Goal: Task Accomplishment & Management: Manage account settings

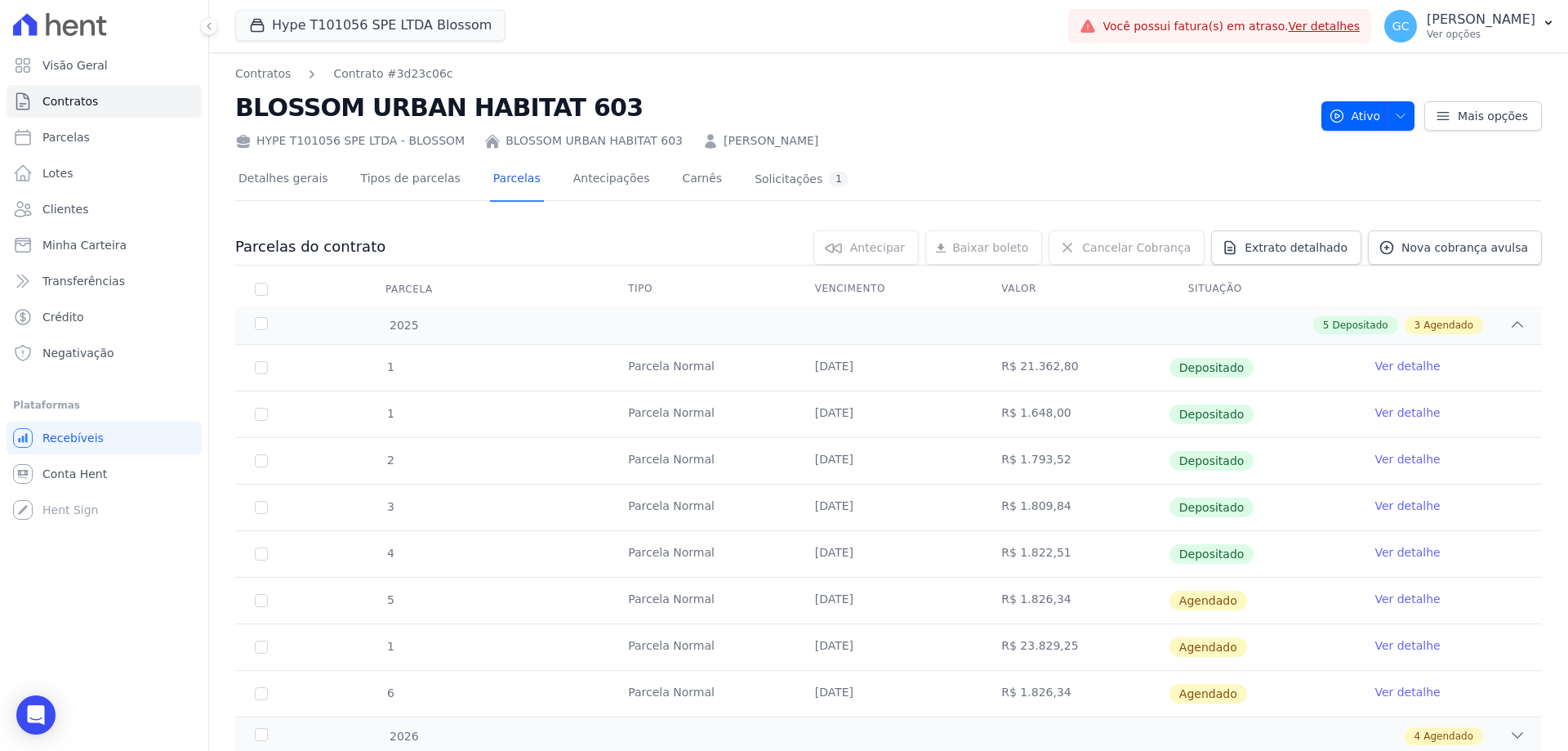
scroll to position [91, 0]
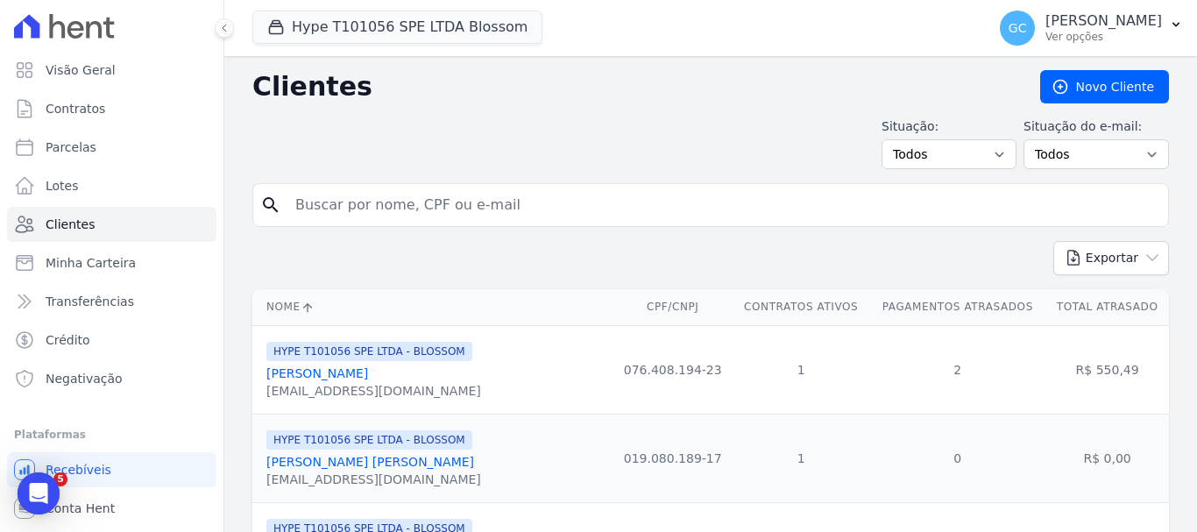
click at [419, 201] on input "search" at bounding box center [723, 205] width 877 height 35
click at [398, 39] on button "Hype T101056 SPE LTDA Blossom" at bounding box center [397, 27] width 290 height 33
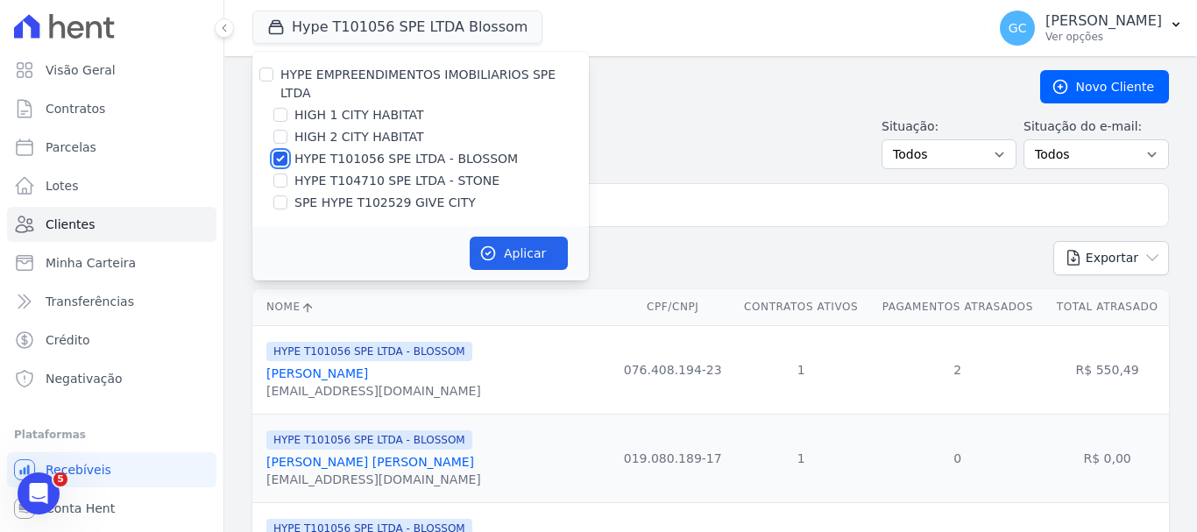
click at [280, 152] on input "HYPE T101056 SPE LTDA - BLOSSOM" at bounding box center [280, 159] width 14 height 14
checkbox input "false"
click at [281, 130] on input "HIGH 2 CITY HABITAT" at bounding box center [280, 137] width 14 height 14
checkbox input "true"
click at [278, 108] on input "HIGH 1 CITY HABITAT" at bounding box center [280, 115] width 14 height 14
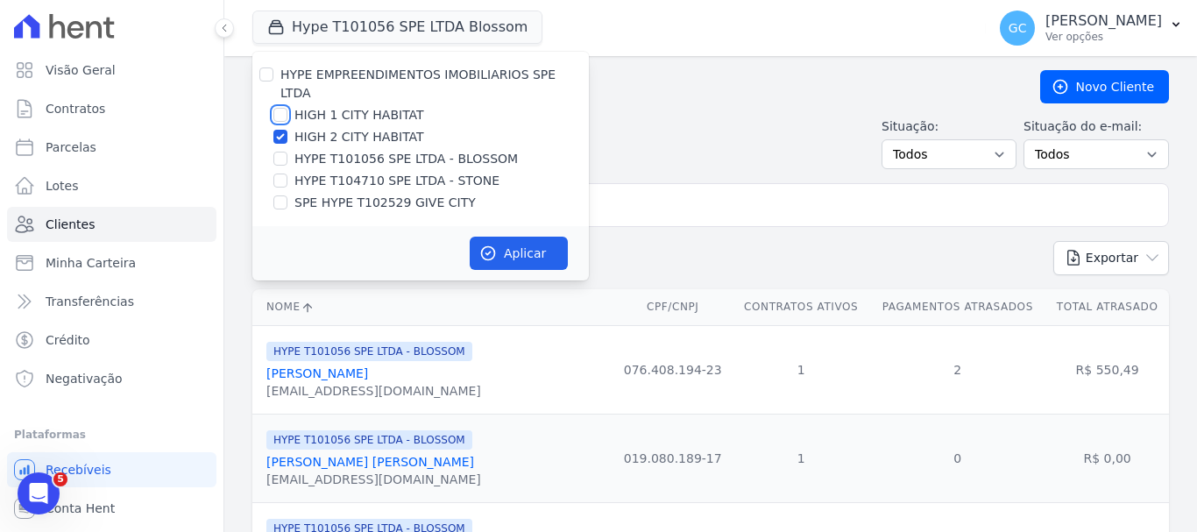
checkbox input "true"
click at [504, 237] on button "Aplicar" at bounding box center [519, 253] width 98 height 33
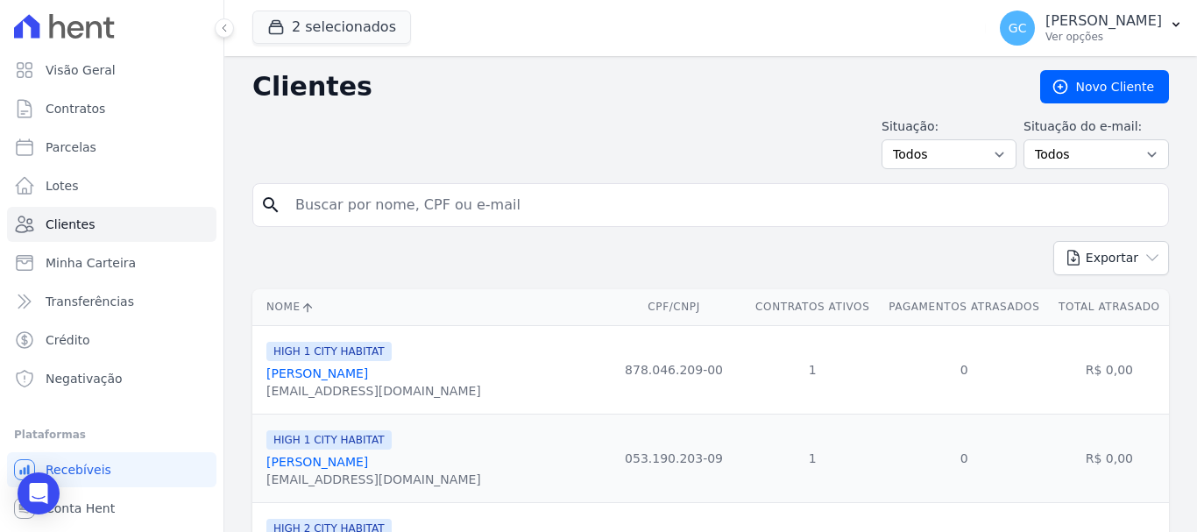
click at [352, 210] on input "search" at bounding box center [723, 205] width 877 height 35
paste input "[PERSON_NAME]"
type input "[PERSON_NAME]"
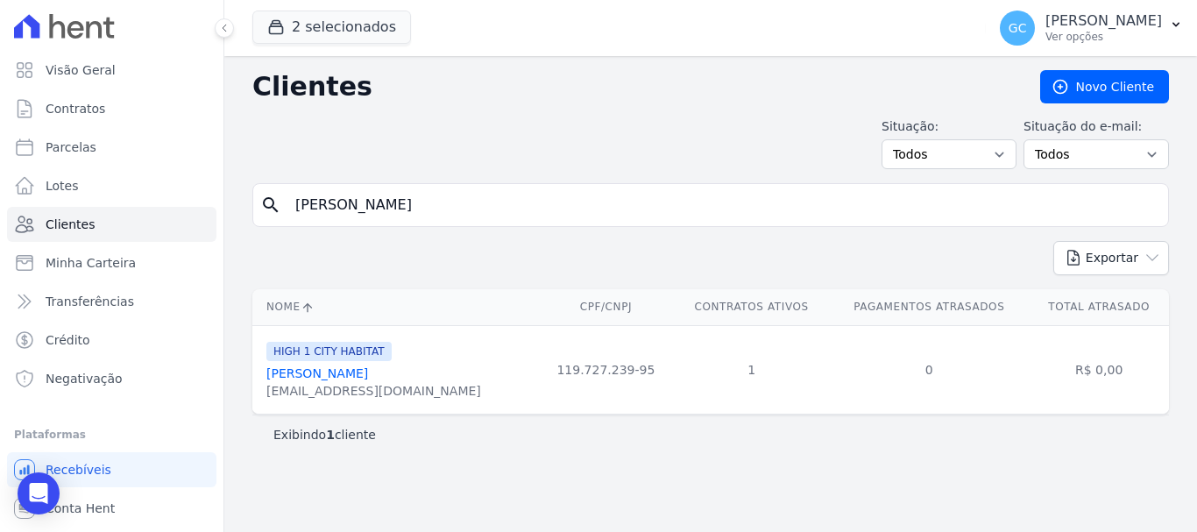
click at [368, 377] on link "[PERSON_NAME]" at bounding box center [317, 373] width 102 height 14
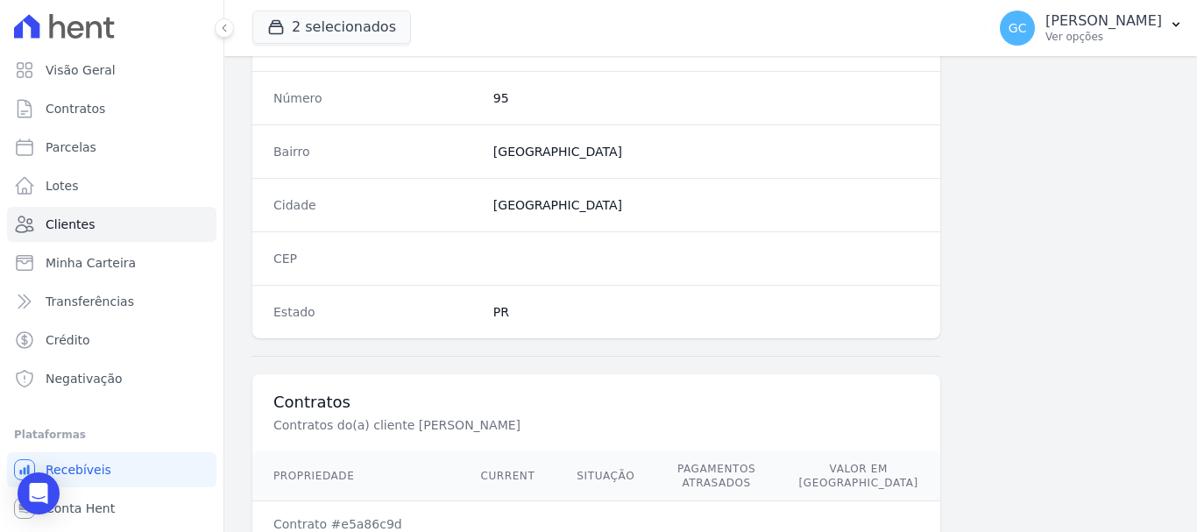
scroll to position [1122, 0]
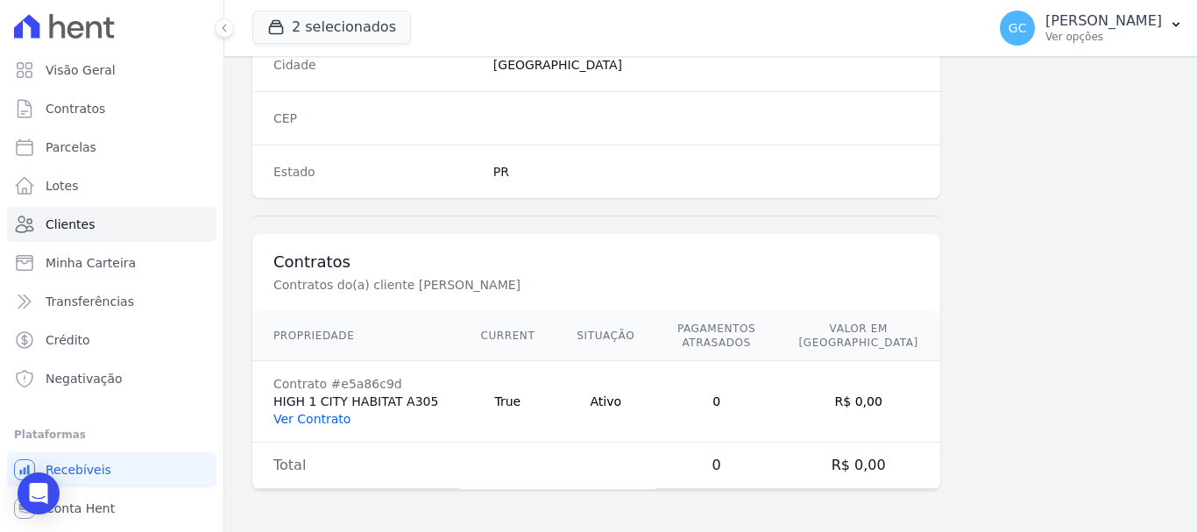
click at [294, 418] on link "Ver Contrato" at bounding box center [311, 419] width 77 height 14
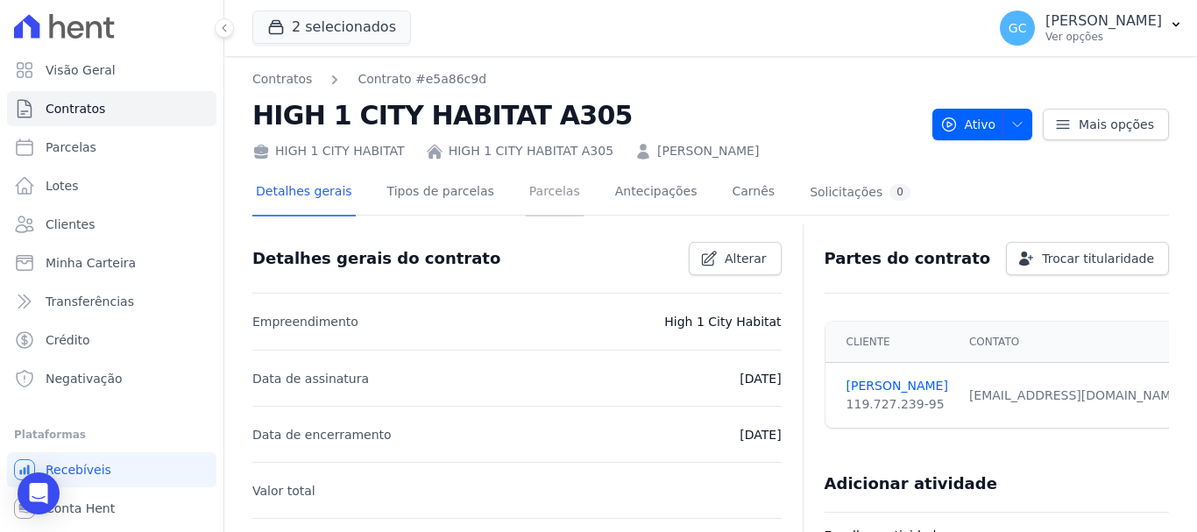
click at [540, 188] on link "Parcelas" at bounding box center [555, 193] width 58 height 46
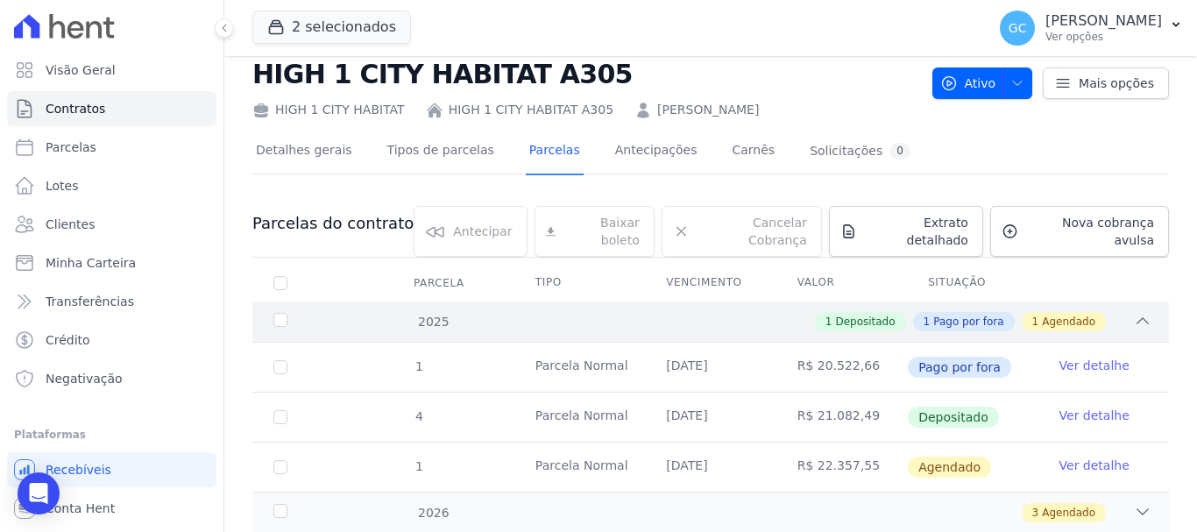
scroll to position [81, 0]
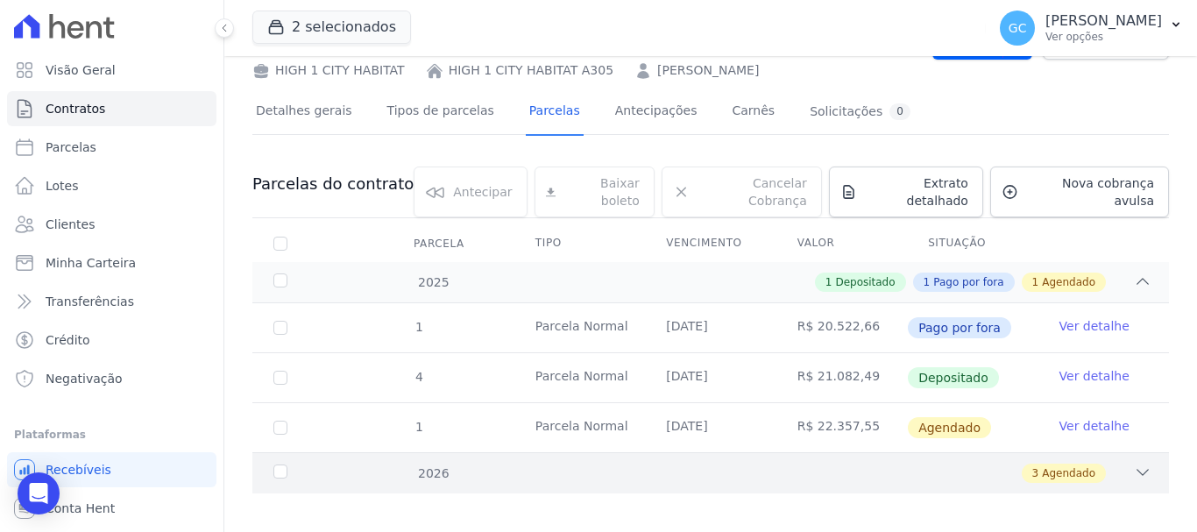
click at [1138, 464] on icon at bounding box center [1143, 473] width 18 height 18
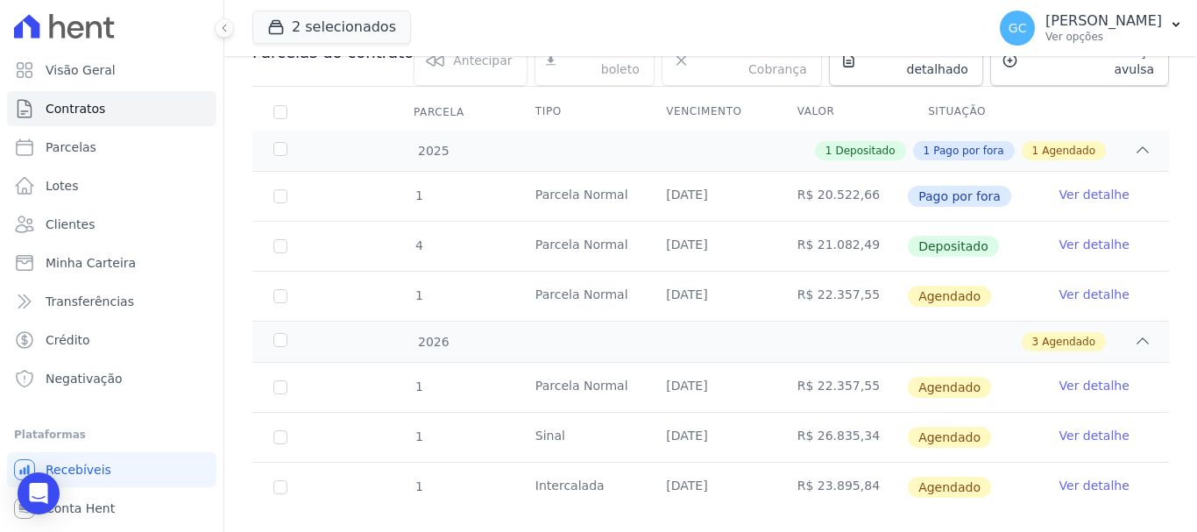
scroll to position [231, 0]
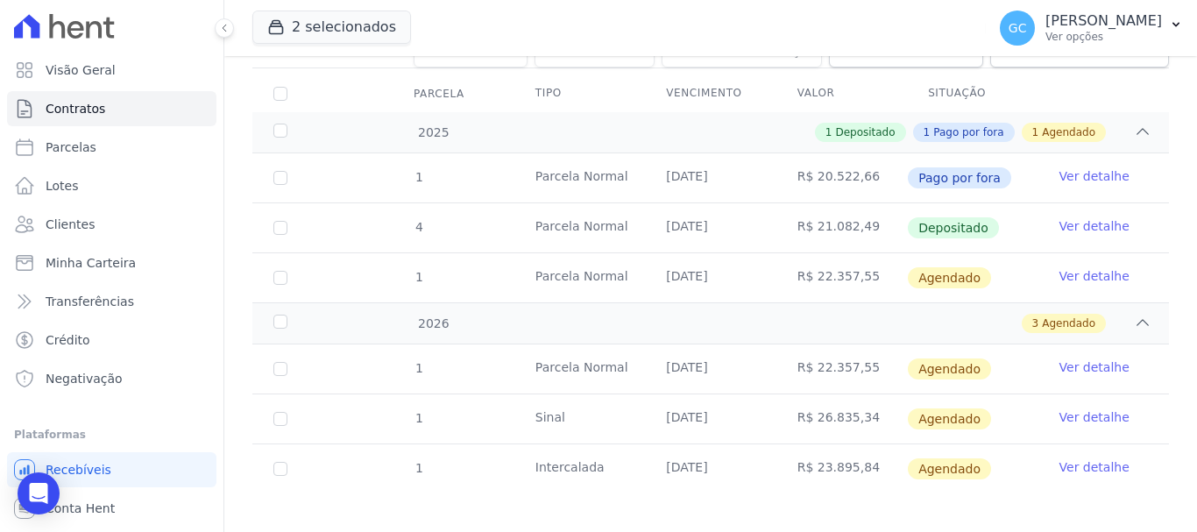
click at [1084, 458] on link "Ver detalhe" at bounding box center [1095, 467] width 70 height 18
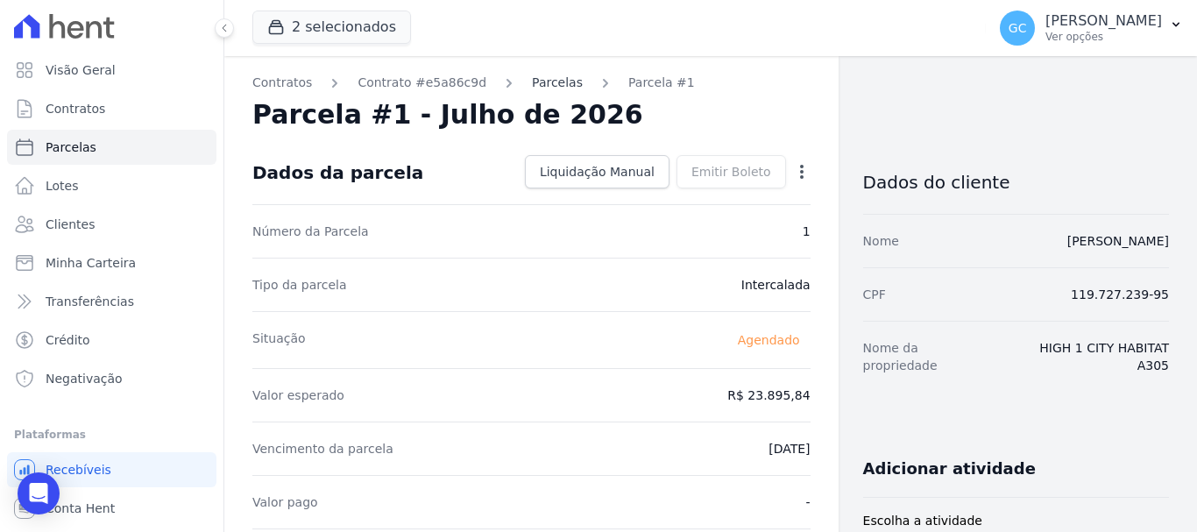
click at [532, 82] on link "Parcelas" at bounding box center [557, 83] width 51 height 18
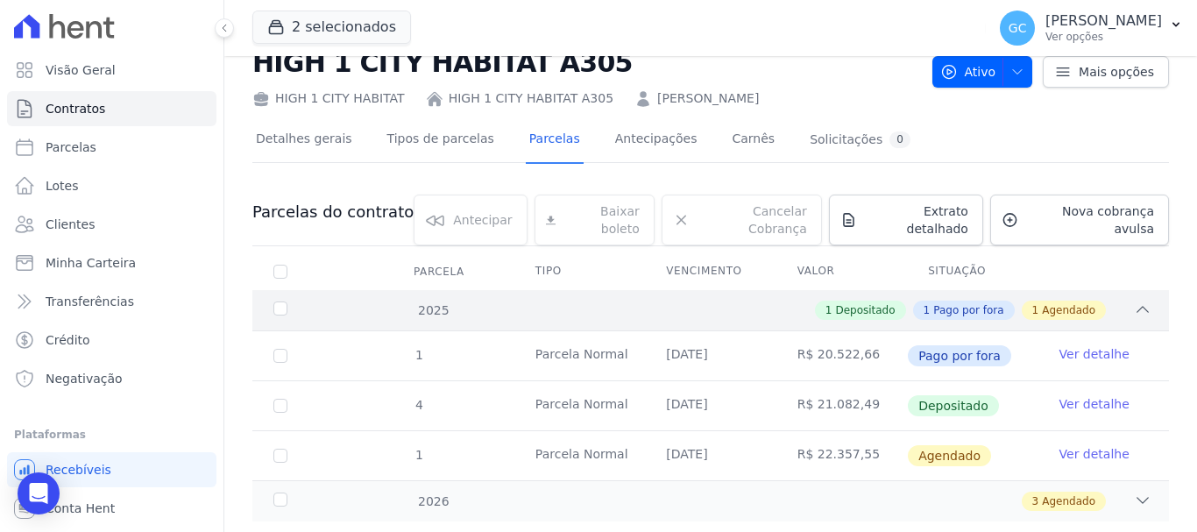
scroll to position [81, 0]
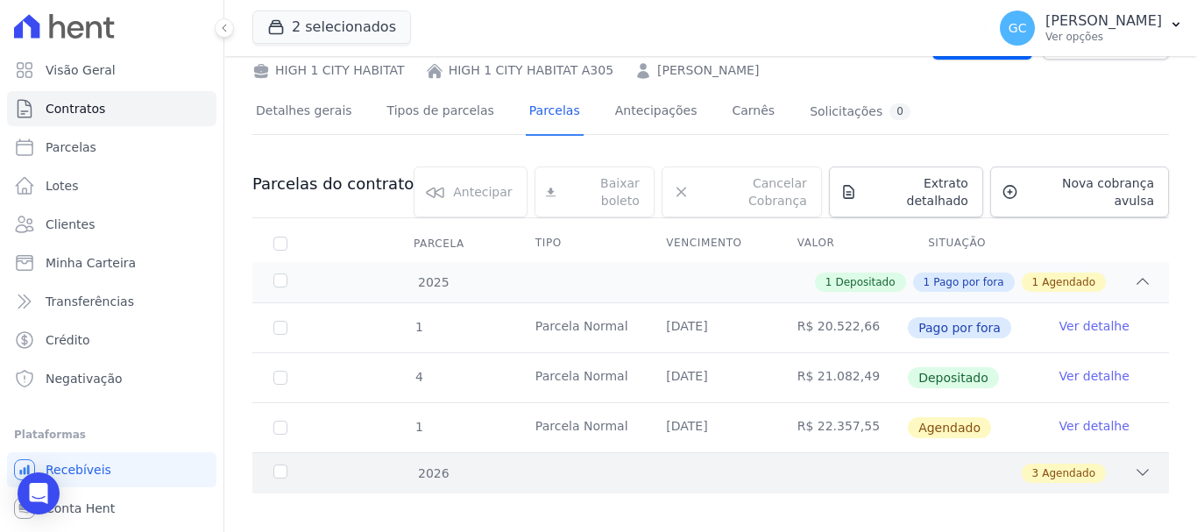
click at [1136, 464] on icon at bounding box center [1143, 473] width 18 height 18
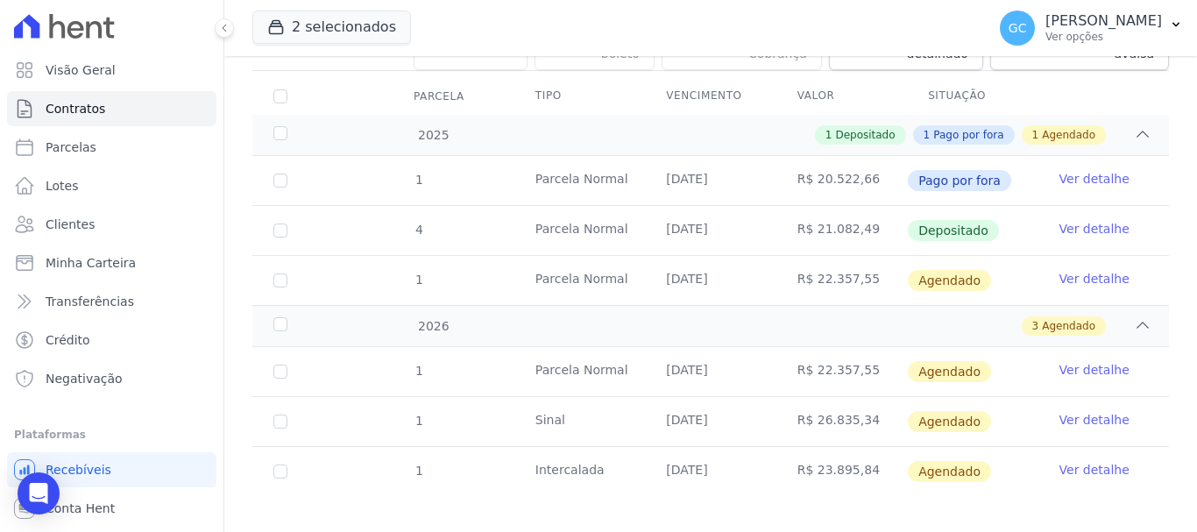
scroll to position [231, 0]
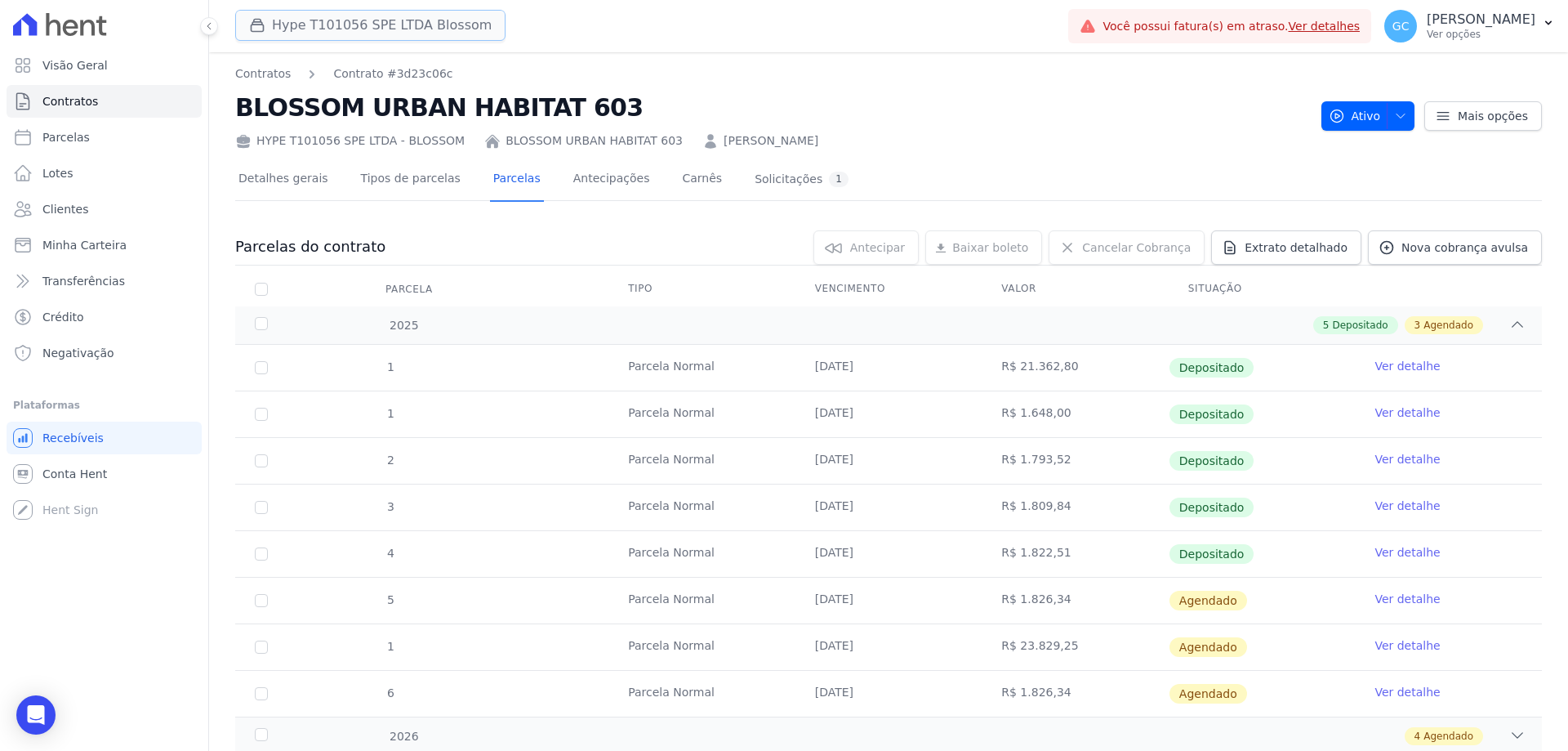
click at [389, 34] on button "Hype T101056 SPE LTDA Blossom" at bounding box center [370, 25] width 270 height 31
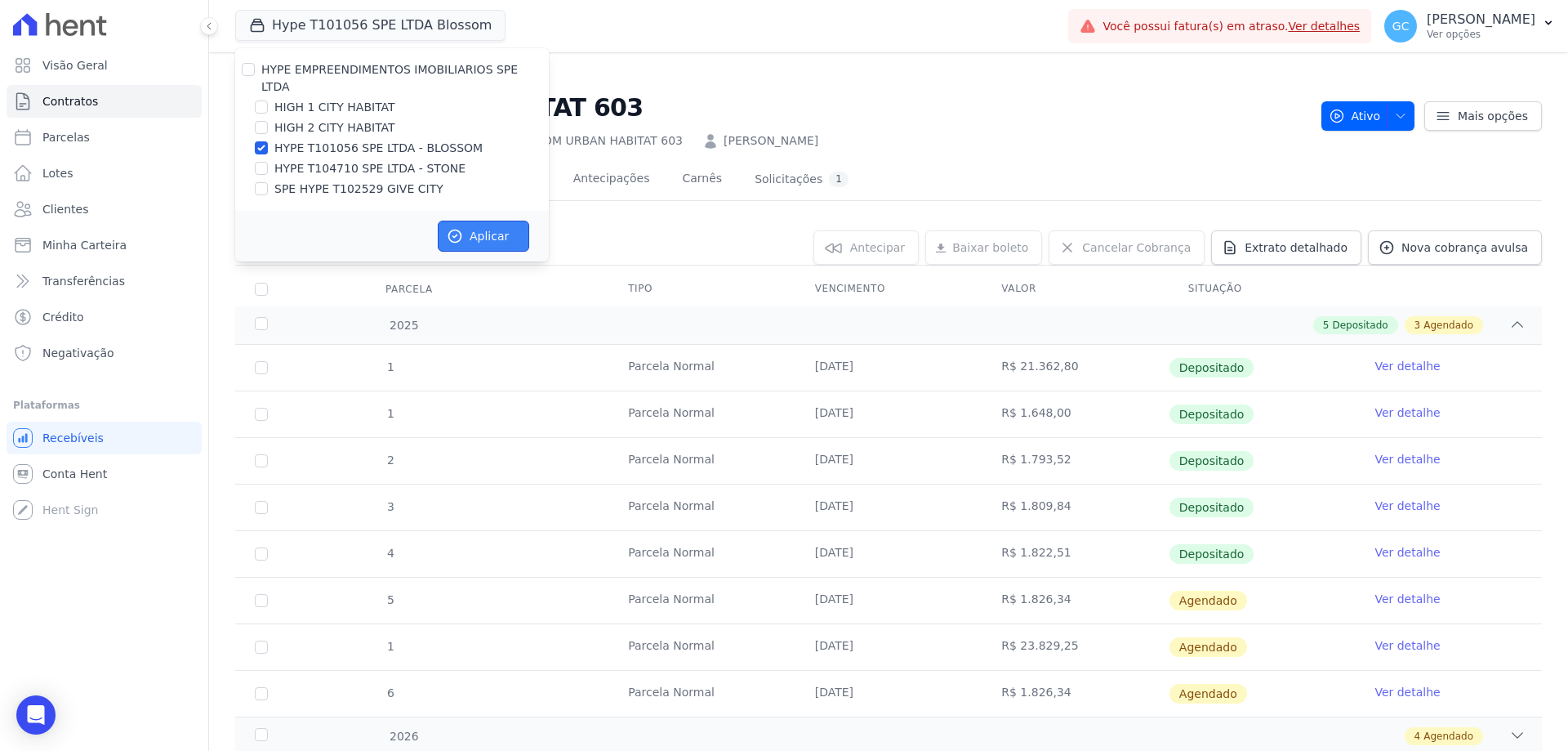
click at [480, 221] on button "Aplicar" at bounding box center [484, 236] width 91 height 31
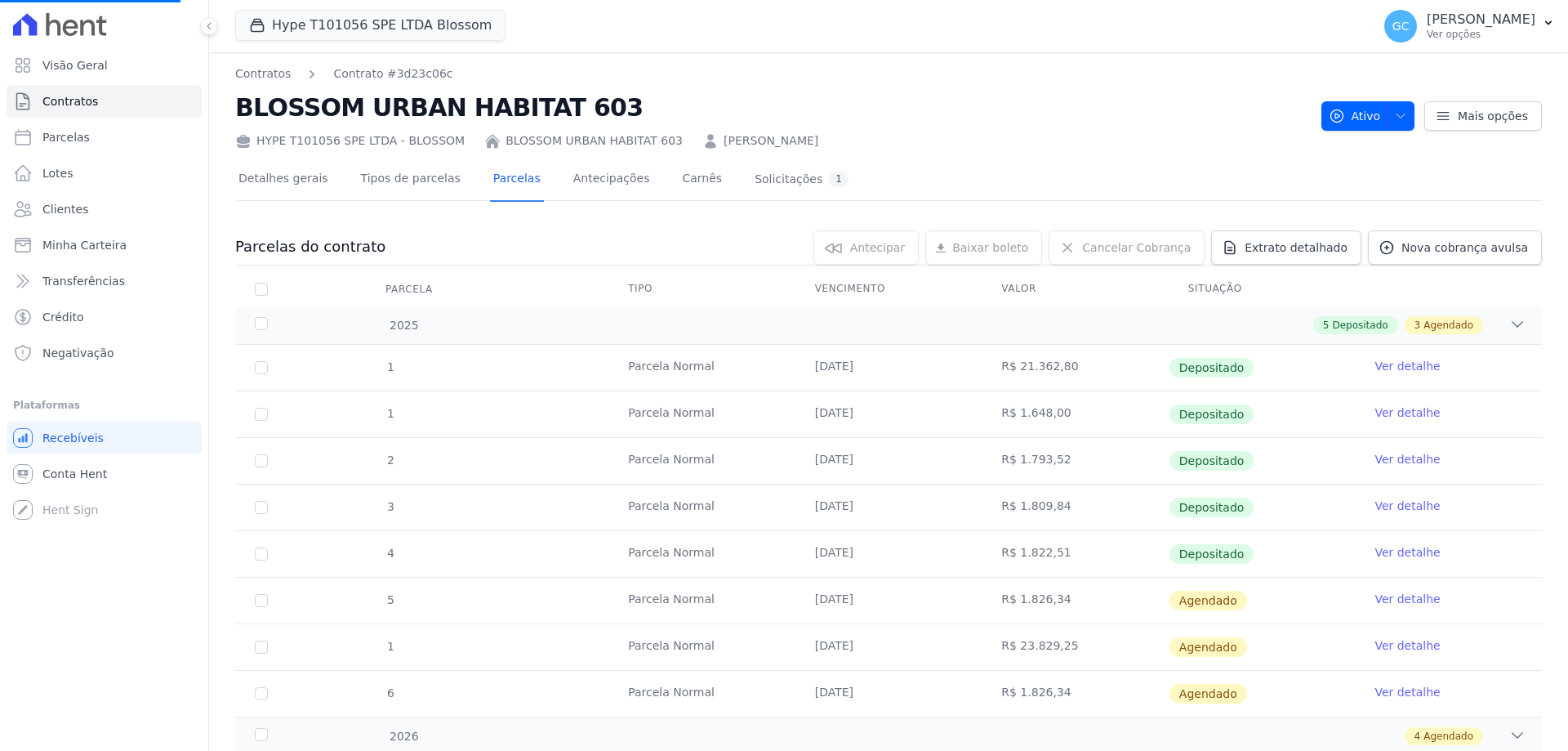
select select
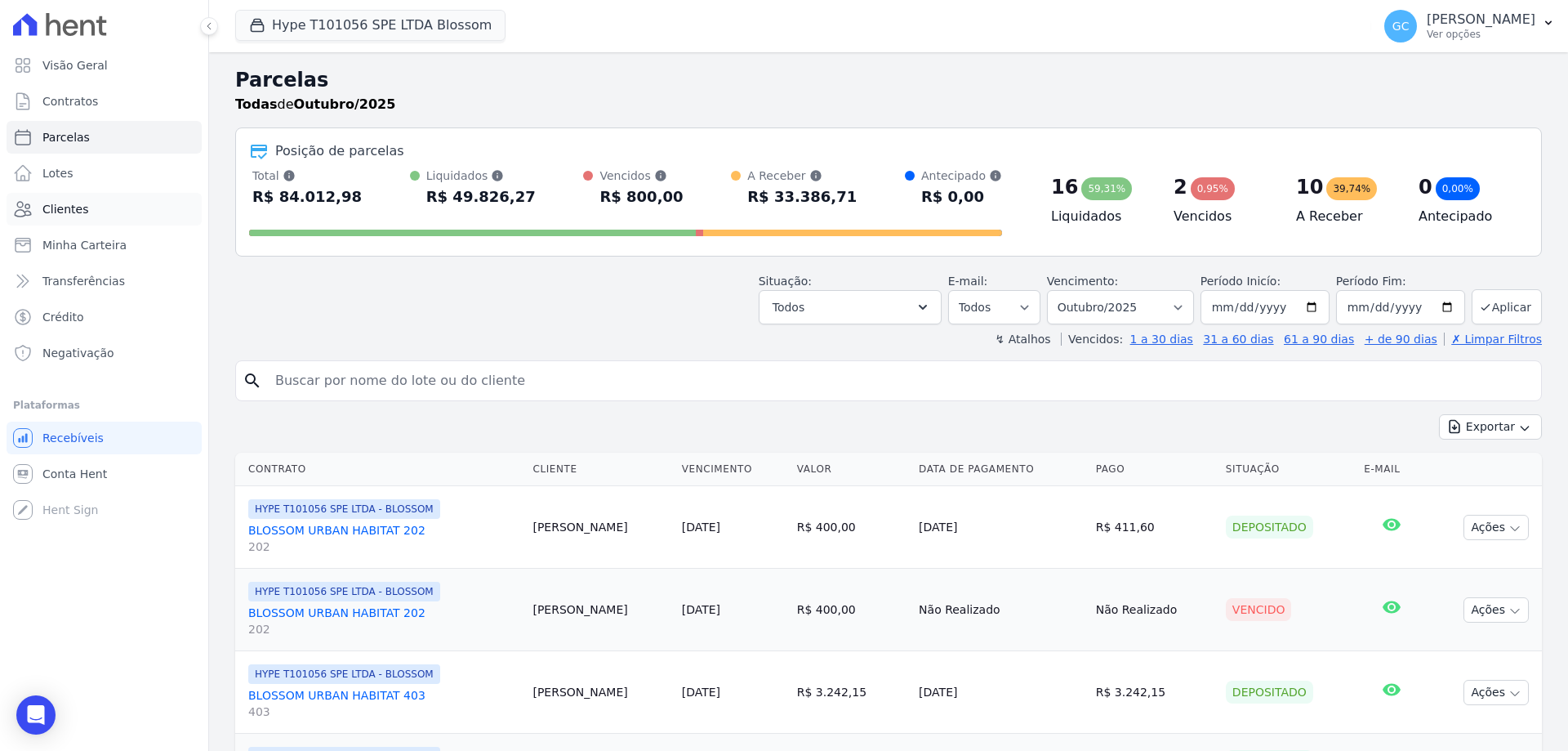
click at [83, 210] on span "Clientes" at bounding box center [65, 210] width 46 height 17
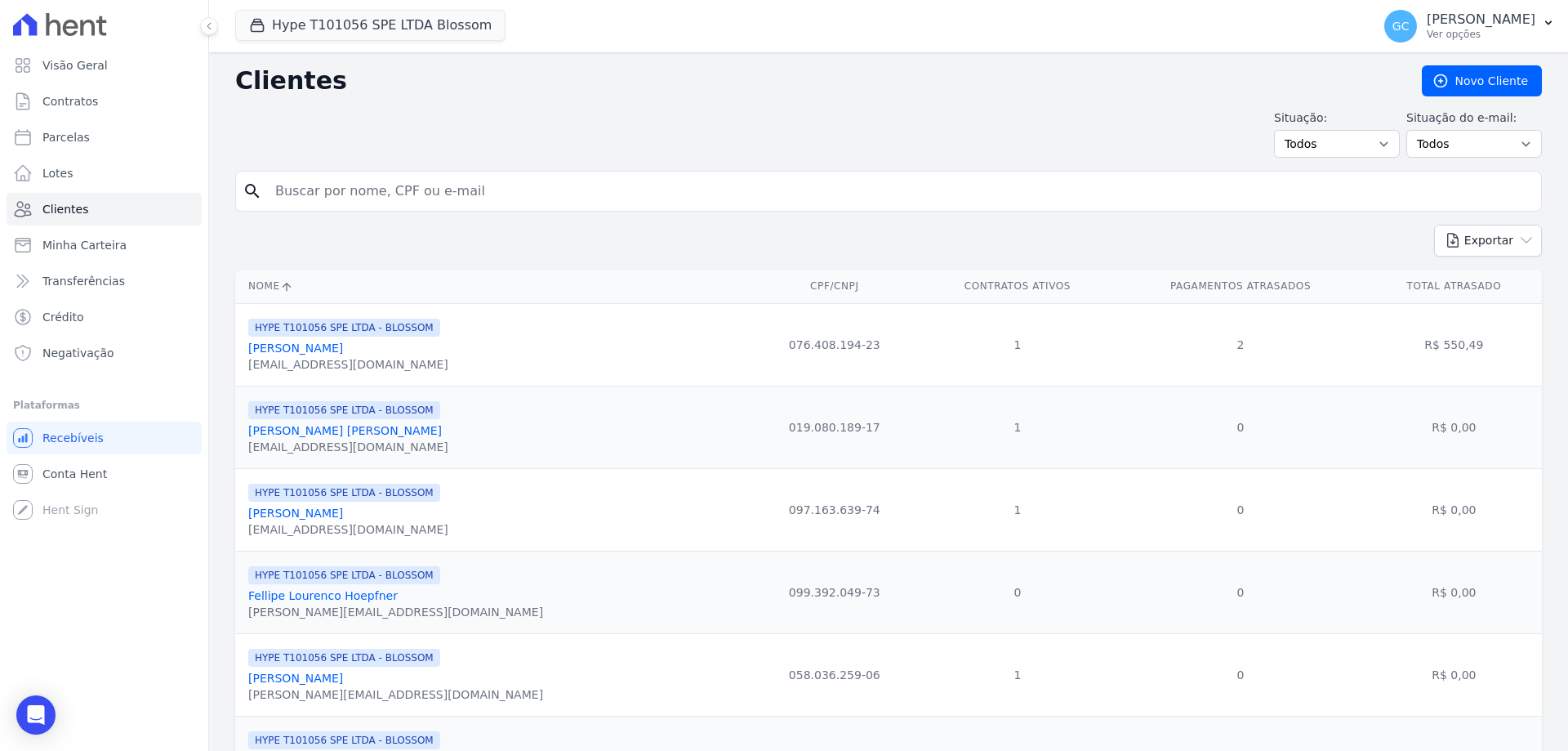
click at [332, 200] on input "search" at bounding box center [900, 191] width 1269 height 33
paste input "Suzie Hiratsuka Rezende"
type input "Suzie Hiratsuka Rezende"
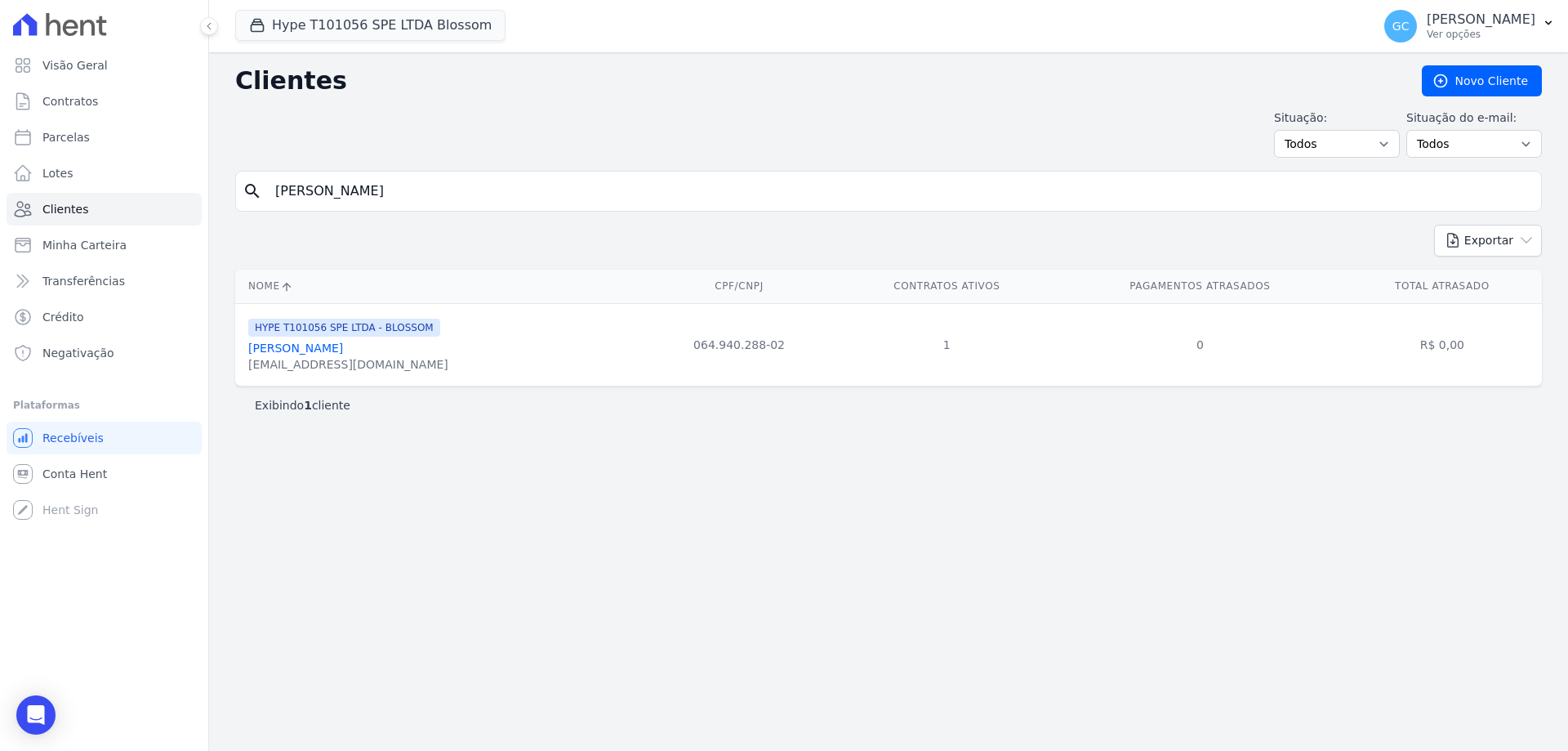
click at [343, 348] on link "Suzie Hiratsuka Rezende" at bounding box center [295, 348] width 95 height 13
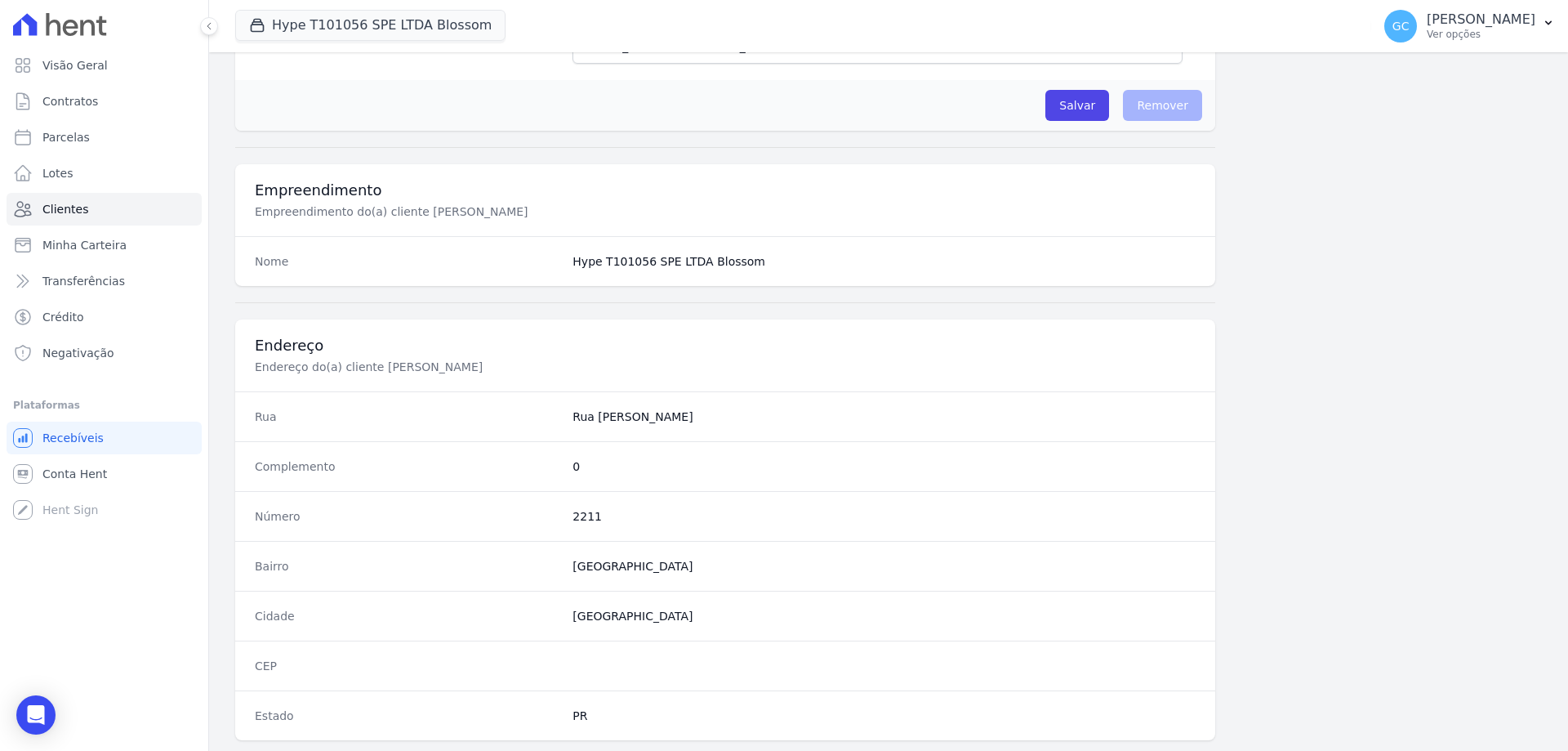
scroll to position [777, 0]
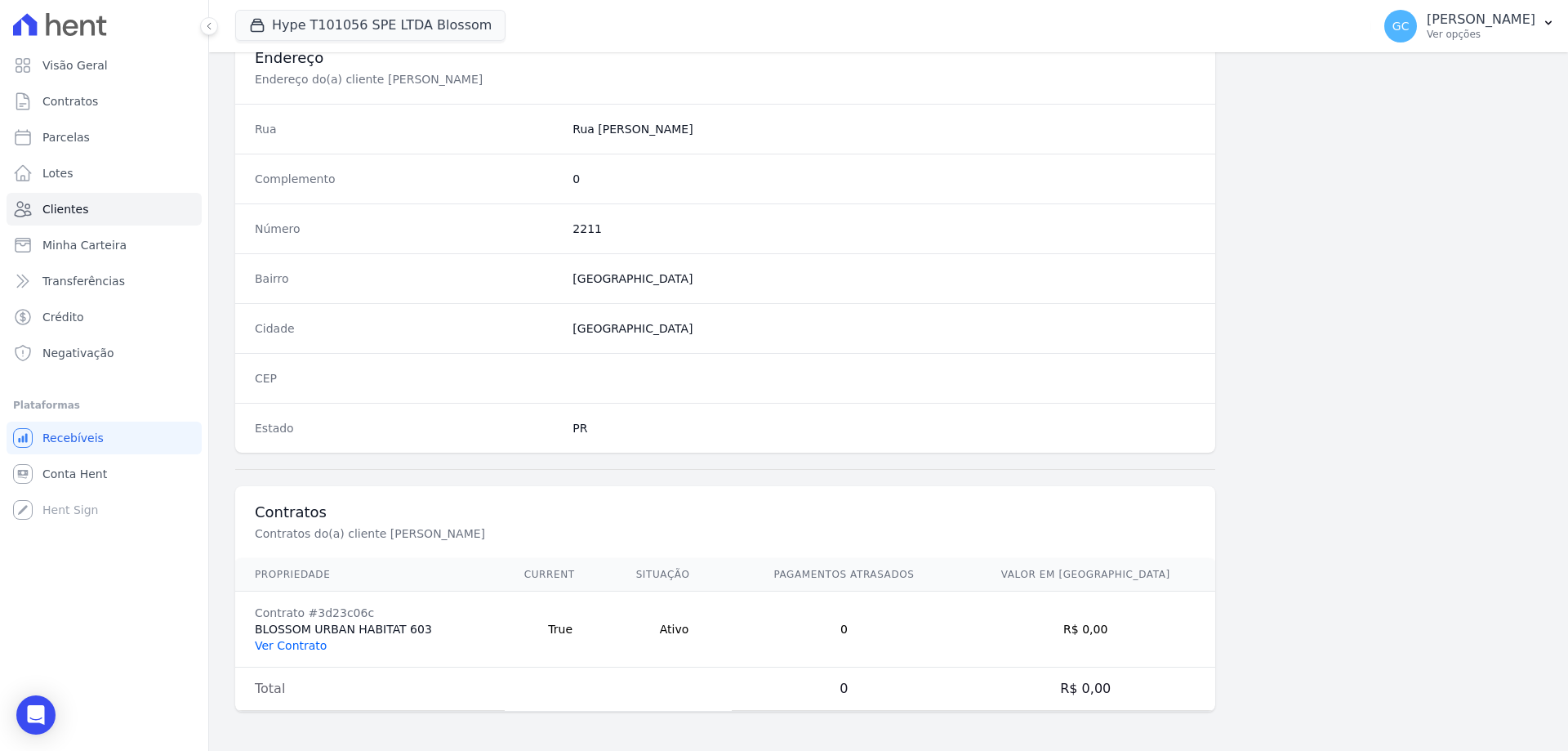
click at [294, 645] on link "Ver Contrato" at bounding box center [290, 645] width 72 height 13
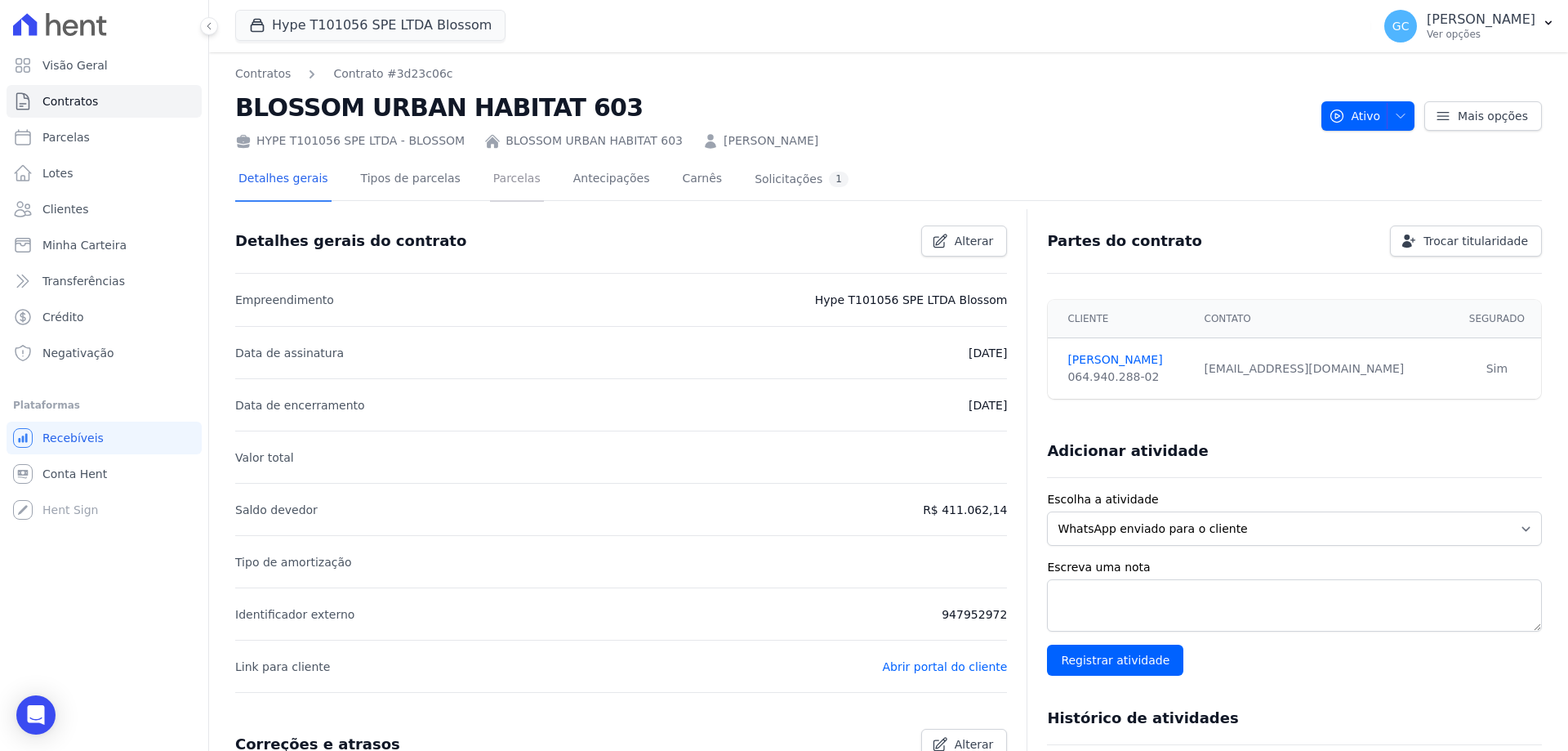
click at [490, 187] on link "Parcelas" at bounding box center [517, 180] width 54 height 43
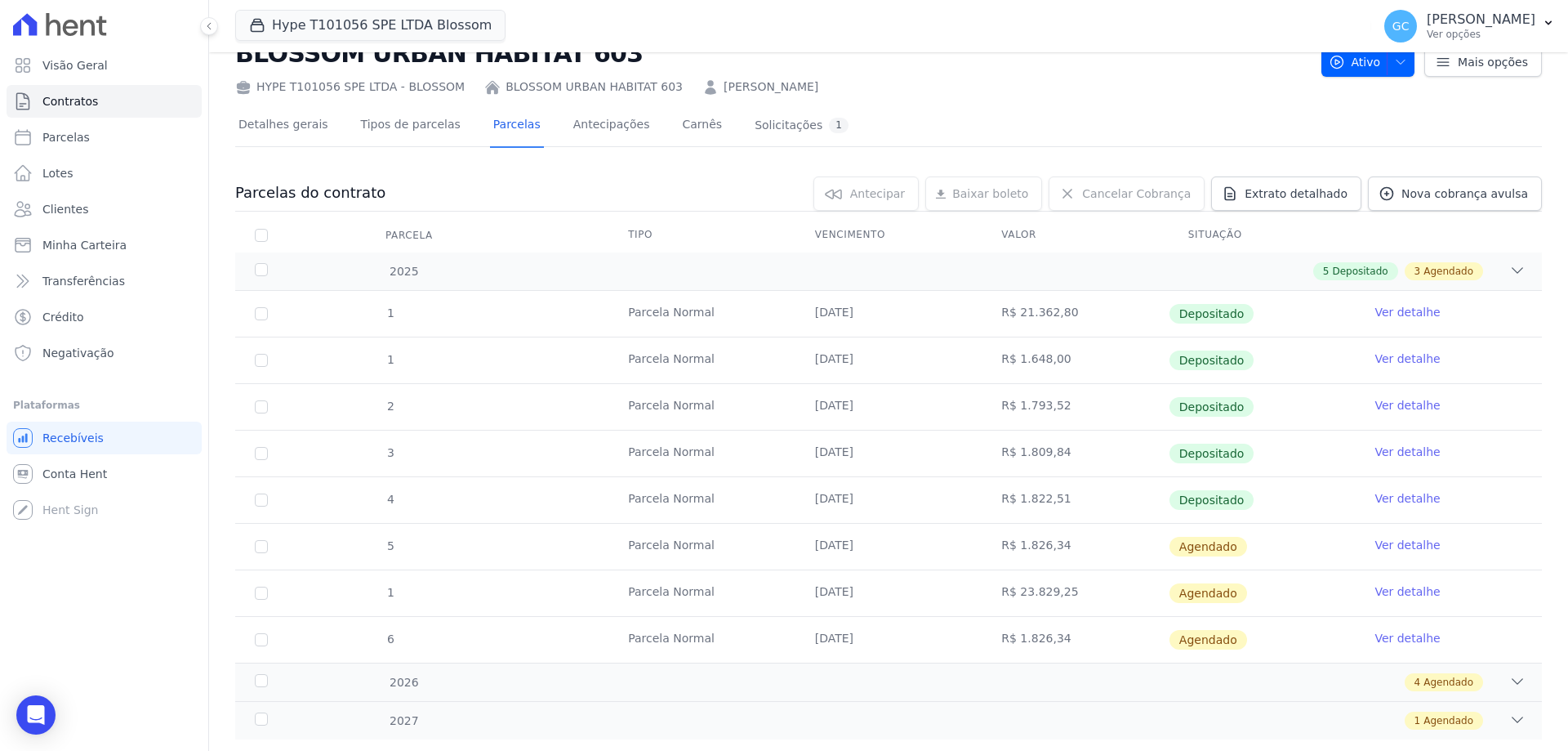
scroll to position [91, 0]
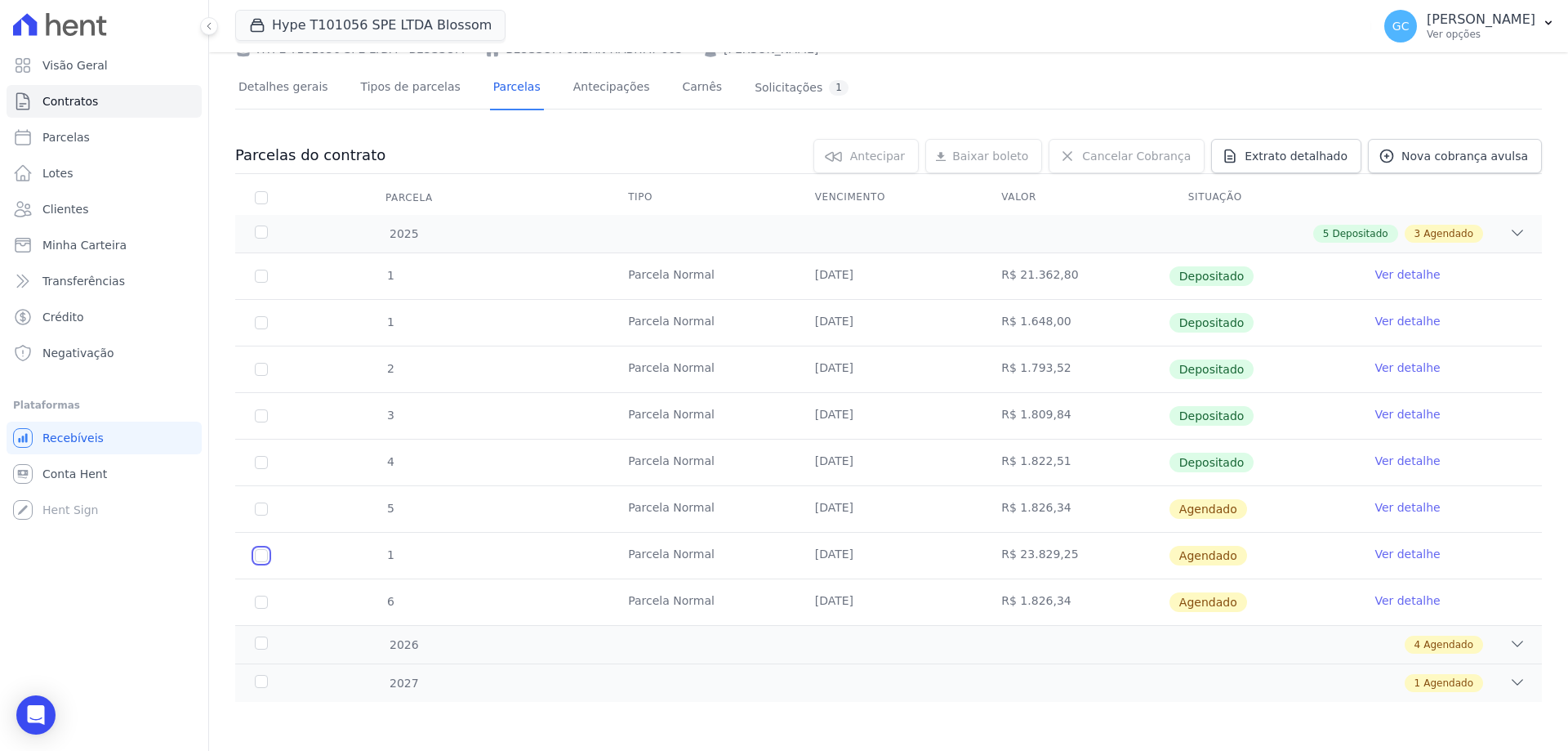
click at [261, 558] on input "checkbox" at bounding box center [261, 555] width 13 height 13
checkbox input "true"
click at [879, 157] on span "Antecipar" at bounding box center [854, 157] width 55 height 17
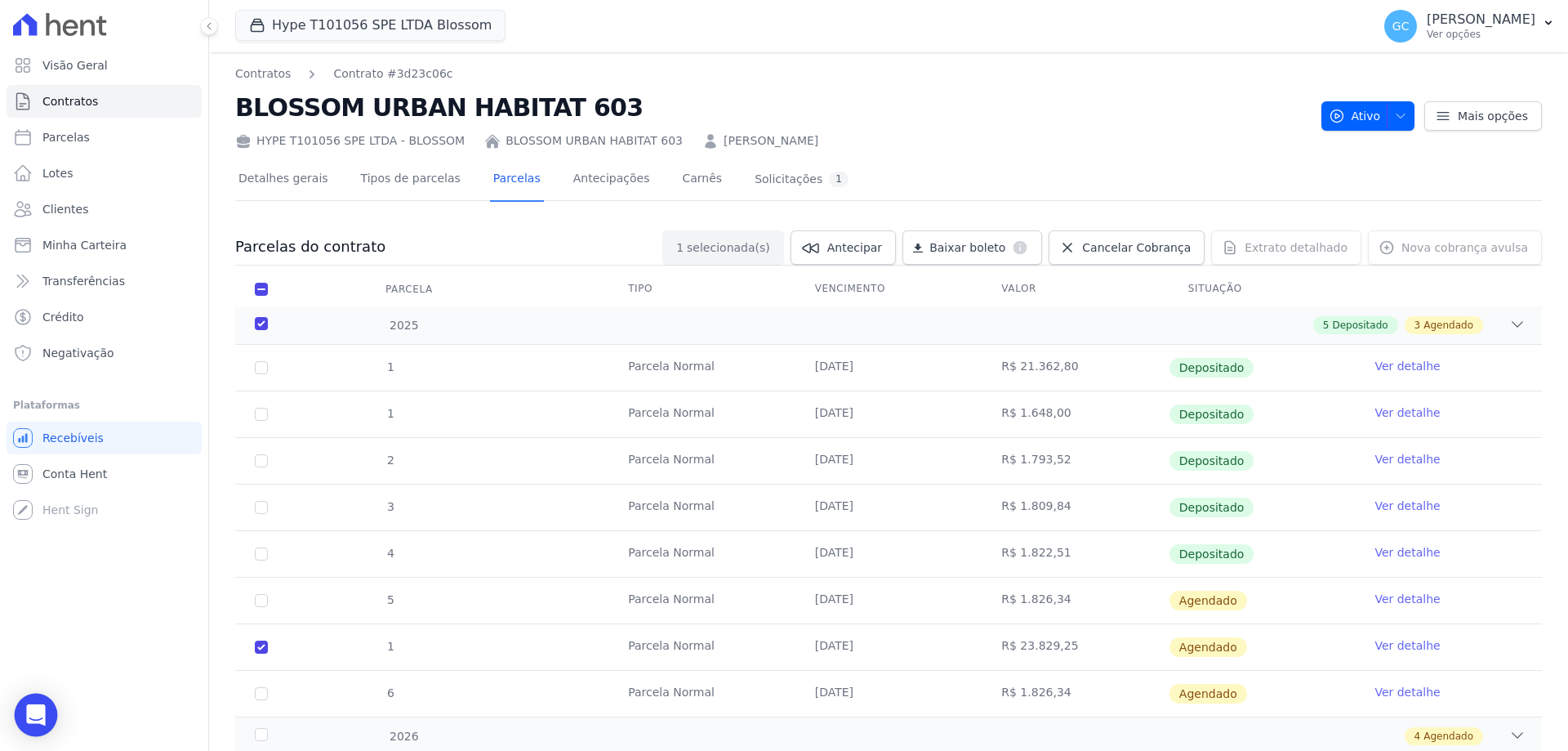
click at [24, 719] on div "Open Intercom Messenger" at bounding box center [36, 715] width 43 height 43
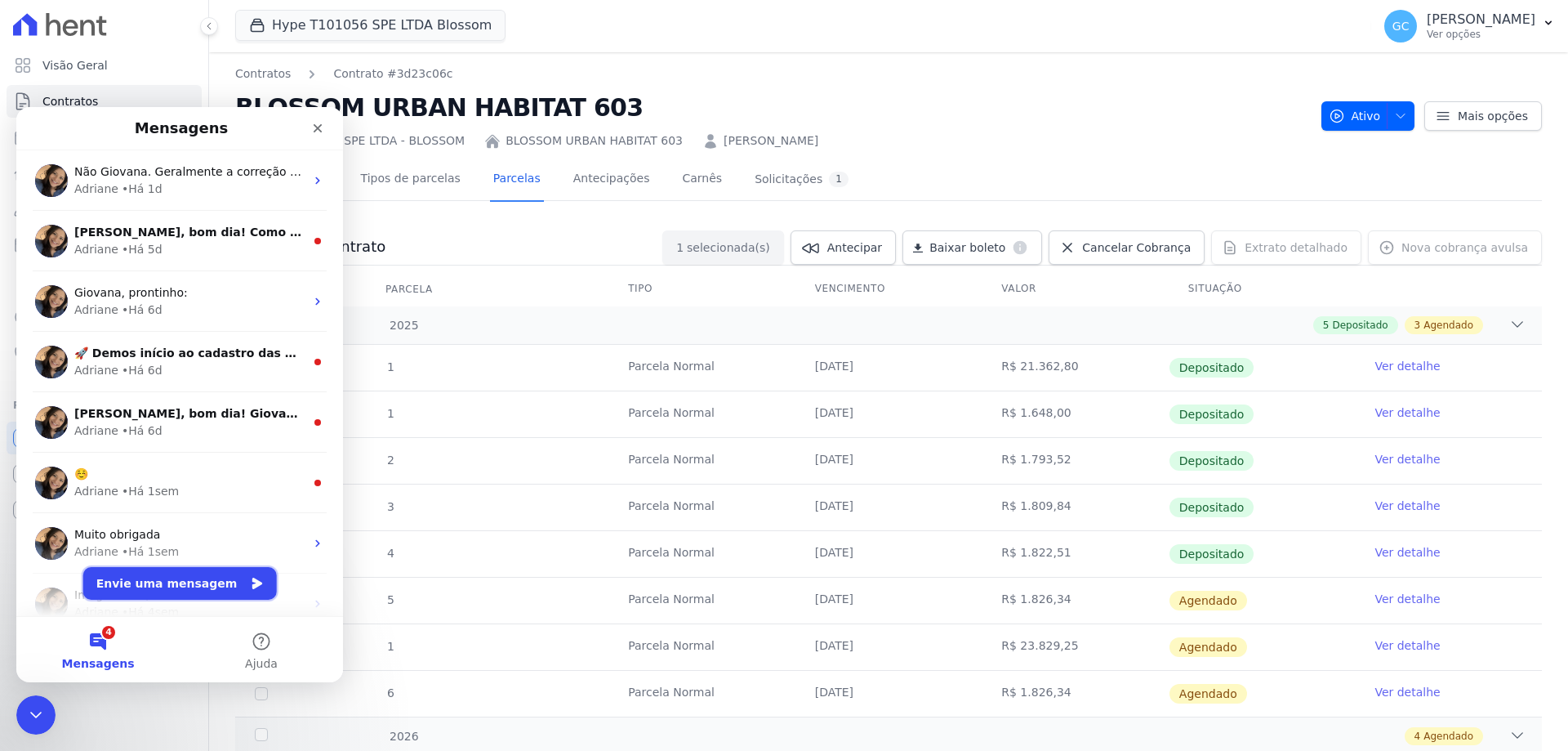
click at [178, 578] on button "Envie uma mensagem" at bounding box center [180, 582] width 194 height 33
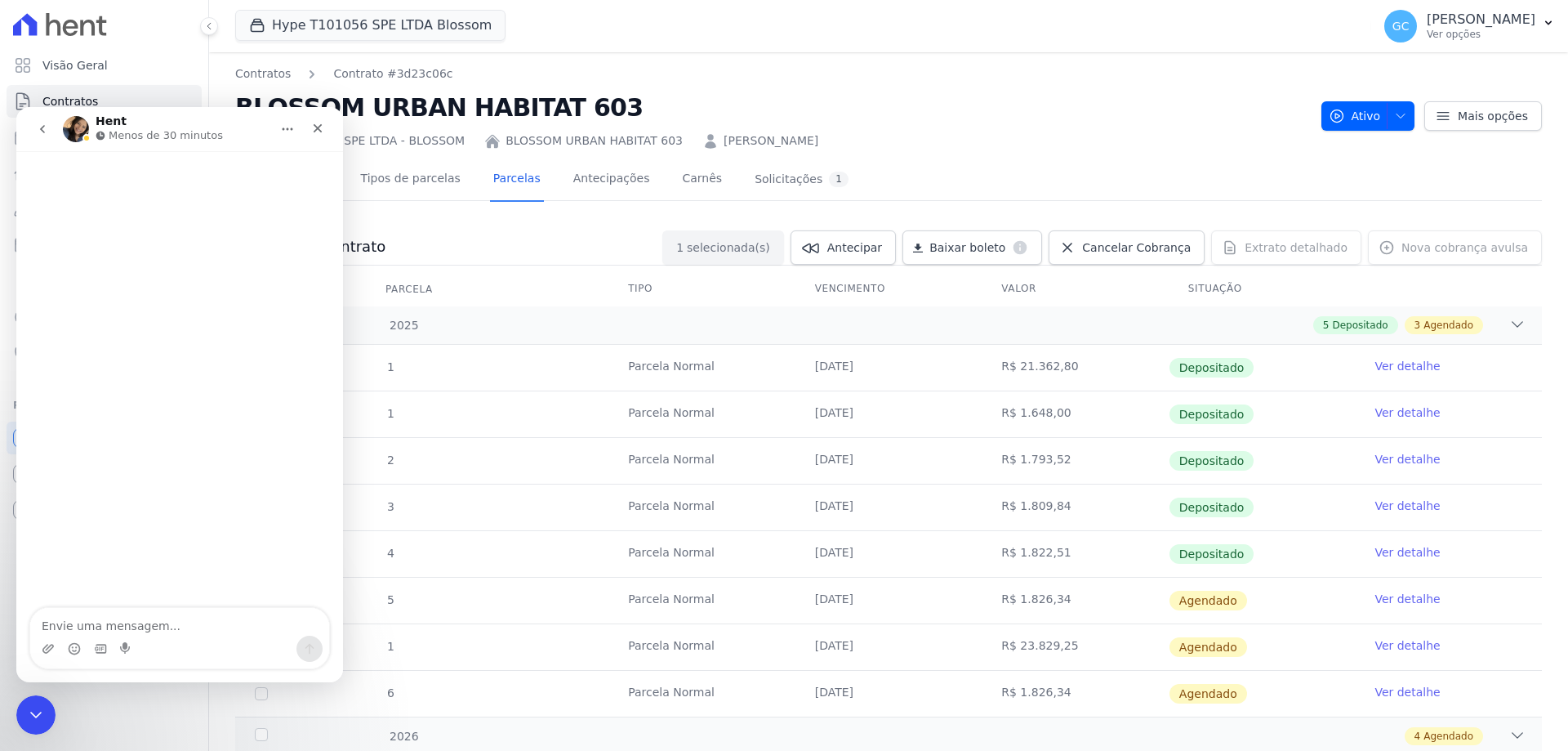
click at [107, 621] on textarea "Envie uma mensagem..." at bounding box center [179, 621] width 299 height 28
type textarea "Boa tarde"
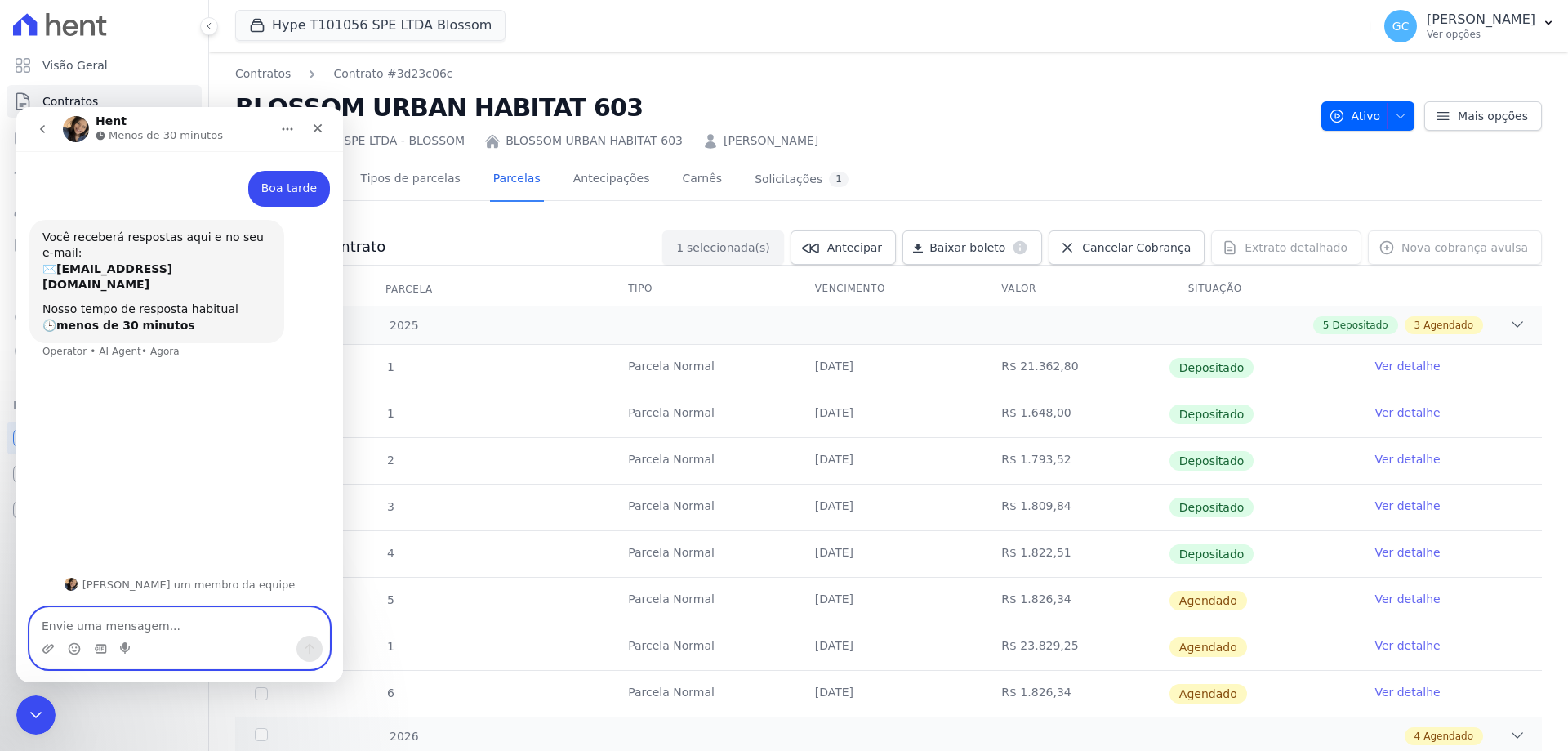
click at [228, 626] on textarea "Envie uma mensagem..." at bounding box center [179, 621] width 299 height 28
click at [136, 612] on textarea "Envie uma mensagem..." at bounding box center [179, 621] width 299 height 28
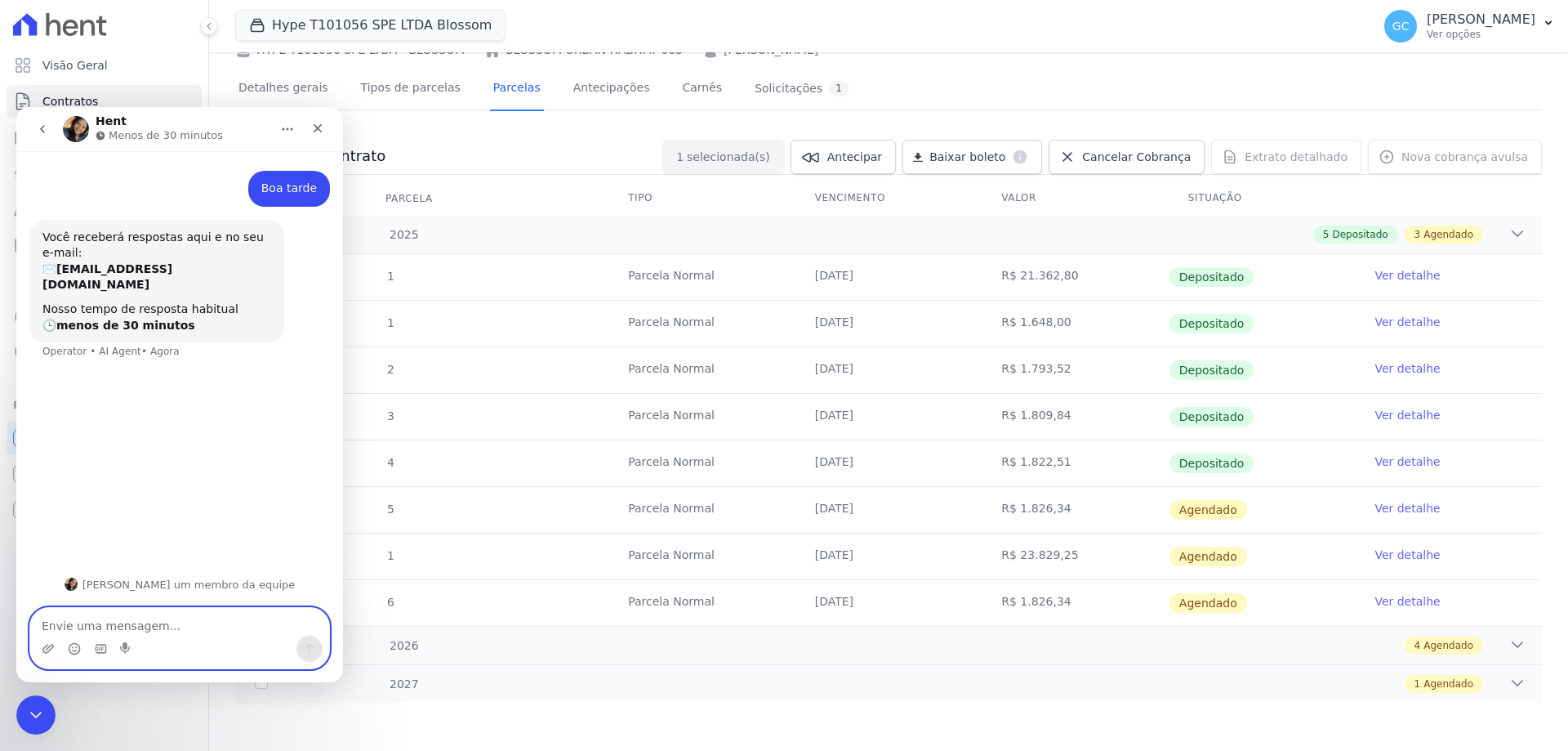
scroll to position [91, 0]
click at [212, 626] on textarea "Envie uma mensagem..." at bounding box center [179, 621] width 299 height 28
type textarea "Preciso fazer uma antecipação de um boleto"
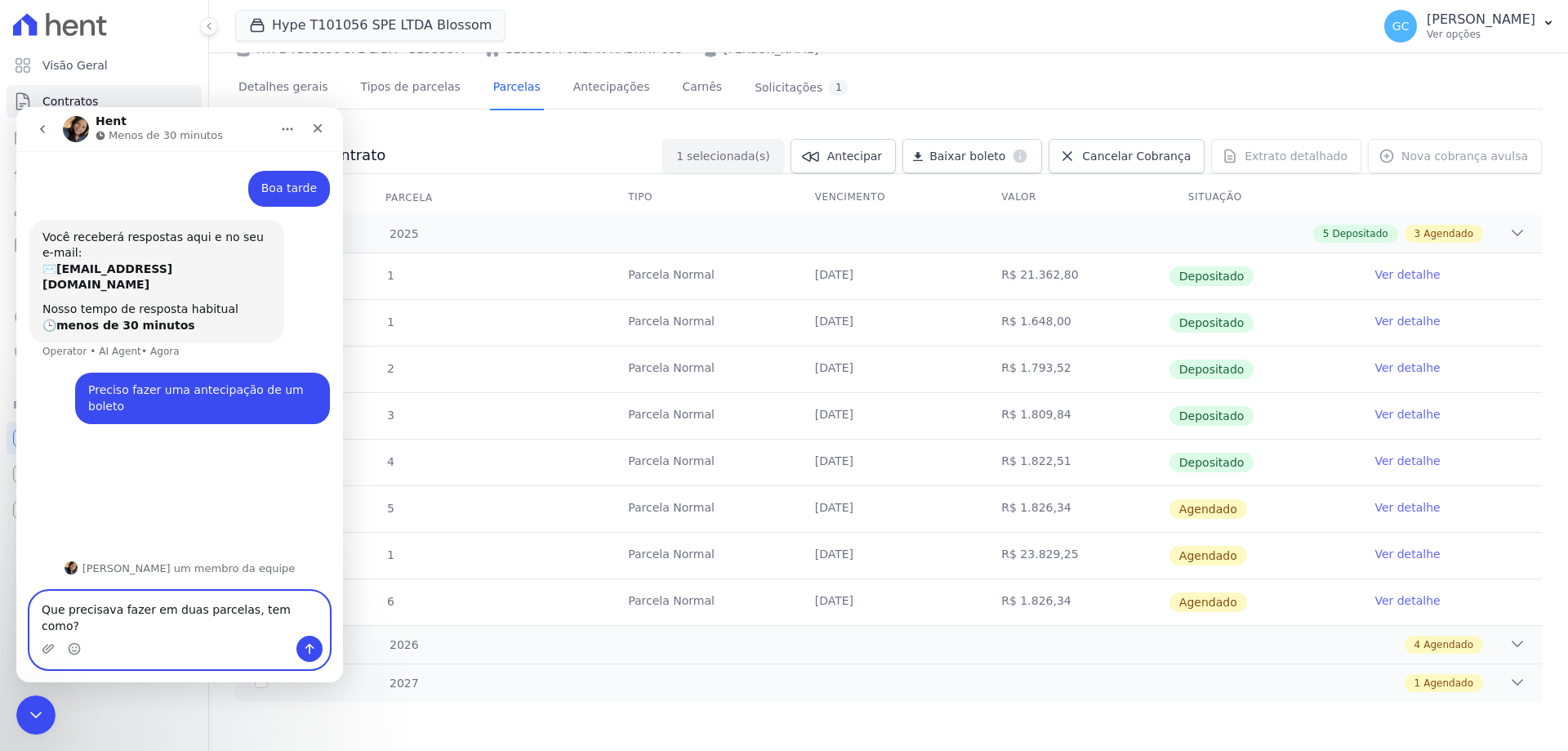
type textarea "Que precisava fazer em duas parcelas, tem como?"
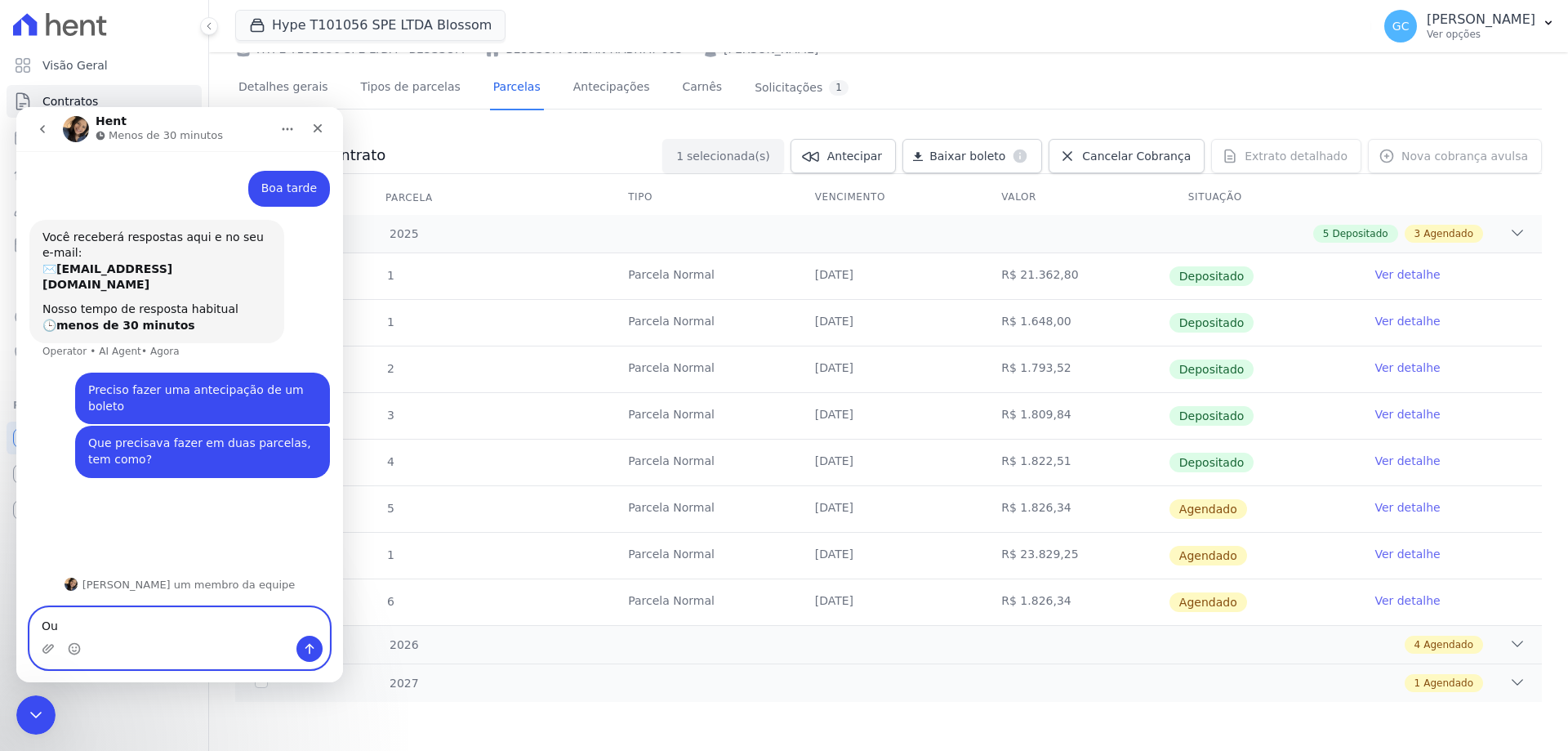
type textarea "O"
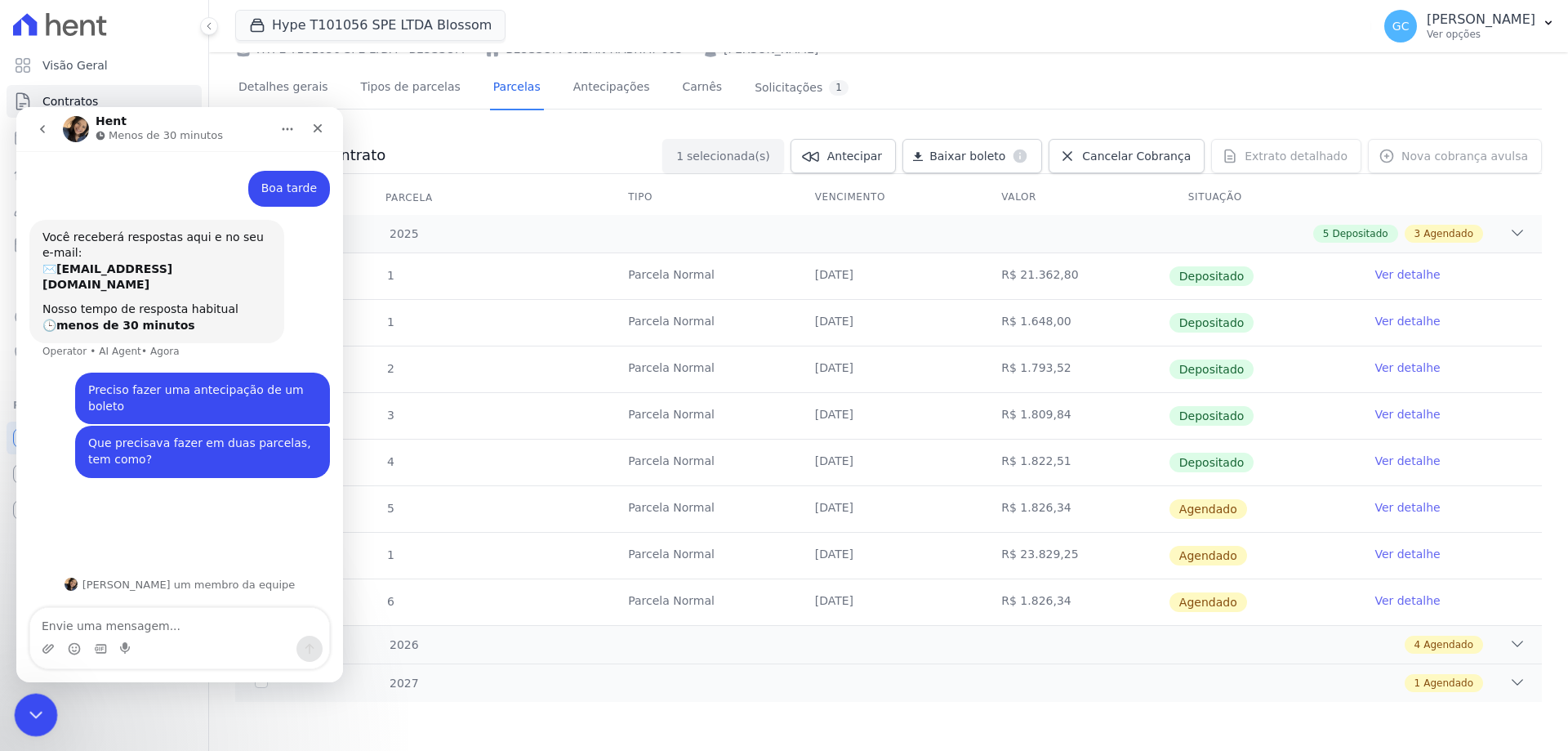
click at [38, 706] on icon "Encerramento do Messenger da Intercom" at bounding box center [33, 712] width 20 height 20
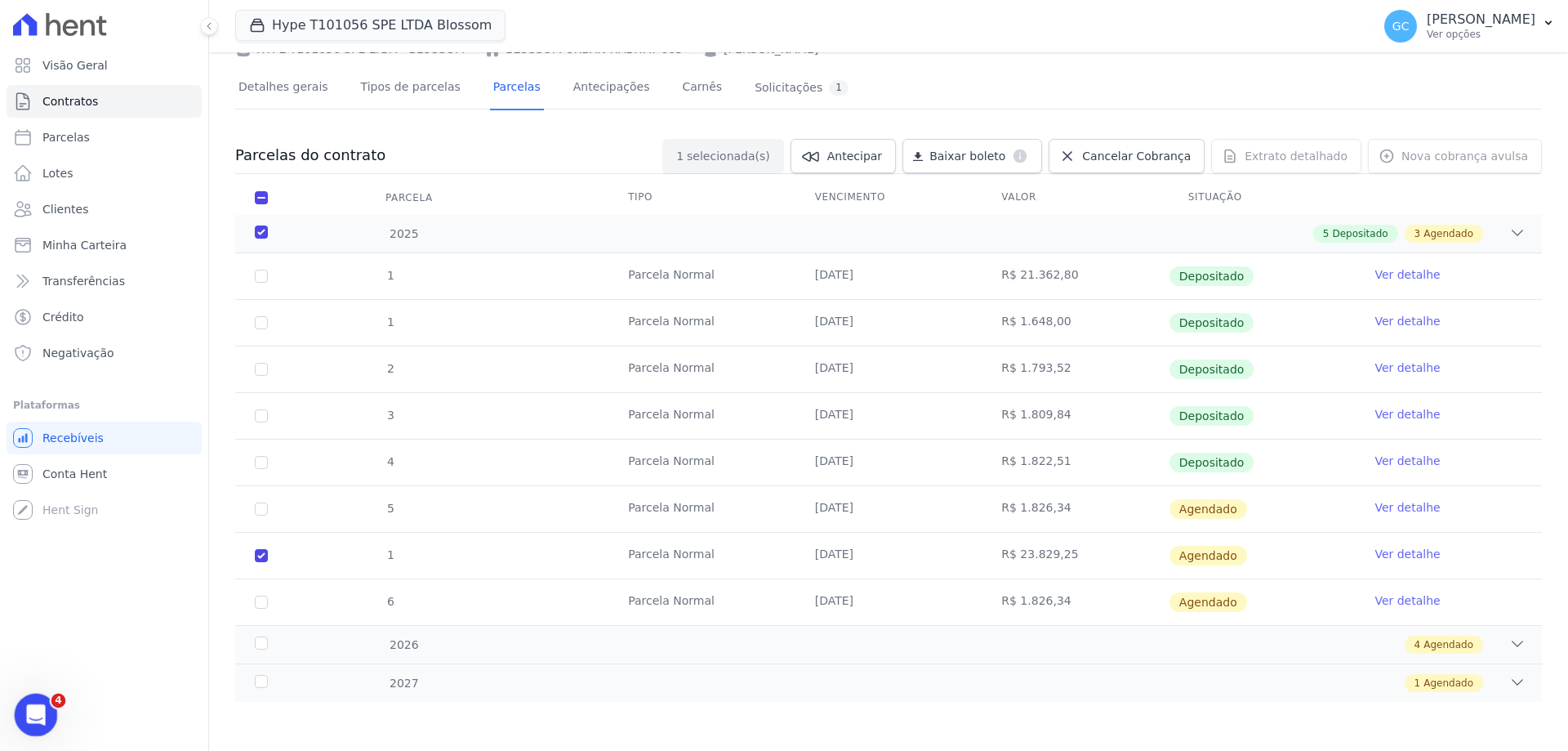
scroll to position [0, 0]
click at [36, 717] on icon "Abertura do Messenger da Intercom" at bounding box center [34, 712] width 27 height 27
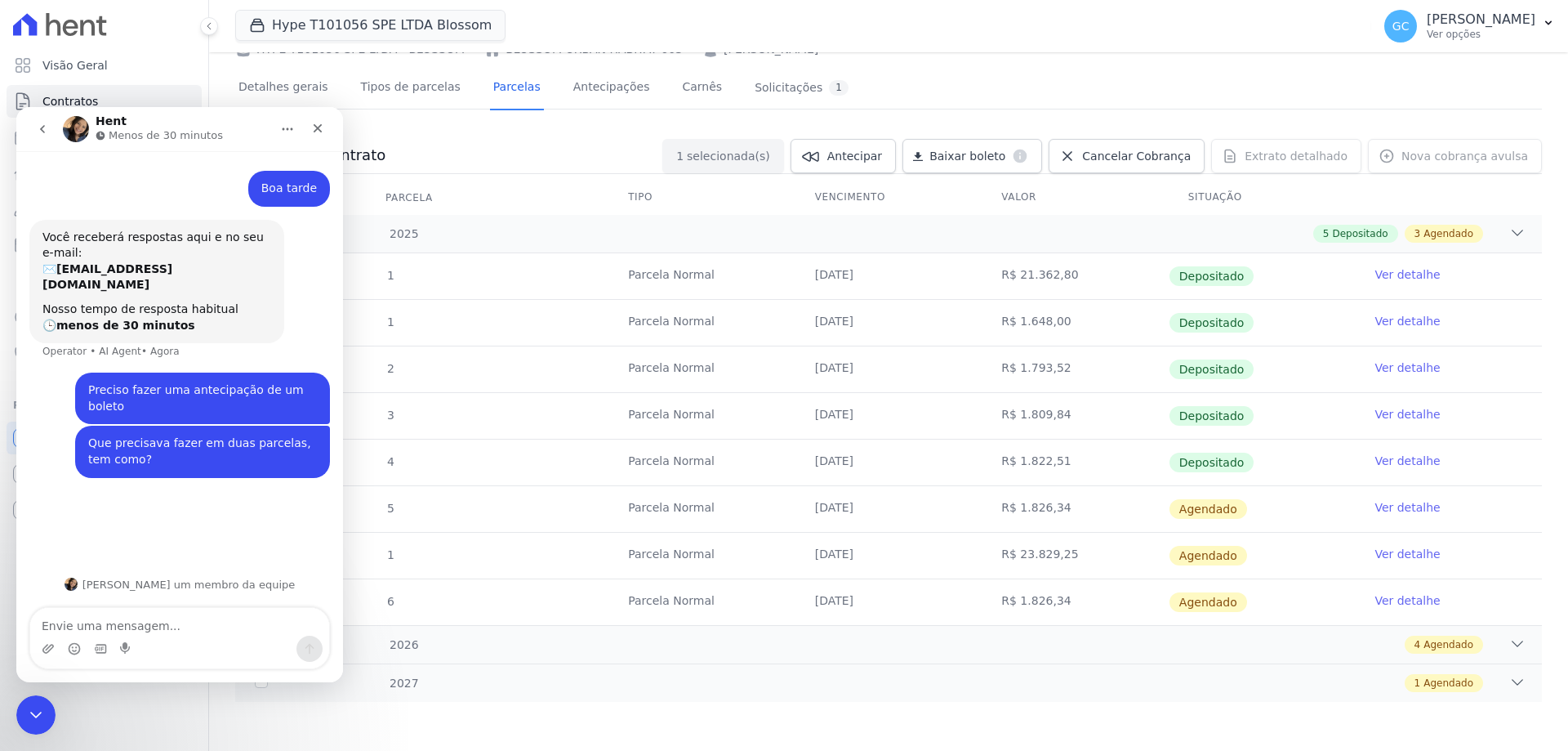
click at [42, 122] on icon "go back" at bounding box center [43, 129] width 13 height 13
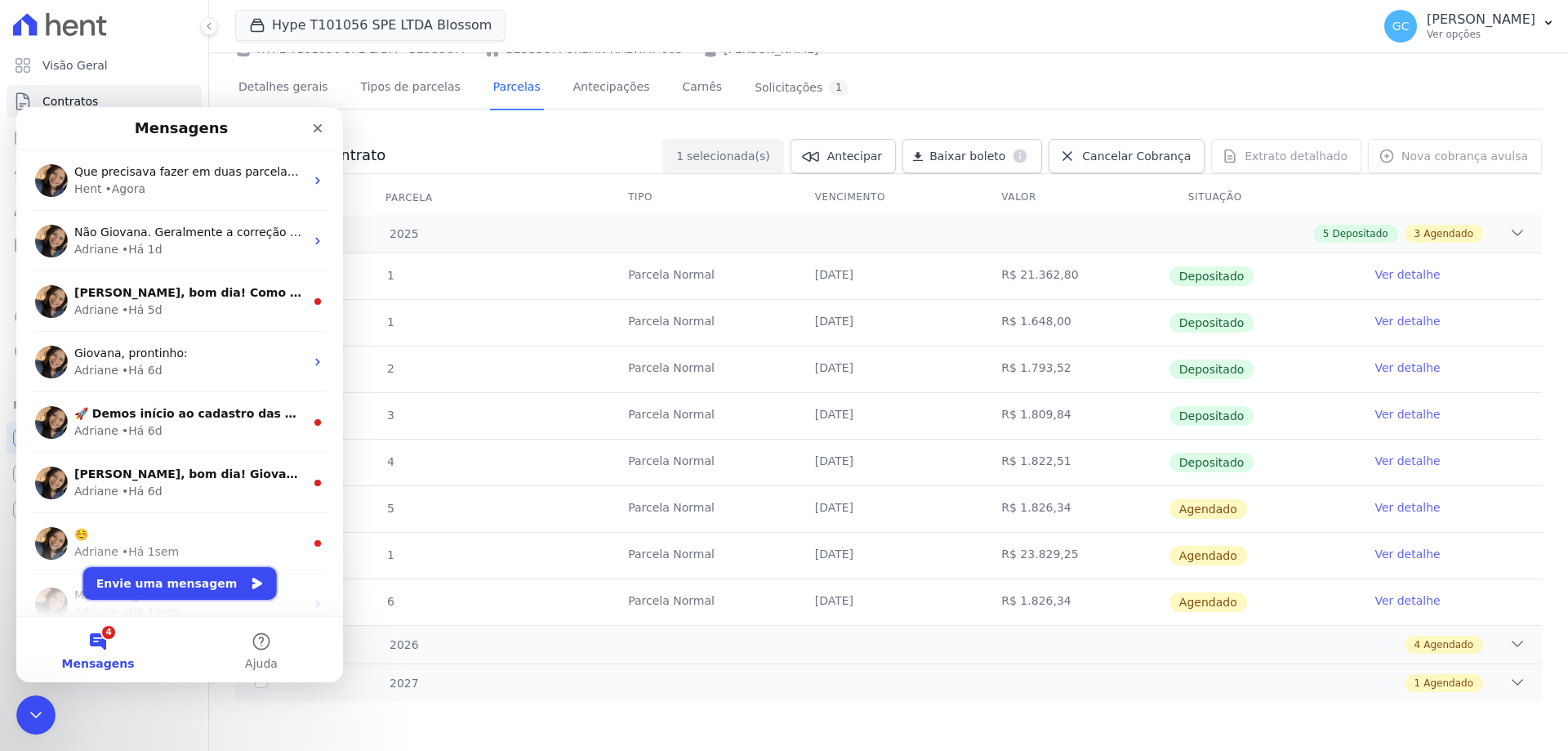
click at [165, 573] on button "Envie uma mensagem" at bounding box center [180, 582] width 194 height 33
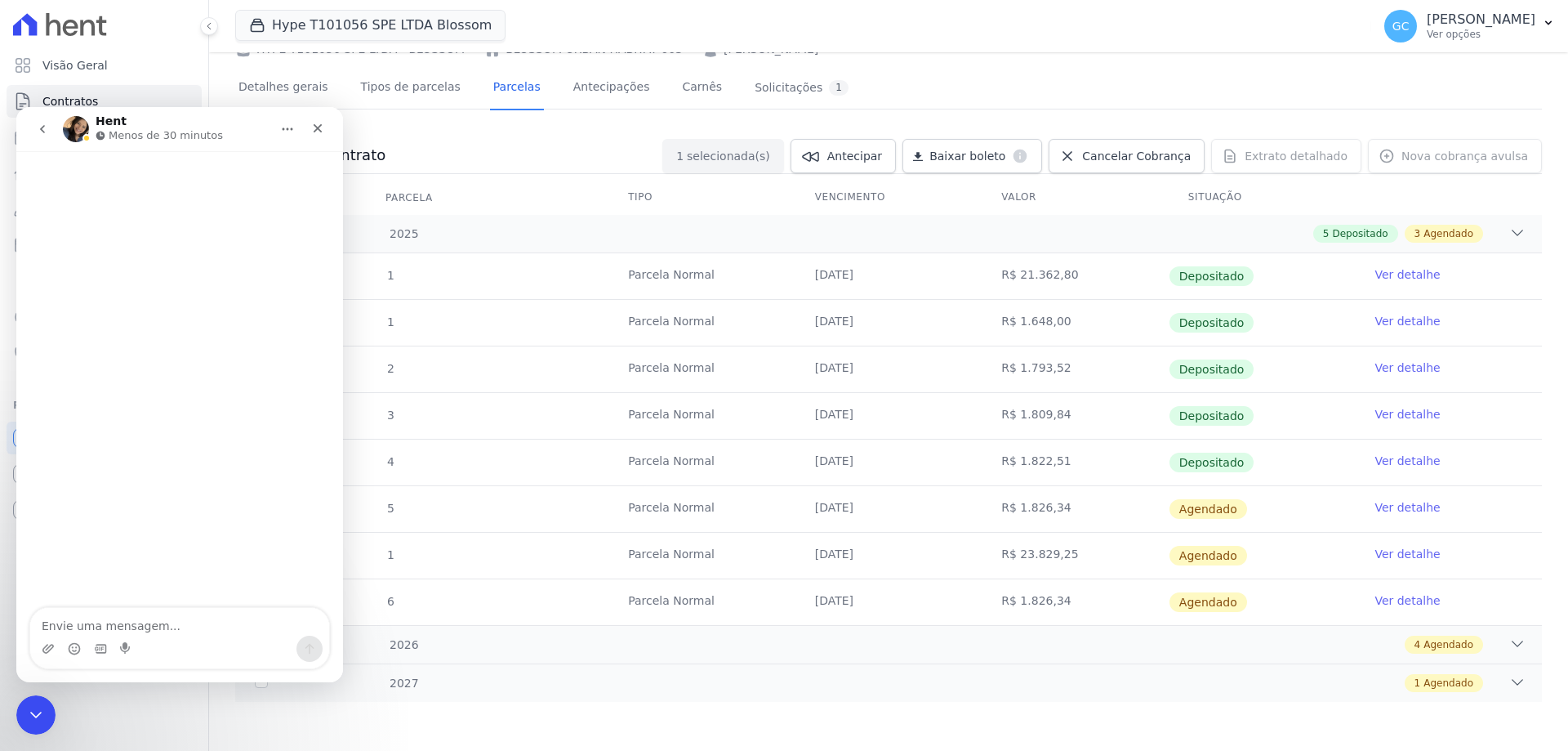
click at [173, 625] on textarea "Envie uma mensagem..." at bounding box center [179, 621] width 299 height 28
type textarea "Olá, uma dúvida vocês tem o calculo de INCC das parcelas?"
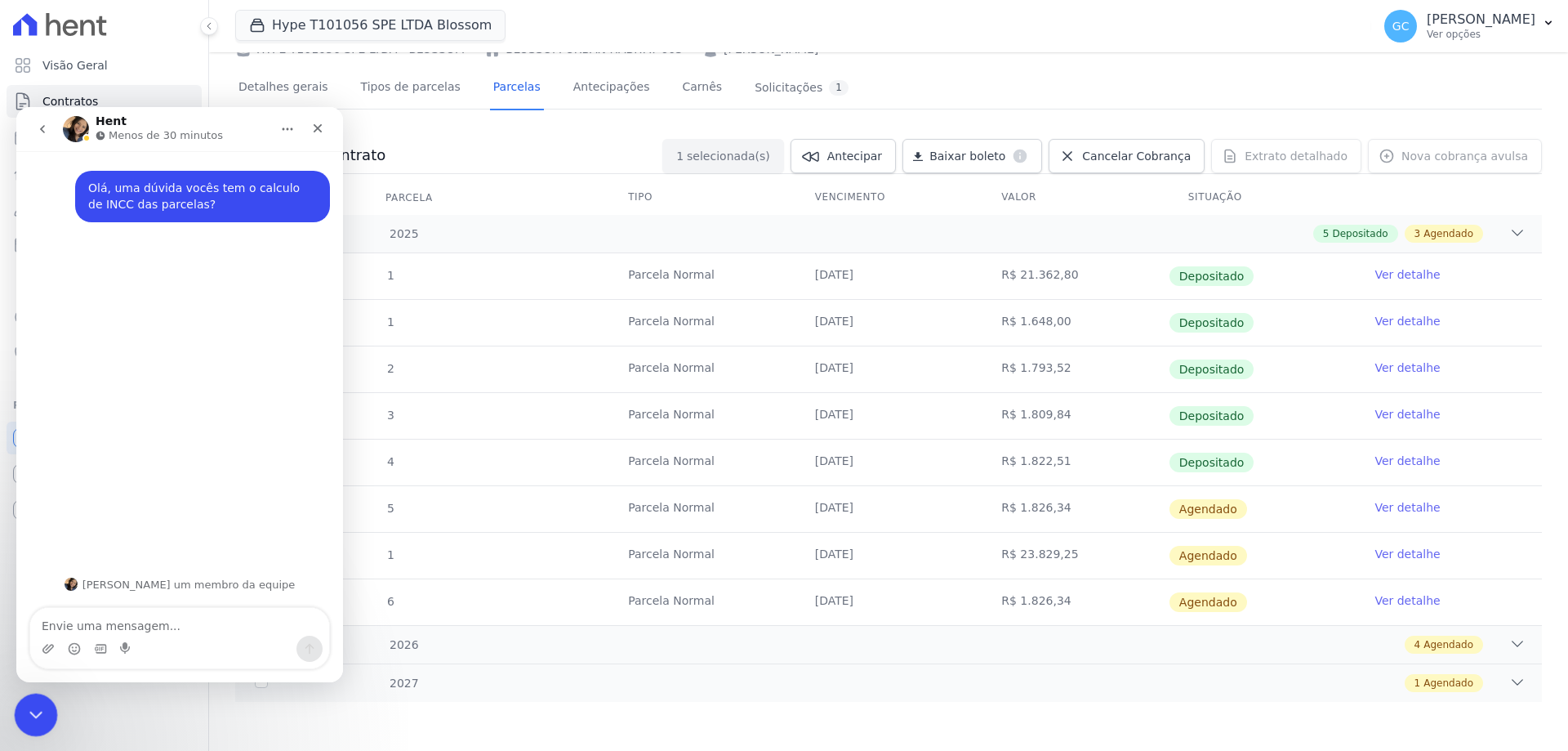
click at [23, 710] on icon "Encerramento do Messenger da Intercom" at bounding box center [33, 712] width 20 height 20
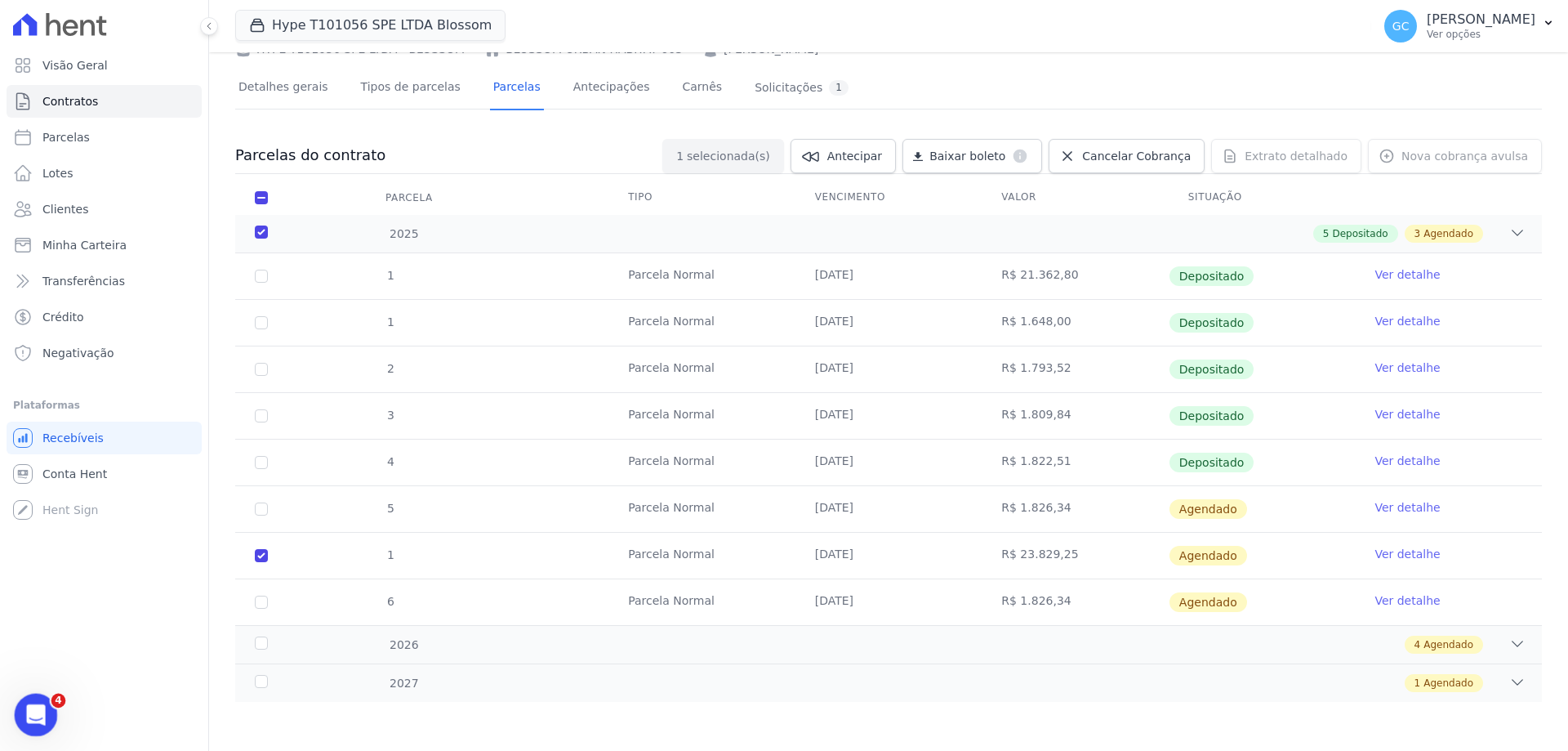
click at [25, 707] on icon "Abertura do Messenger da Intercom" at bounding box center [34, 712] width 27 height 27
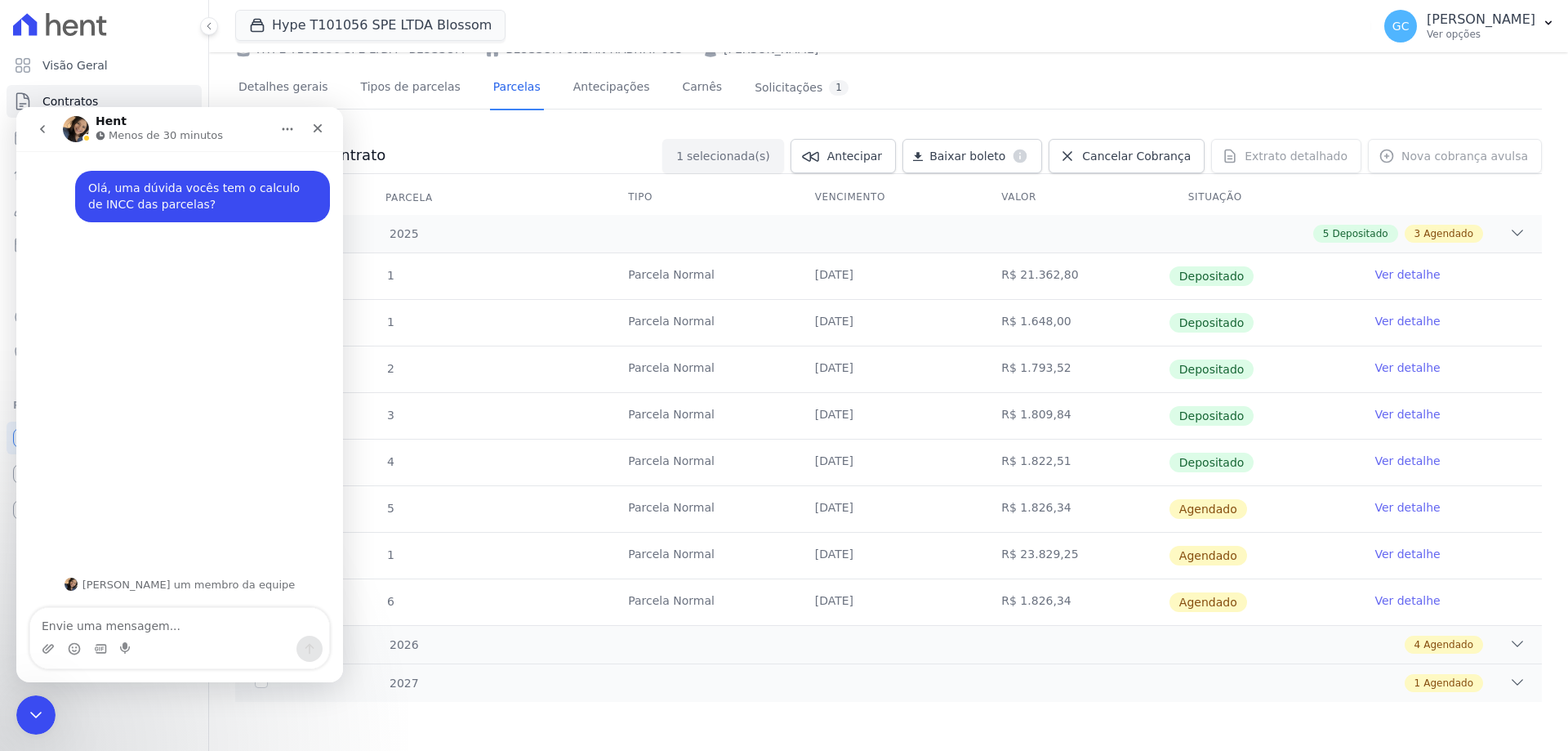
click at [40, 125] on icon "go back" at bounding box center [43, 129] width 13 height 13
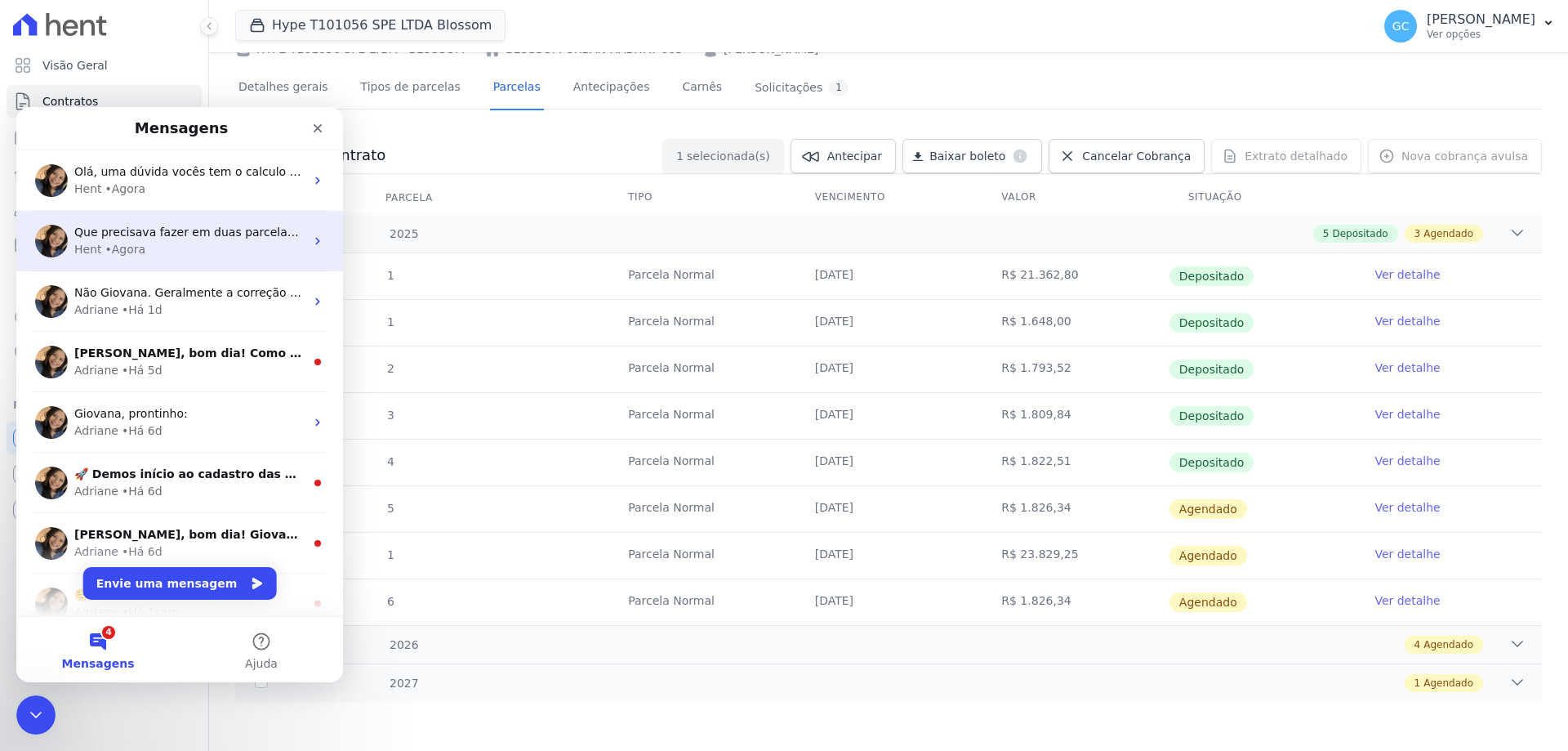
click at [202, 250] on div "Hent • Agora" at bounding box center [189, 250] width 230 height 17
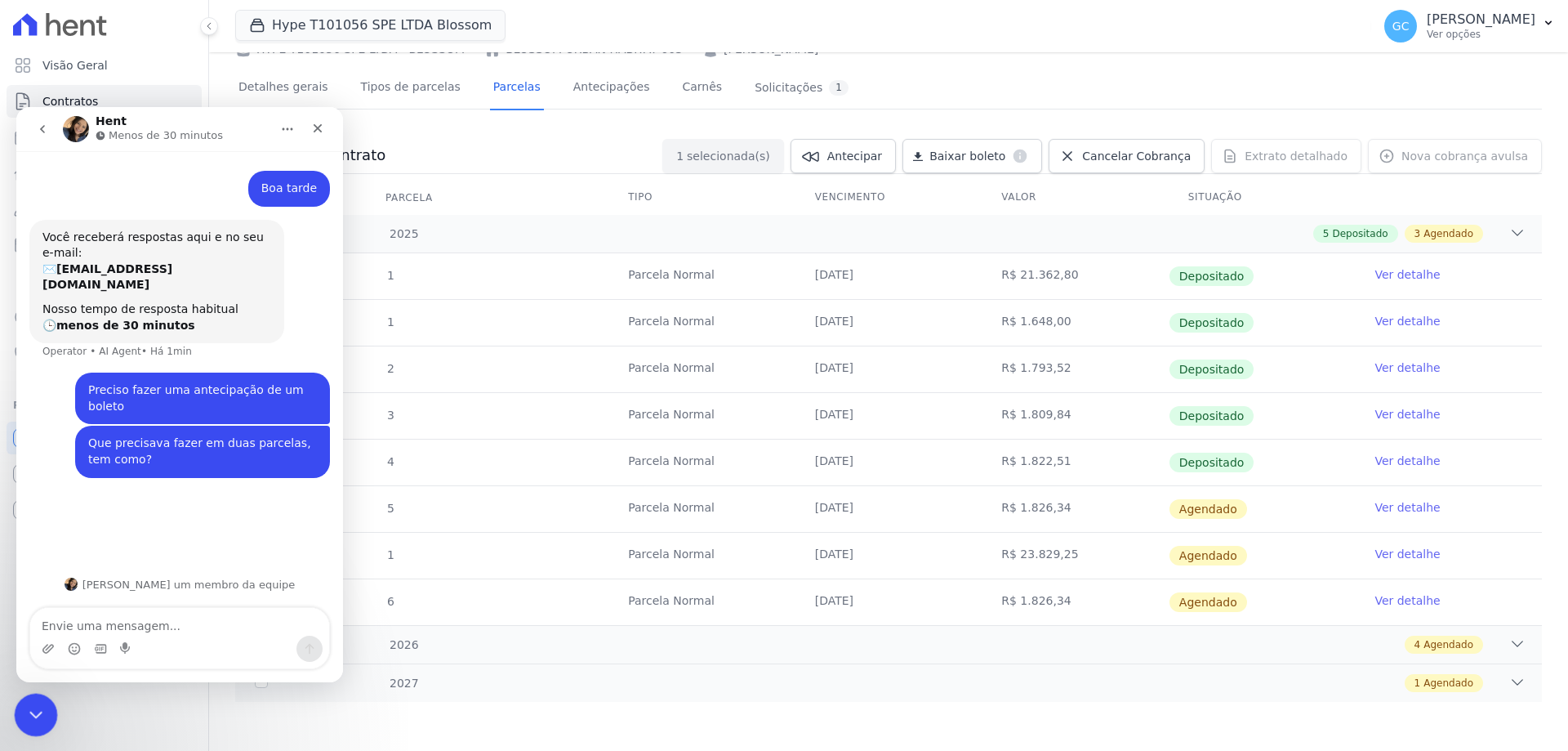
click at [36, 705] on icon "Encerramento do Messenger da Intercom" at bounding box center [33, 712] width 20 height 20
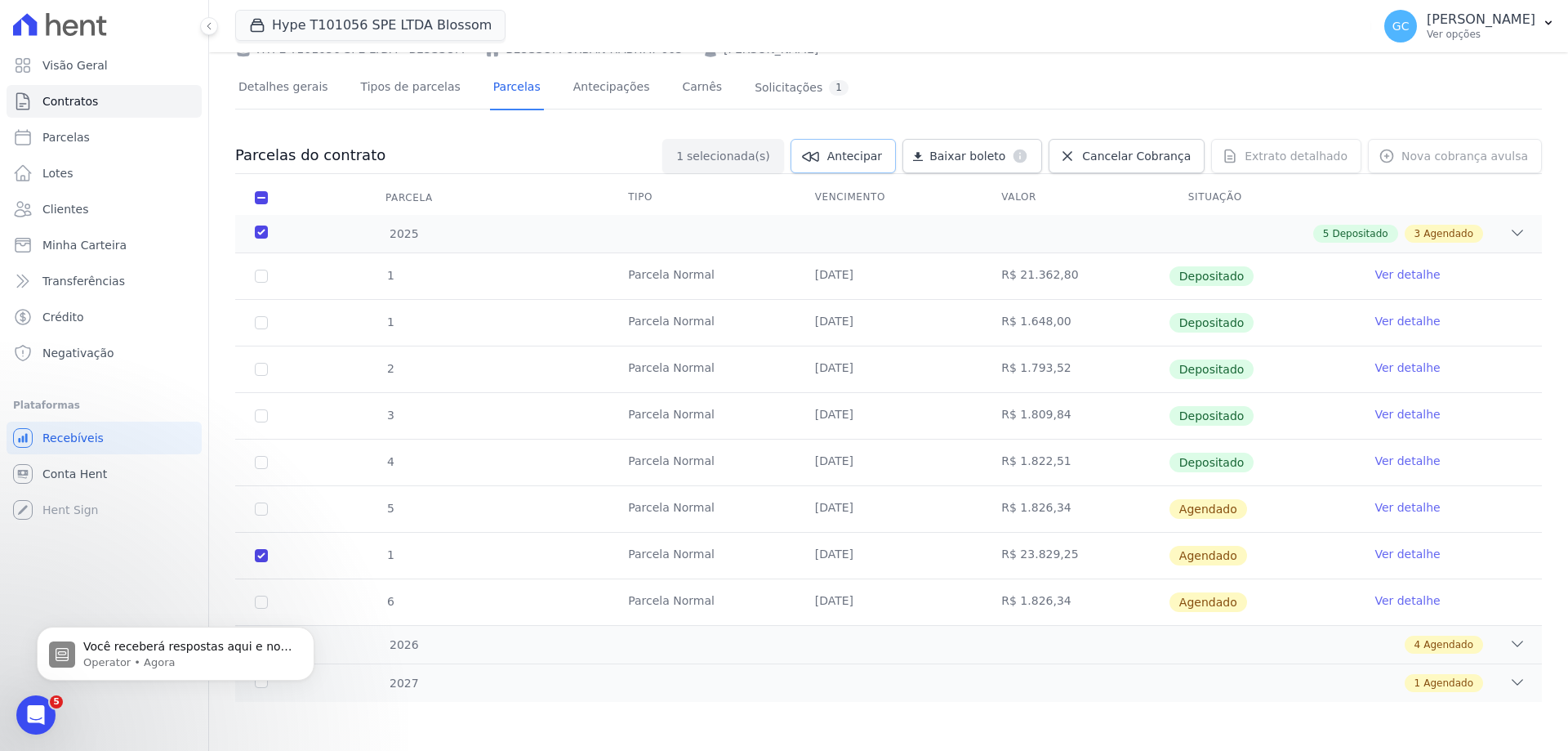
click at [866, 150] on span "Antecipar" at bounding box center [854, 157] width 55 height 17
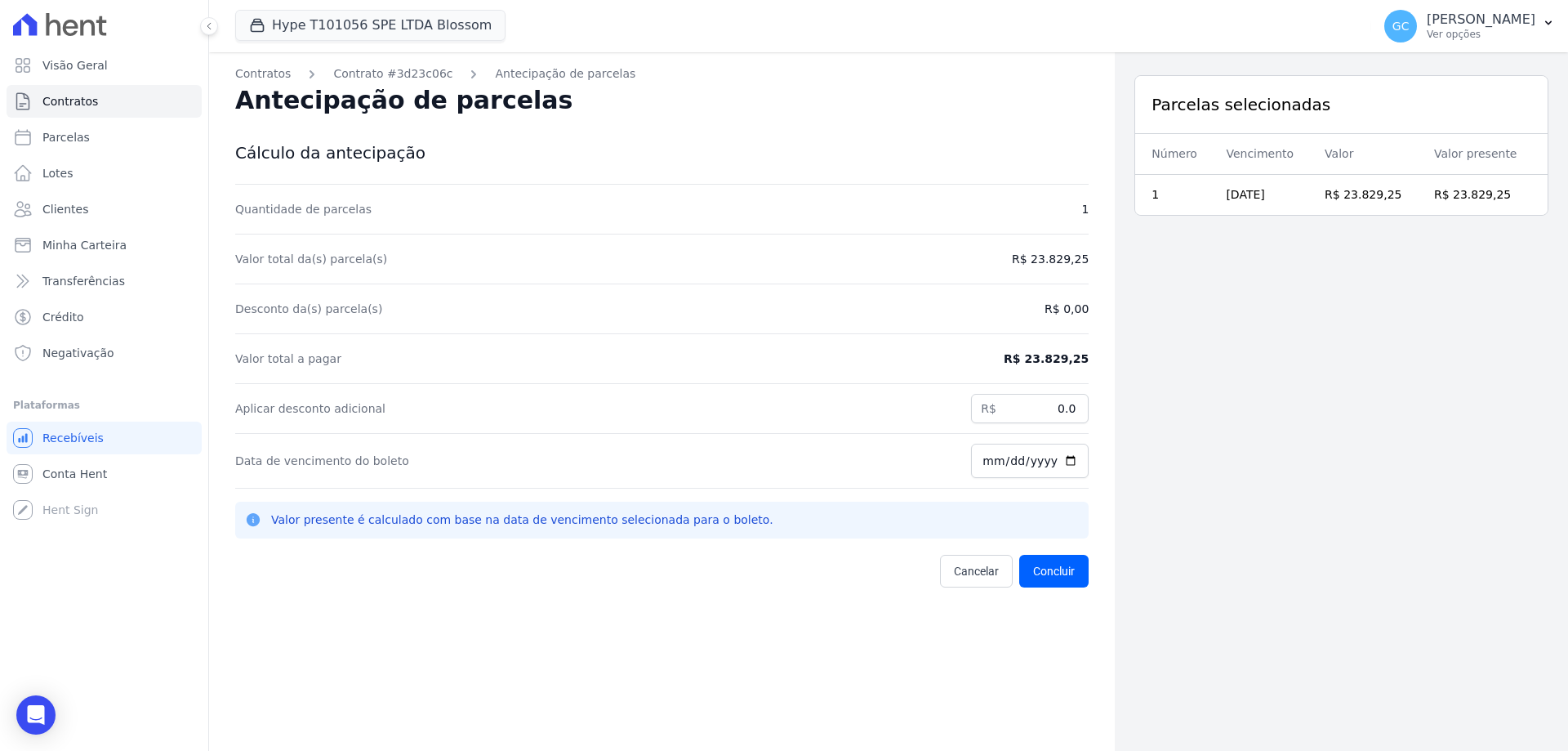
click at [1170, 169] on th "Número" at bounding box center [1175, 155] width 81 height 41
click at [972, 566] on span "Cancelar" at bounding box center [976, 571] width 45 height 17
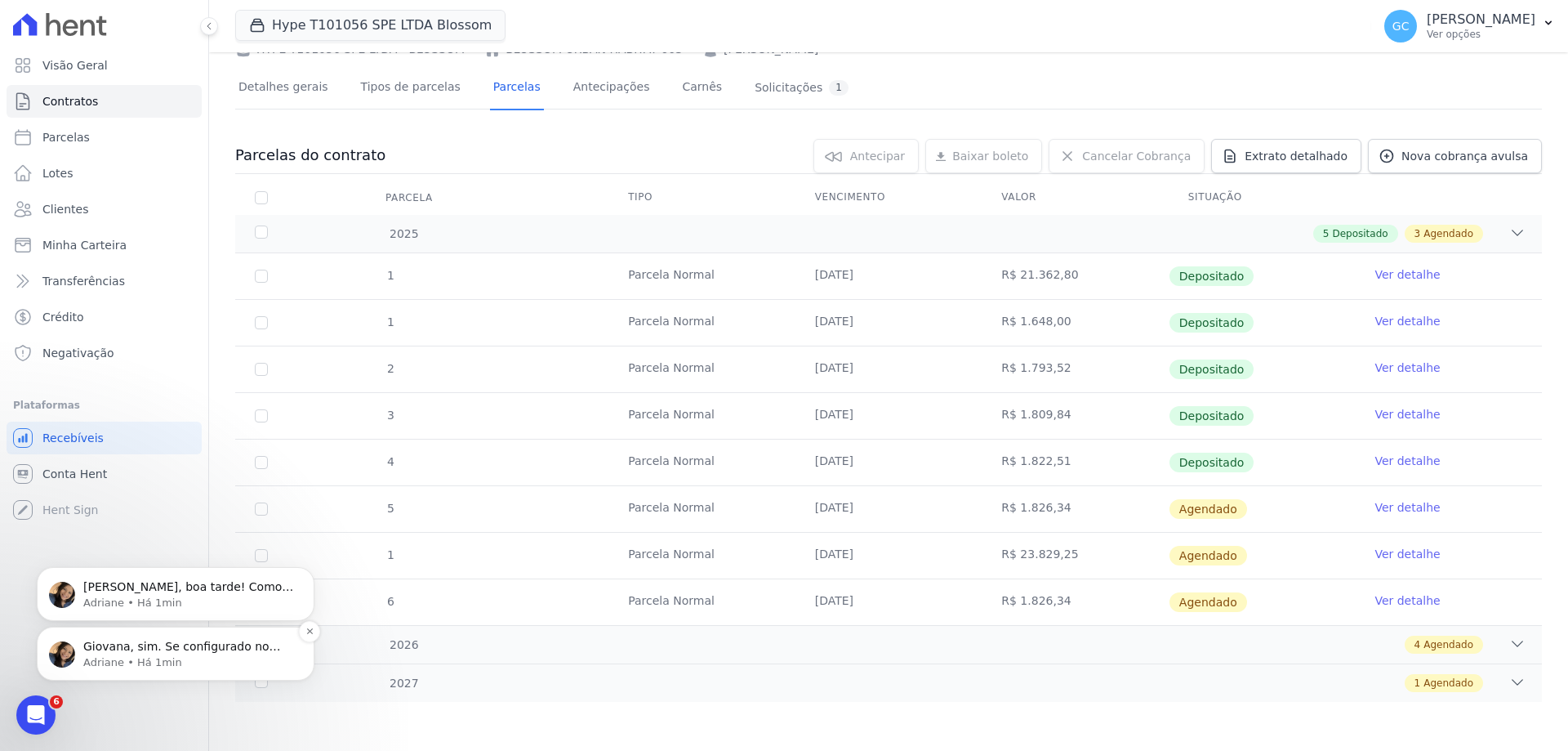
click at [209, 656] on p "Adriane • Há 1min" at bounding box center [188, 662] width 211 height 15
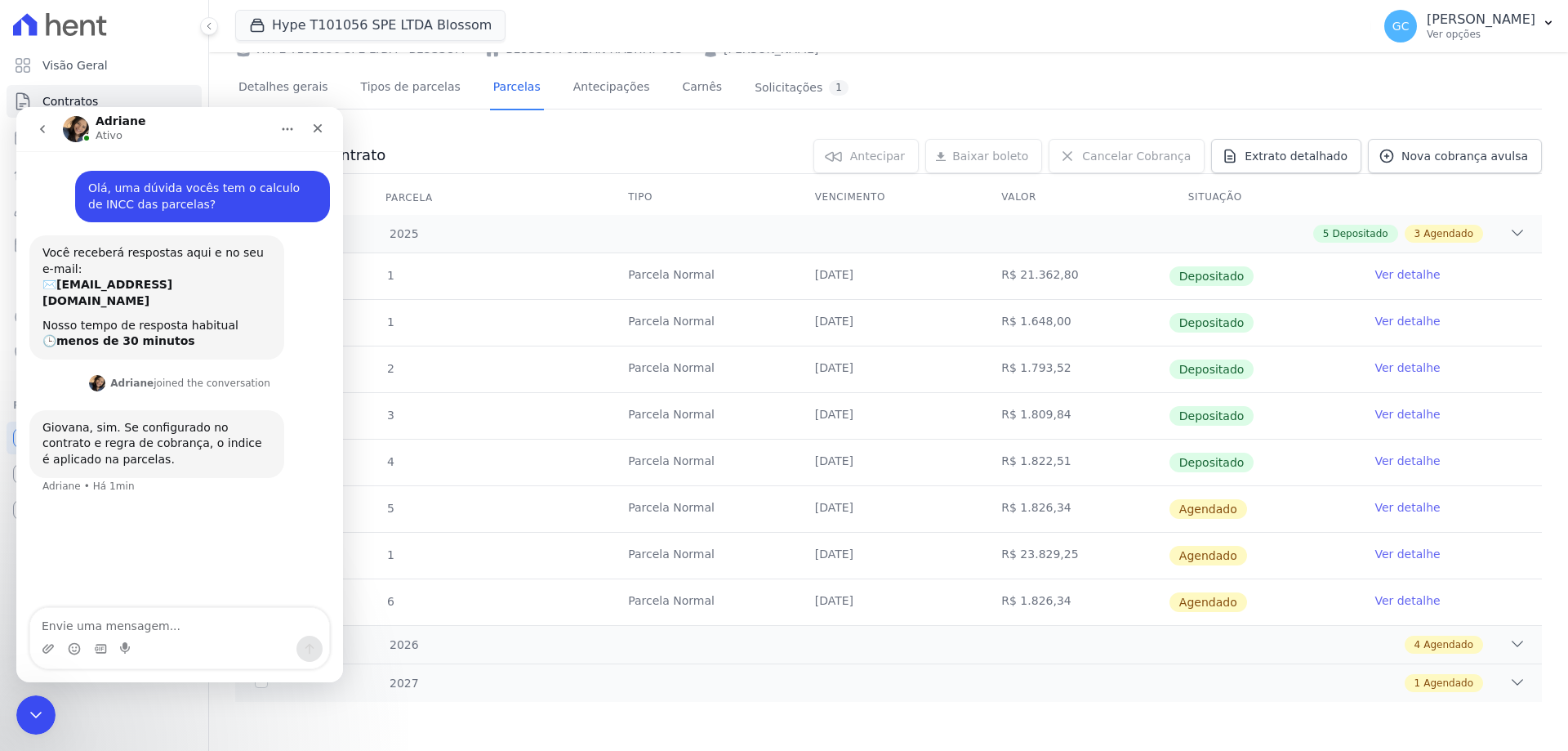
click at [83, 625] on textarea "Envie uma mensagem..." at bounding box center [179, 621] width 299 height 28
type textarea "Certo, mas vocês tem um relatorio que eu consiga mostrar para a cliente como es…"
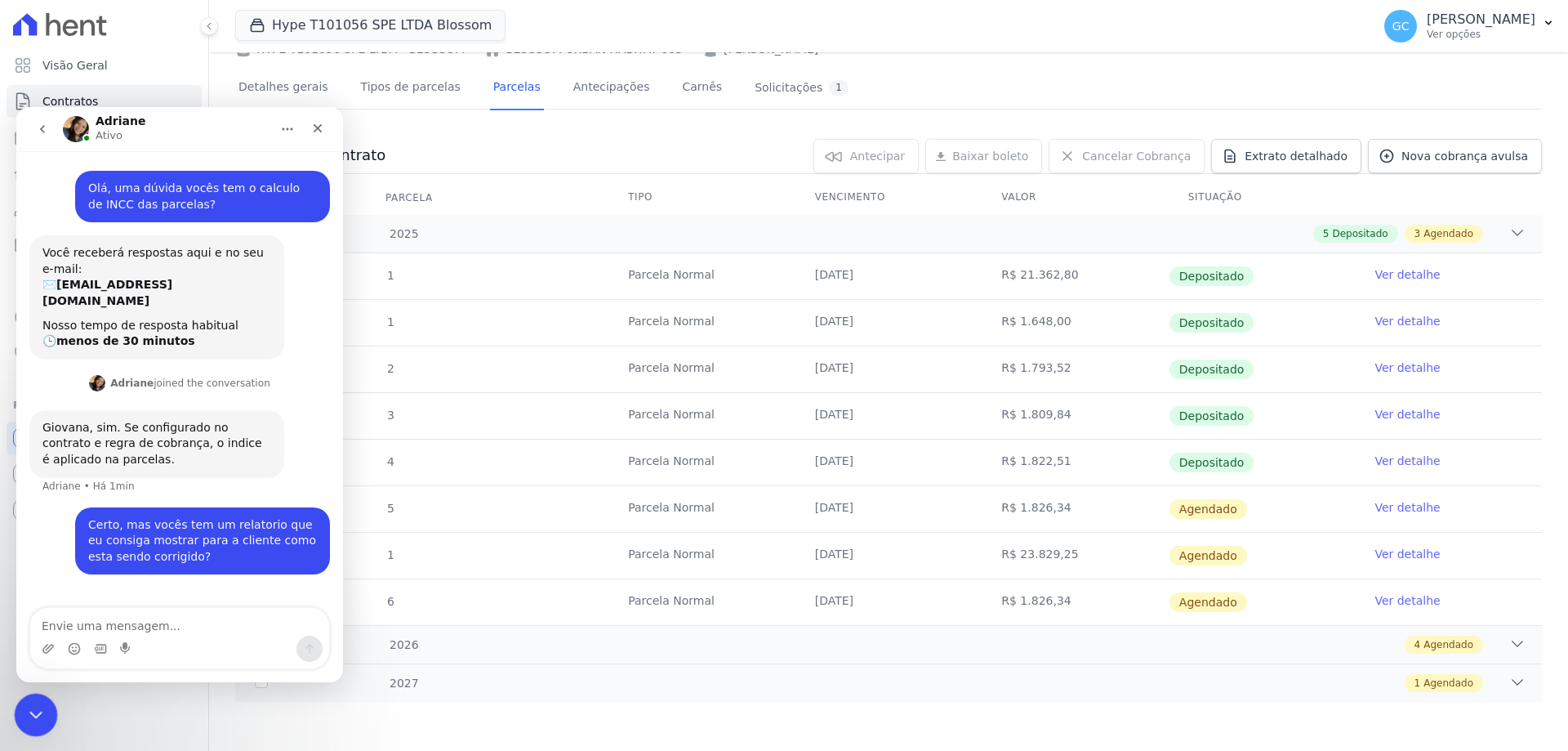
click at [34, 705] on icon "Encerramento do Messenger da Intercom" at bounding box center [33, 712] width 20 height 20
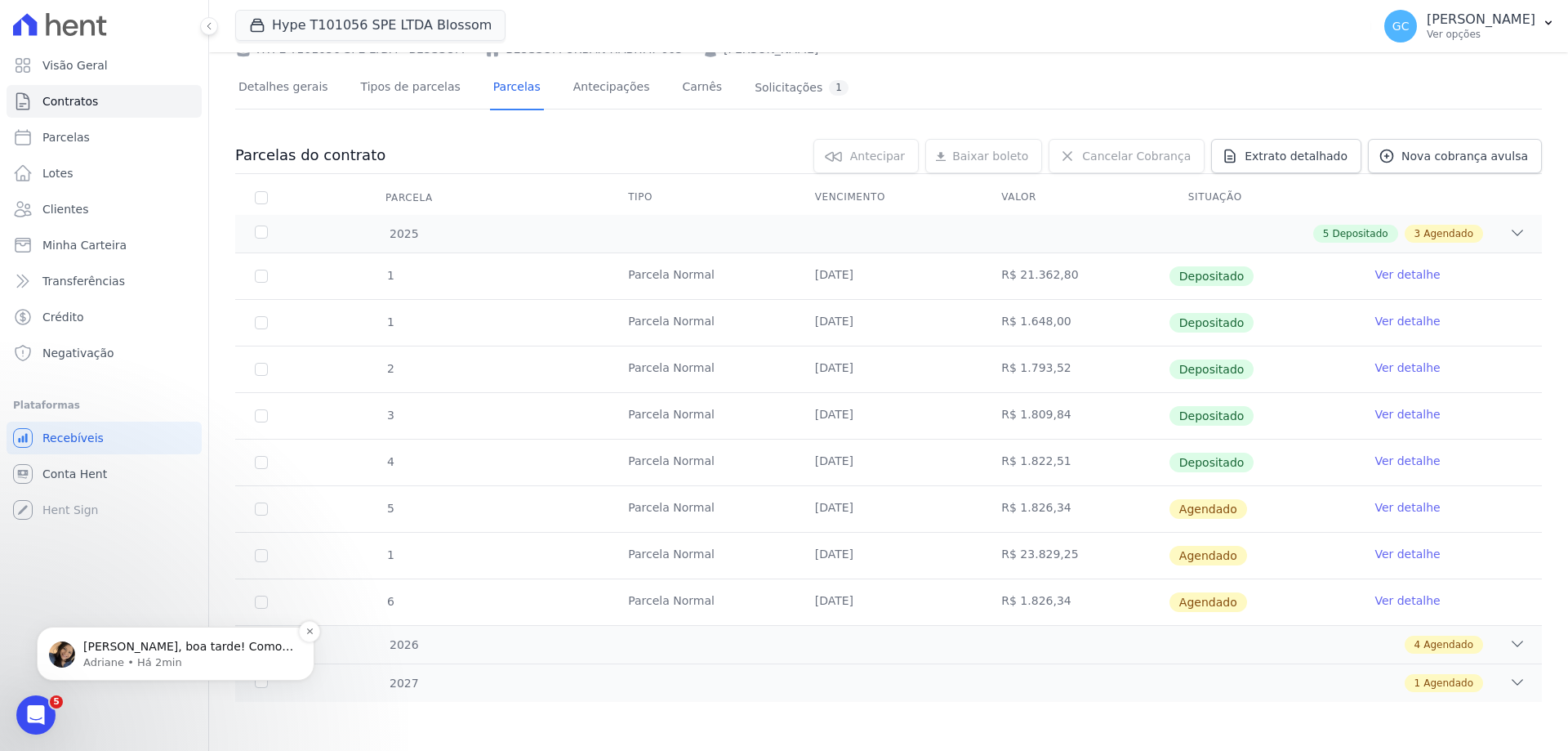
click at [208, 647] on span "Olá Giovana, boa tarde! Como vai? Giovana,não é possível dividir a antecipação …" at bounding box center [187, 662] width 210 height 46
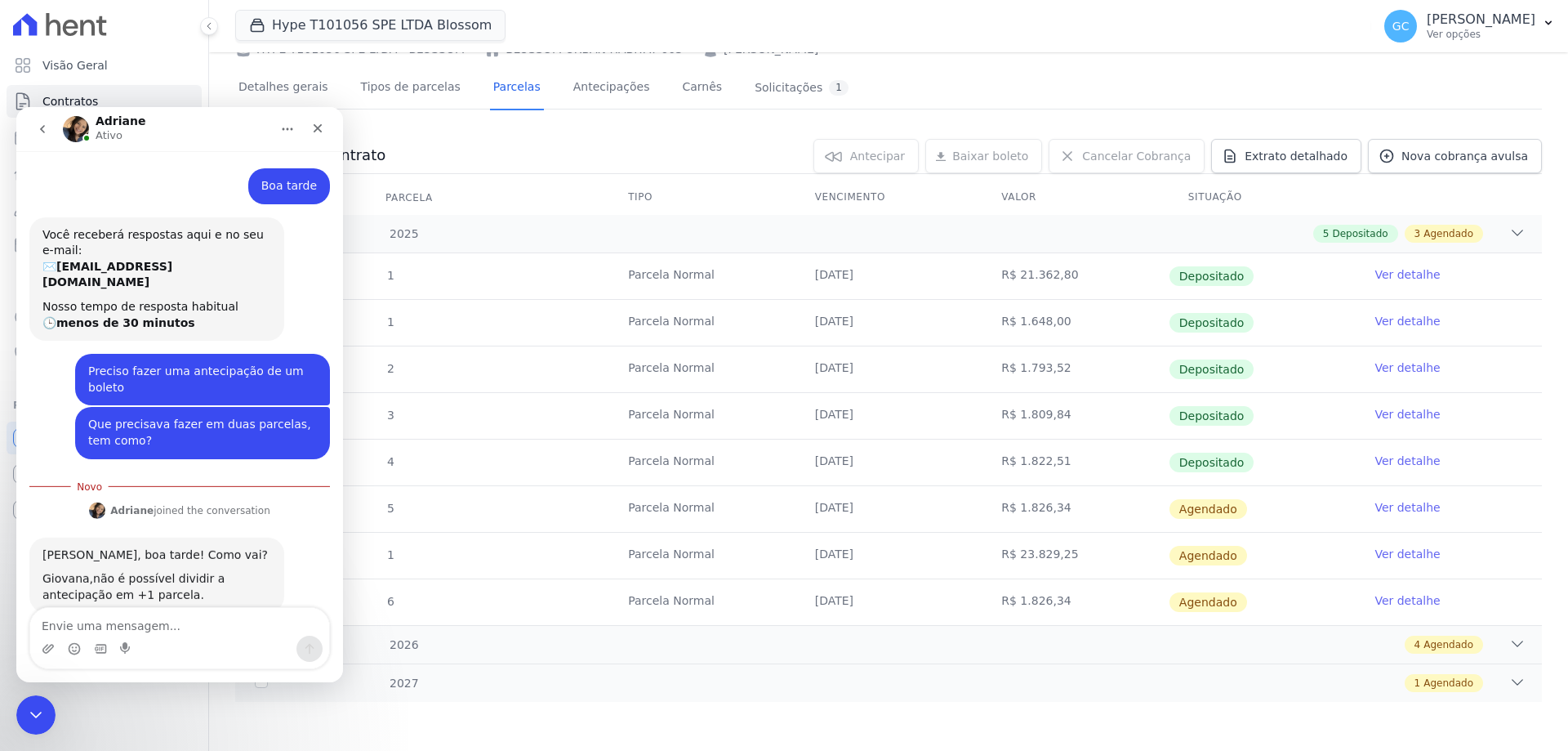
scroll to position [9, 0]
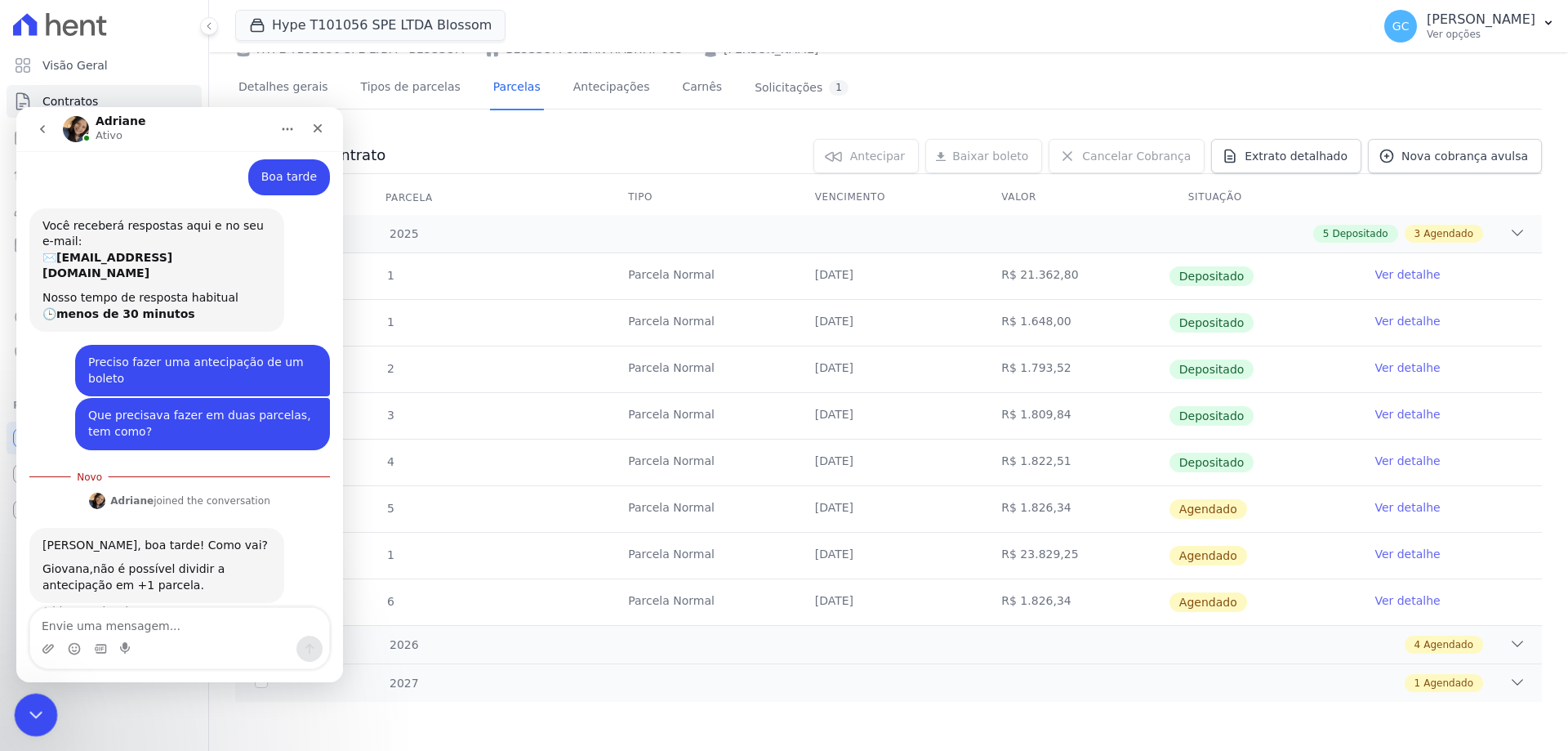
click at [34, 709] on icon "Encerramento do Messenger da Intercom" at bounding box center [33, 712] width 20 height 20
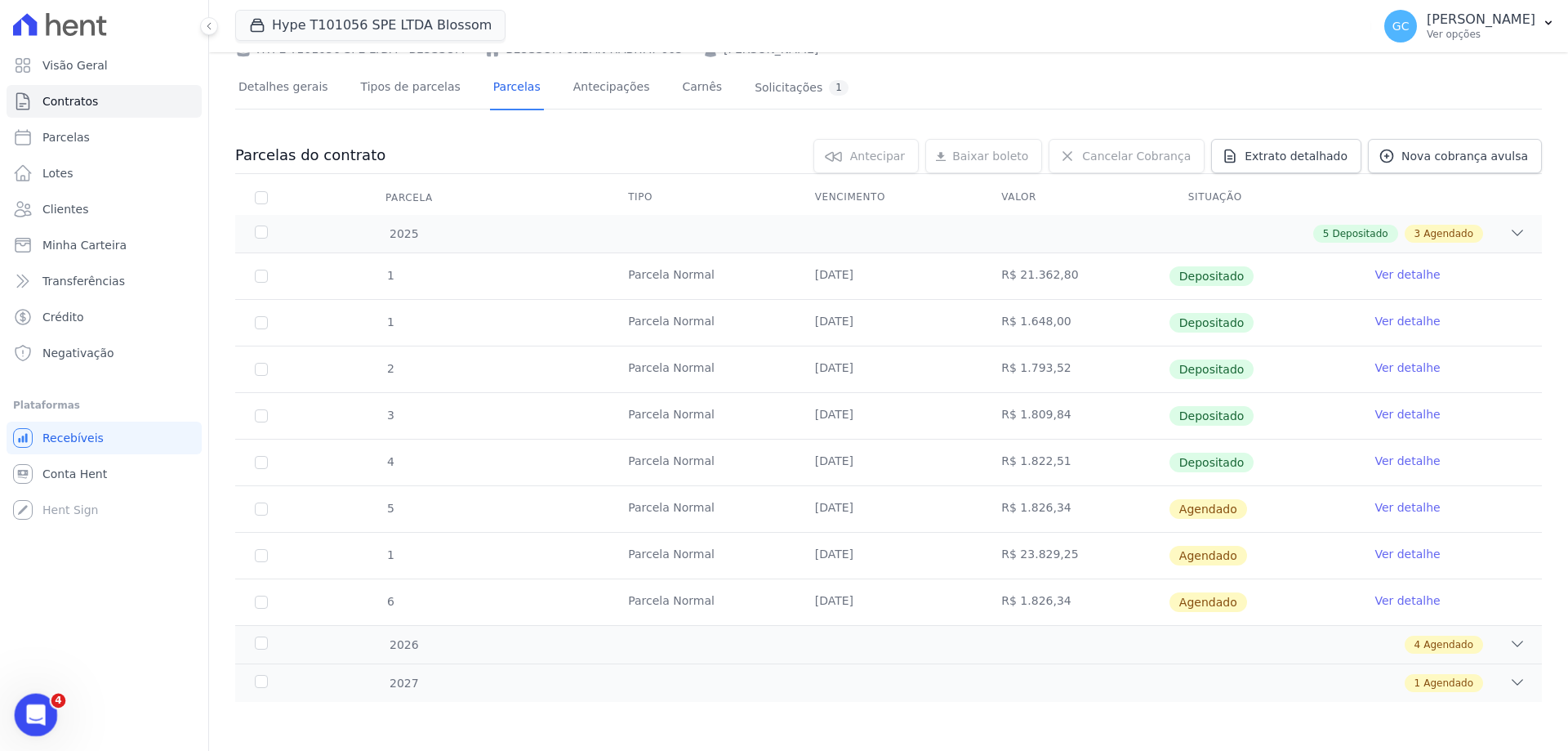
click at [36, 709] on icon "Abertura do Messenger da Intercom" at bounding box center [34, 712] width 27 height 27
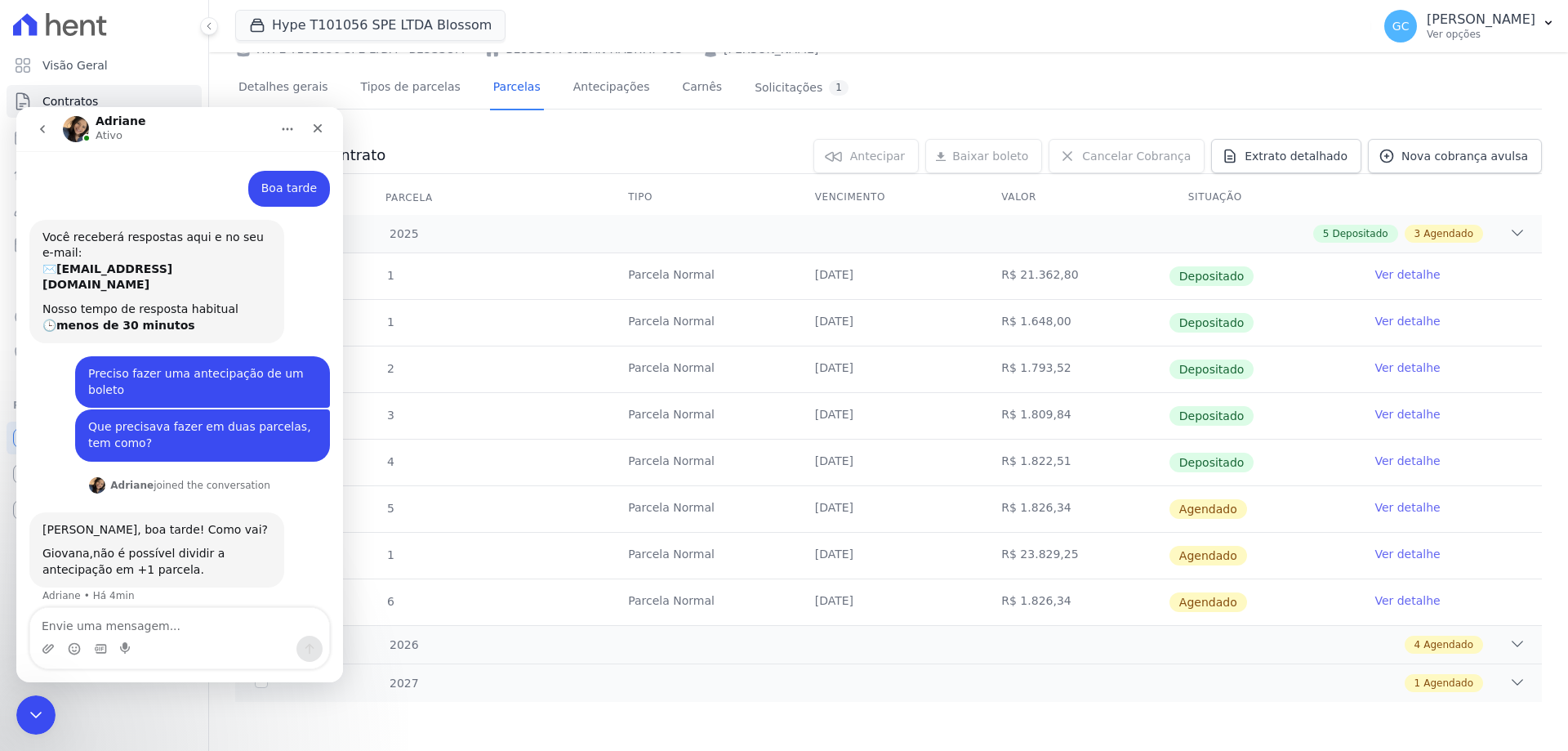
click at [107, 614] on textarea "Envie uma mensagem..." at bounding box center [179, 621] width 299 height 28
click at [1059, 553] on td "R$ 23.829,25" at bounding box center [1075, 554] width 187 height 46
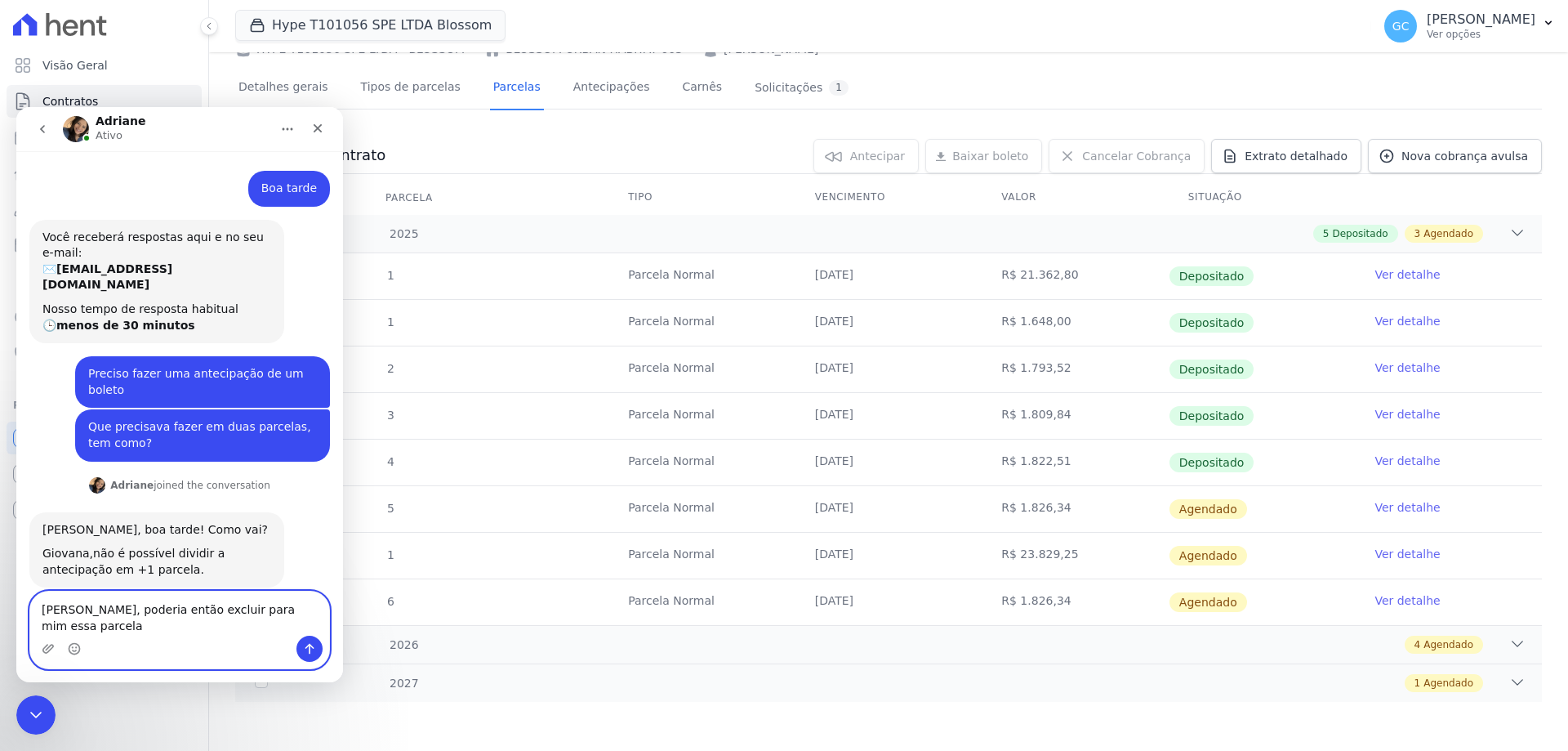
click at [301, 625] on textarea "Certo, poderia então excluir para mim essa parcela" at bounding box center [179, 613] width 299 height 44
drag, startPoint x: 1065, startPoint y: 557, endPoint x: 997, endPoint y: 556, distance: 68.0
click at [997, 556] on td "R$ 23.829,25" at bounding box center [1075, 554] width 187 height 46
copy td "R$ 23.829,25"
click at [307, 624] on textarea "Certo, poderia então excluir para mim essa parcela" at bounding box center [179, 613] width 299 height 44
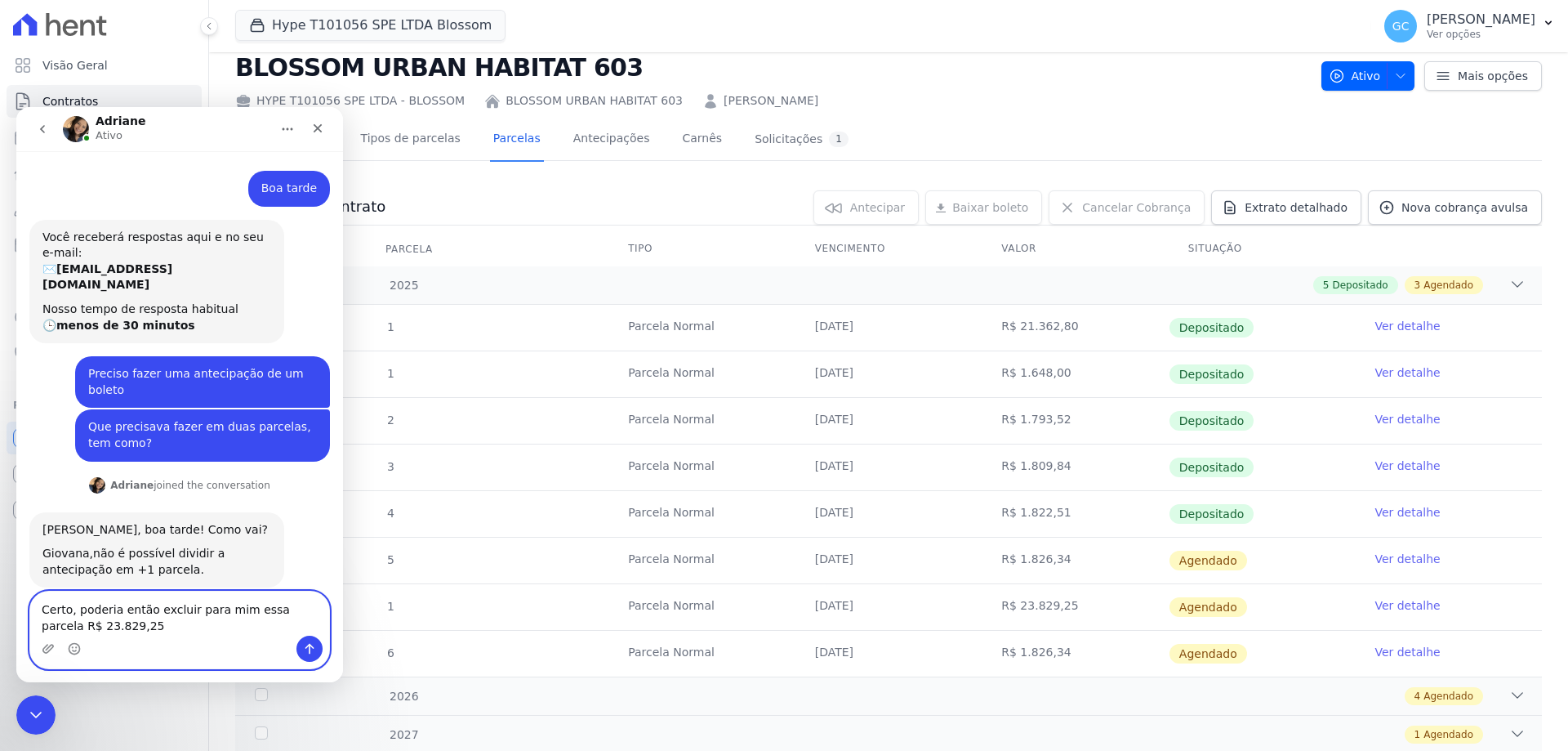
scroll to position [0, 0]
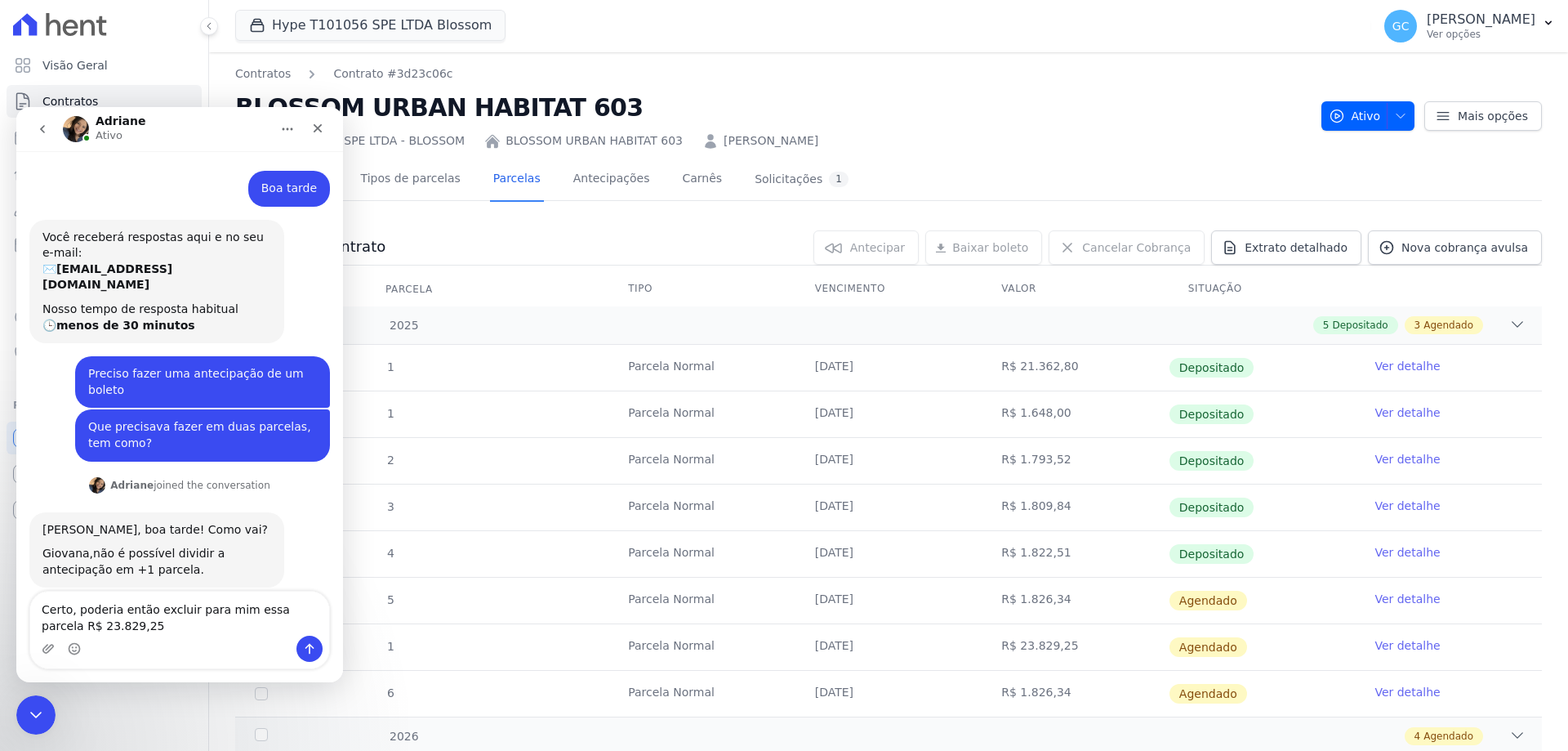
drag, startPoint x: 833, startPoint y: 136, endPoint x: 685, endPoint y: 134, distance: 148.0
click at [685, 134] on div "HYPE T101056 SPE LTDA - BLOSSOM BLOSSOM URBAN HABITAT 603 Suzie Hiratsuka Rezen…" at bounding box center [771, 137] width 1073 height 23
copy link "Suzie Hiratsuka Rezende"
click at [96, 630] on textarea "Certo, poderia então excluir para mim essa parcela R$ 23.829,25" at bounding box center [179, 613] width 299 height 44
type textarea "[PERSON_NAME], poderia então excluir para mim essa parcela R$ 23.829,25, da cli…"
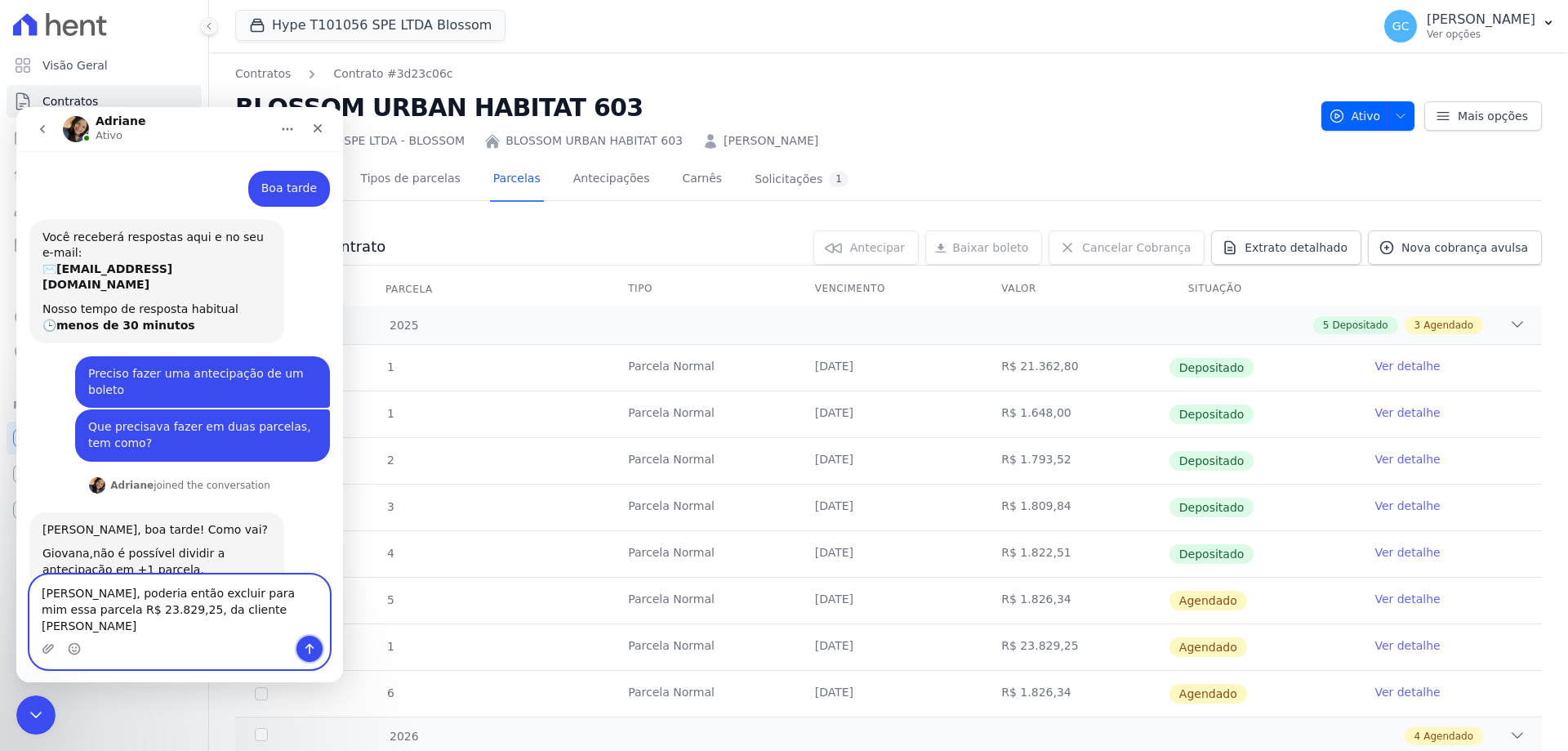
drag, startPoint x: 310, startPoint y: 648, endPoint x: 289, endPoint y: 650, distance: 21.1
click at [309, 648] on icon "Enviar uma mensagem" at bounding box center [309, 649] width 13 height 13
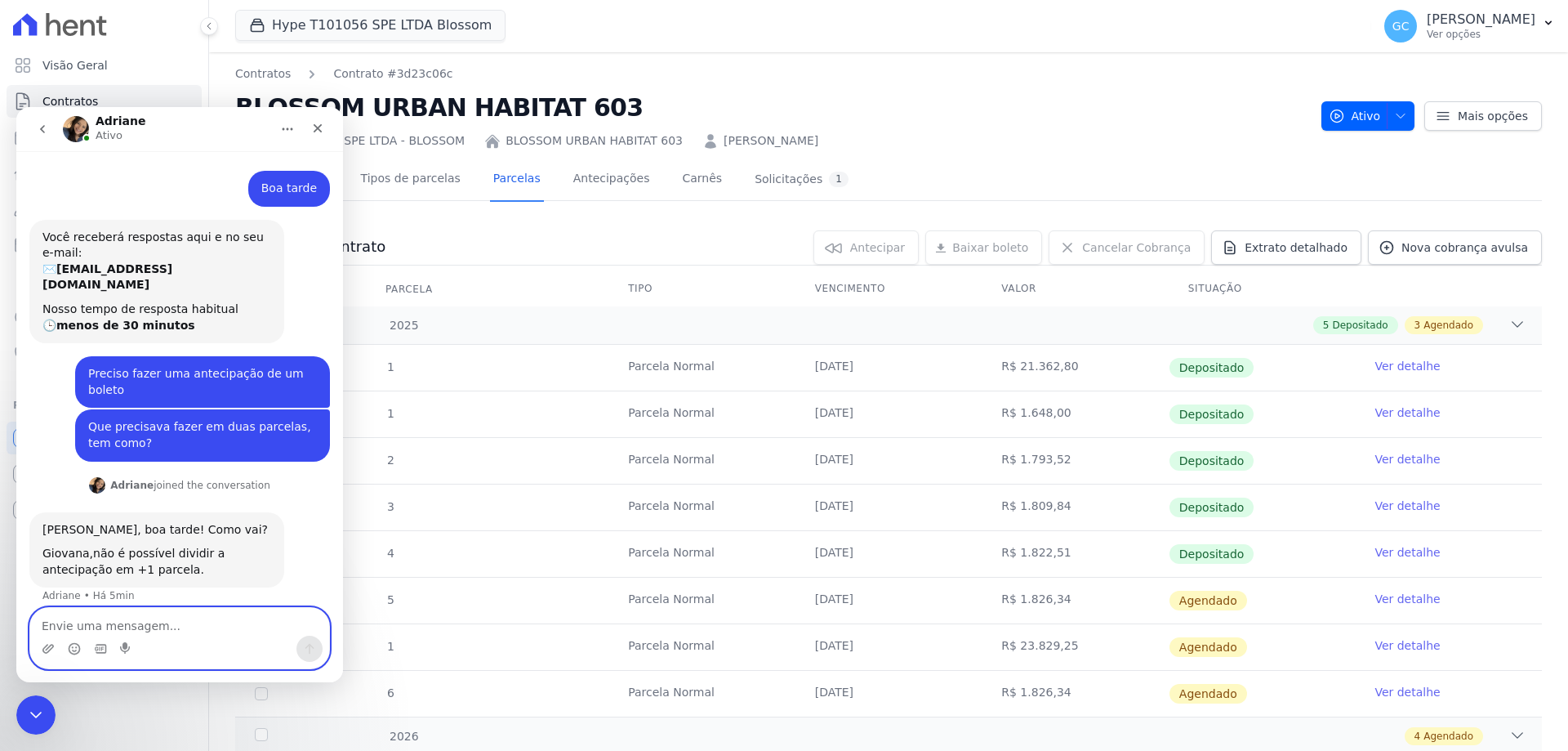
scroll to position [62, 0]
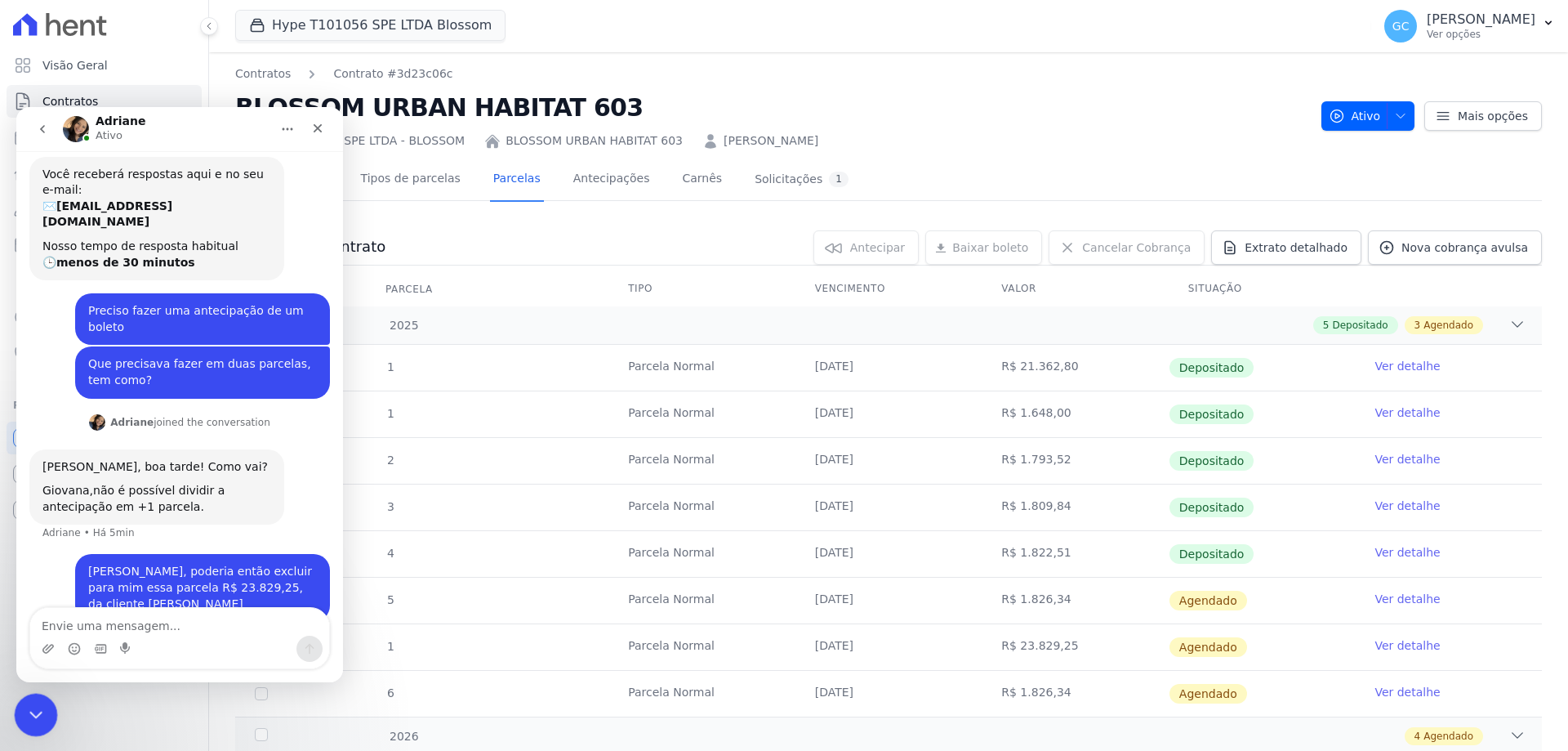
click at [34, 710] on icon "Encerramento do Messenger da Intercom" at bounding box center [33, 712] width 20 height 20
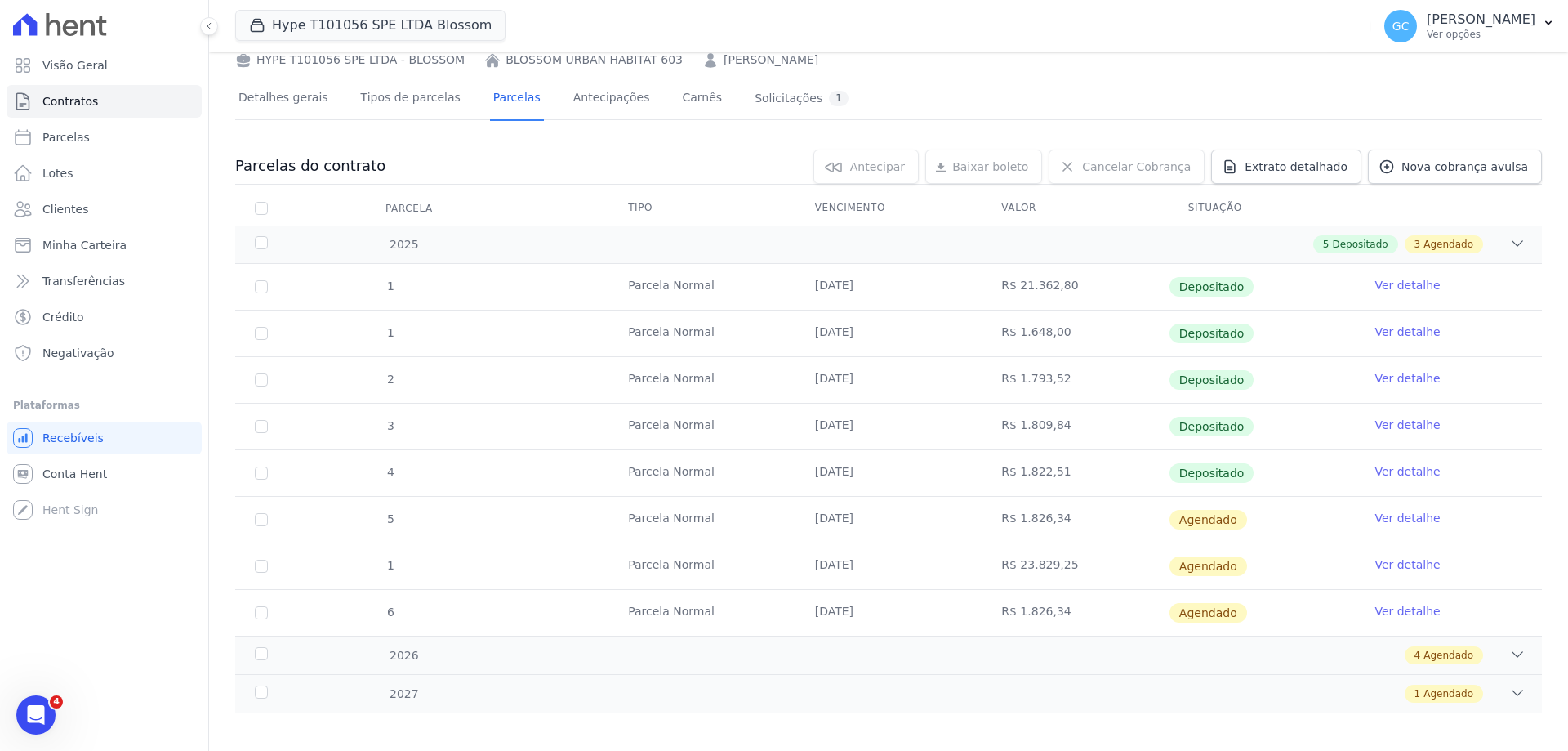
scroll to position [91, 0]
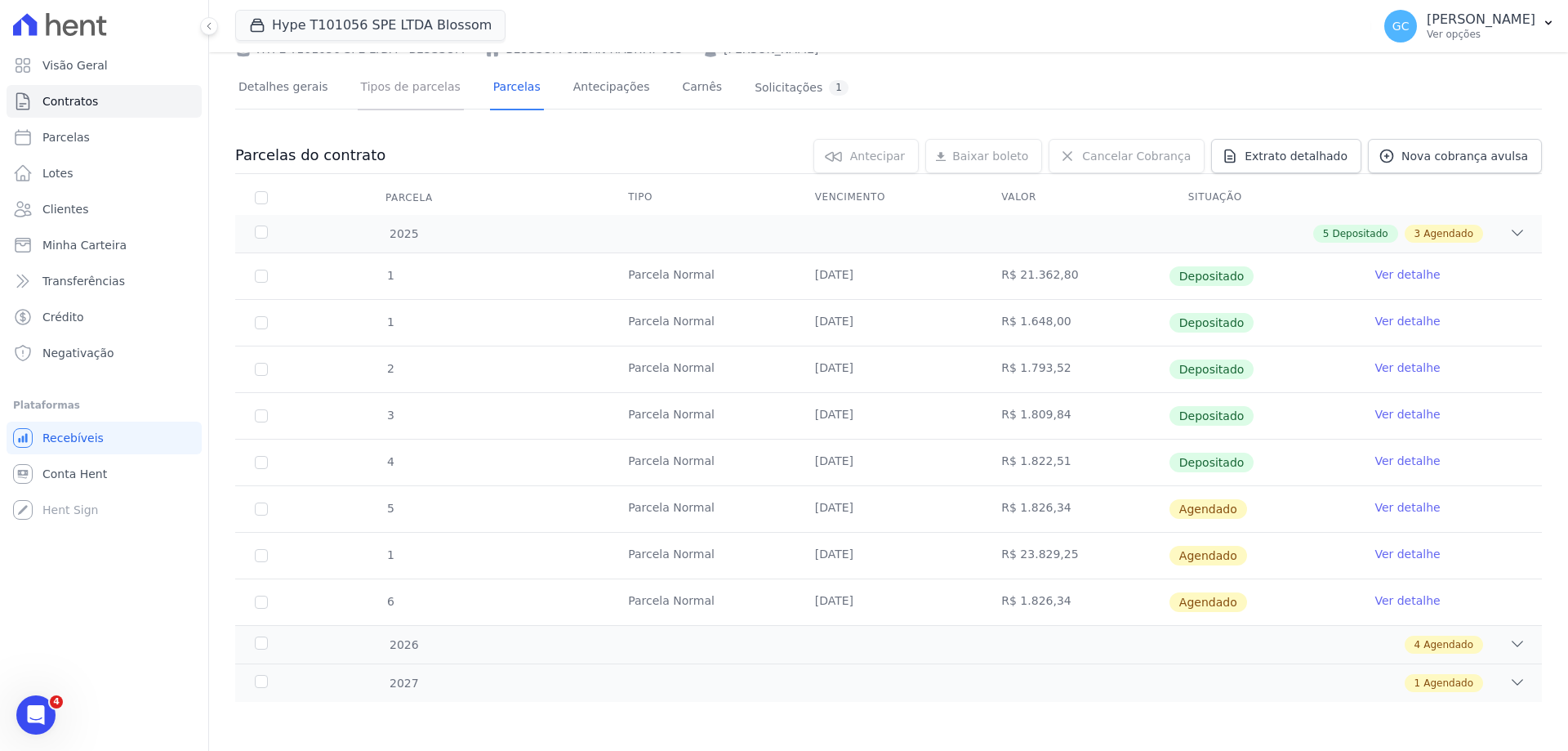
click at [409, 94] on link "Tipos de parcelas" at bounding box center [411, 89] width 106 height 43
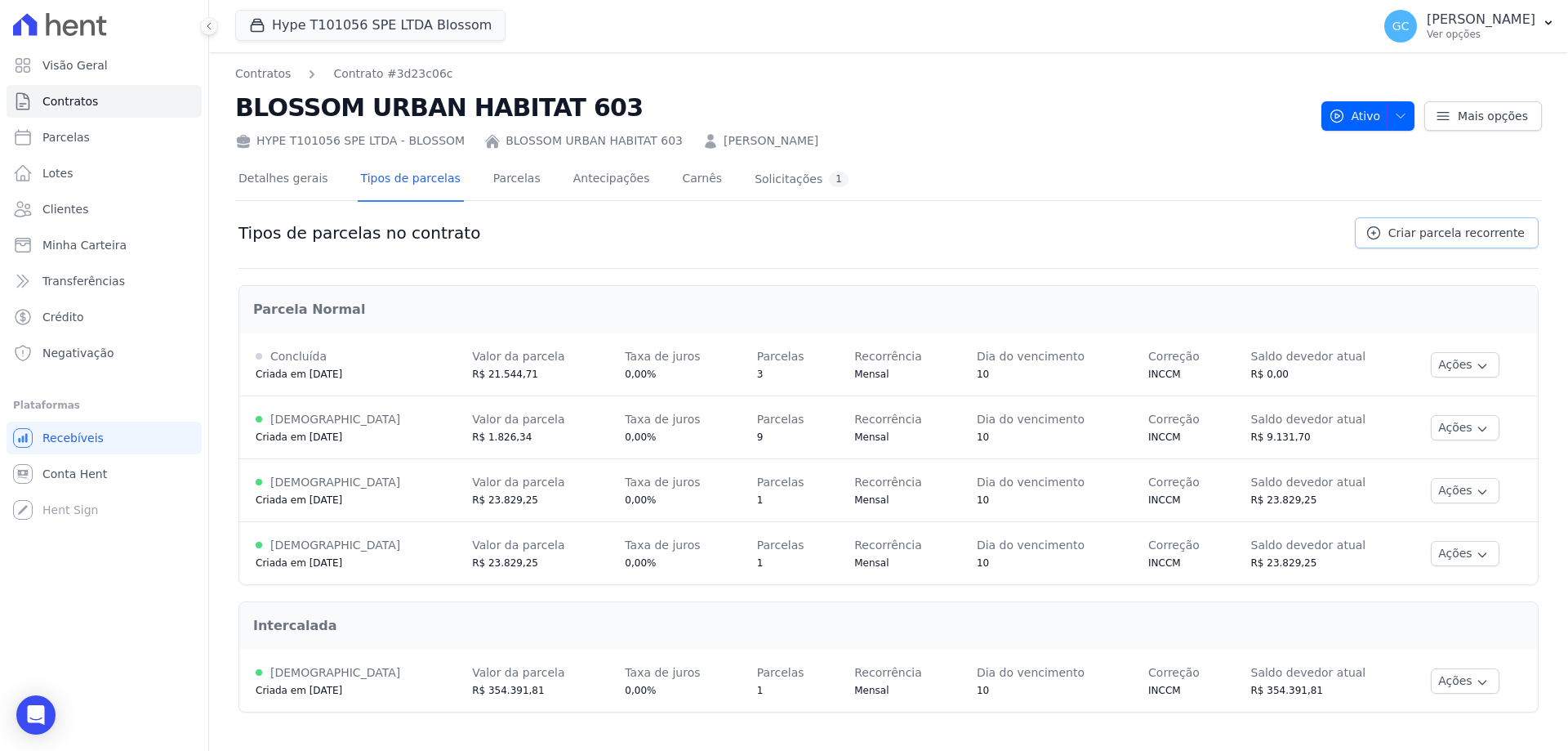
click at [1433, 232] on span "Criar parcela recorrente" at bounding box center [1456, 233] width 136 height 17
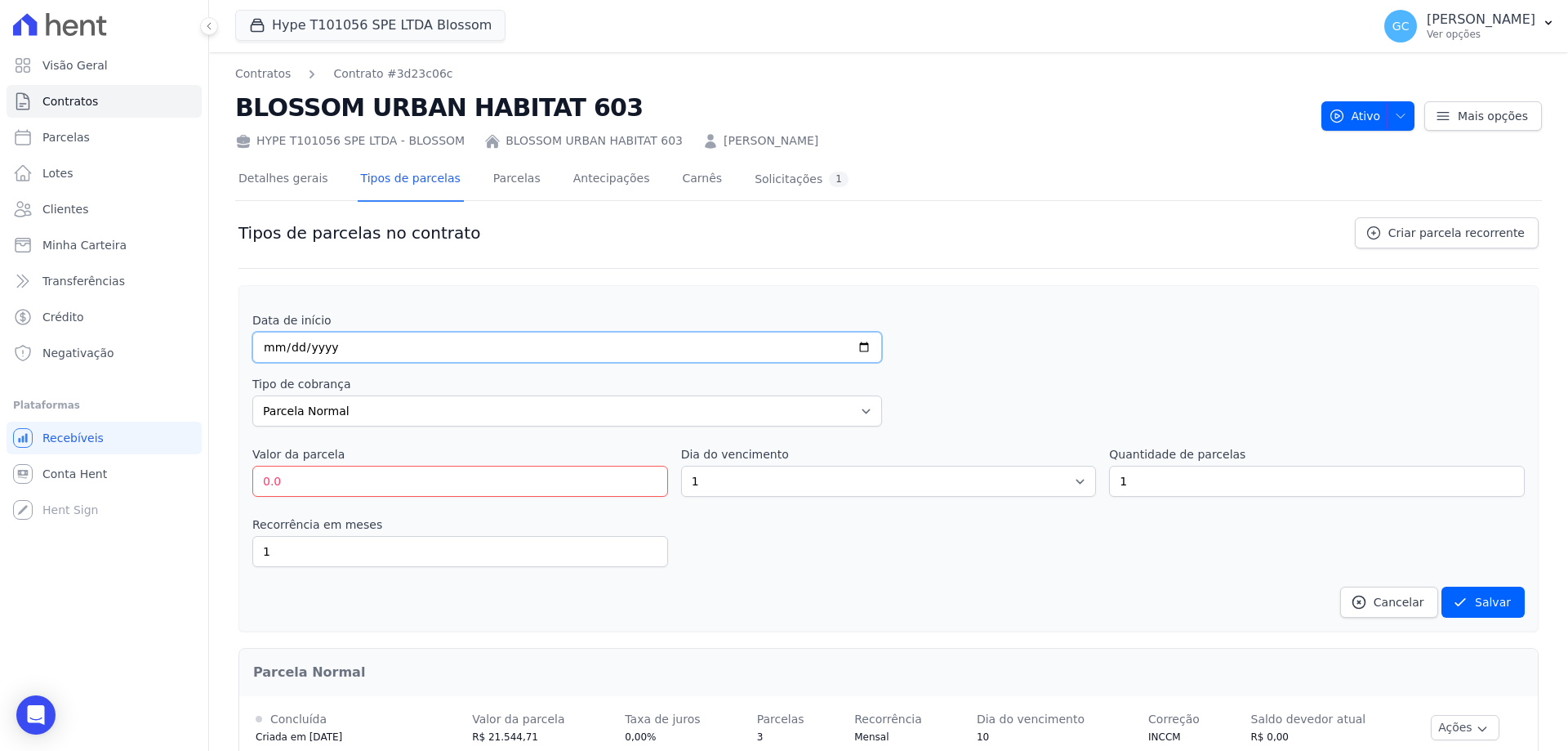
click at [267, 352] on input "date" at bounding box center [567, 347] width 630 height 31
type input "2025-11-10"
click at [352, 480] on input "0.0" at bounding box center [460, 481] width 416 height 31
drag, startPoint x: 296, startPoint y: 487, endPoint x: 248, endPoint y: 487, distance: 48.0
click at [249, 486] on div "Data de início 2025-11-10 Tipo de cobrança Parcela Normal Entrada Sinal Interca…" at bounding box center [888, 458] width 1300 height 347
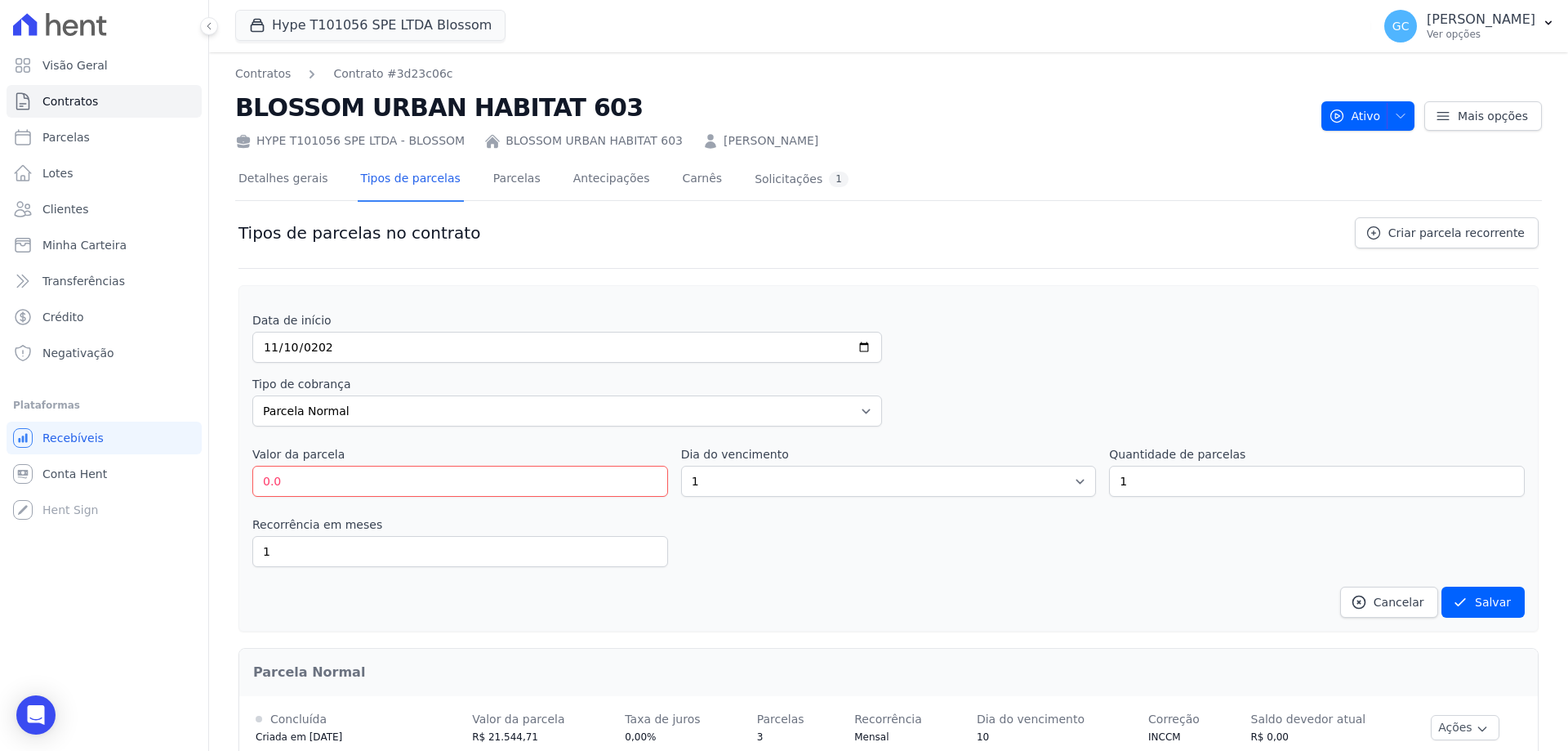
drag, startPoint x: 310, startPoint y: 502, endPoint x: 309, endPoint y: 492, distance: 10.0
click at [310, 501] on div "Data de início 2025-11-10 Tipo de cobrança Parcela Normal Entrada Sinal Interca…" at bounding box center [889, 465] width 1273 height 306
click at [314, 480] on input "0.0" at bounding box center [460, 481] width 416 height 31
drag, startPoint x: 337, startPoint y: 479, endPoint x: 215, endPoint y: 479, distance: 122.0
click at [215, 479] on div "Contratos Contrato #3d23c06c BLOSSOM URBAN HABITAT 603 HYPE T101056 SPE LTDA - …" at bounding box center [888, 576] width 1359 height 1048
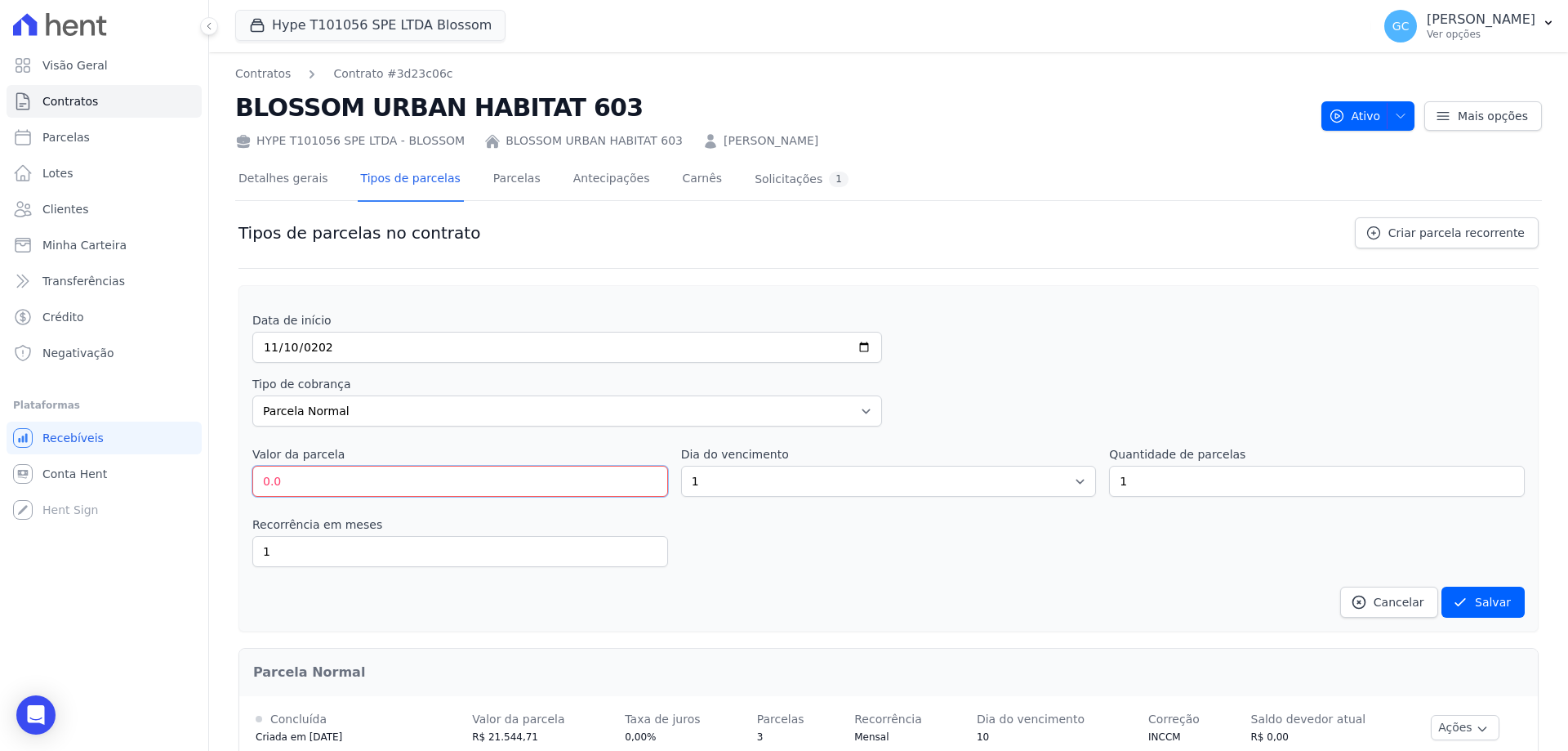
paste input "11.02275"
drag, startPoint x: 348, startPoint y: 485, endPoint x: 276, endPoint y: 473, distance: 73.0
click at [276, 473] on input "11.02275" at bounding box center [460, 481] width 416 height 31
type input "11022.75"
click at [739, 476] on select "1 2 3 4 5 6 7 8 9 10 11 12 13 14 15 16 17 18 19 20 21 22 23 24 25 26 27 28 29 3…" at bounding box center [889, 481] width 416 height 31
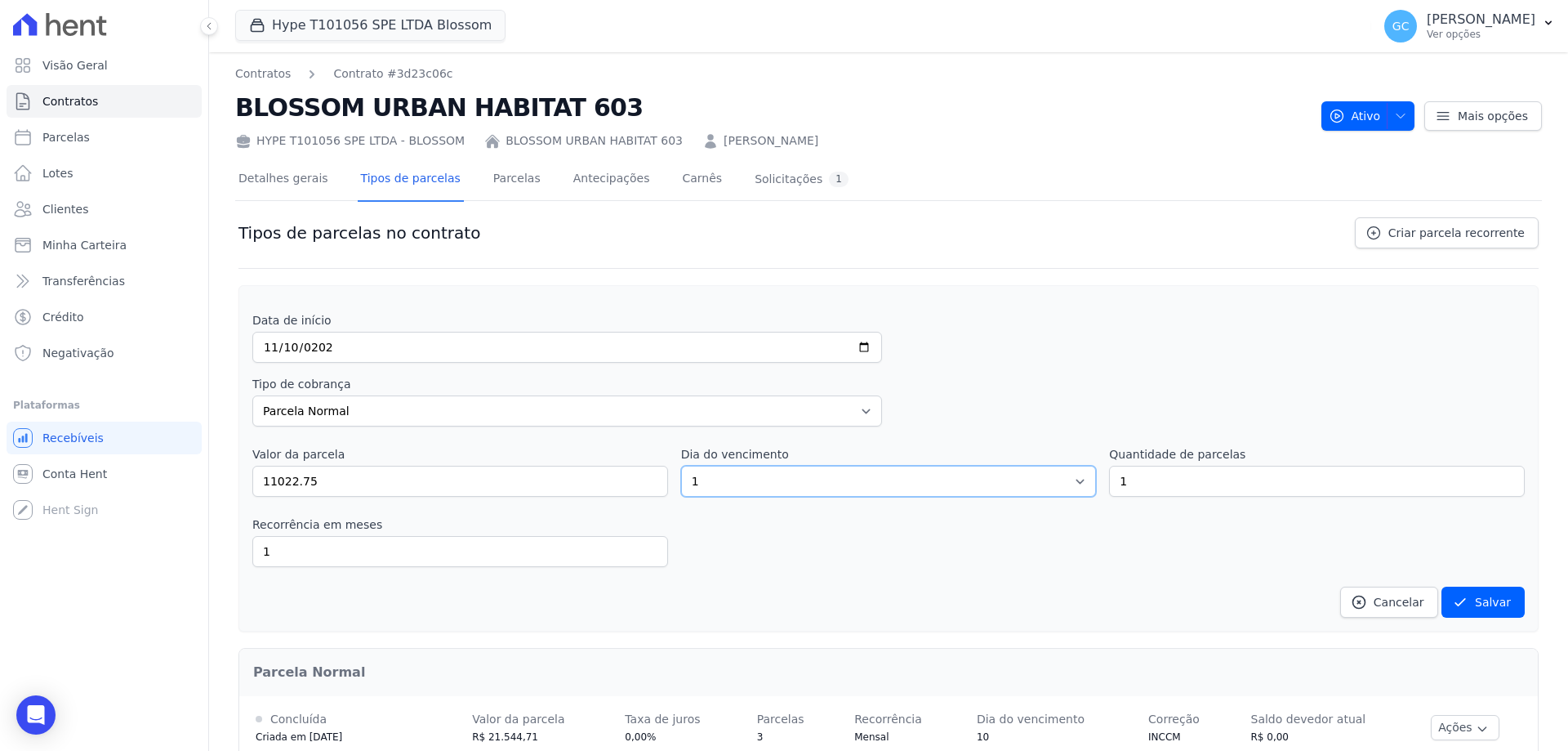
select select "10"
click at [681, 466] on select "1 2 3 4 5 6 7 8 9 10 11 12 13 14 15 16 17 18 19 20 21 22 23 24 25 26 27 28 29 3…" at bounding box center [889, 481] width 416 height 31
click at [490, 184] on link "Parcelas" at bounding box center [517, 180] width 54 height 43
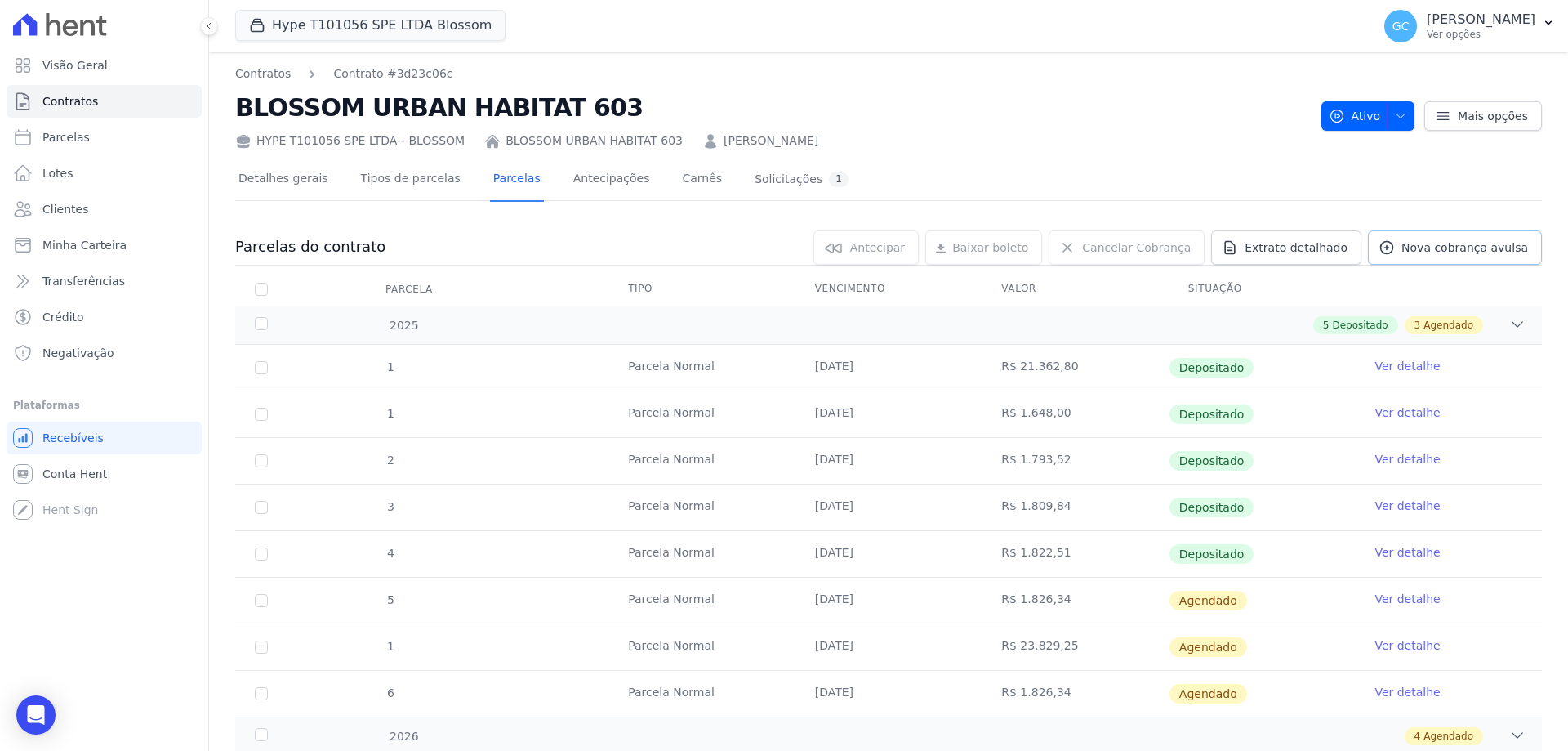
click at [1428, 248] on span "Nova cobrança avulsa" at bounding box center [1465, 248] width 127 height 17
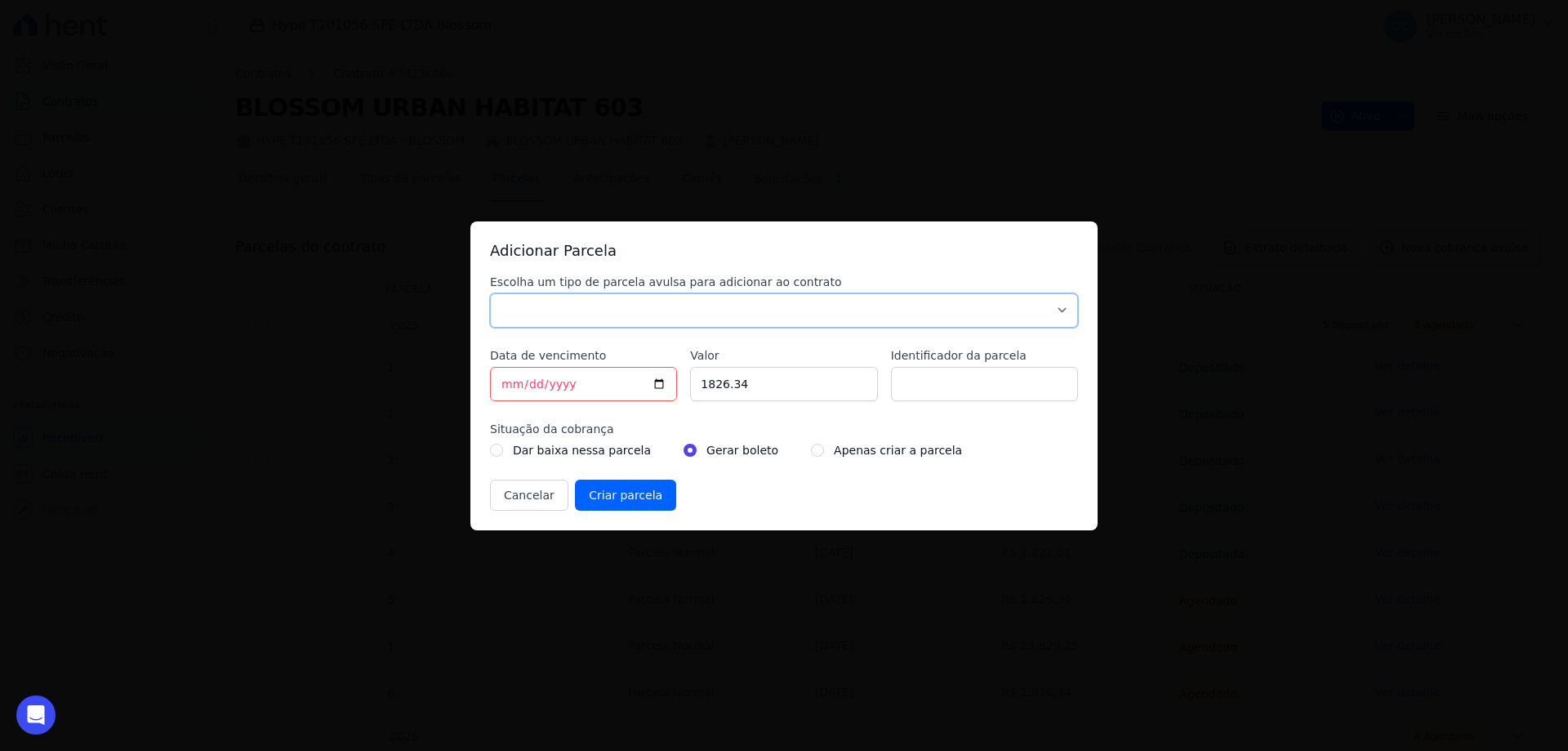
click at [632, 310] on select "Parcela Normal Sinal Caução Intercalada Chaves Pré Chaves Pós Chaves Taxas Quit…" at bounding box center [784, 310] width 588 height 34
select select "advance"
click at [490, 294] on select "Parcela Normal Sinal Caução Intercalada Chaves Pré Chaves Pós Chaves Taxas Quit…" at bounding box center [784, 310] width 588 height 34
drag, startPoint x: 751, startPoint y: 386, endPoint x: 683, endPoint y: 374, distance: 69.1
click at [683, 374] on div "Escolha um tipo de parcela avulsa para adicionar ao contrato Parcela Normal Sin…" at bounding box center [784, 392] width 588 height 237
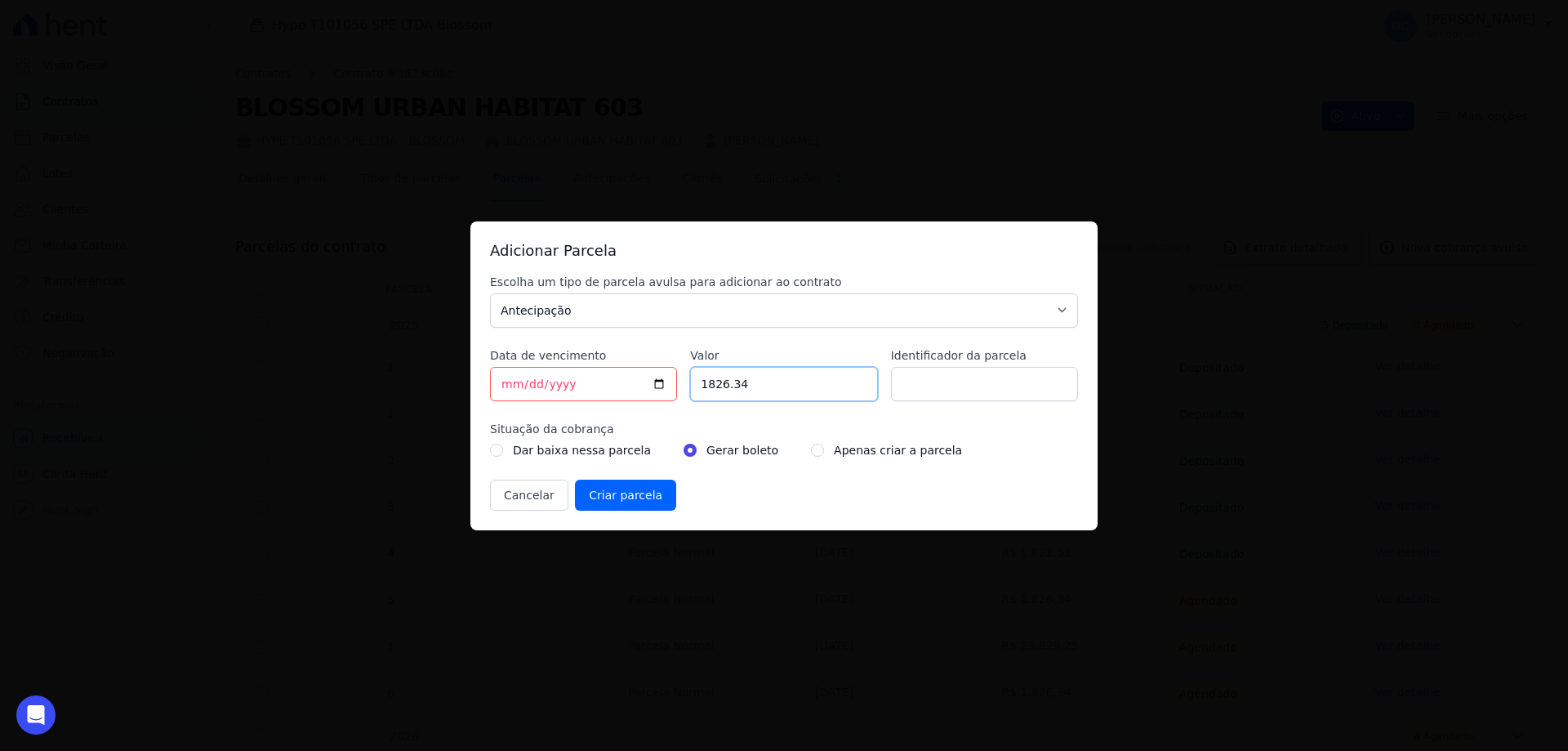
paste input "1.02275"
type input "11.02275"
click at [553, 388] on input "[DATE]" at bounding box center [583, 384] width 187 height 34
click at [659, 388] on input "[DATE]" at bounding box center [583, 384] width 187 height 34
type input "2025-10-15"
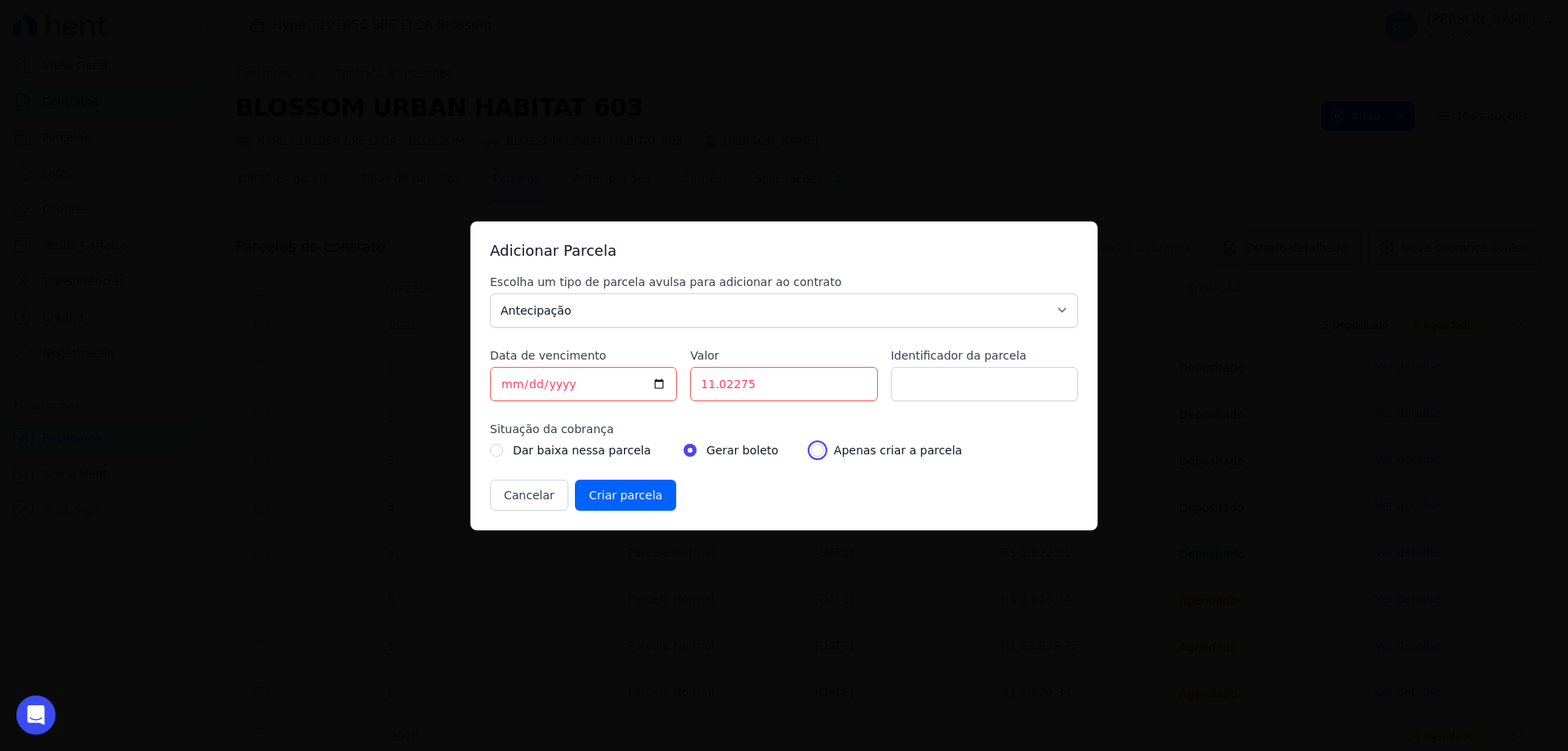
click at [811, 451] on input "radio" at bounding box center [817, 450] width 13 height 13
radio input "true"
click at [621, 496] on input "Criar parcela" at bounding box center [625, 495] width 102 height 31
drag, startPoint x: 755, startPoint y: 380, endPoint x: 702, endPoint y: 374, distance: 53.3
click at [702, 374] on input "11.02275" at bounding box center [784, 384] width 187 height 34
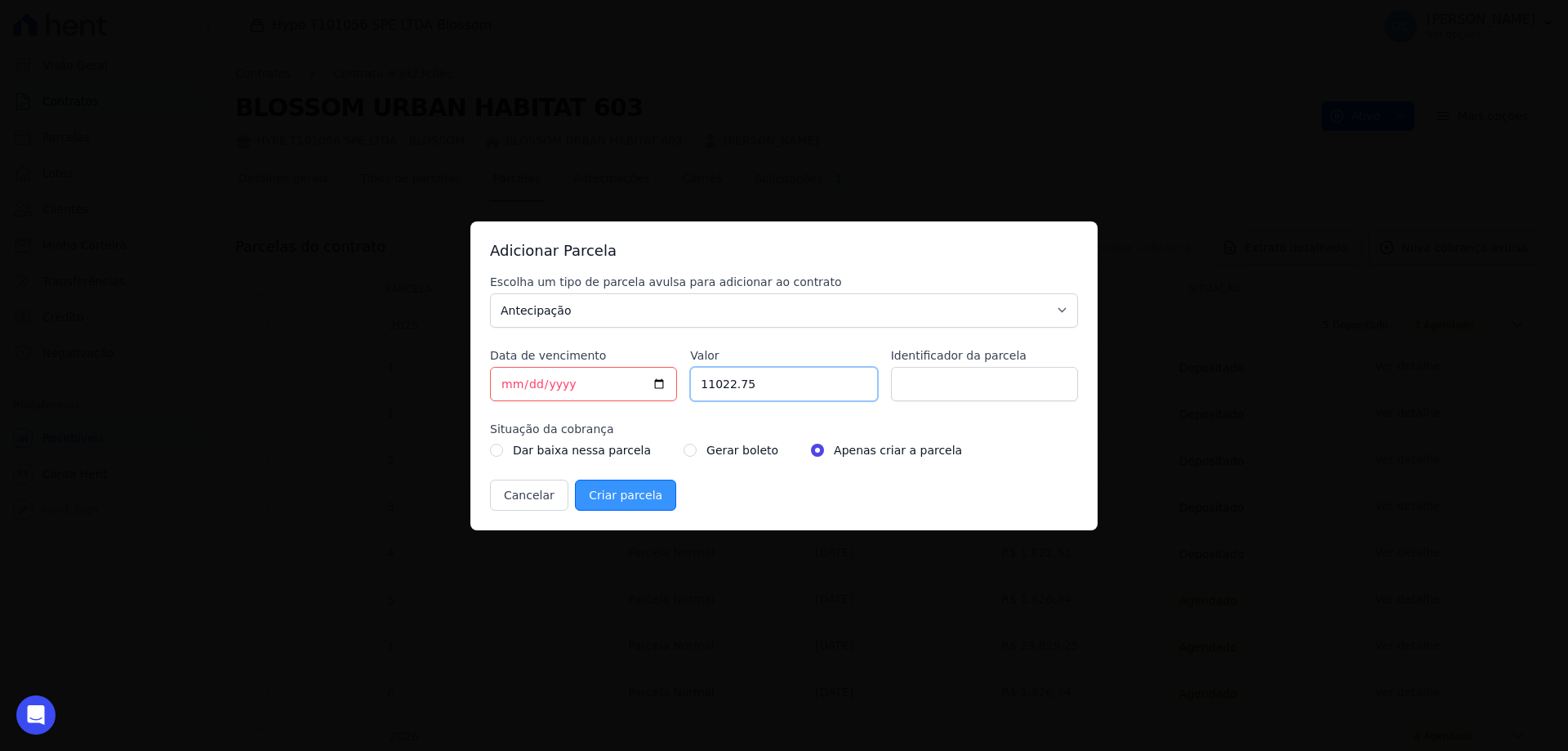
type input "11022.75"
click at [619, 496] on input "Criar parcela" at bounding box center [625, 495] width 102 height 31
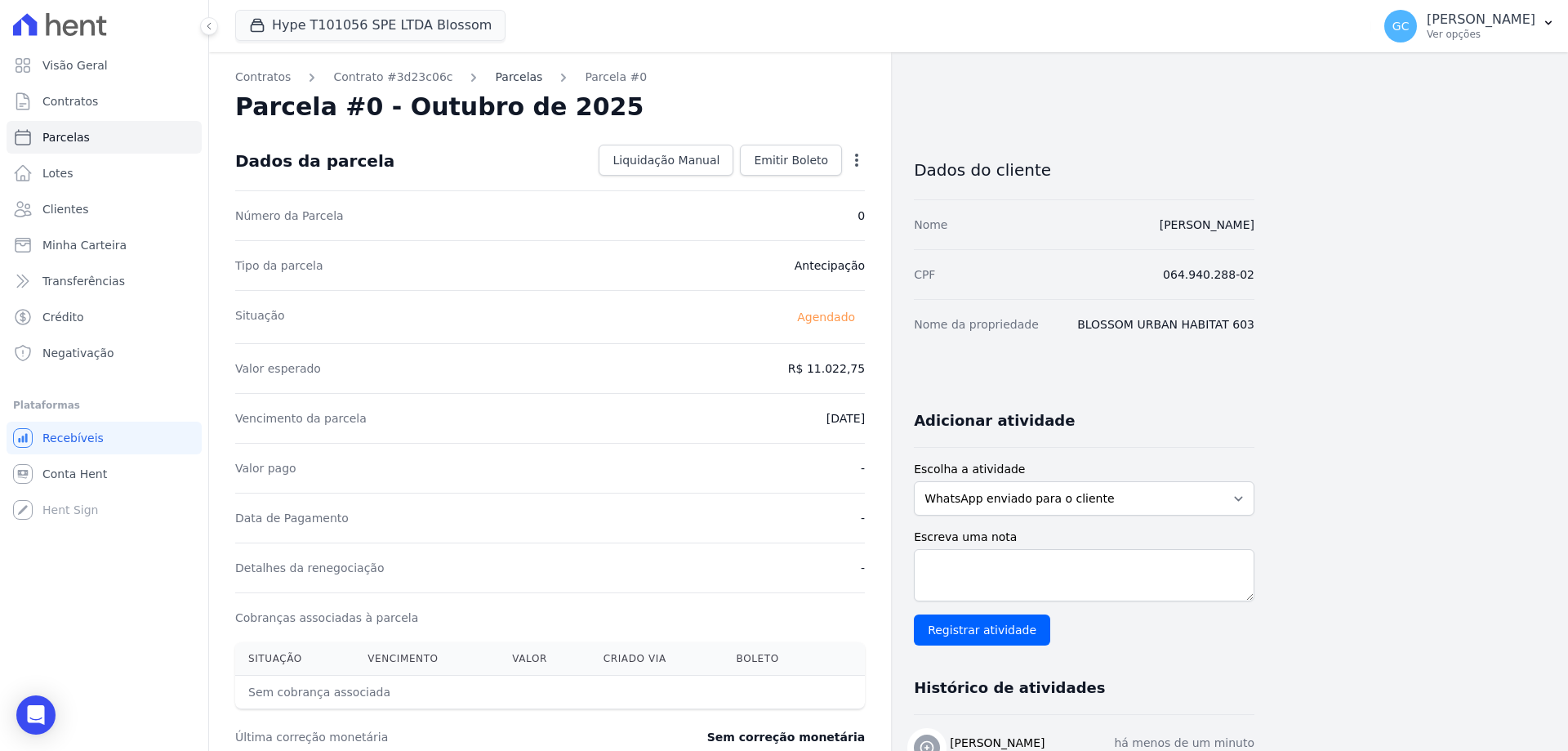
click at [495, 75] on link "Parcelas" at bounding box center [518, 77] width 48 height 17
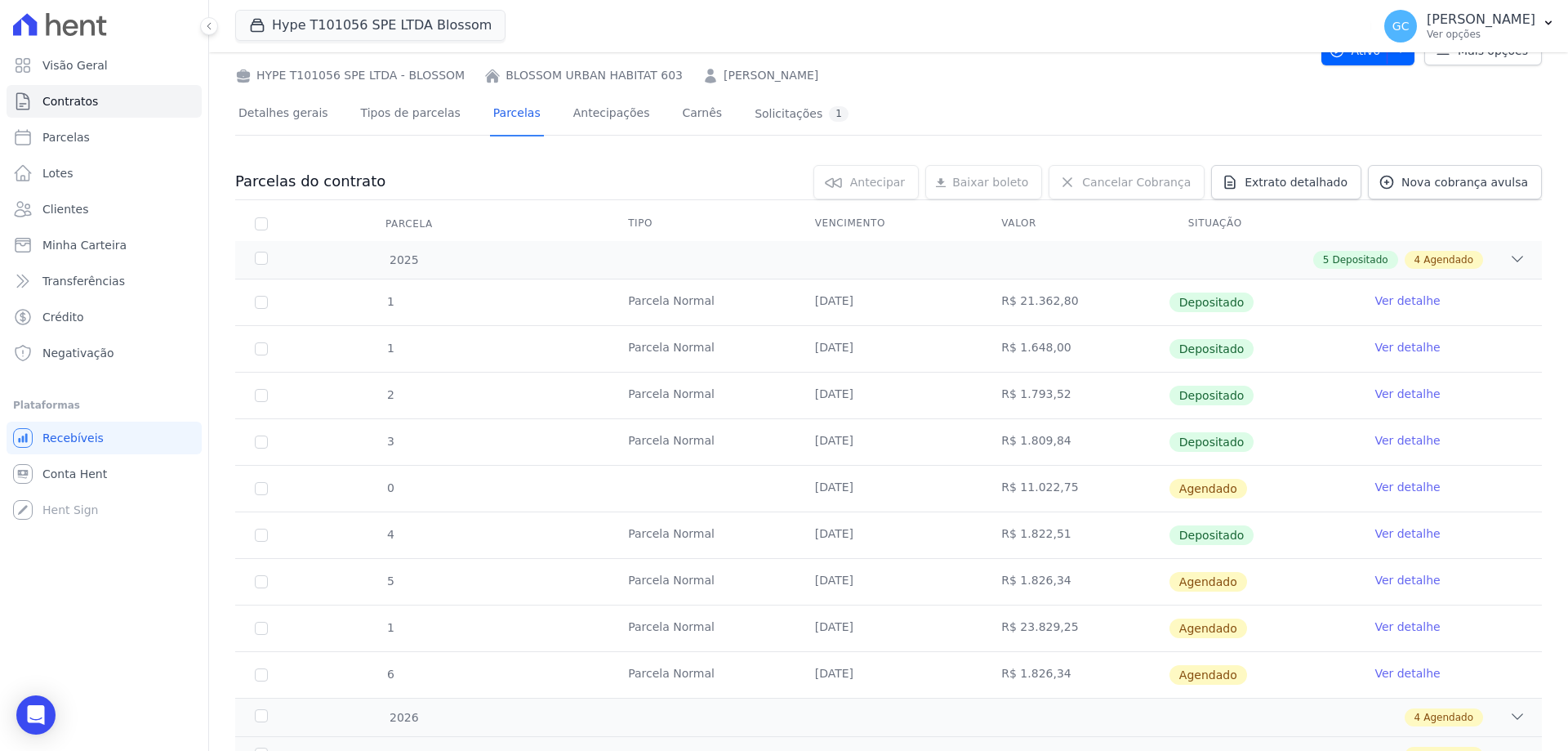
scroll to position [138, 0]
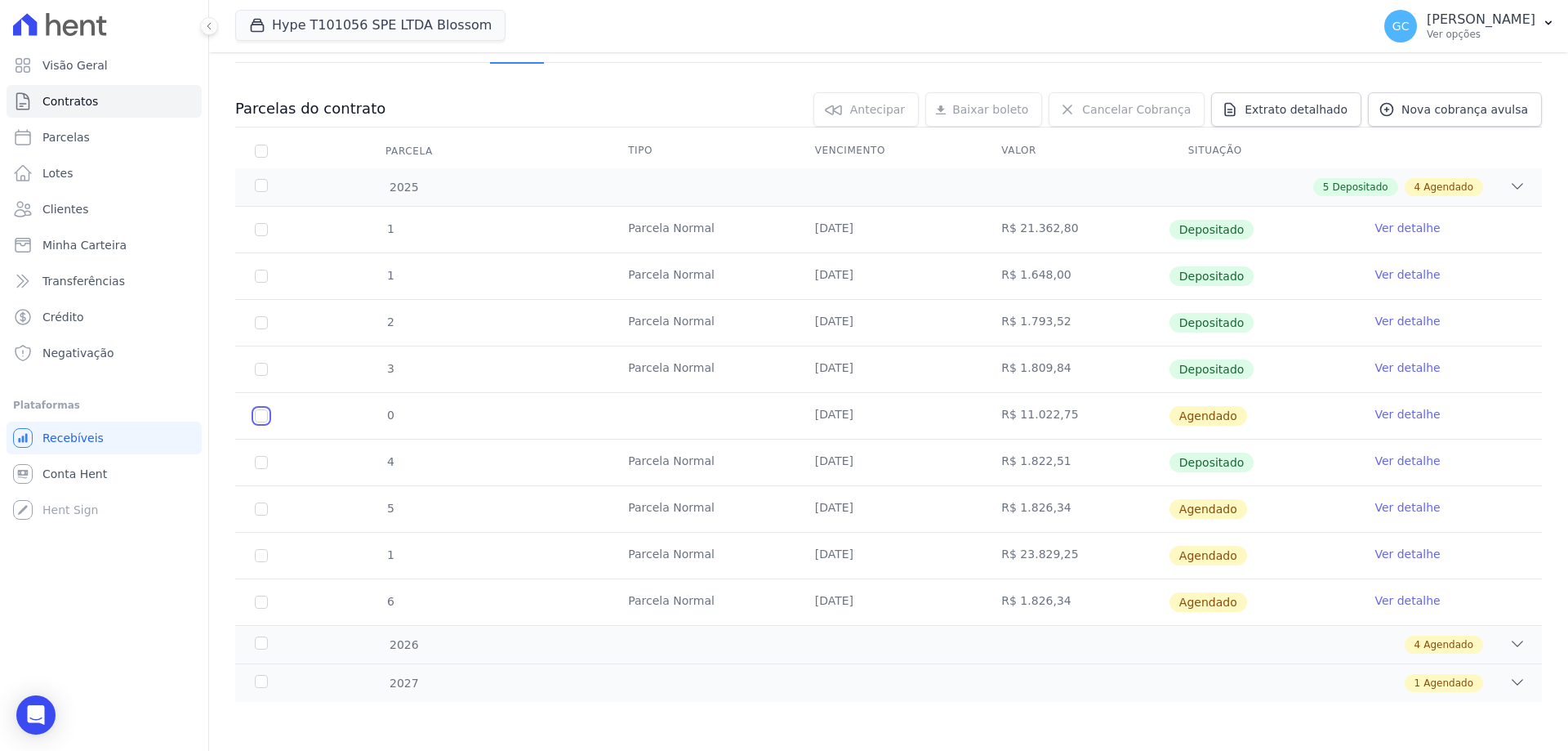
click at [261, 417] on input "checkbox" at bounding box center [261, 416] width 13 height 13
checkbox input "true"
click at [880, 106] on span "Antecipar" at bounding box center [854, 110] width 55 height 17
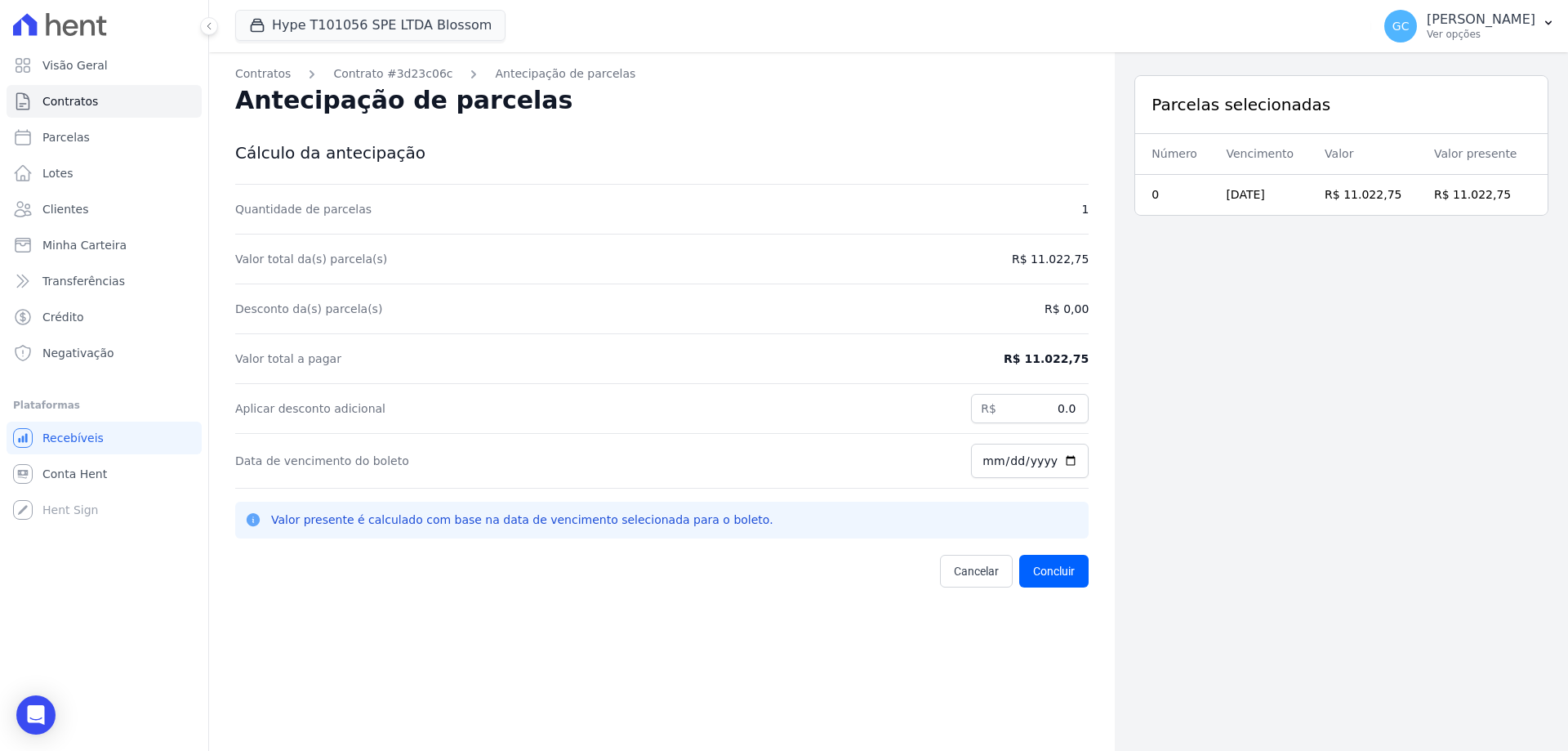
drag, startPoint x: 1035, startPoint y: 257, endPoint x: 1086, endPoint y: 260, distance: 51.1
click at [1086, 260] on div "Contratos Contrato #3d23c06c Antecipação de parcelas Antecipação de parcelas Cá…" at bounding box center [661, 428] width 906 height 751
copy dd "11.022,75"
drag, startPoint x: 1044, startPoint y: 401, endPoint x: 1083, endPoint y: 403, distance: 39.1
click at [1083, 403] on div "Contratos Contrato #3d23c06c Antecipação de parcelas Antecipação de parcelas Cá…" at bounding box center [661, 428] width 906 height 751
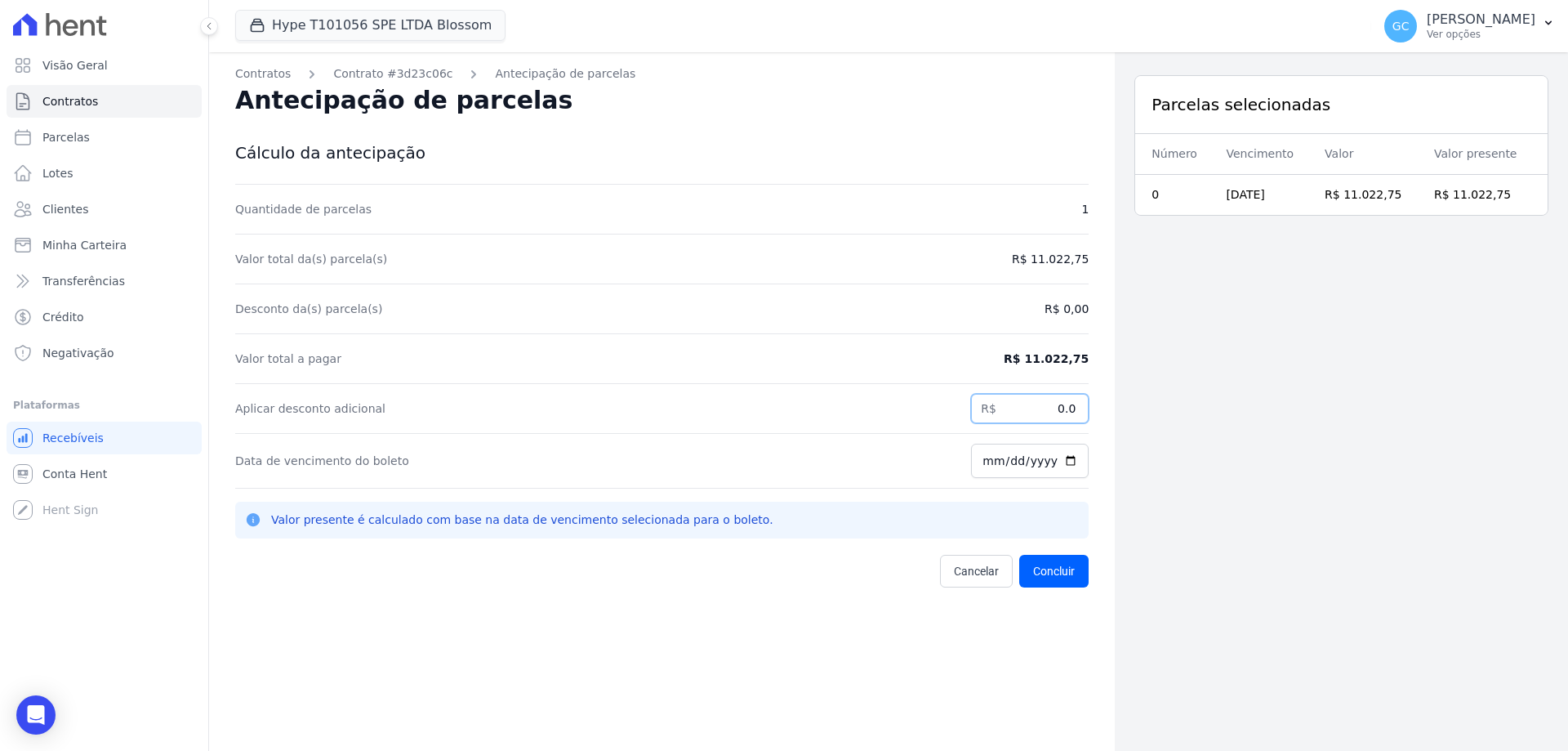
paste input "1.02275"
type input "1.0"
type input "1"
type input "1022.75"
click at [1150, 404] on div "Parcelas selecionadas Número Vencimento Valor Valor presente 0 15/10/2025 R$ 11…" at bounding box center [1341, 428] width 453 height 751
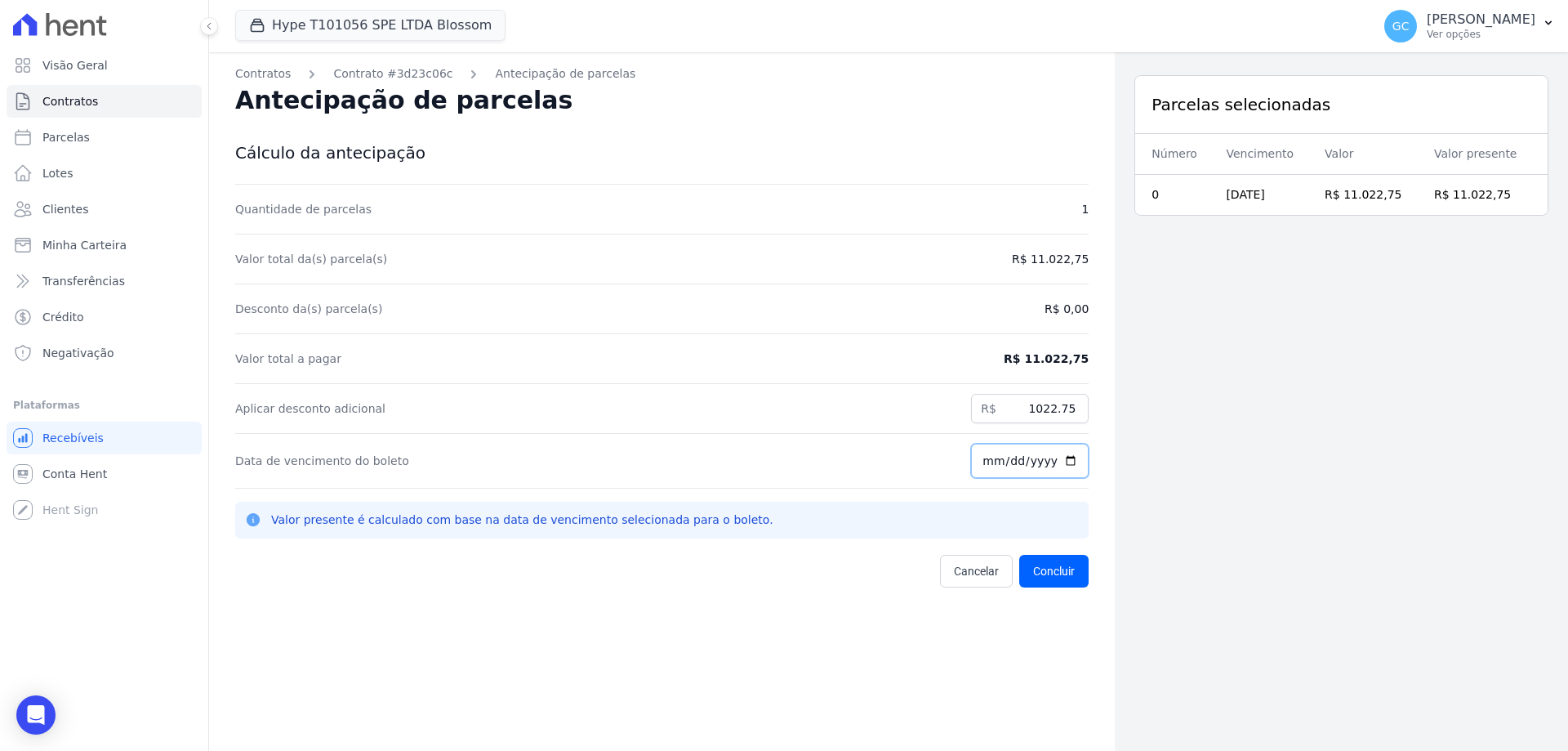
click at [983, 461] on input "[DATE]" at bounding box center [1029, 460] width 117 height 34
type input "2025-10-15"
click at [1202, 479] on div "Parcelas selecionadas Número Vencimento Valor Valor presente 0 15/10/2025 R$ 11…" at bounding box center [1341, 428] width 453 height 751
click at [1060, 572] on button "Concluir" at bounding box center [1054, 570] width 70 height 33
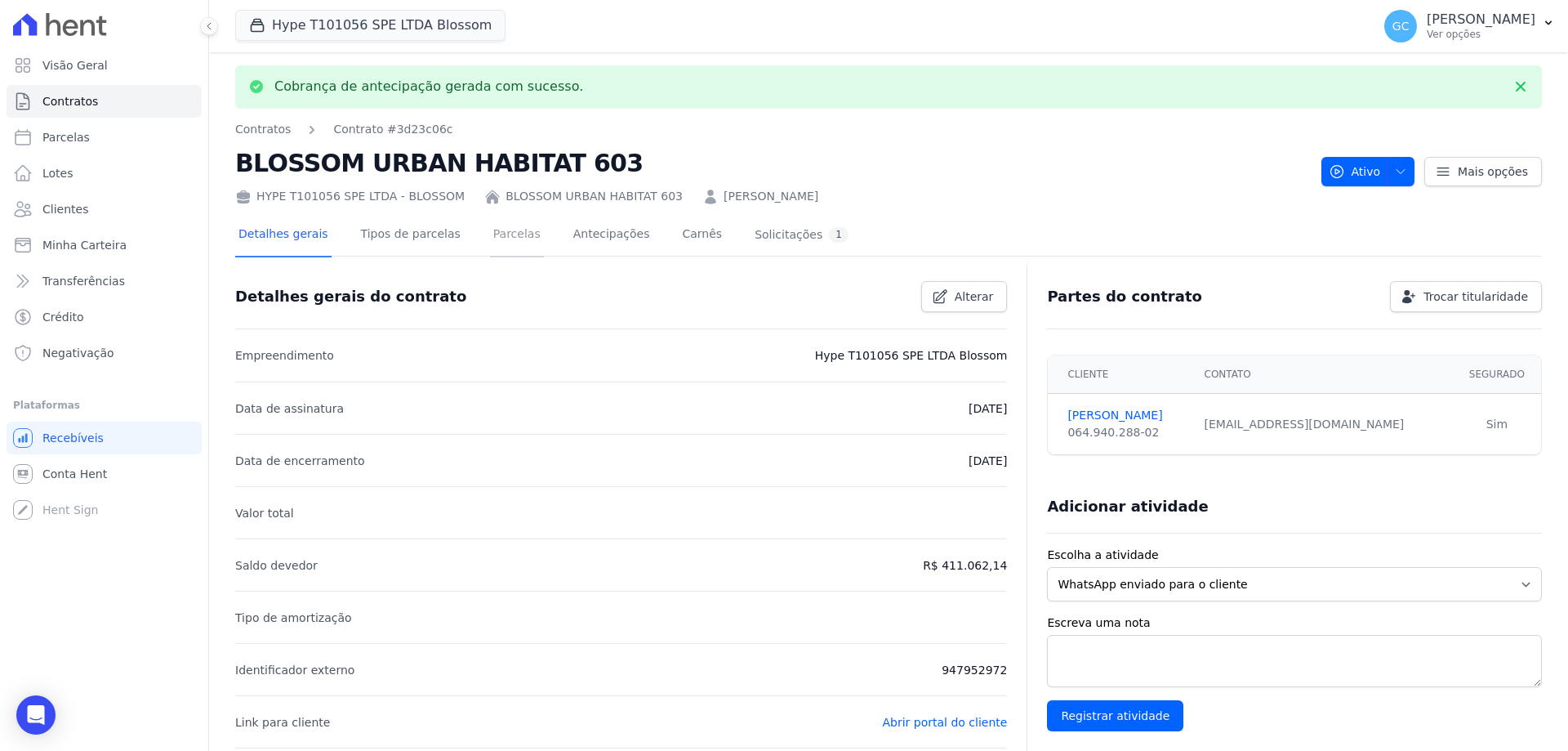
click at [507, 235] on link "Parcelas" at bounding box center [517, 236] width 54 height 43
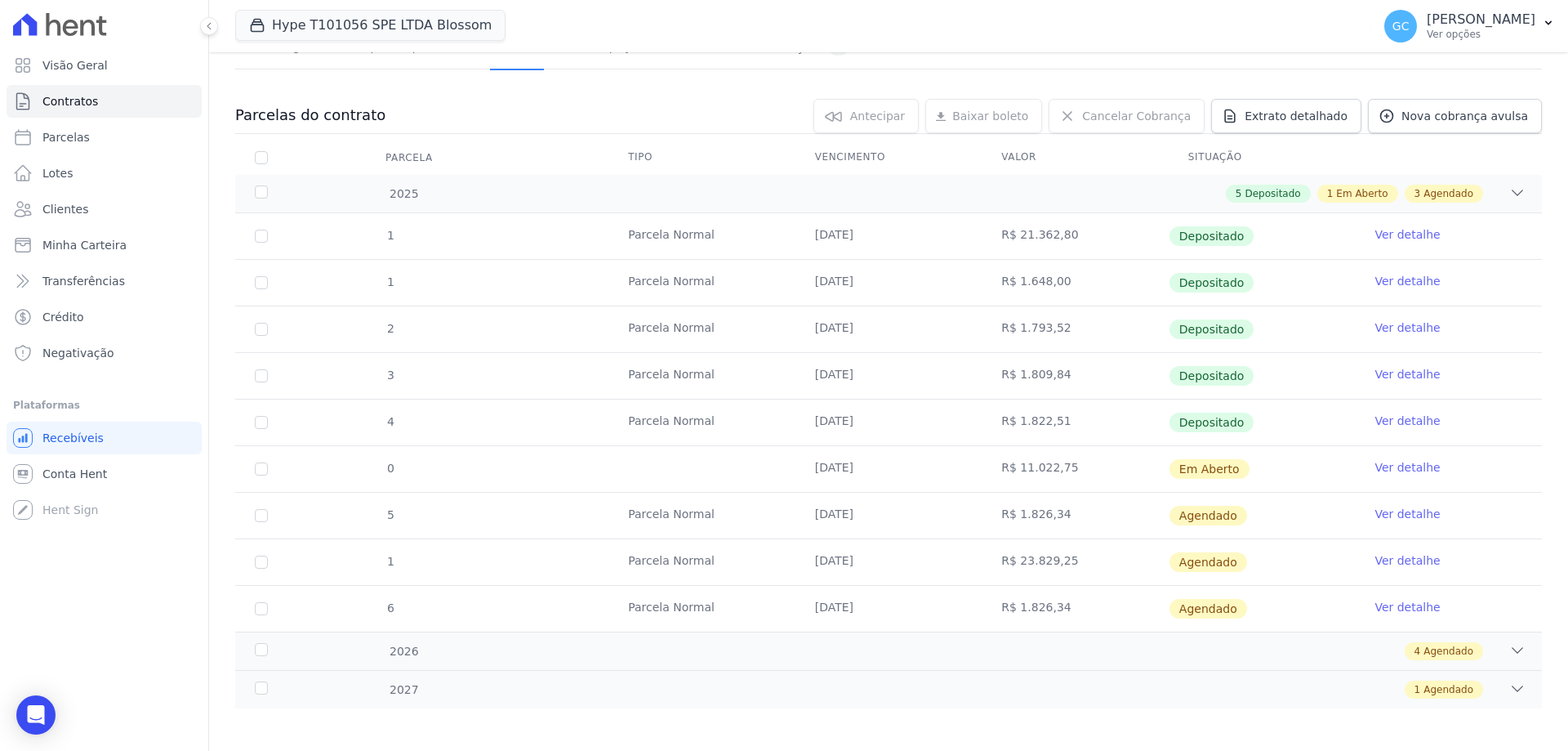
scroll to position [138, 0]
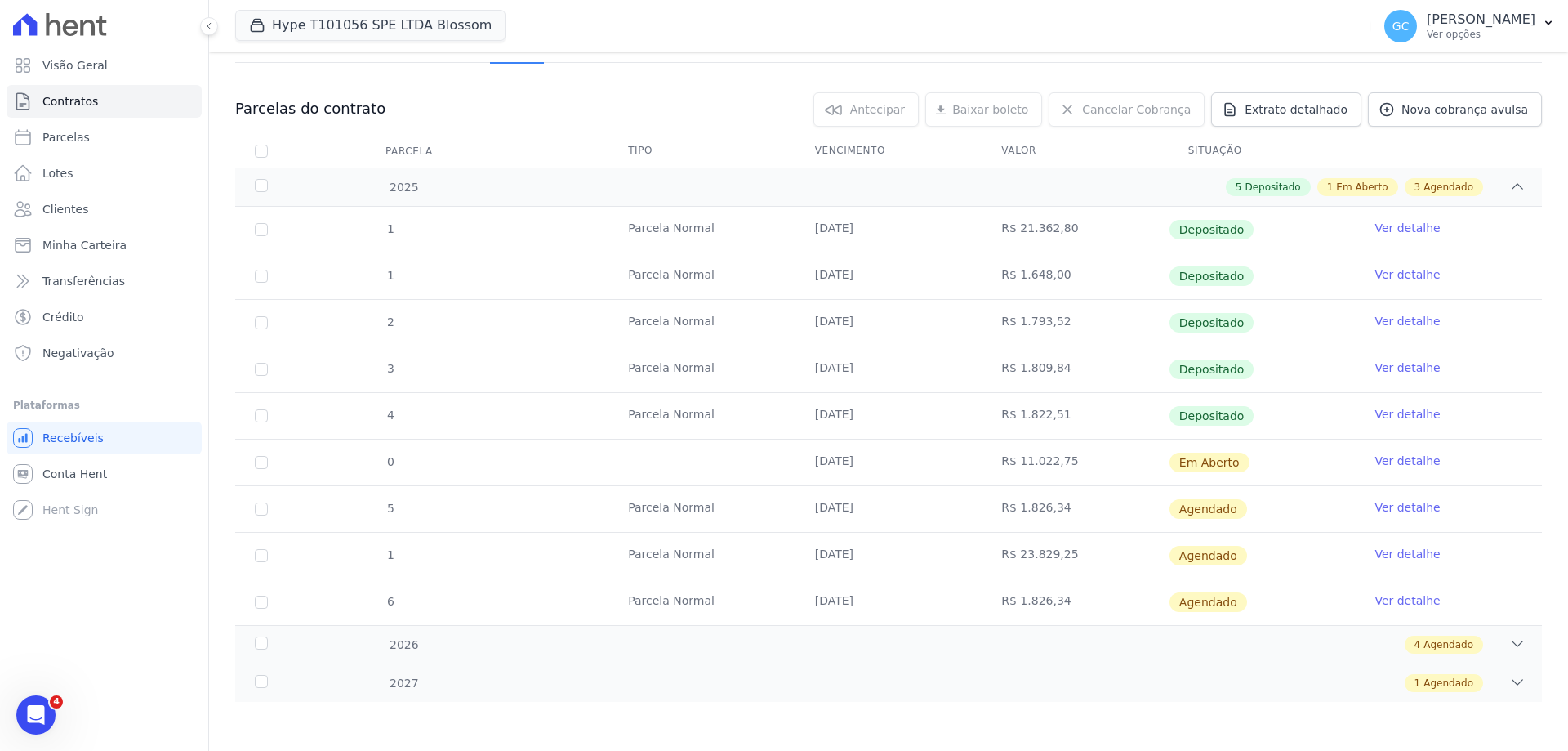
click at [1382, 466] on link "Ver detalhe" at bounding box center [1407, 461] width 65 height 17
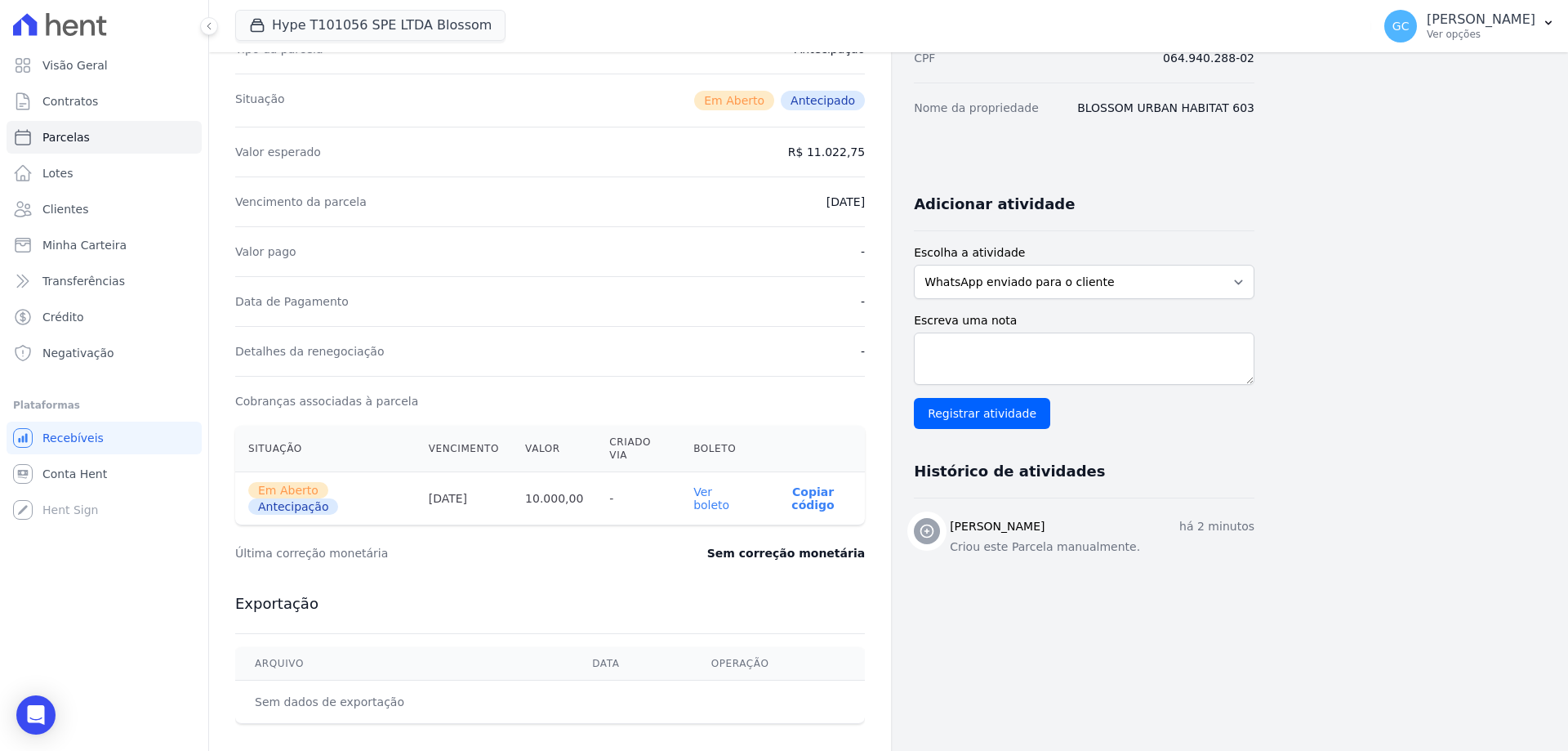
scroll to position [327, 0]
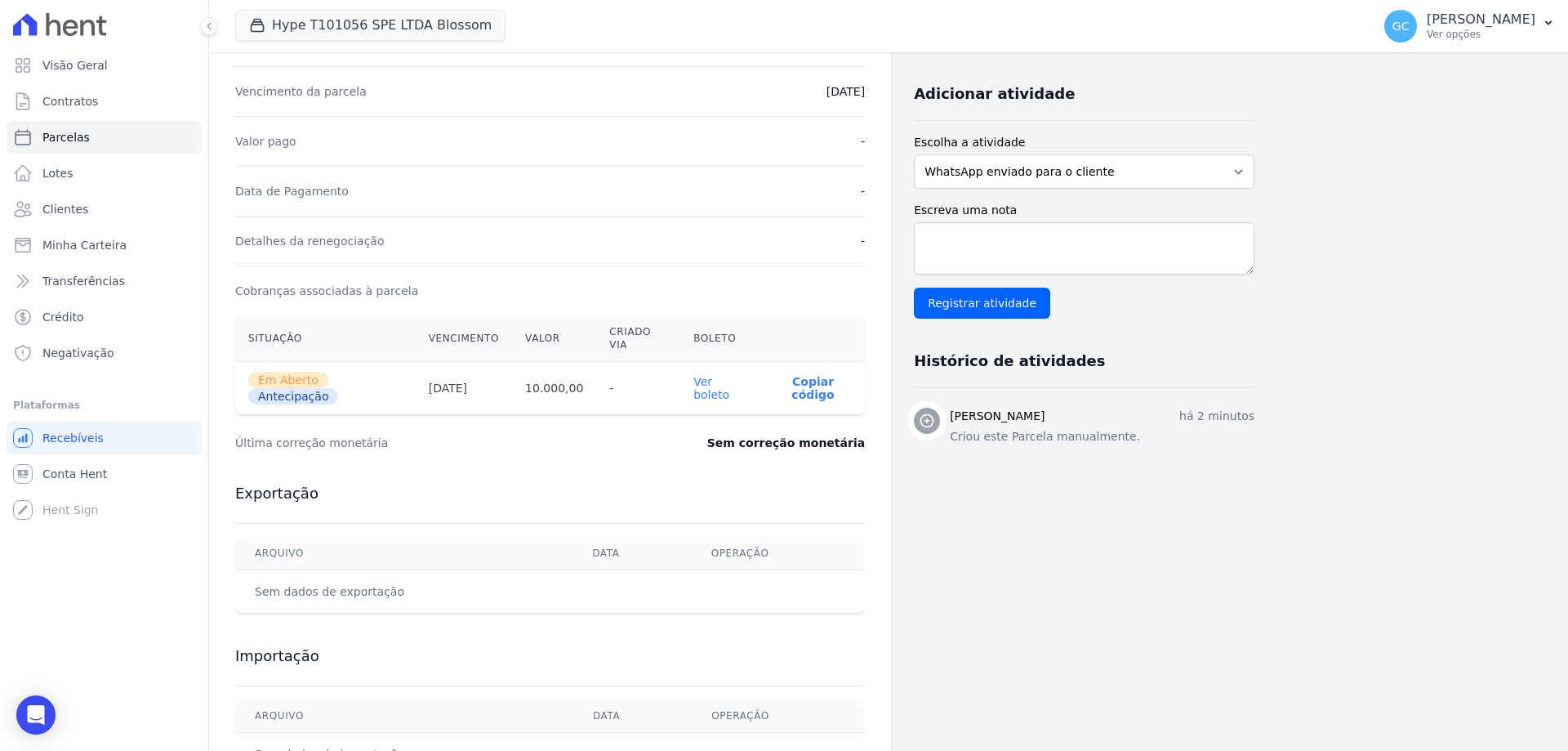
click at [724, 375] on link "Ver boleto" at bounding box center [711, 388] width 36 height 26
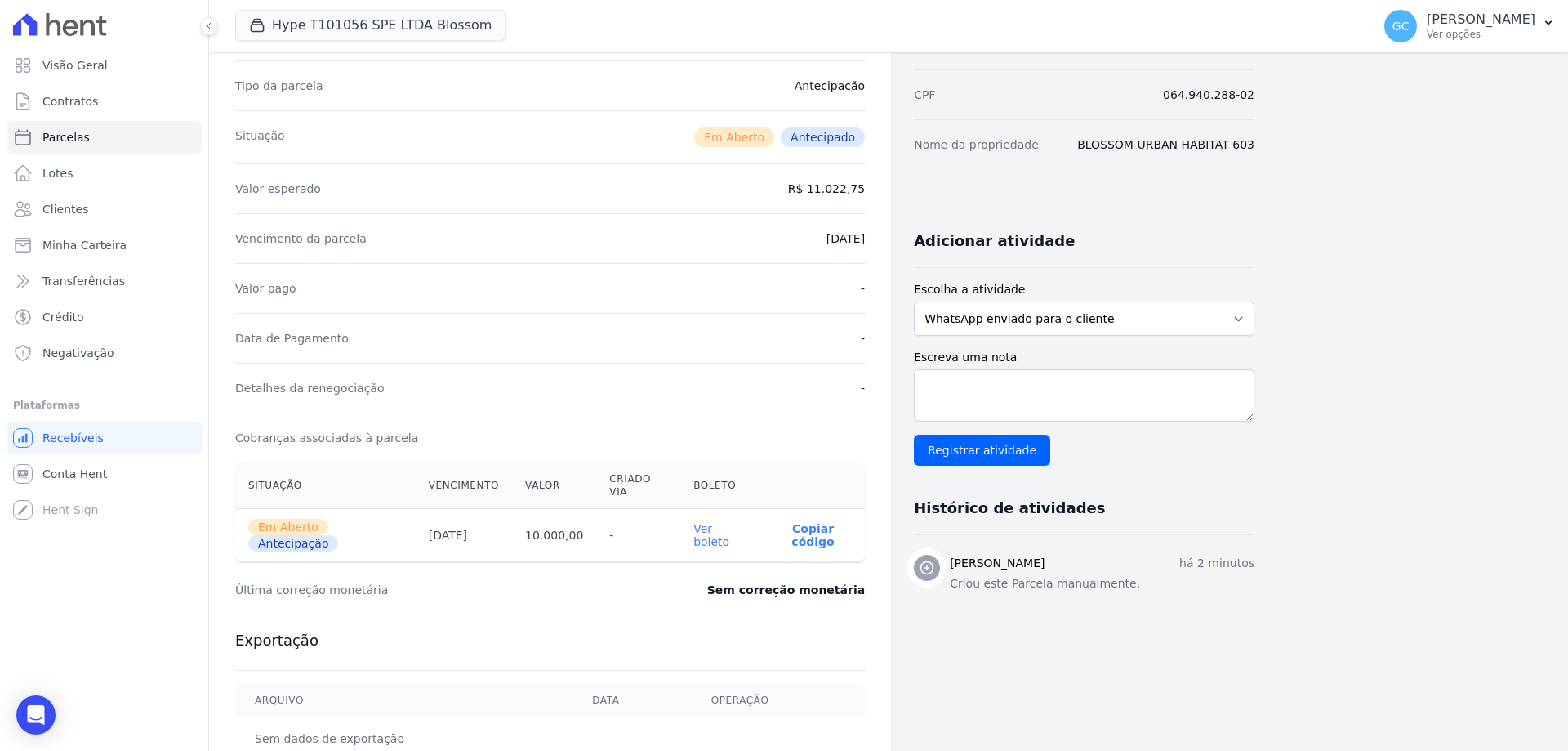
scroll to position [0, 0]
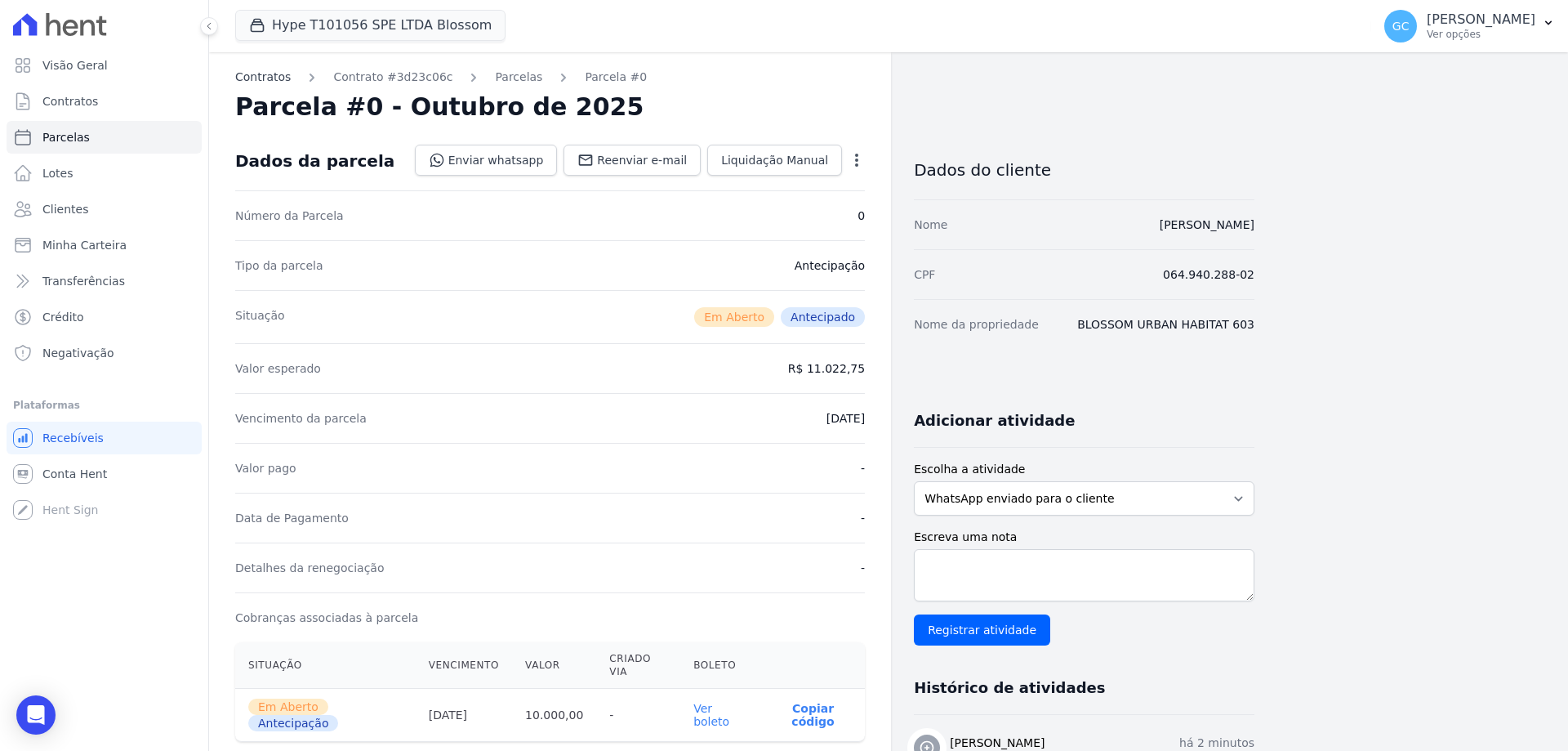
click at [268, 76] on link "Contratos" at bounding box center [263, 77] width 56 height 17
click at [498, 75] on link "Parcelas" at bounding box center [518, 77] width 48 height 17
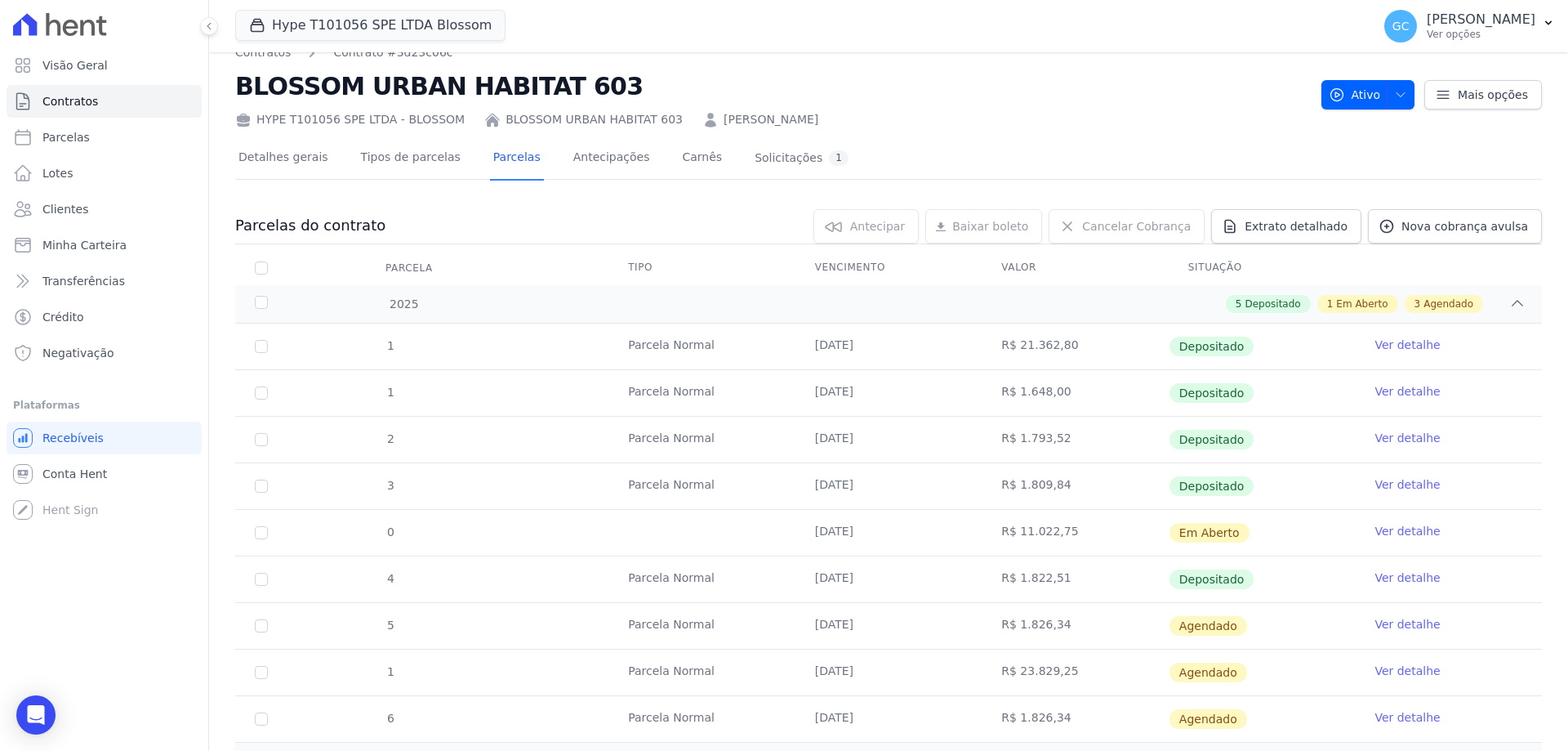
scroll to position [82, 0]
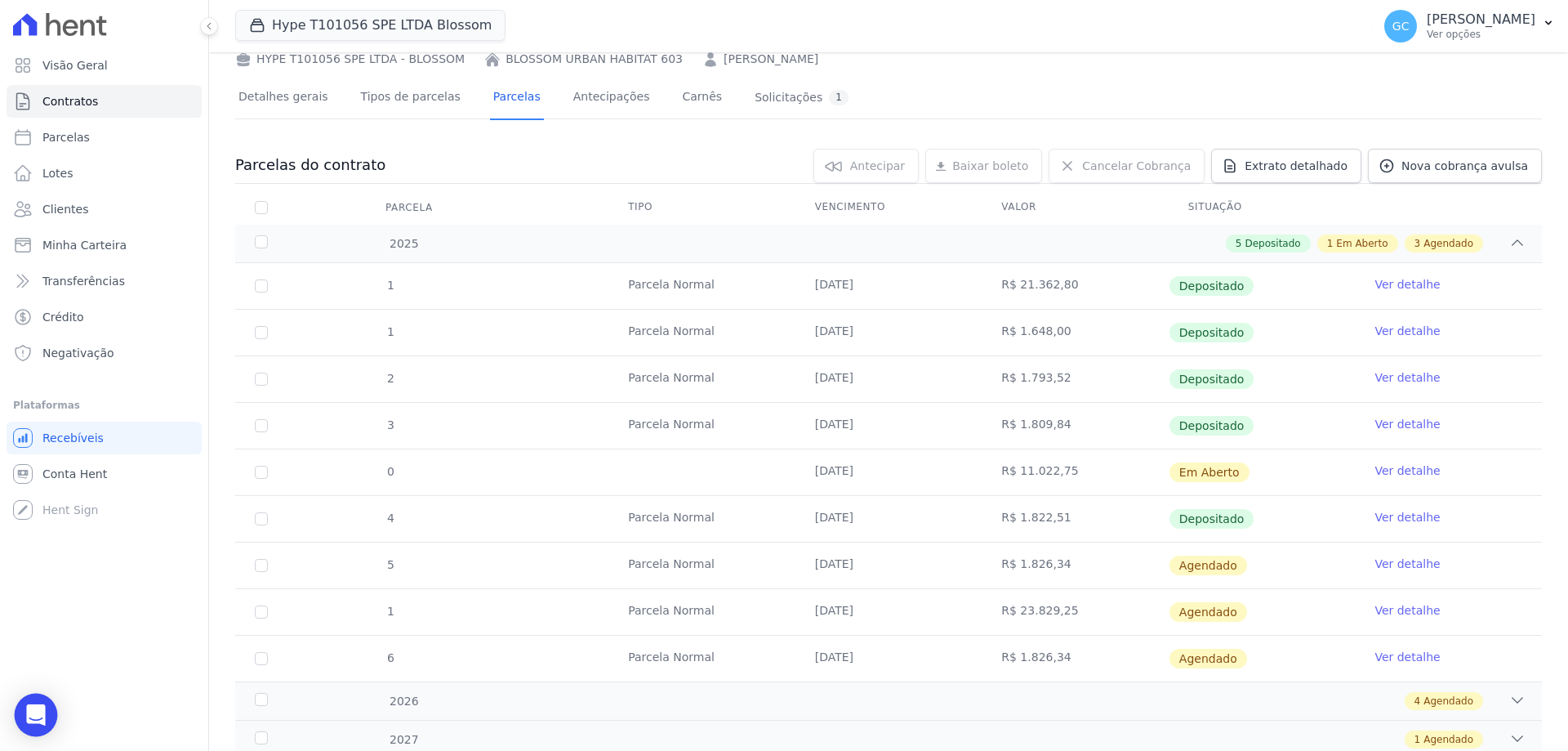
click at [45, 711] on div "Open Intercom Messenger" at bounding box center [36, 715] width 43 height 43
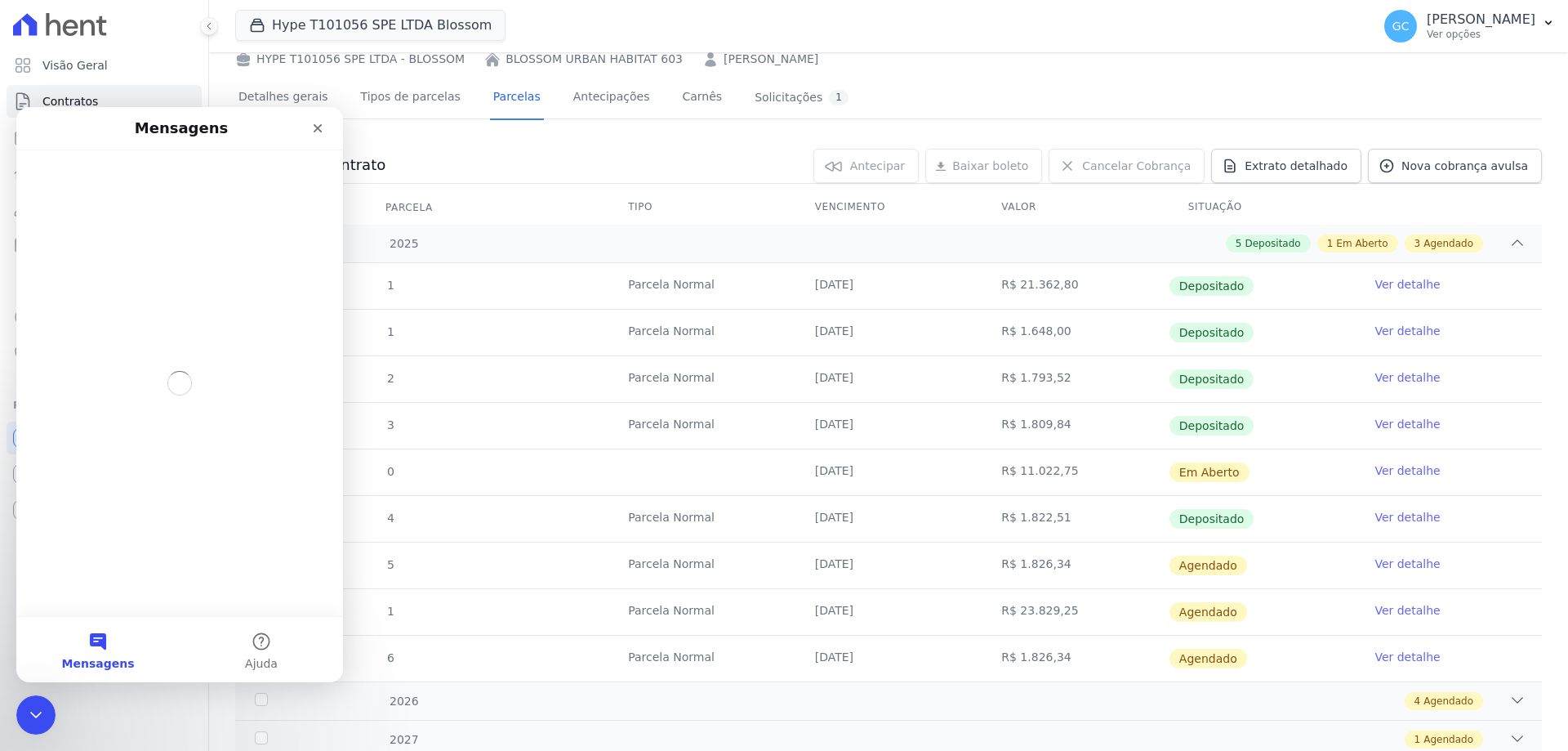
scroll to position [0, 0]
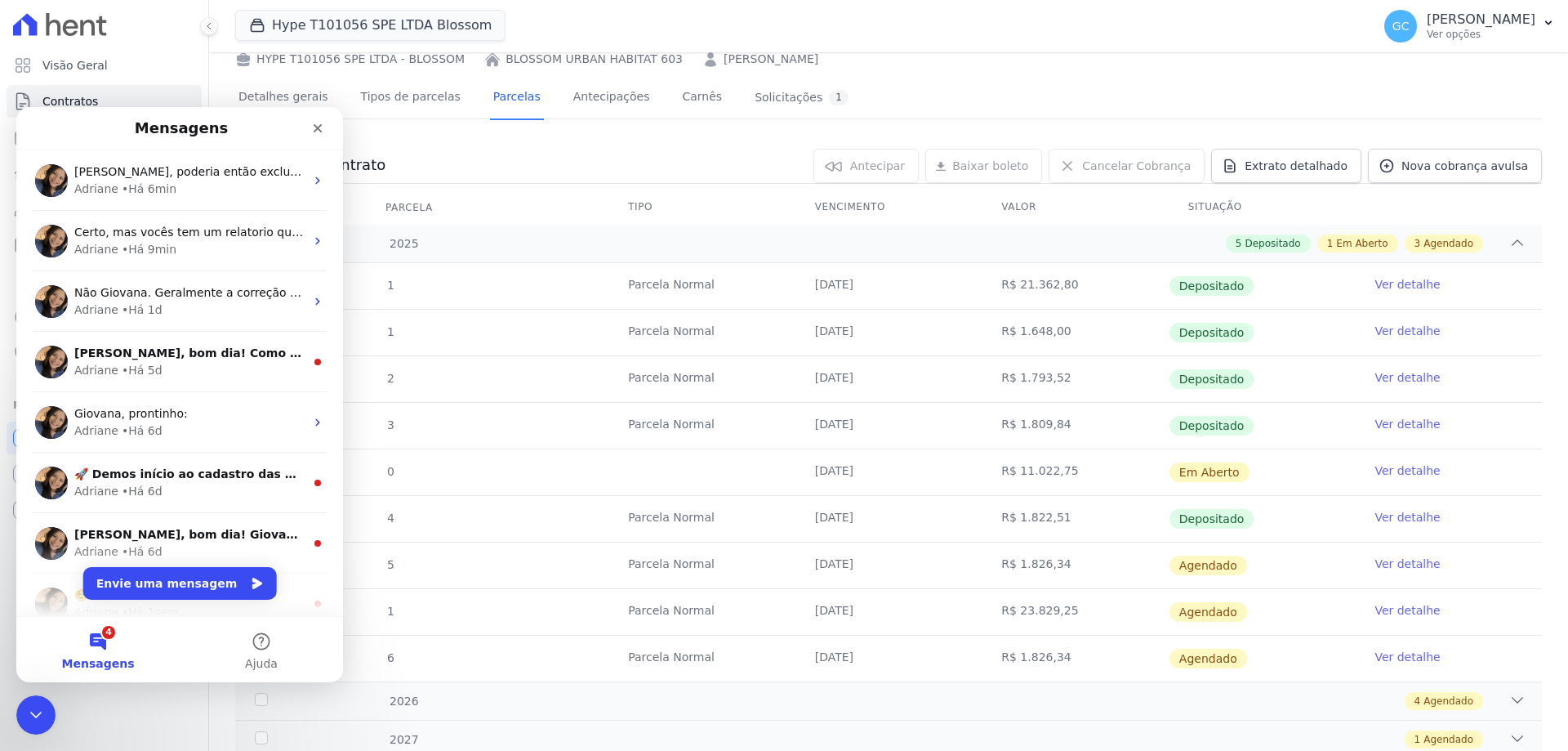
click at [721, 178] on div "0 selecionada(s) Antecipar Antecipar Renegociar Baixar boleto Baixar boleto def…" at bounding box center [963, 166] width 1156 height 34
click at [36, 712] on icon "Encerramento do Messenger da Intercom" at bounding box center [34, 712] width 11 height 7
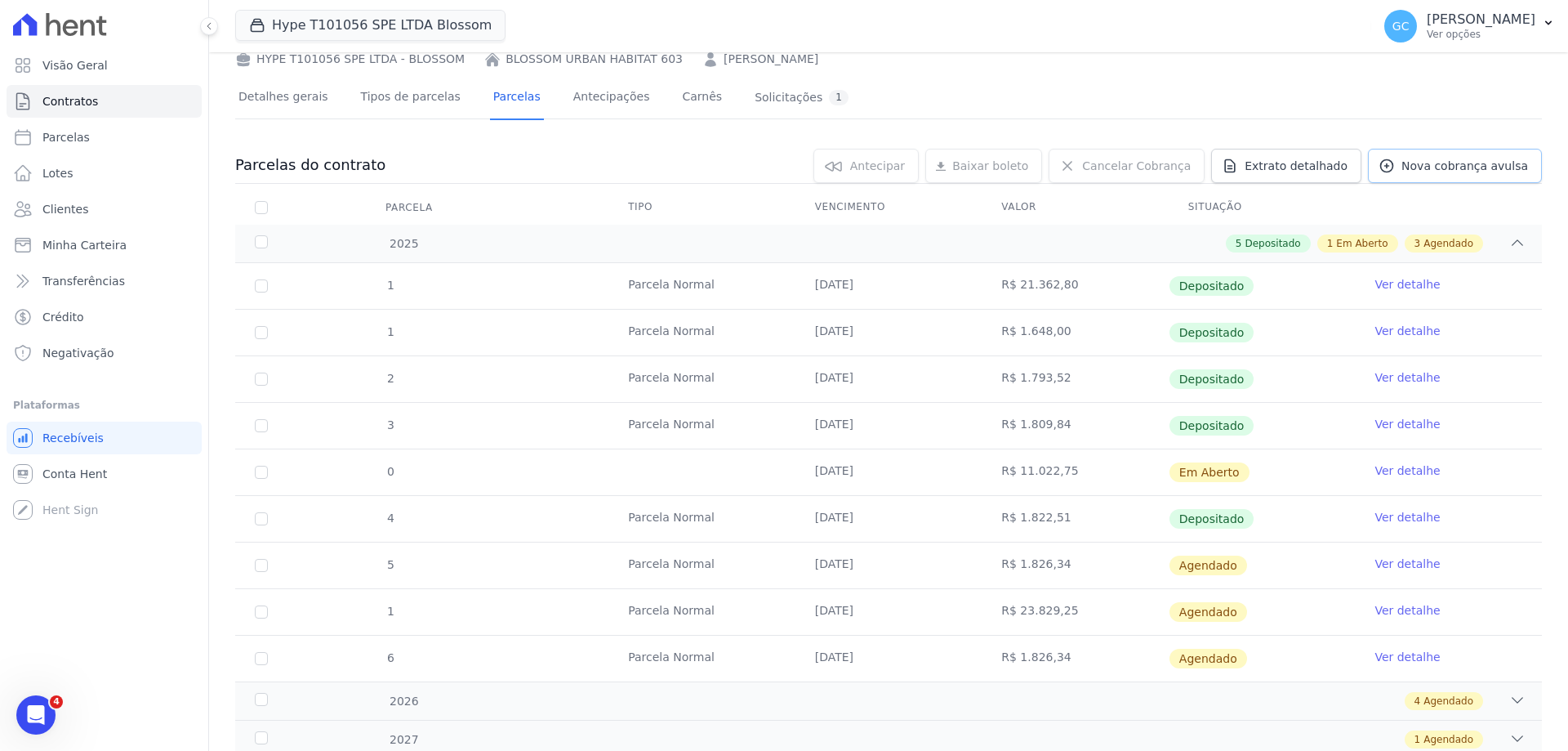
click at [1426, 170] on span "Nova cobrança avulsa" at bounding box center [1465, 166] width 127 height 17
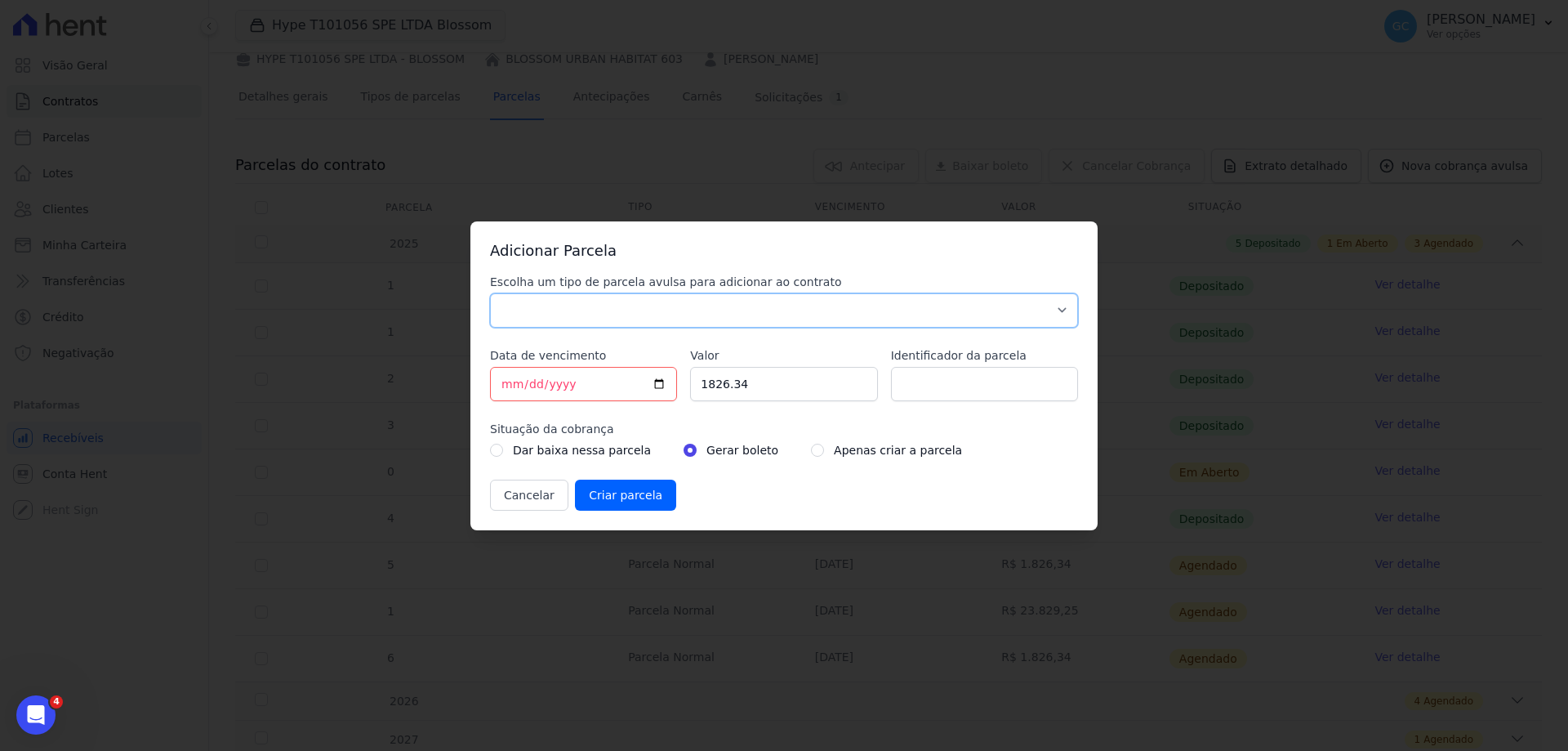
drag, startPoint x: 641, startPoint y: 313, endPoint x: 623, endPoint y: 320, distance: 19.3
click at [641, 313] on select "Parcela Normal Sinal Caução Intercalada Chaves Pré Chaves Pós Chaves Taxas Quit…" at bounding box center [784, 310] width 588 height 34
select select "advance"
click at [490, 294] on select "Parcela Normal Sinal Caução Intercalada Chaves Pré Chaves Pós Chaves Taxas Quit…" at bounding box center [784, 310] width 588 height 34
drag, startPoint x: 765, startPoint y: 384, endPoint x: 685, endPoint y: 384, distance: 80.0
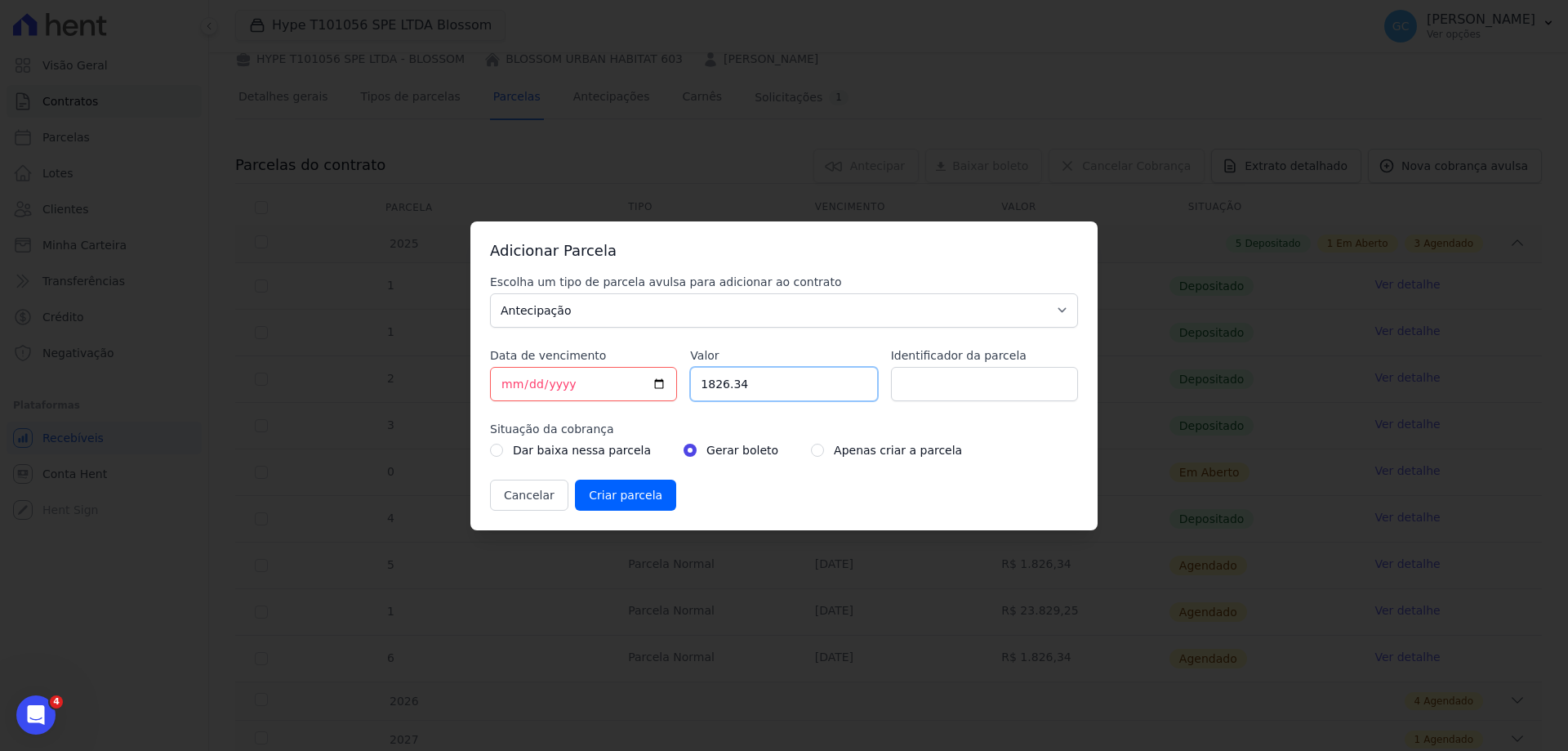
click at [685, 384] on div "Escolha um tipo de parcela avulsa para adicionar ao contrato Parcela Normal Sin…" at bounding box center [784, 392] width 588 height 237
paste input "1.82431"
drag, startPoint x: 756, startPoint y: 384, endPoint x: 681, endPoint y: 381, distance: 75.1
click at [681, 381] on div "Escolha um tipo de parcela avulsa para adicionar ao contrato Parcela Normal Sin…" at bounding box center [784, 392] width 588 height 237
type input "11824.31"
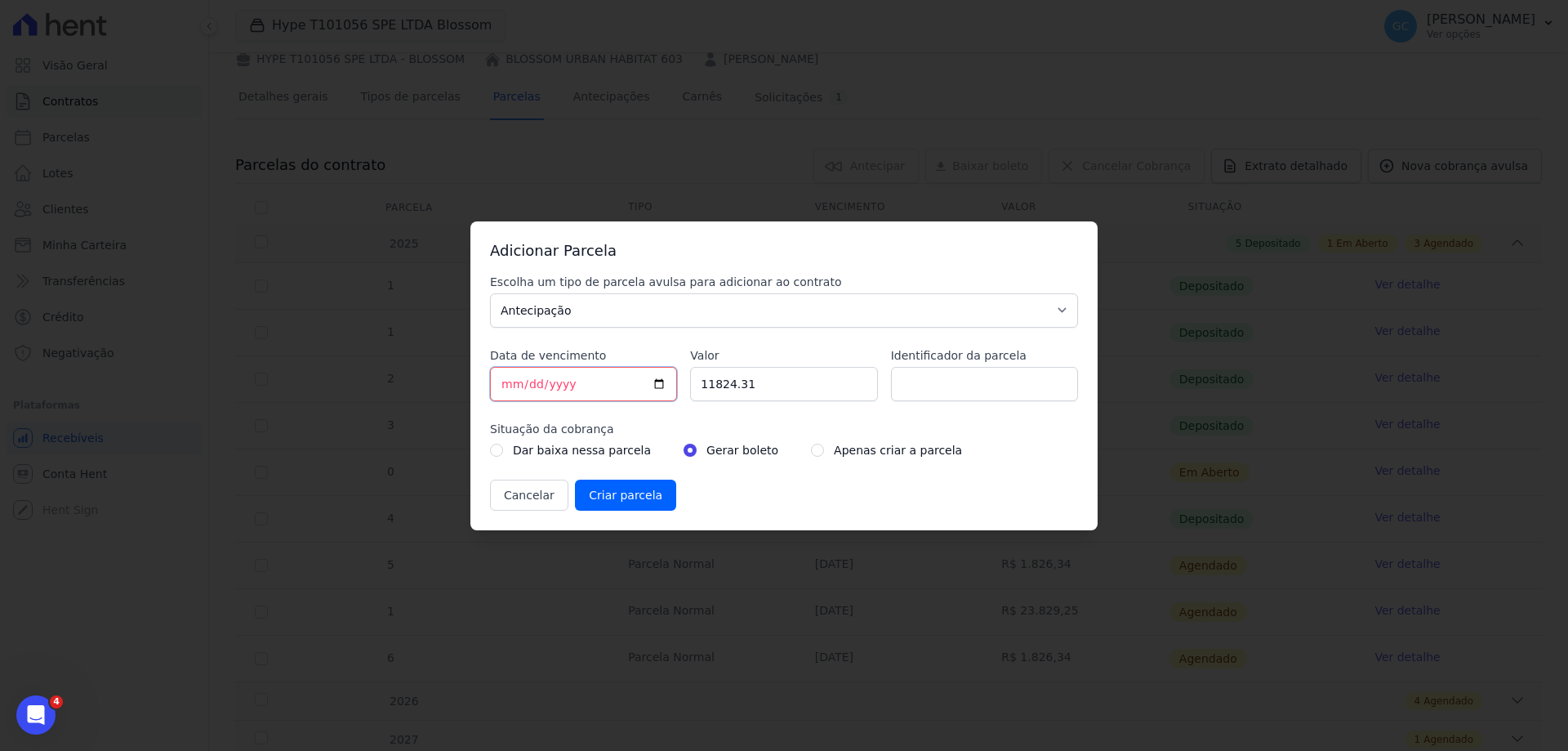
click at [506, 385] on input "[DATE]" at bounding box center [583, 384] width 187 height 34
type input "2025-10-15"
click at [735, 490] on div "Cancelar Criar parcela" at bounding box center [784, 495] width 588 height 31
click at [616, 494] on input "Criar parcela" at bounding box center [625, 495] width 102 height 31
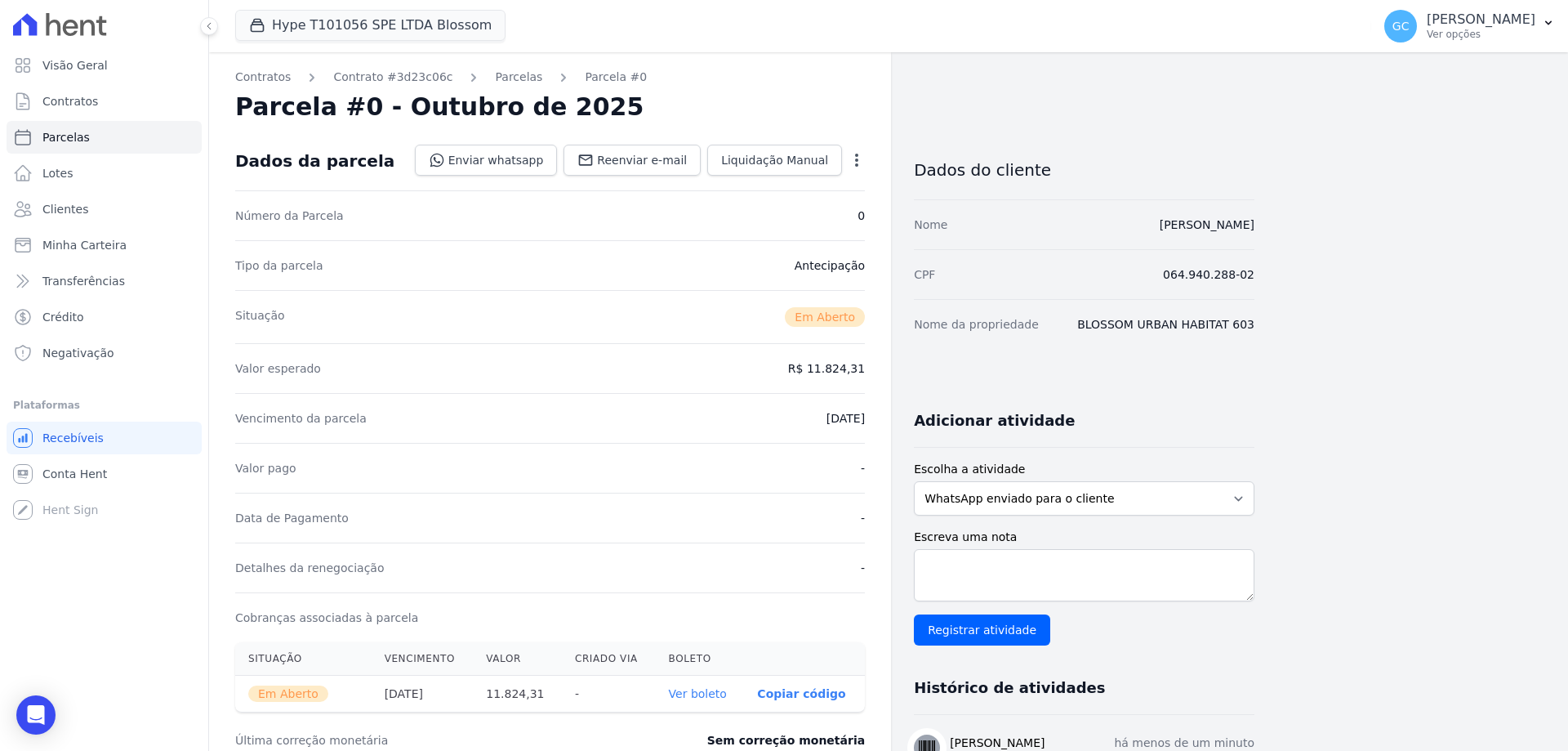
click at [703, 690] on link "Ver boleto" at bounding box center [698, 693] width 58 height 13
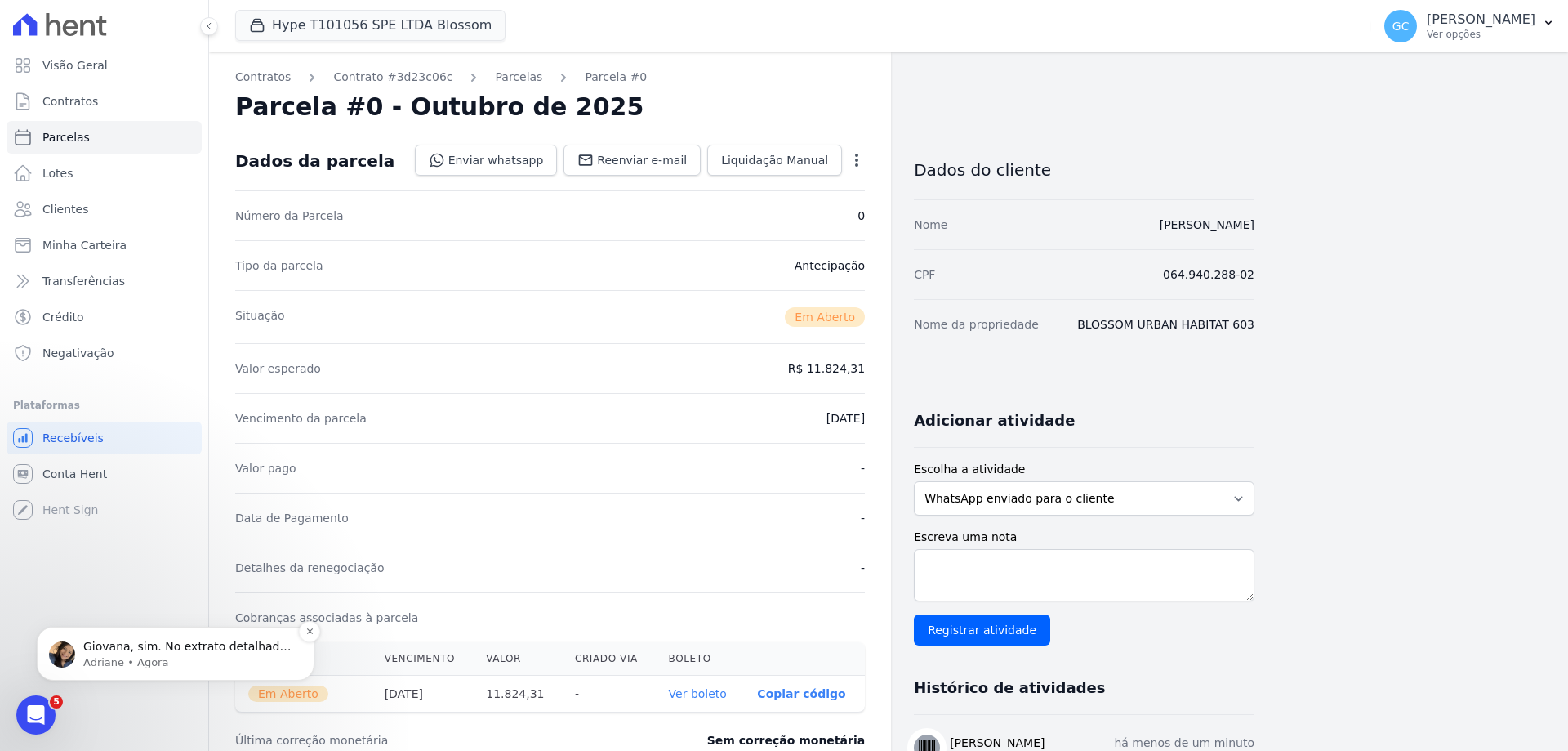
click at [192, 656] on p "Adriane • Agora" at bounding box center [188, 662] width 211 height 15
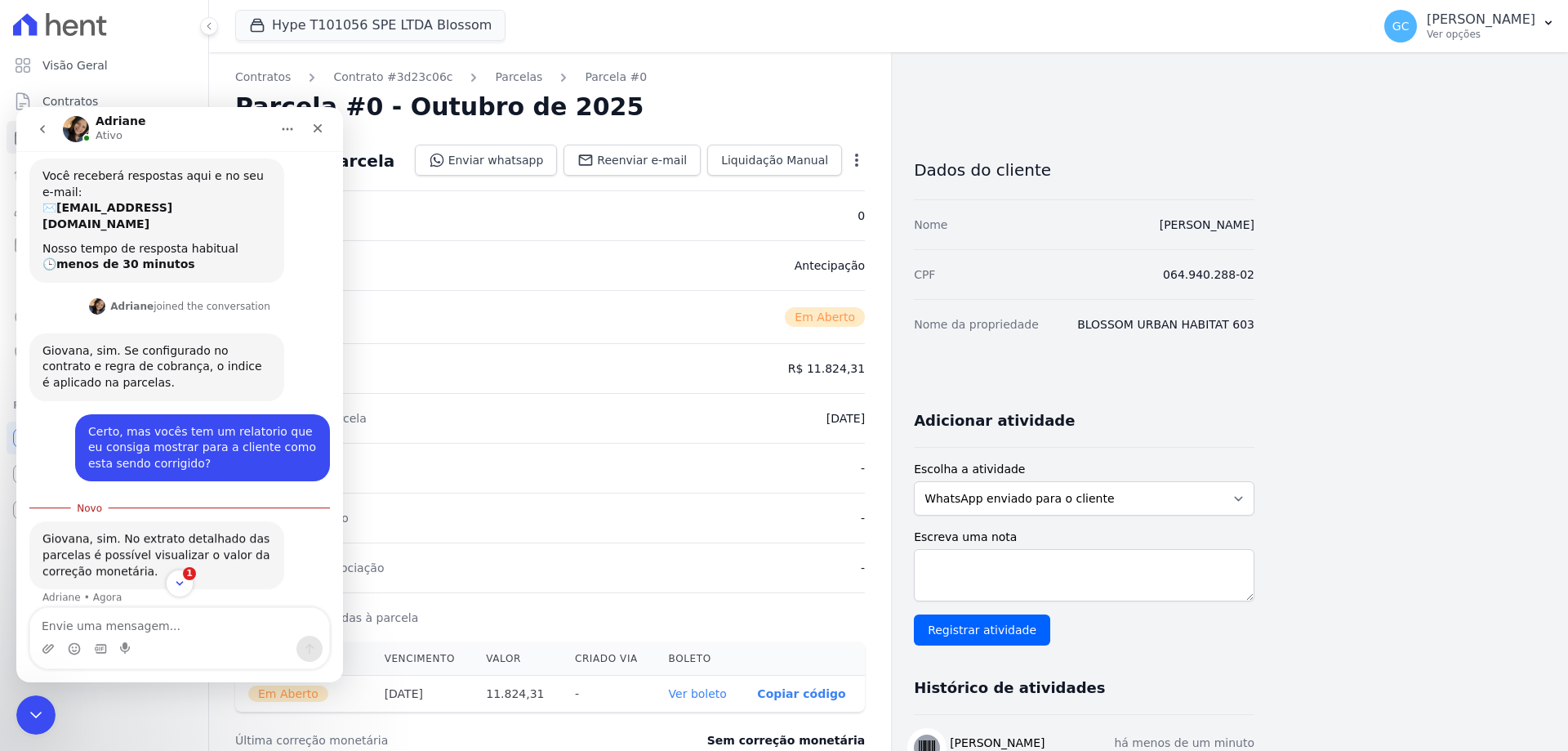
scroll to position [76, 0]
click at [34, 704] on icon "Encerramento do Messenger da Intercom" at bounding box center [33, 712] width 20 height 20
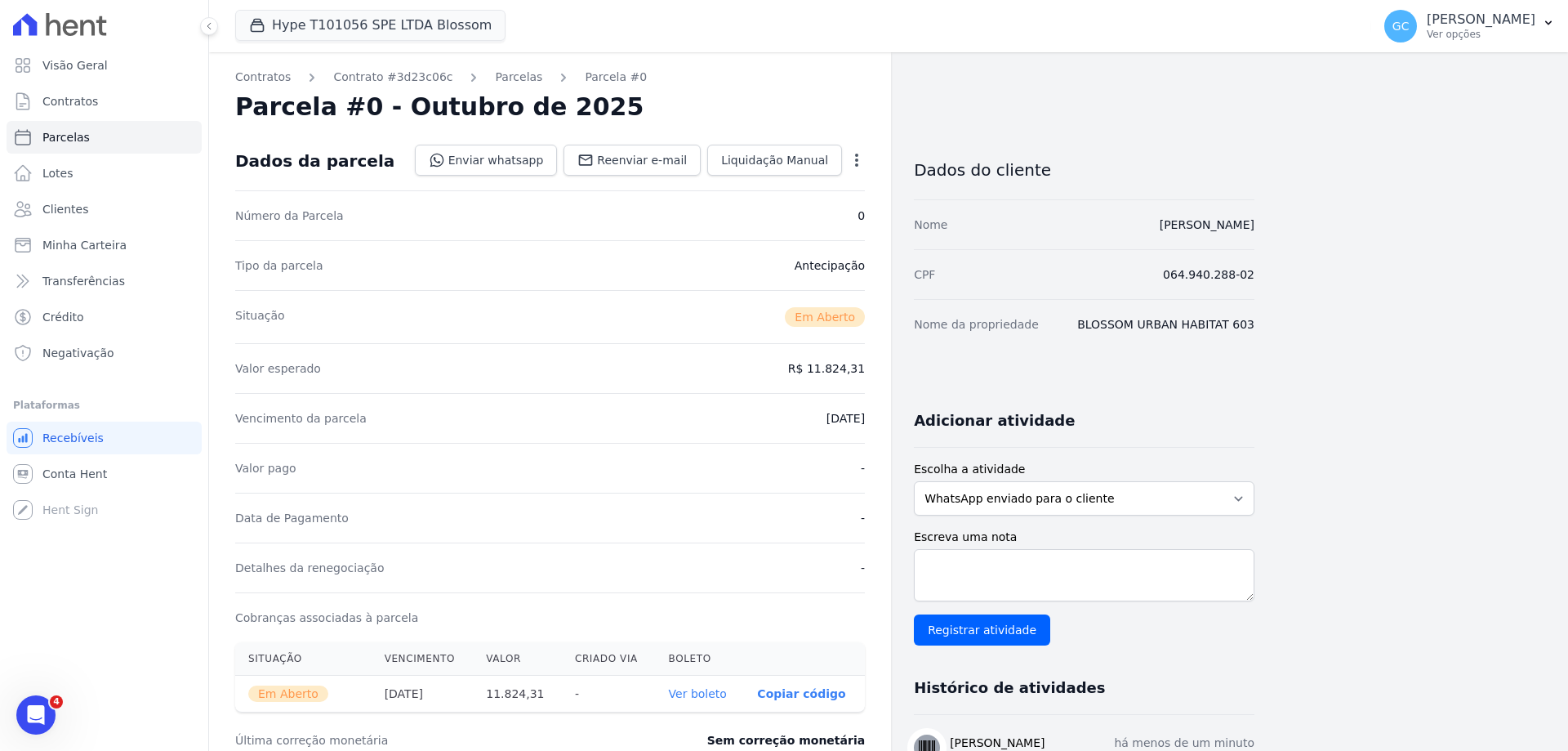
scroll to position [49, 0]
click at [93, 209] on link "Clientes" at bounding box center [103, 209] width 195 height 33
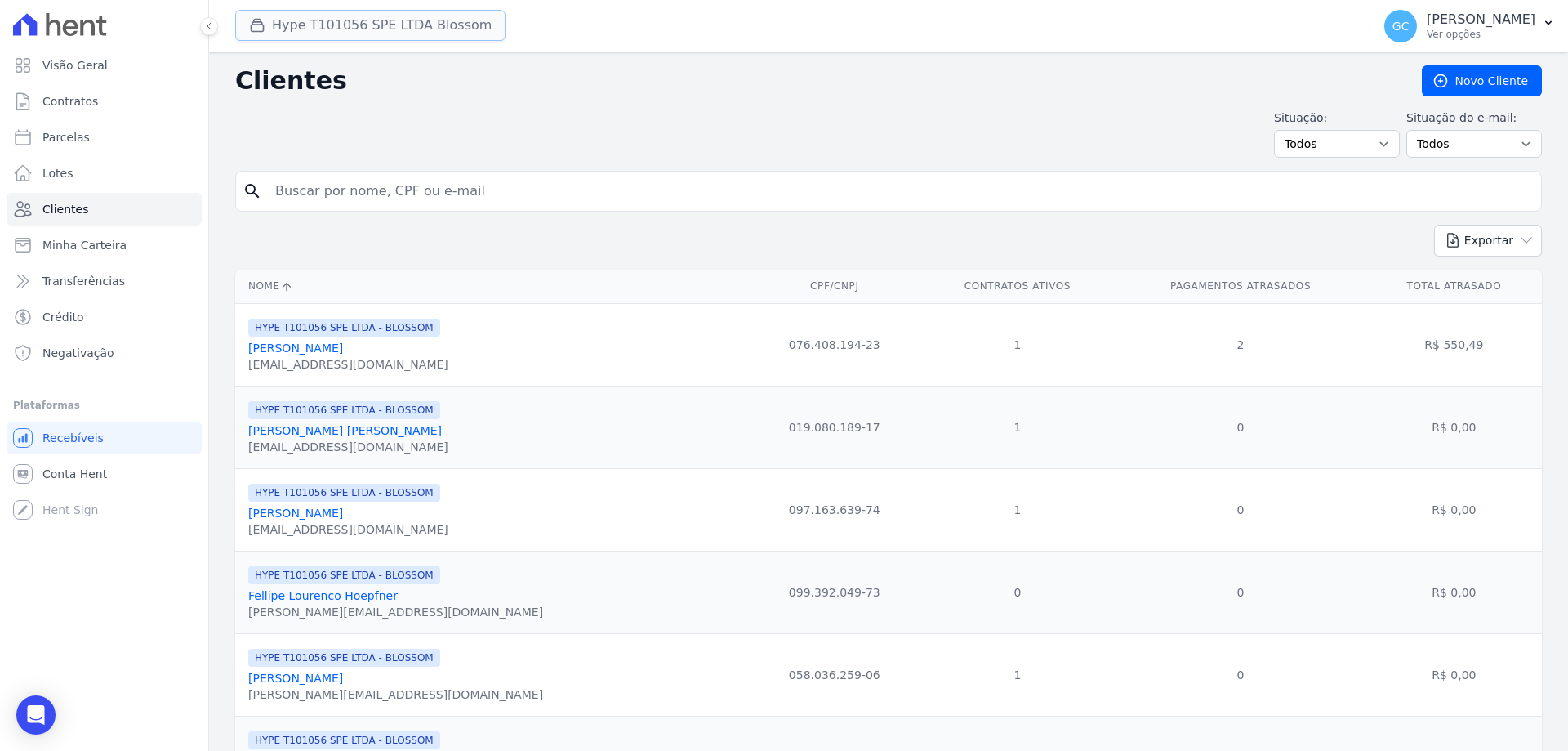
click at [371, 25] on button "Hype T101056 SPE LTDA Blossom" at bounding box center [370, 25] width 270 height 31
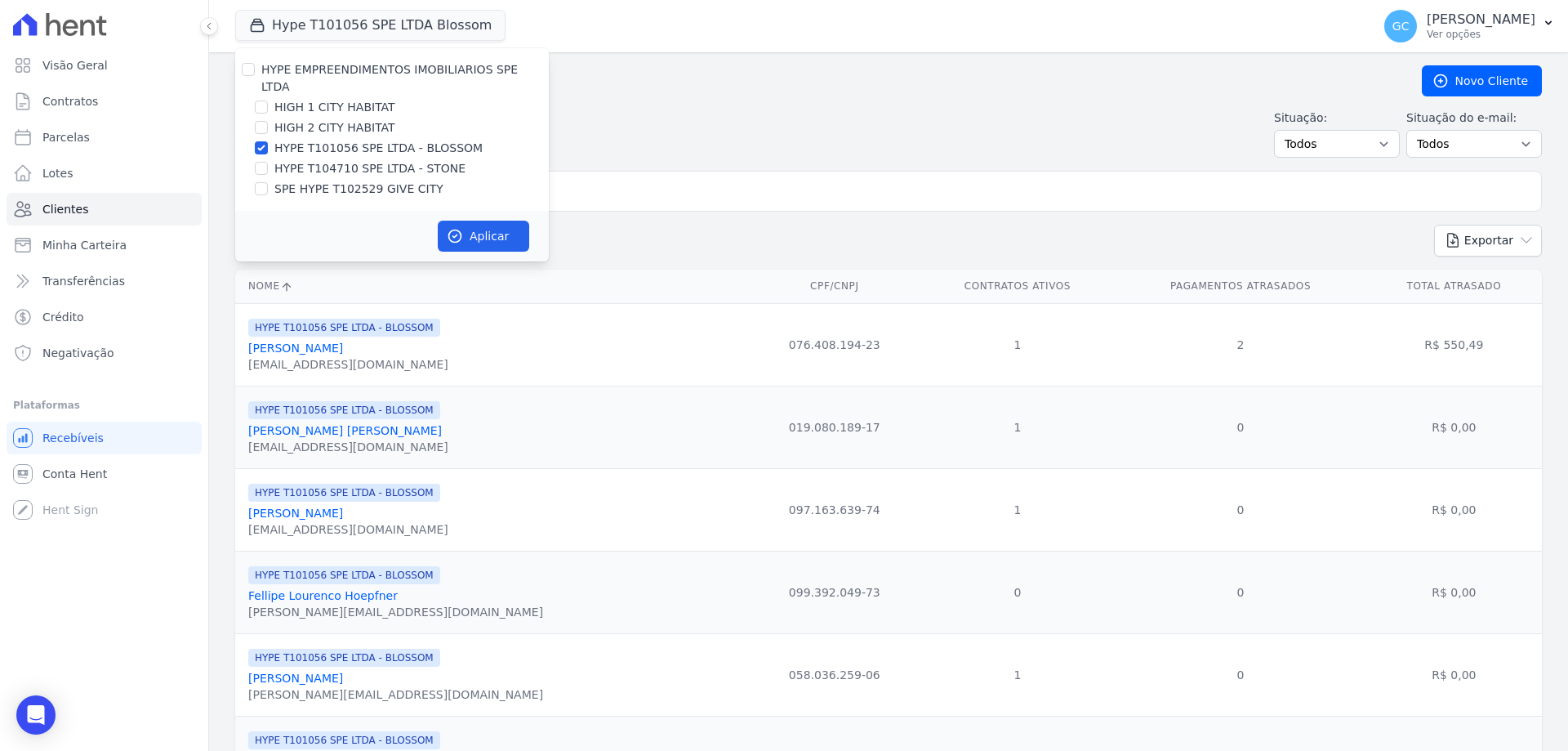
click at [261, 140] on div "HYPE EMPREENDIMENTOS IMOBILIARIOS SPE LTDA HIGH 1 CITY HABITAT HIGH 2 CITY HABI…" at bounding box center [391, 130] width 314 height 162
drag, startPoint x: 263, startPoint y: 128, endPoint x: 255, endPoint y: 113, distance: 17.0
click at [261, 142] on input "HYPE T101056 SPE LTDA - BLOSSOM" at bounding box center [261, 148] width 13 height 13
checkbox input "false"
click at [255, 121] on input "HIGH 2 CITY HABITAT" at bounding box center [261, 128] width 13 height 13
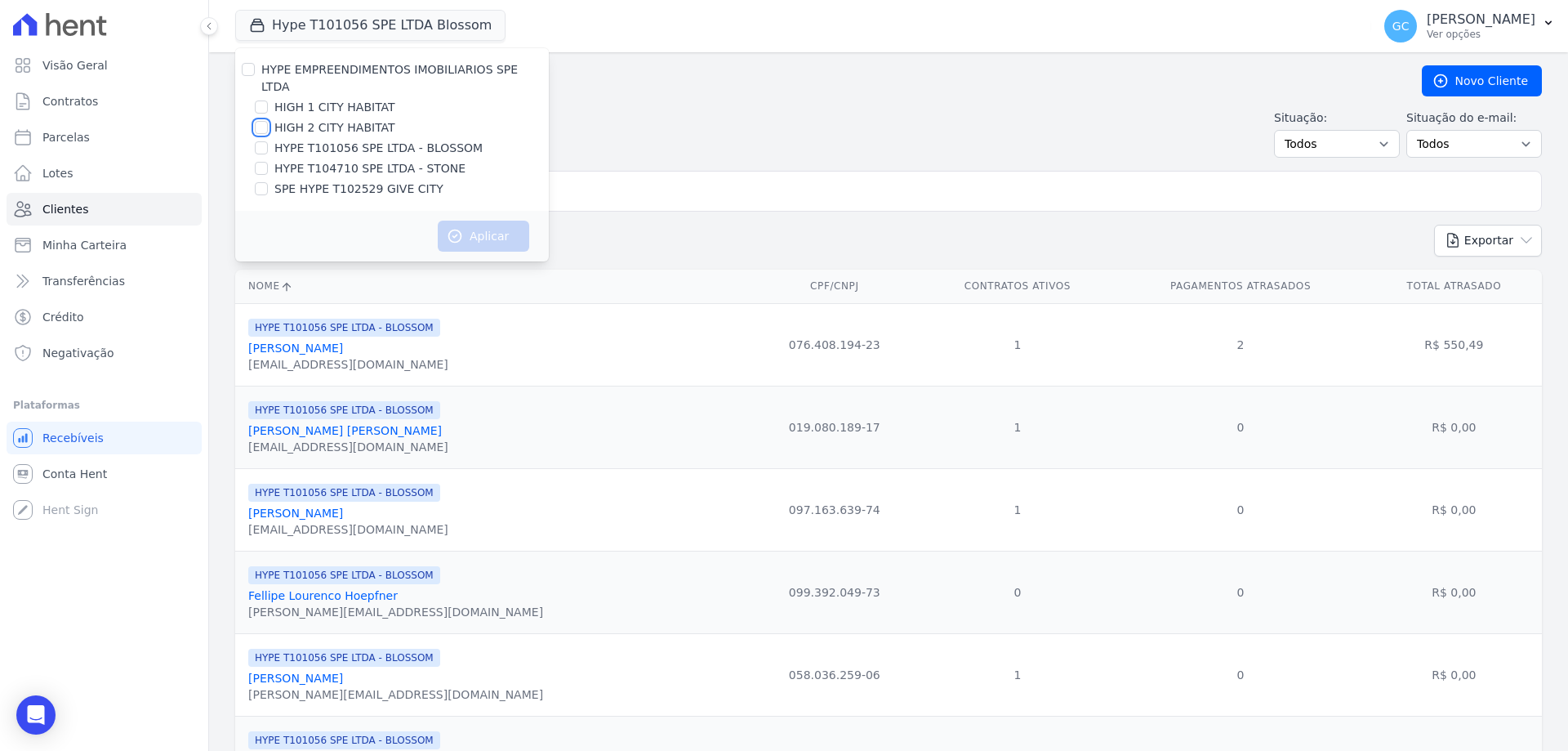
checkbox input "true"
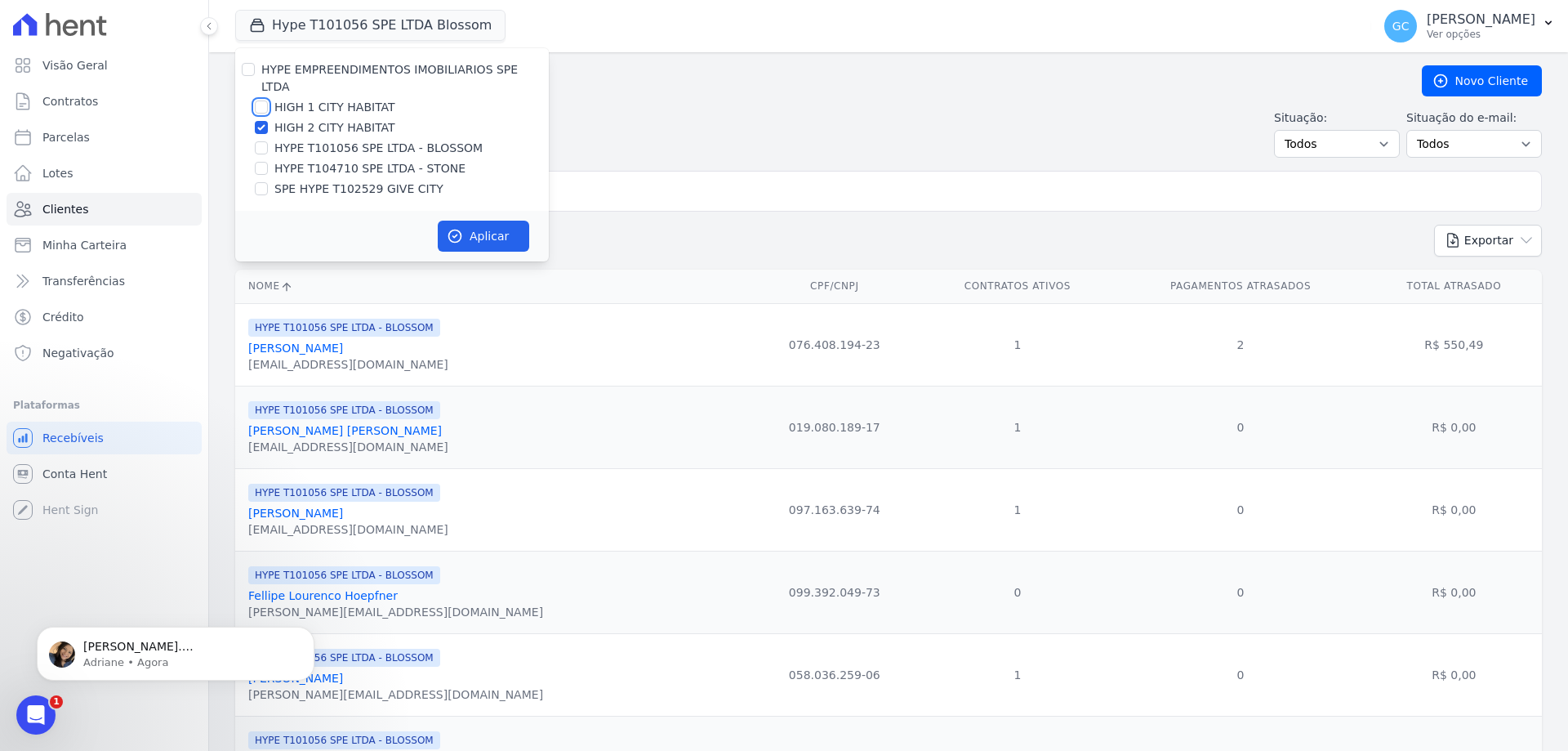
click at [262, 101] on input "HIGH 1 CITY HABITAT" at bounding box center [261, 107] width 13 height 13
checkbox input "true"
click at [465, 221] on button "Aplicar" at bounding box center [484, 236] width 91 height 31
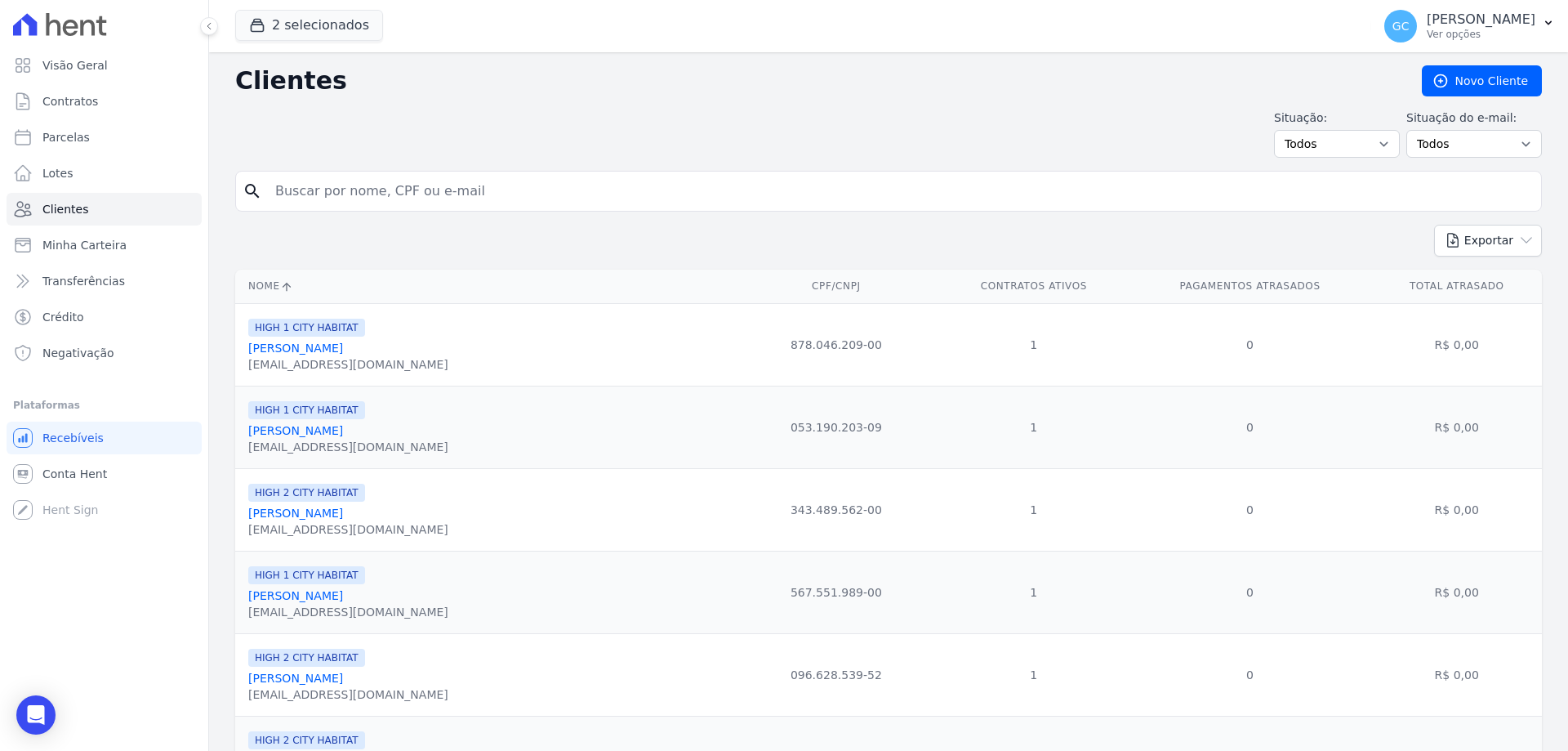
click at [368, 190] on input "search" at bounding box center [900, 191] width 1269 height 33
paste input "Larissa Milena dos Santos"
type input "Larissa Milena dos Santos"
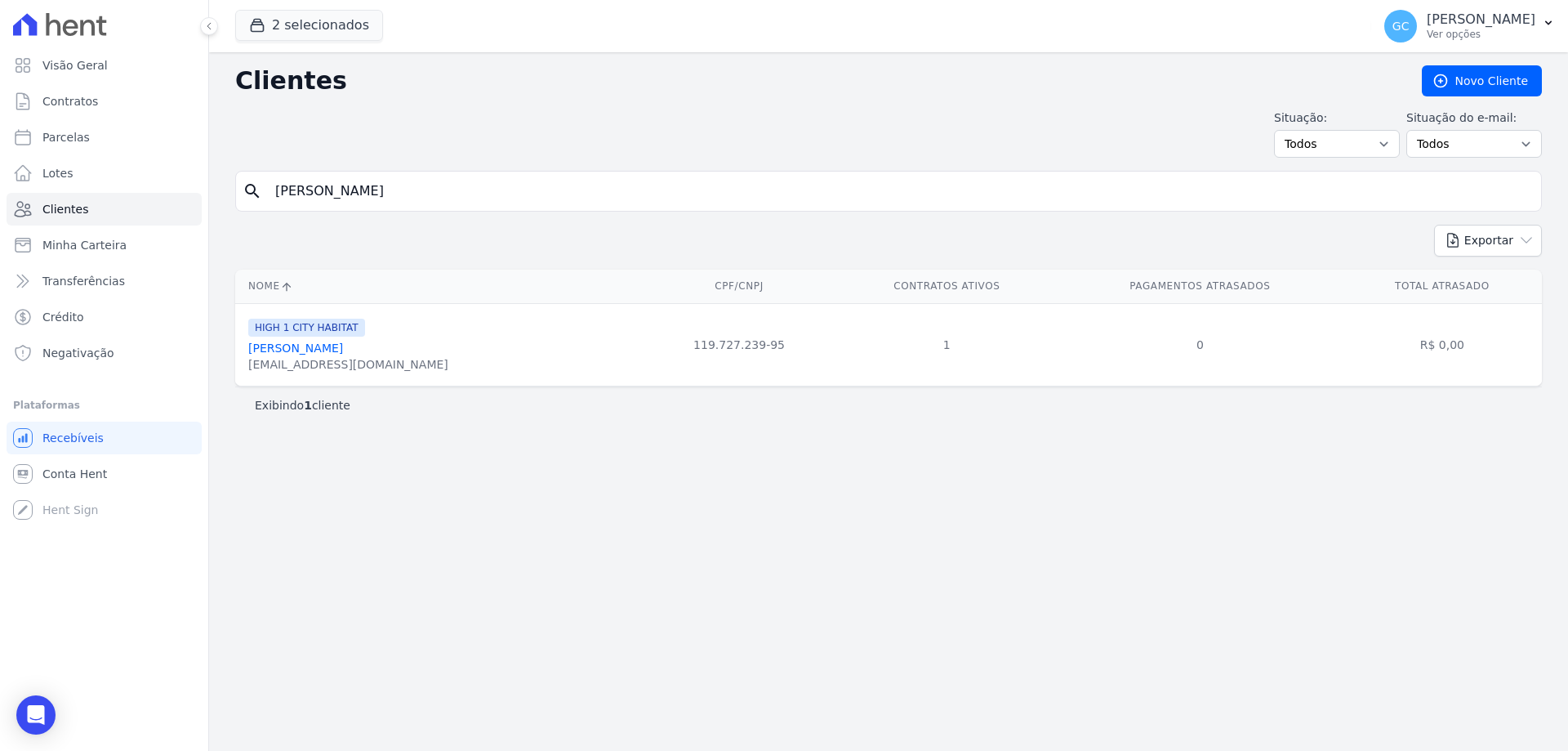
click at [343, 348] on link "Larissa Milena Dos Santos" at bounding box center [295, 348] width 95 height 13
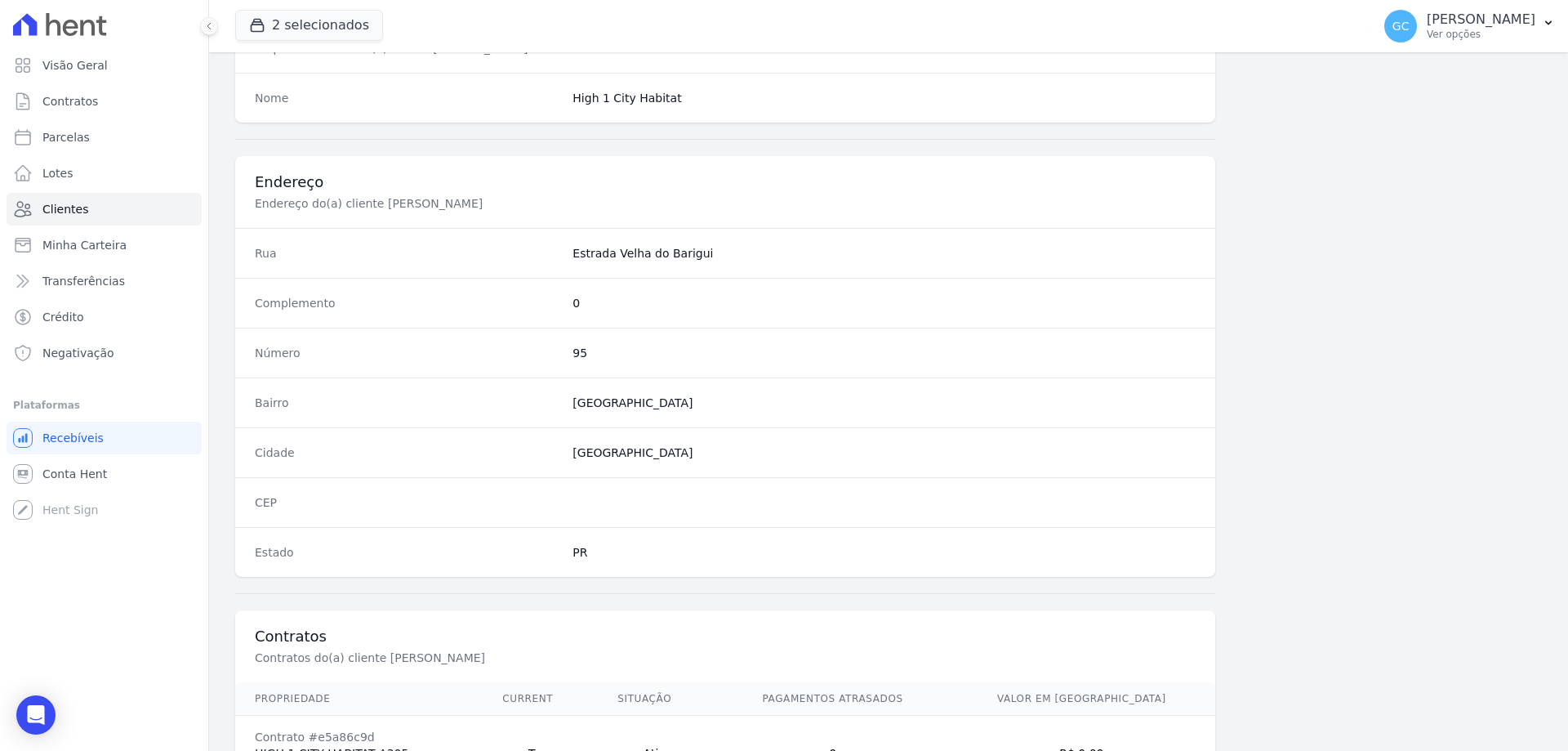
scroll to position [777, 0]
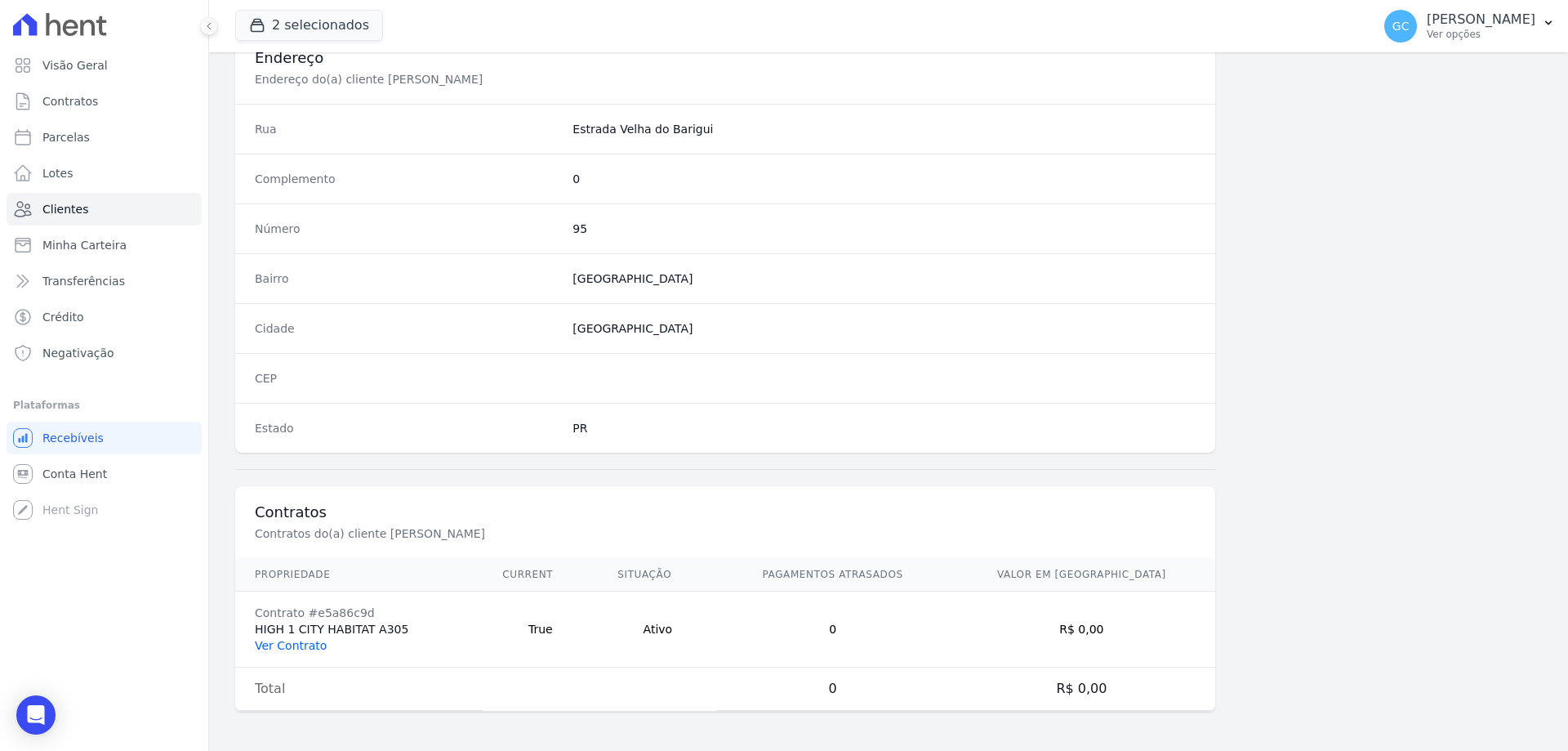
click at [281, 648] on link "Ver Contrato" at bounding box center [290, 645] width 72 height 13
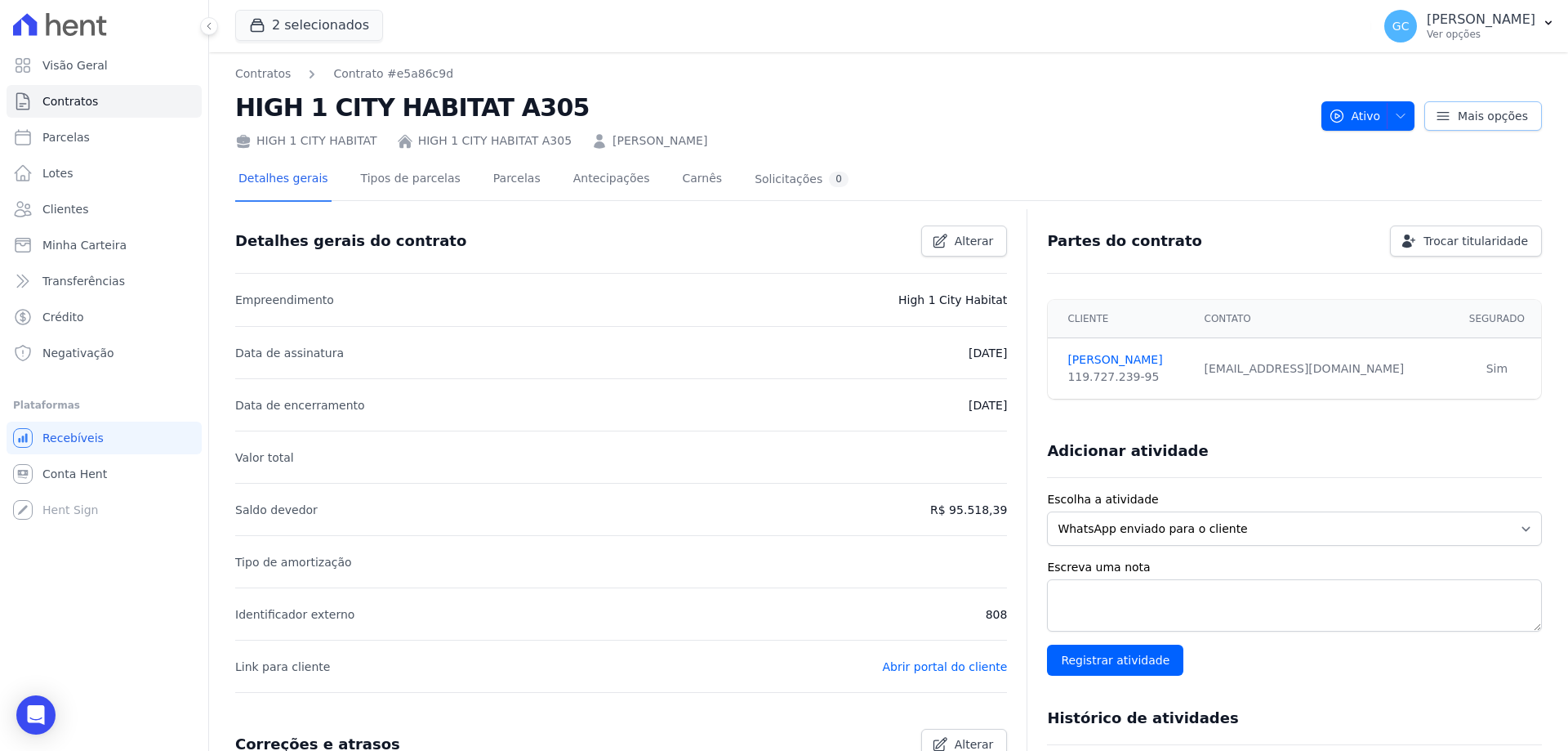
click at [1450, 108] on link "Mais opções" at bounding box center [1483, 116] width 117 height 30
click at [1114, 140] on div "HIGH 1 CITY HABITAT HIGH 1 CITY HABITAT A305 Larissa Milena Dos Santos" at bounding box center [771, 137] width 1073 height 23
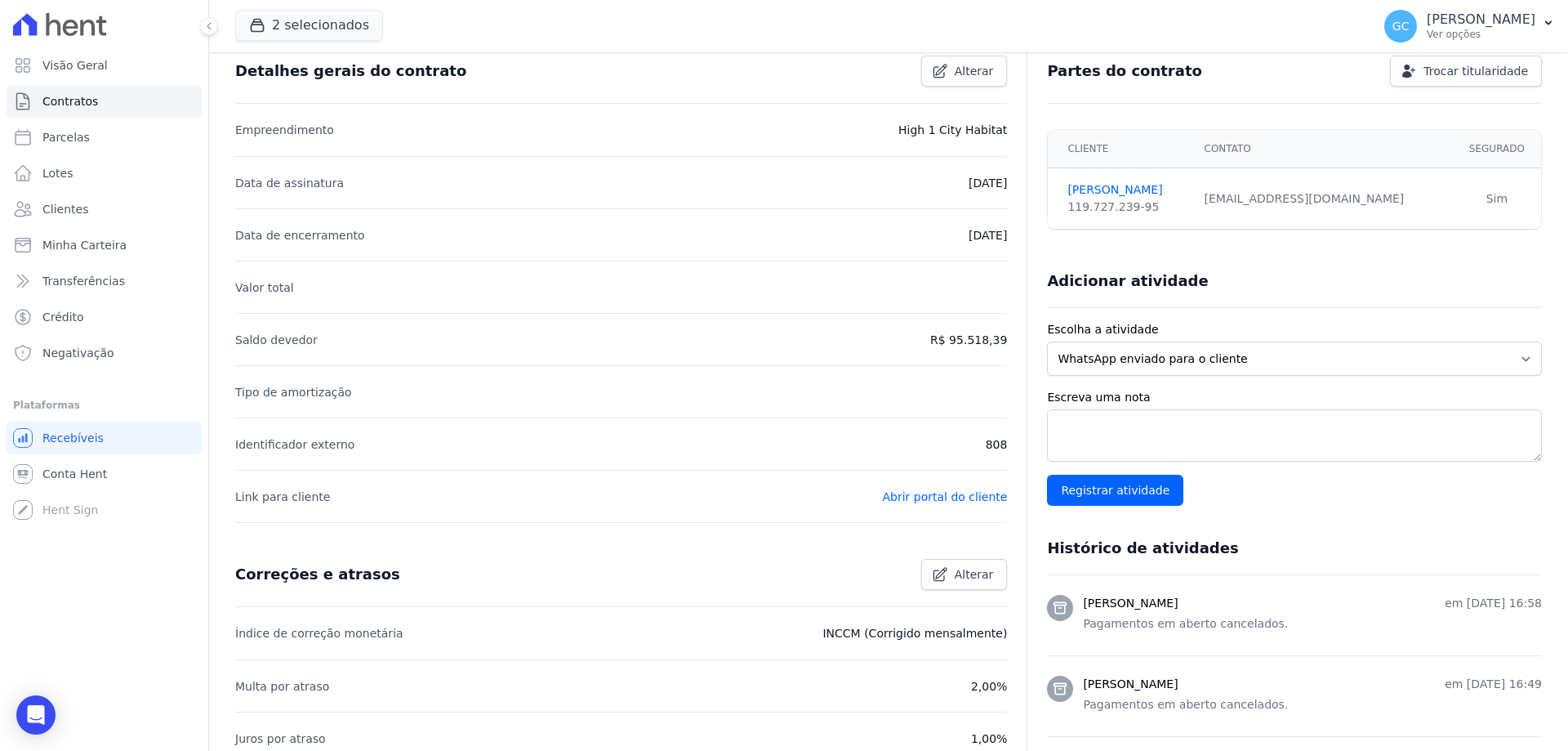
scroll to position [163, 0]
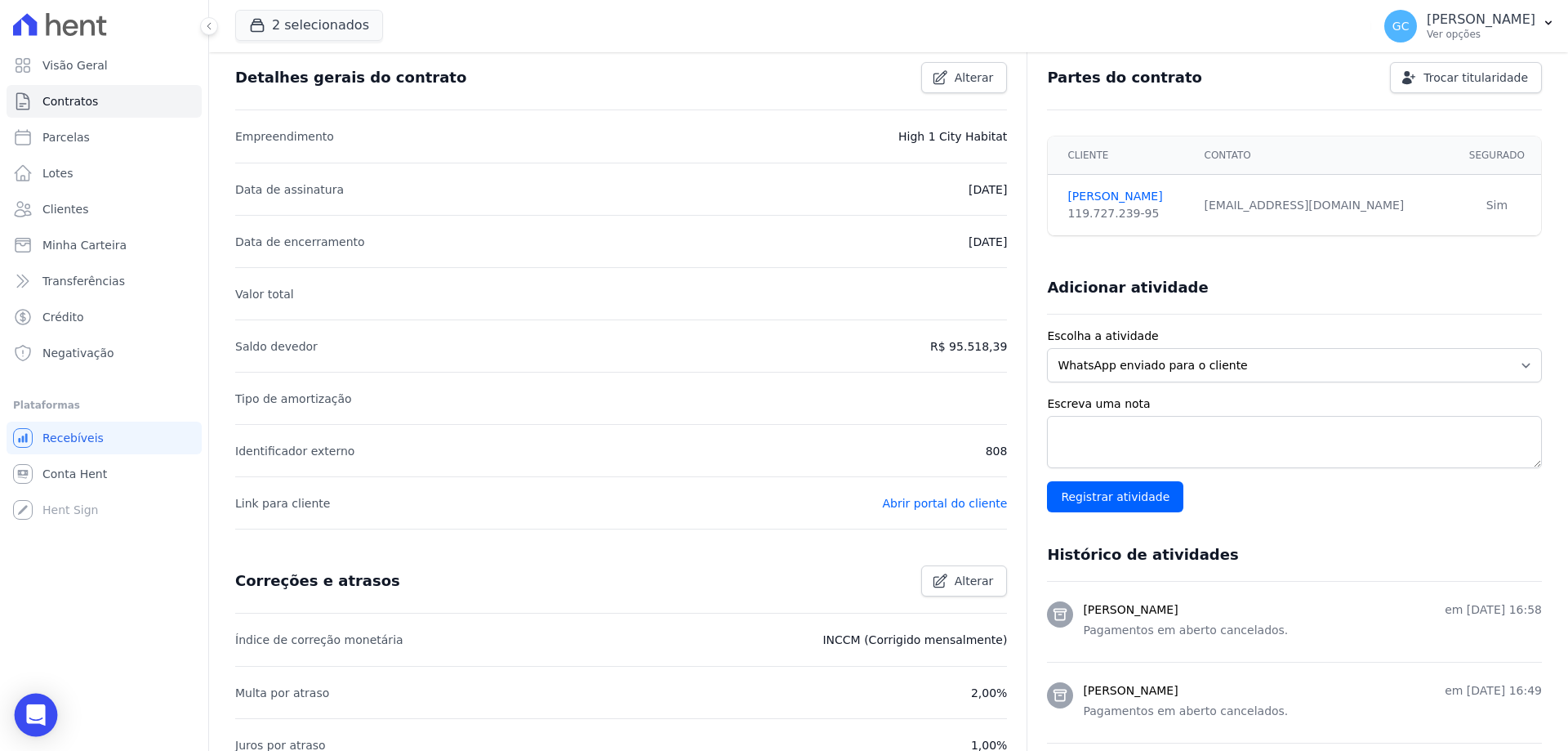
click at [32, 703] on div "Open Intercom Messenger" at bounding box center [36, 715] width 43 height 43
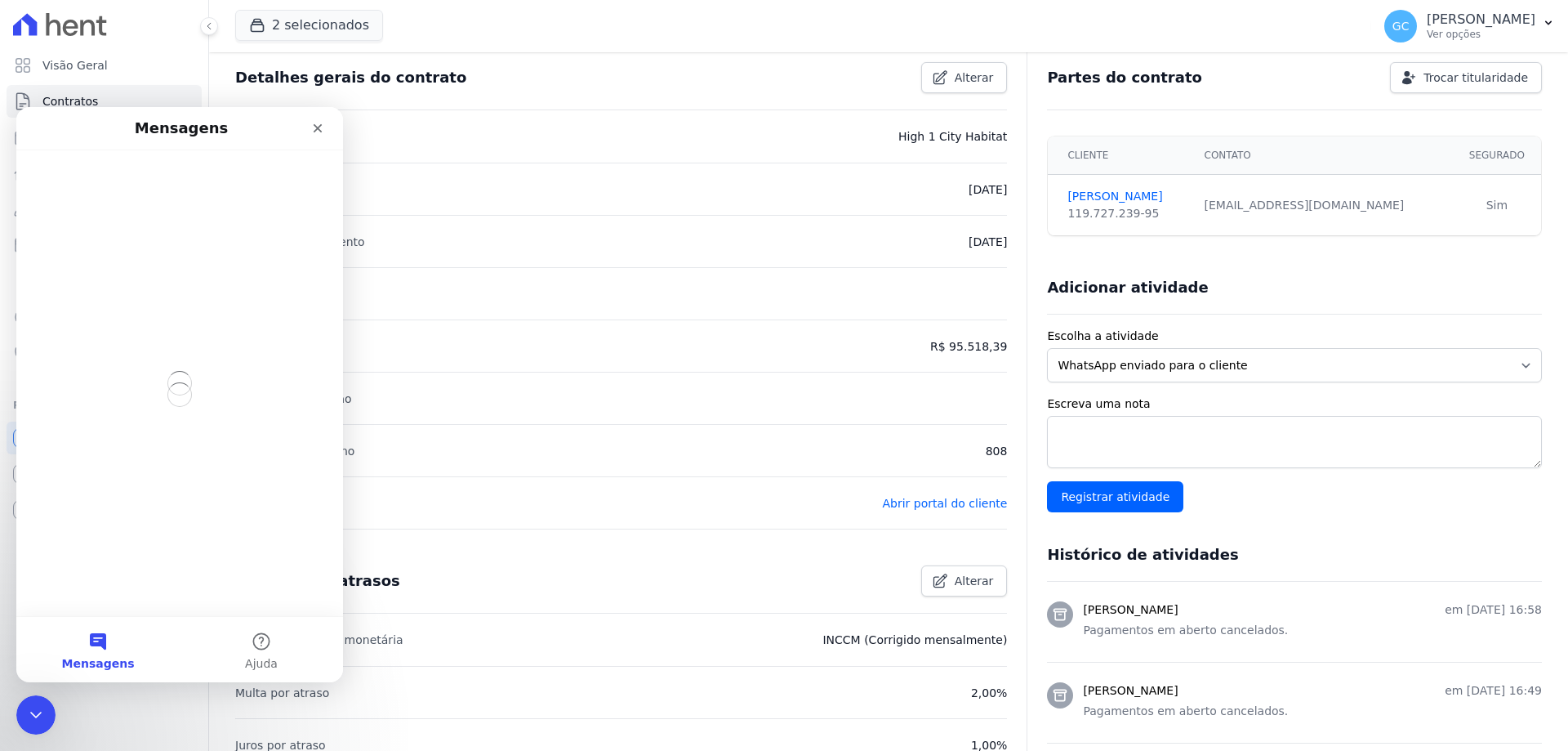
scroll to position [0, 0]
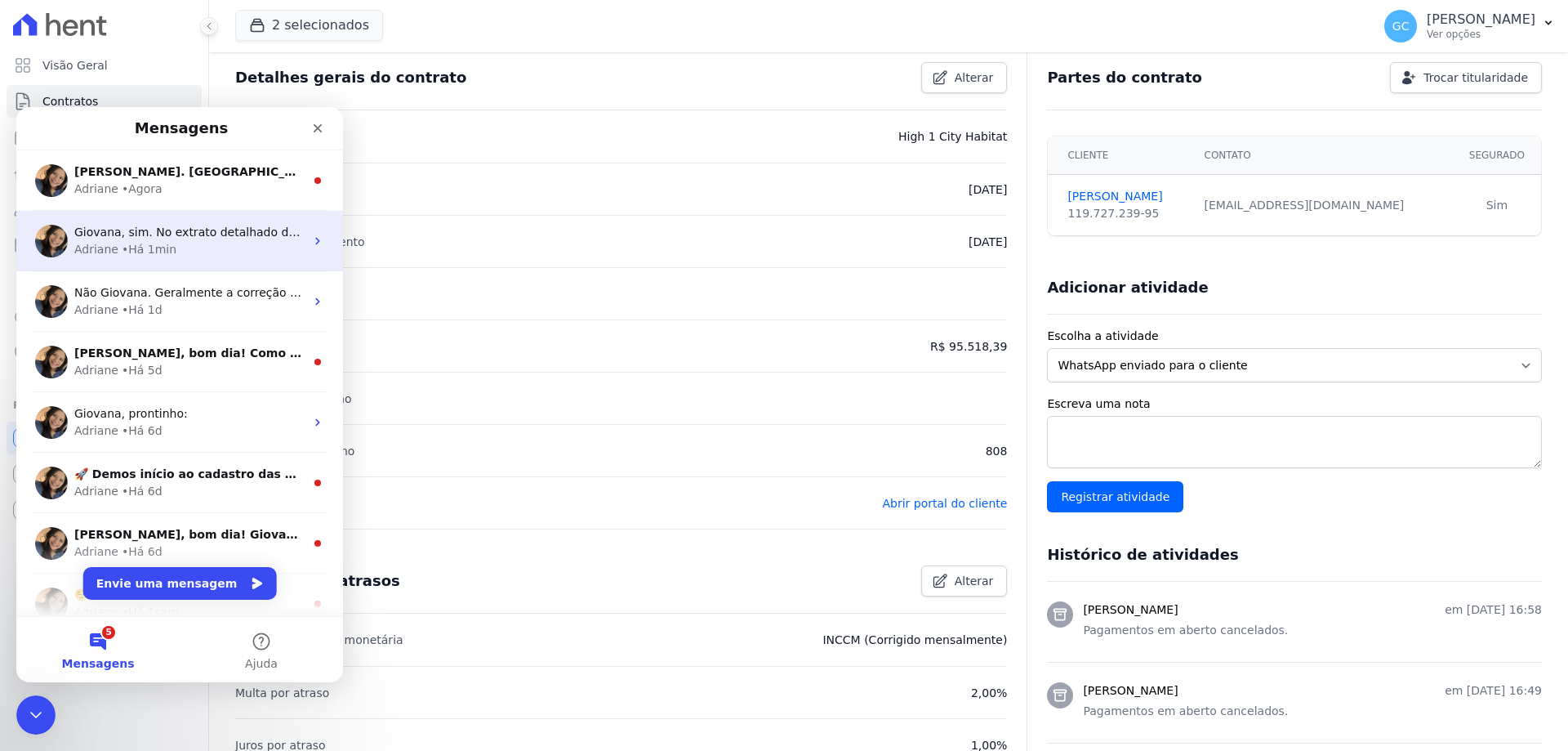
click at [155, 228] on span "Giovana, sim. No extrato detalhado das parcelas é possível visualizar o valor d…" at bounding box center [363, 232] width 578 height 13
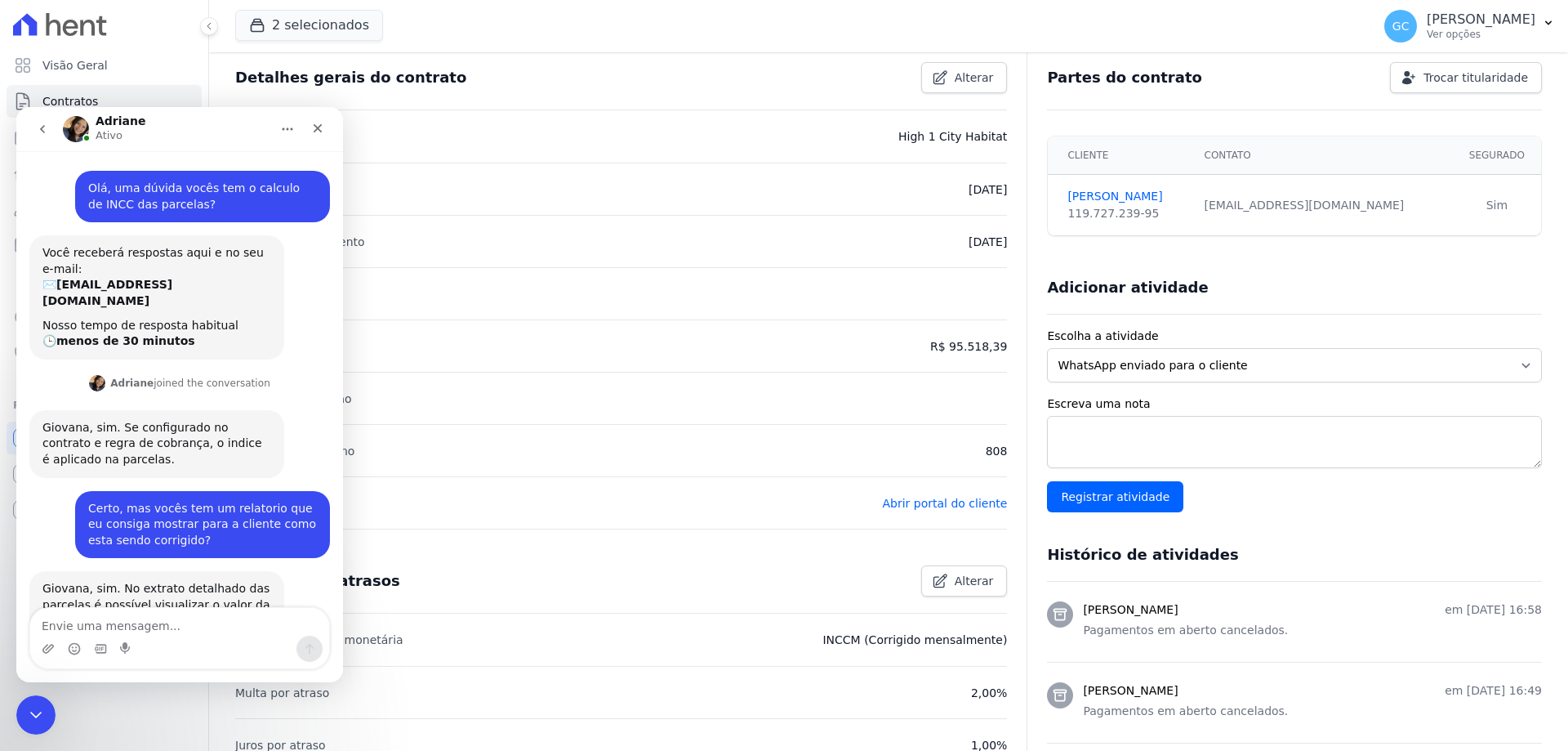
scroll to position [49, 0]
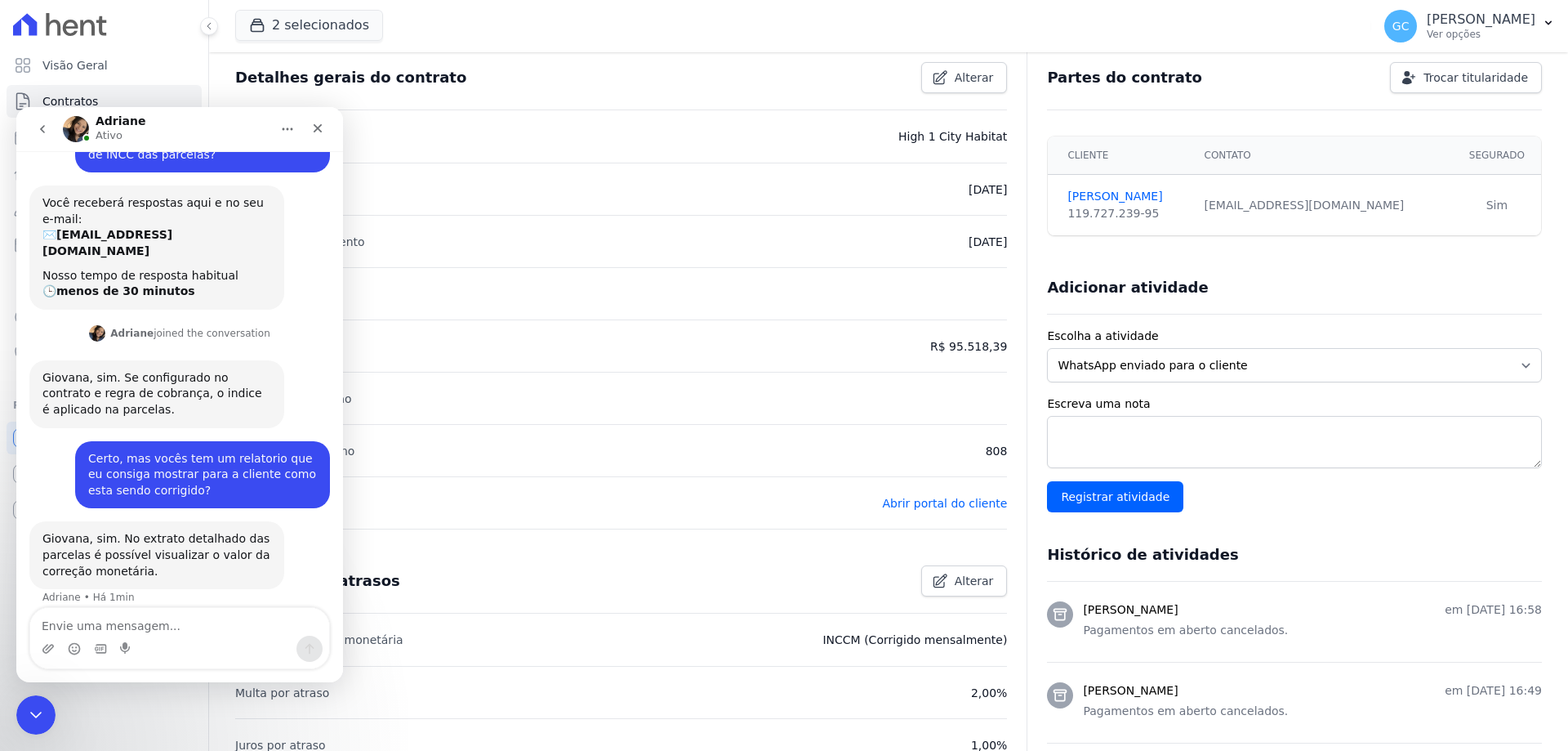
click at [162, 626] on textarea "Envie uma mensagem..." at bounding box center [179, 621] width 299 height 28
type textarea "Onde eu consigo tirar?"
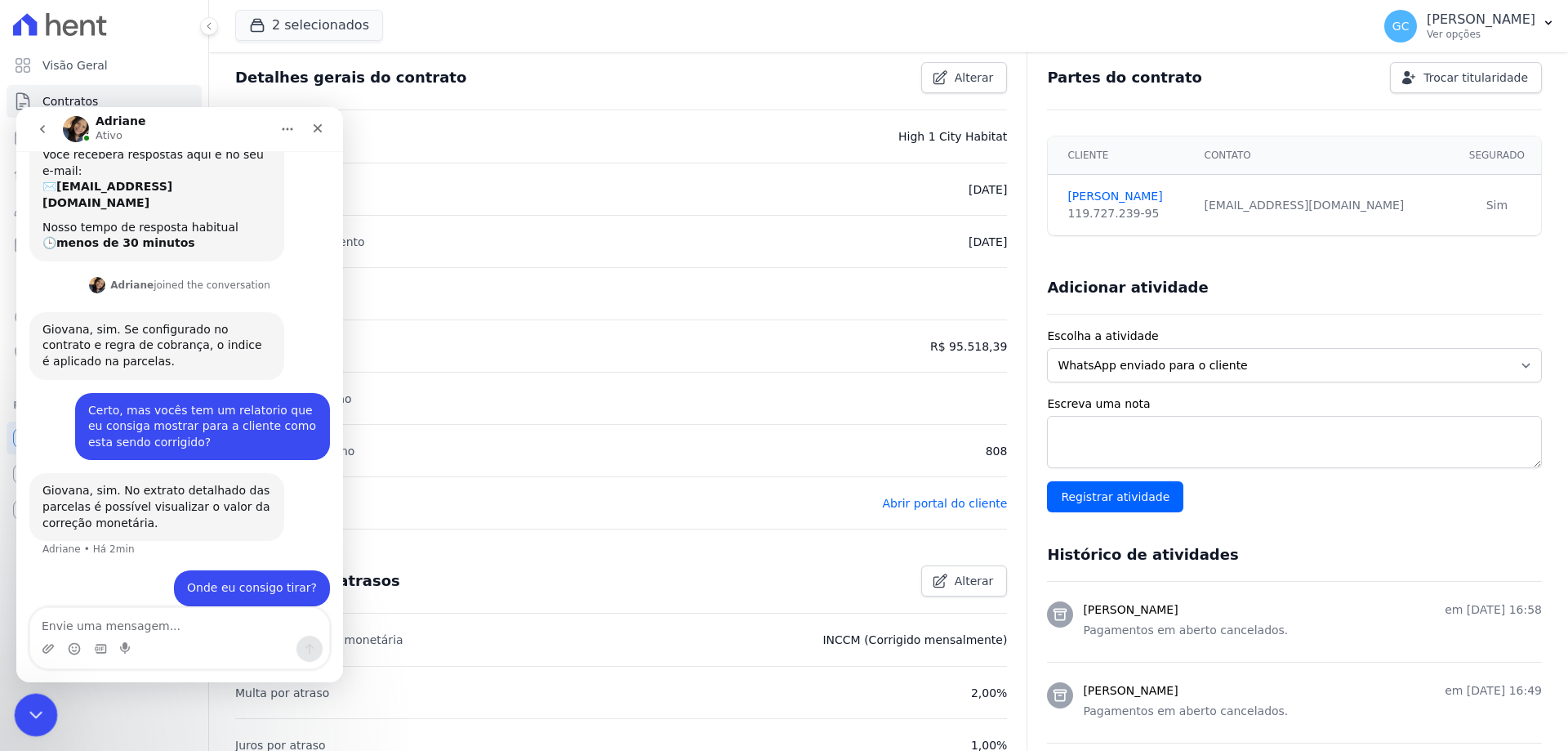
click at [32, 710] on icon "Encerramento do Messenger da Intercom" at bounding box center [33, 712] width 20 height 20
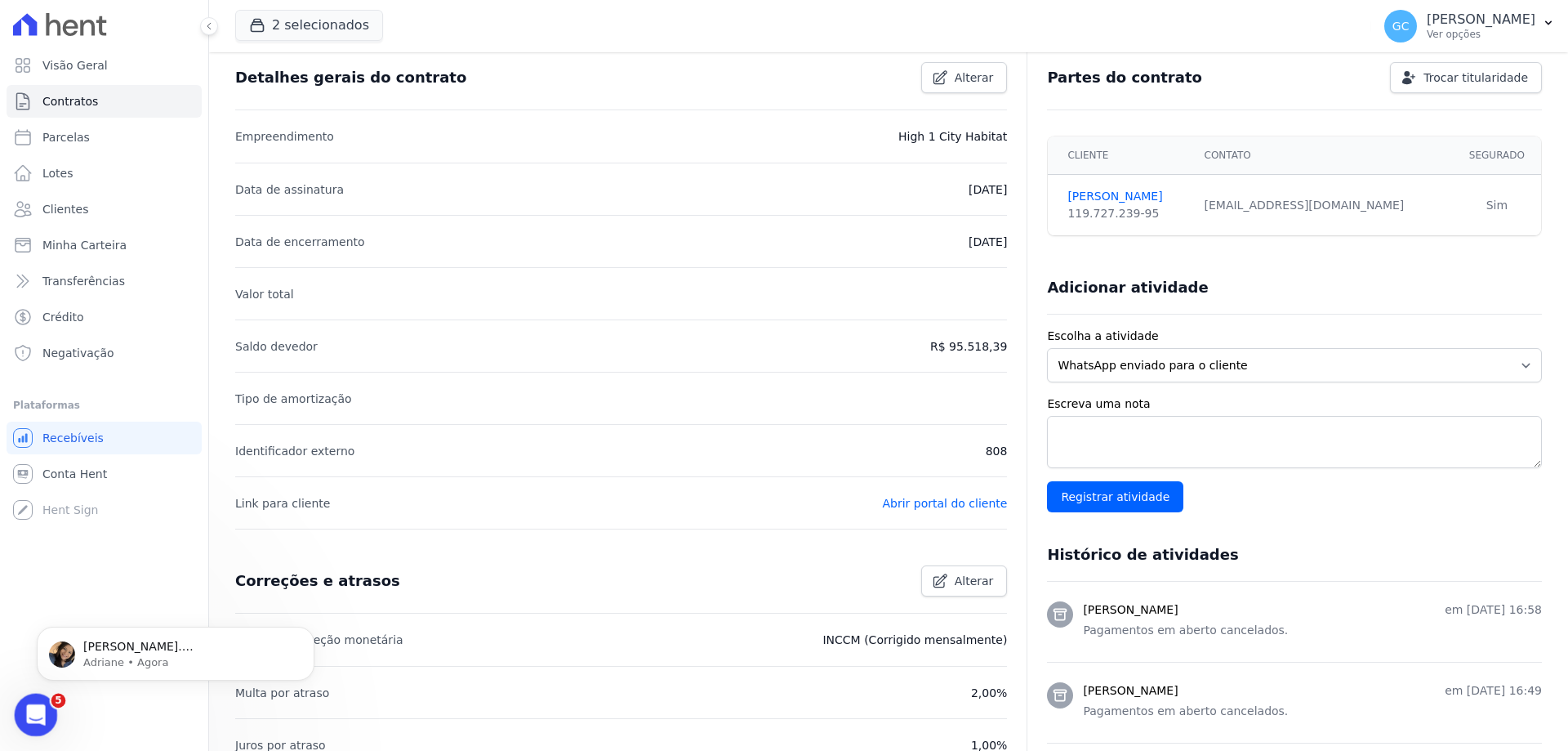
scroll to position [0, 0]
click at [32, 710] on icon "Abertura do Messenger da Intercom" at bounding box center [34, 712] width 27 height 27
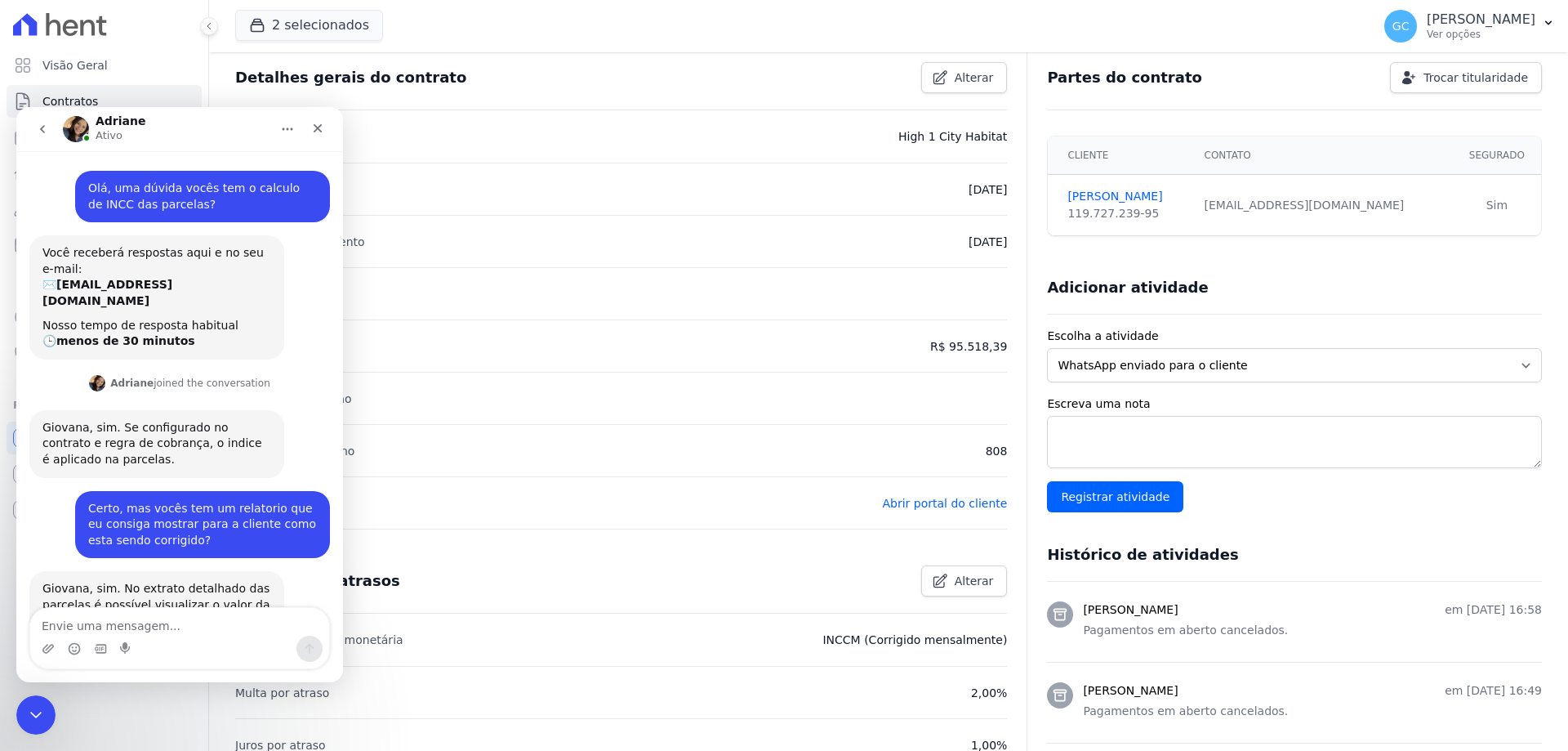
scroll to position [98, 0]
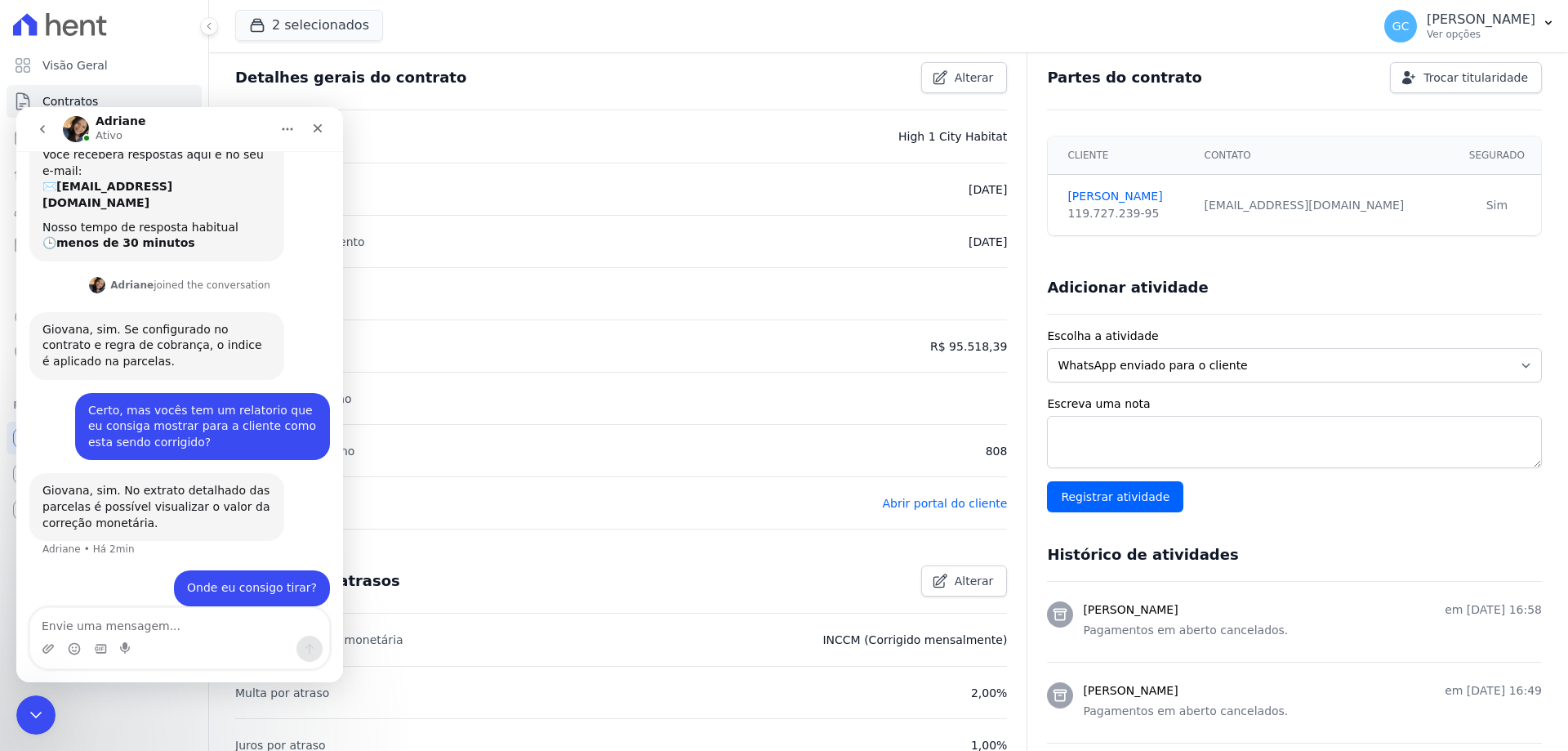
click at [170, 624] on textarea "Envie uma mensagem..." at bounding box center [179, 621] width 299 height 28
click at [169, 625] on textarea "Envie uma mensagem..." at bounding box center [179, 621] width 299 height 28
type textarea "Não encontrei aqui kkk"
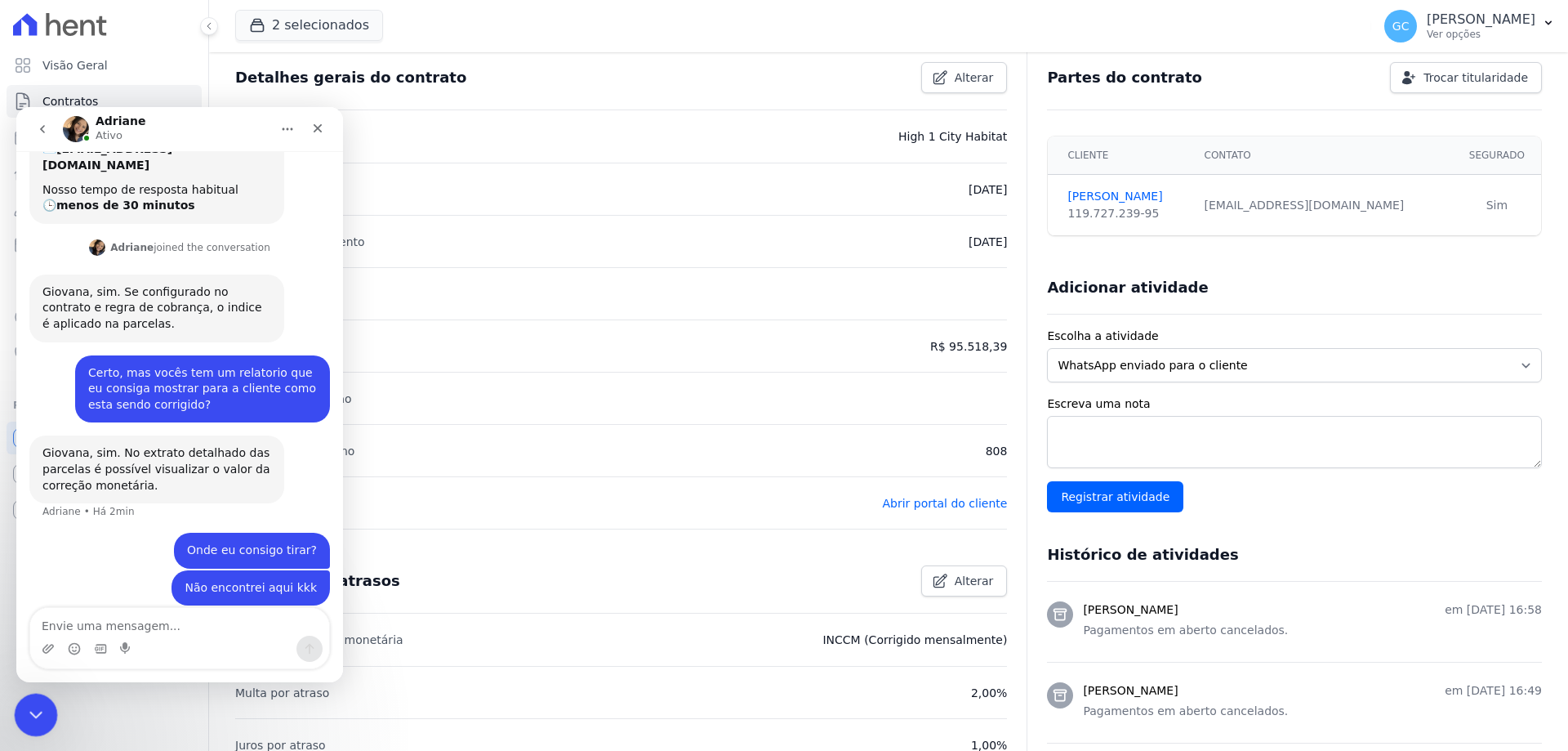
click at [31, 715] on icon "Encerramento do Messenger da Intercom" at bounding box center [33, 712] width 20 height 20
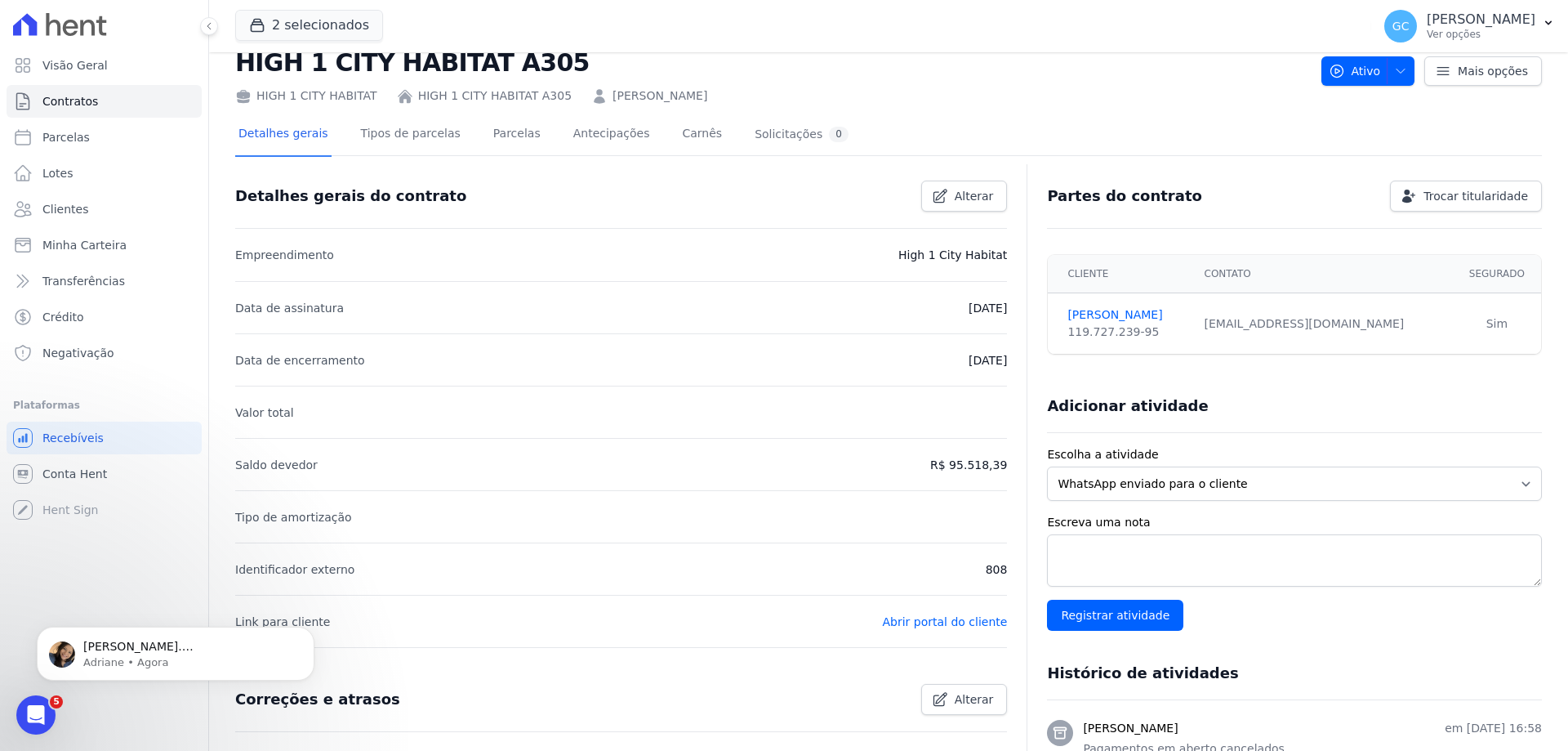
scroll to position [0, 0]
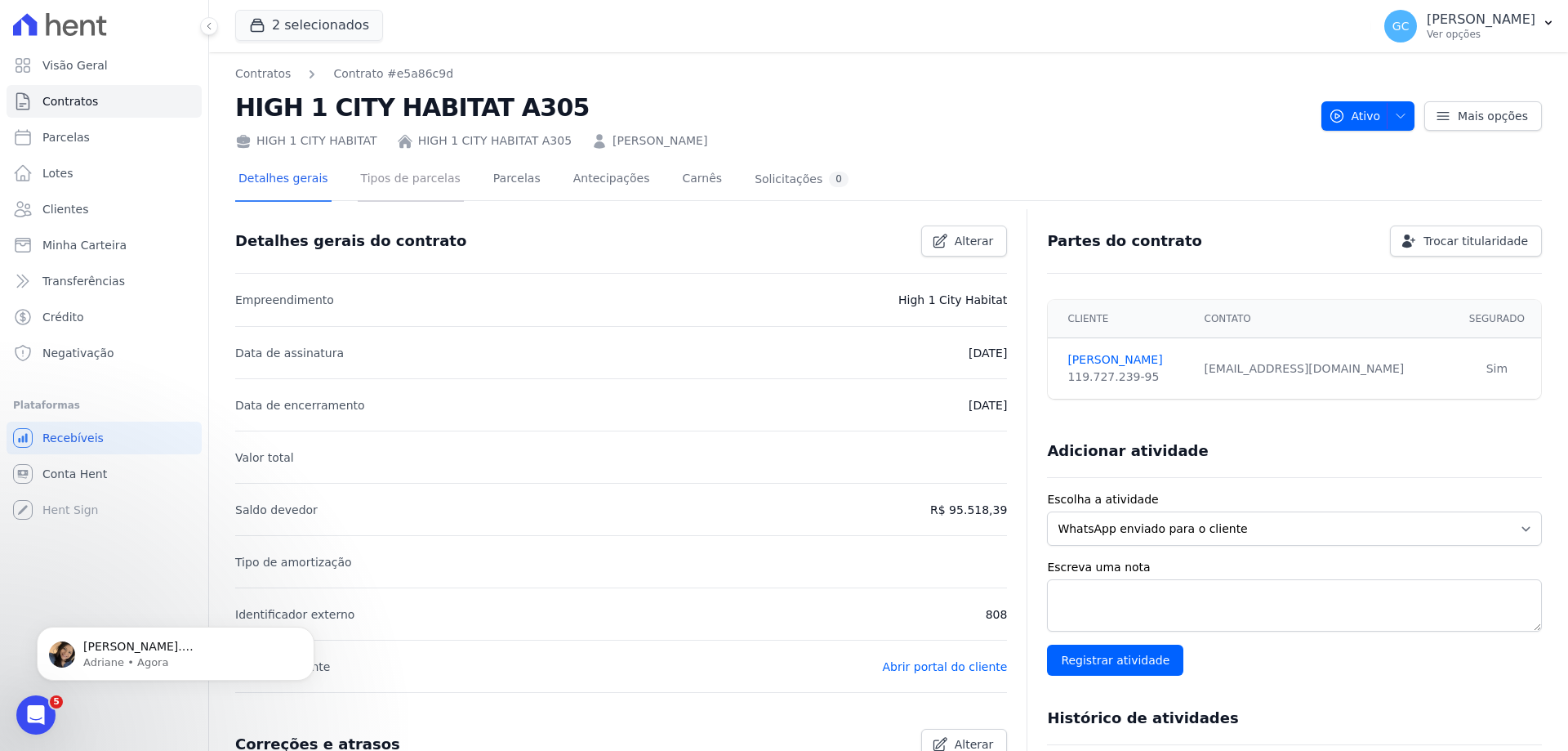
click at [433, 176] on link "Tipos de parcelas" at bounding box center [411, 180] width 106 height 43
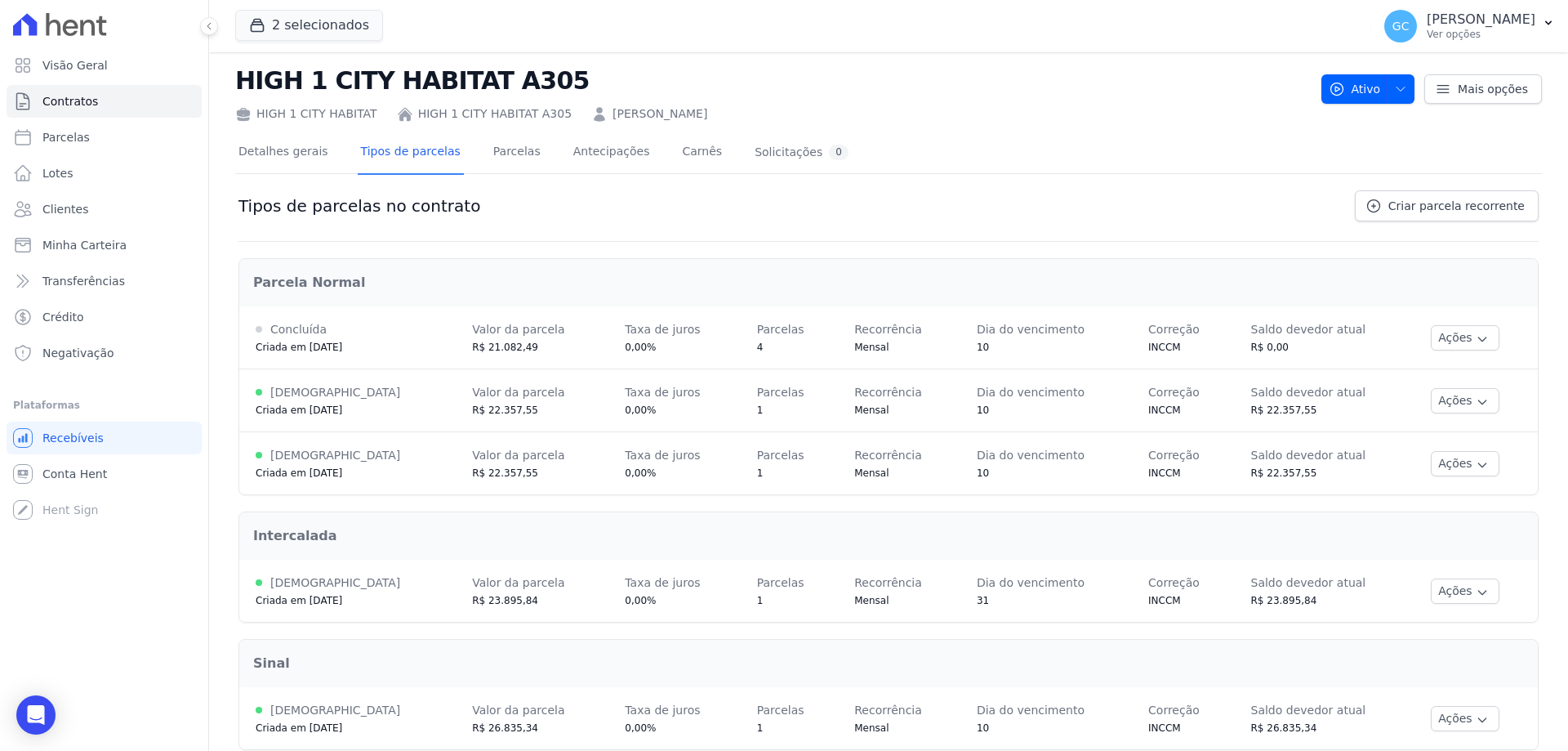
scroll to position [52, 0]
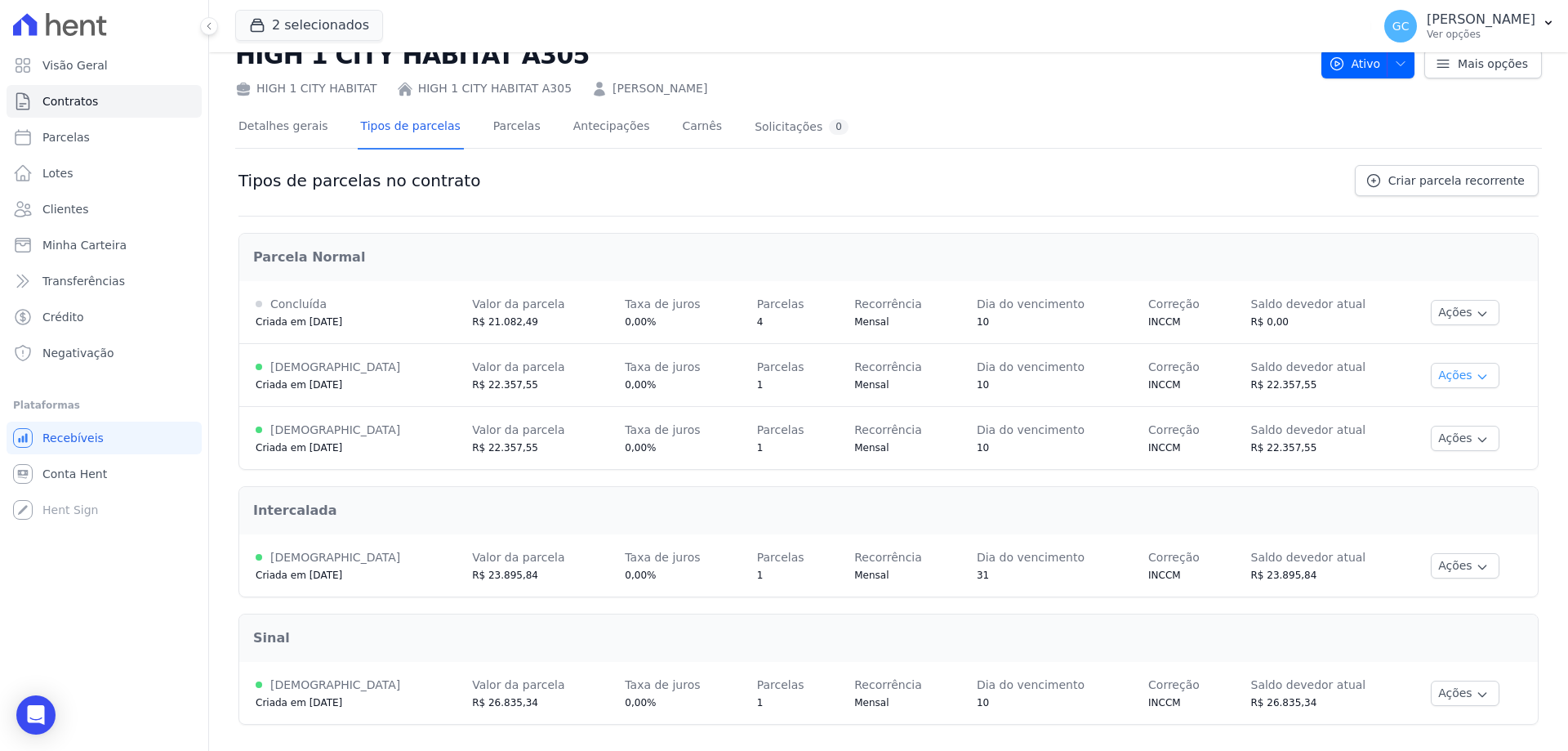
click at [1438, 376] on button "Ações" at bounding box center [1466, 375] width 69 height 25
click at [1411, 403] on span "Ver detalhes" at bounding box center [1451, 404] width 126 height 20
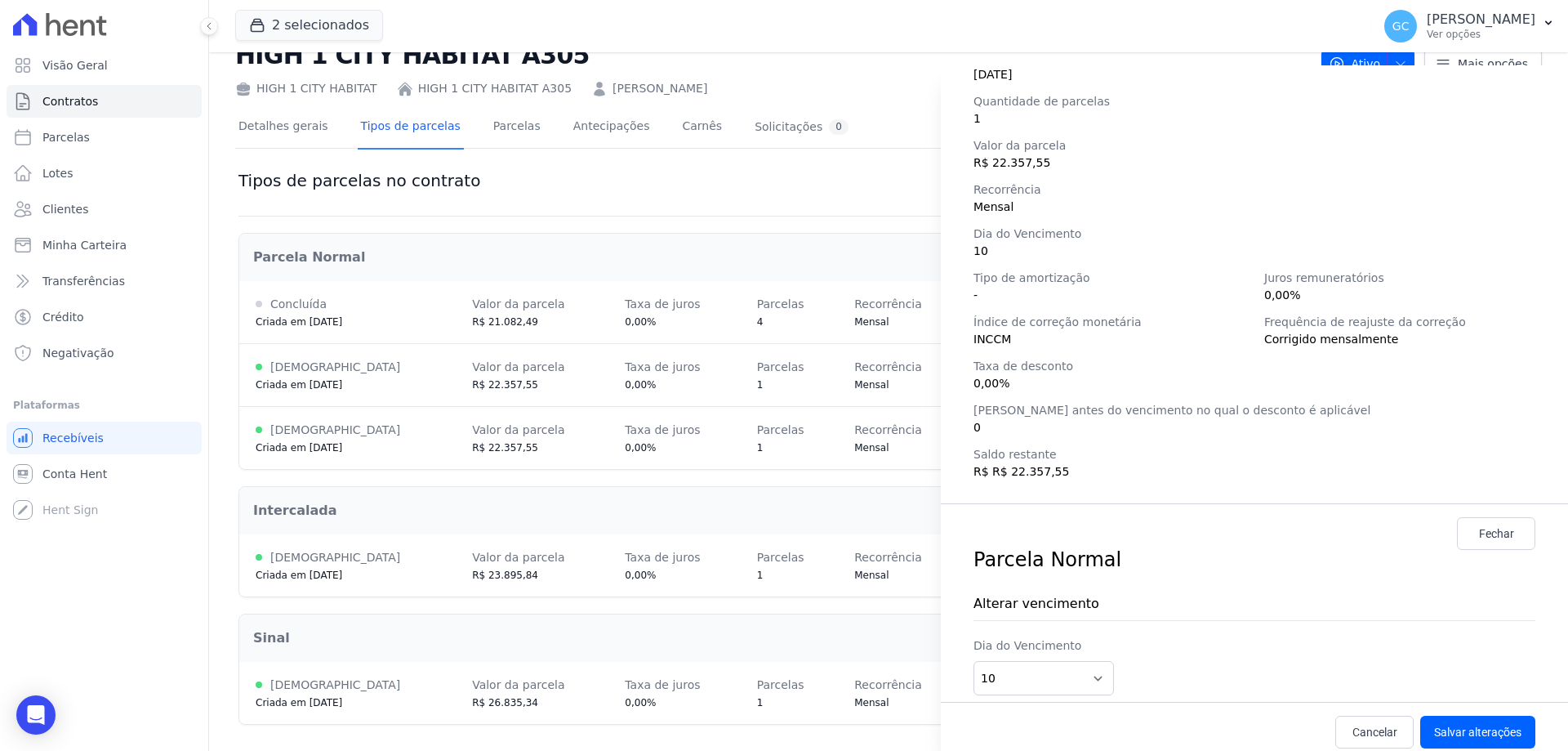
scroll to position [229, 0]
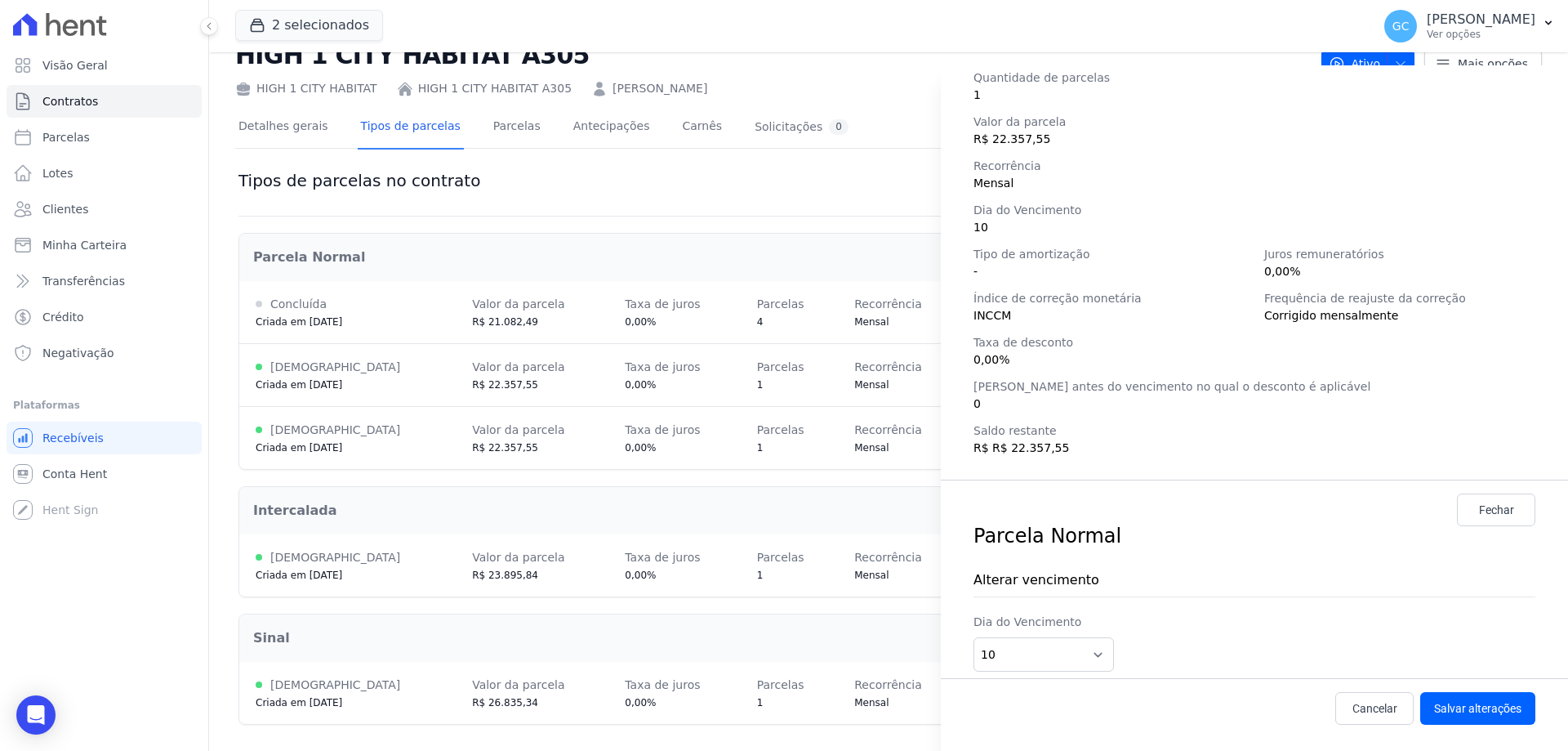
click at [726, 301] on div "Detalhes da regra de cobrança Tipo de cobrança Parcela Normal Status Ativa Cria…" at bounding box center [784, 376] width 1568 height 751
click at [506, 129] on div "Detalhes da regra de cobrança Tipo de cobrança Parcela Normal Status Ativa Cria…" at bounding box center [784, 376] width 1568 height 751
click at [476, 127] on div "Detalhes da regra de cobrança Tipo de cobrança Parcela Normal Status Ativa Cria…" at bounding box center [784, 376] width 1568 height 751
click at [1357, 717] on link "Cancelar" at bounding box center [1374, 707] width 78 height 33
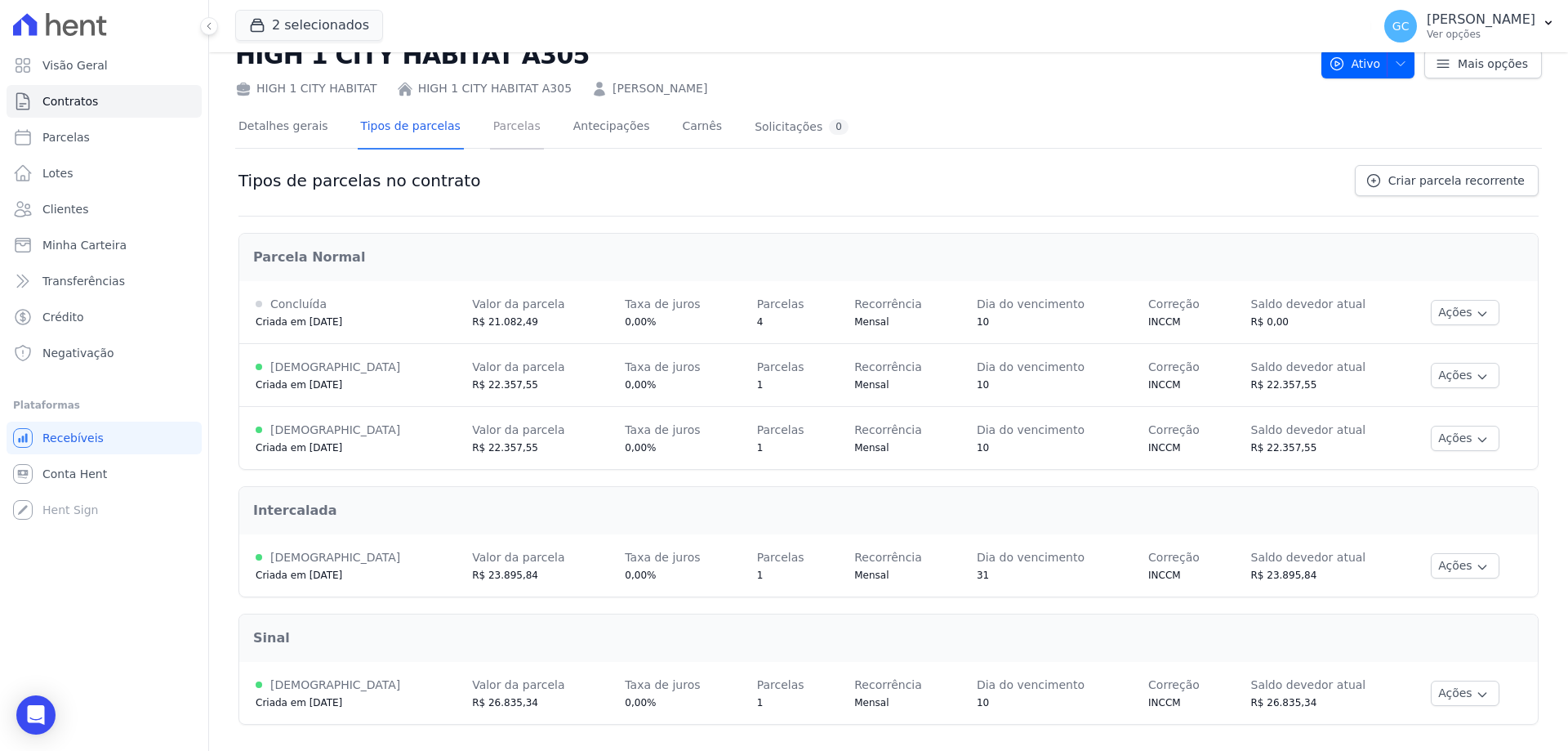
click at [500, 122] on link "Parcelas" at bounding box center [517, 128] width 54 height 43
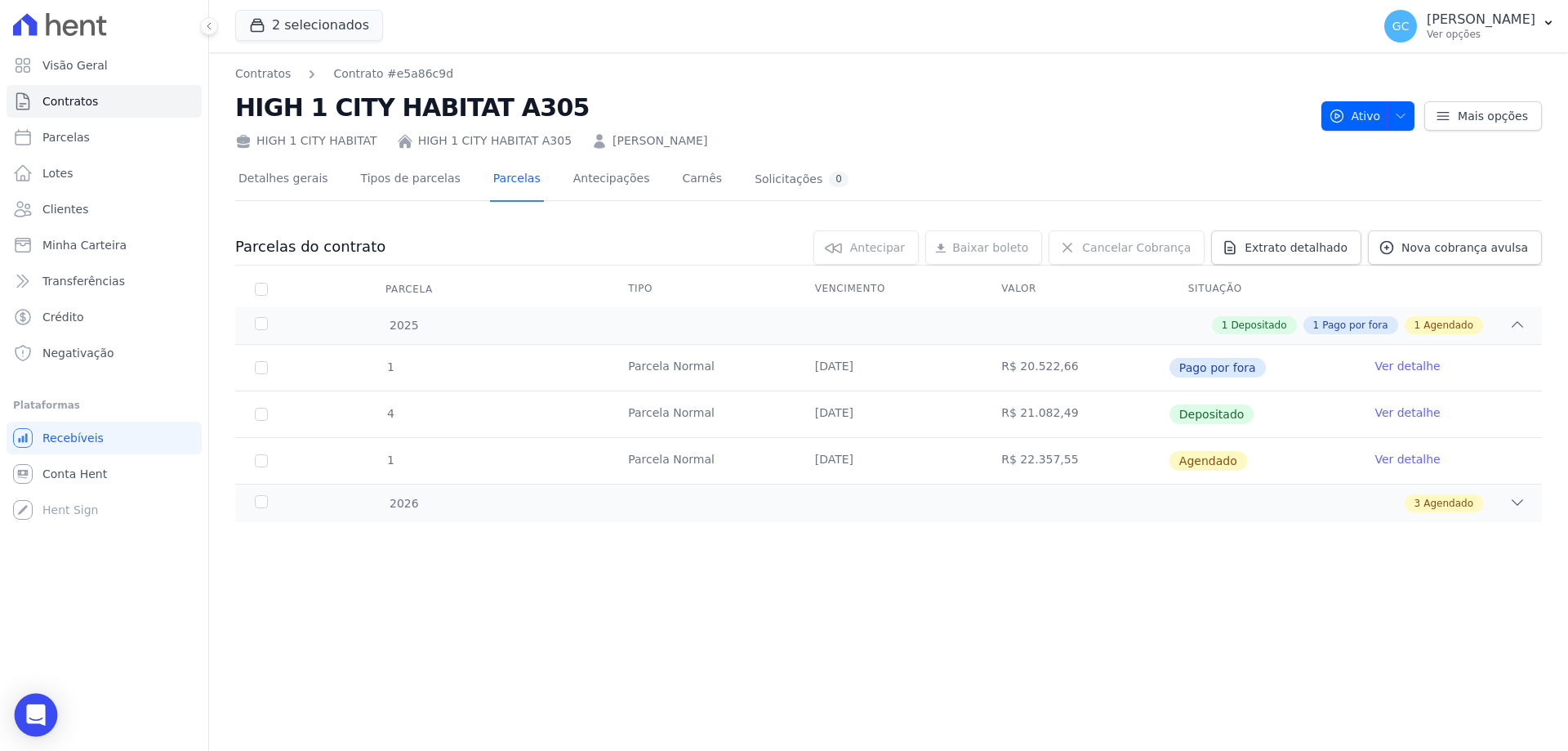
click at [26, 716] on div "Open Intercom Messenger" at bounding box center [36, 715] width 43 height 43
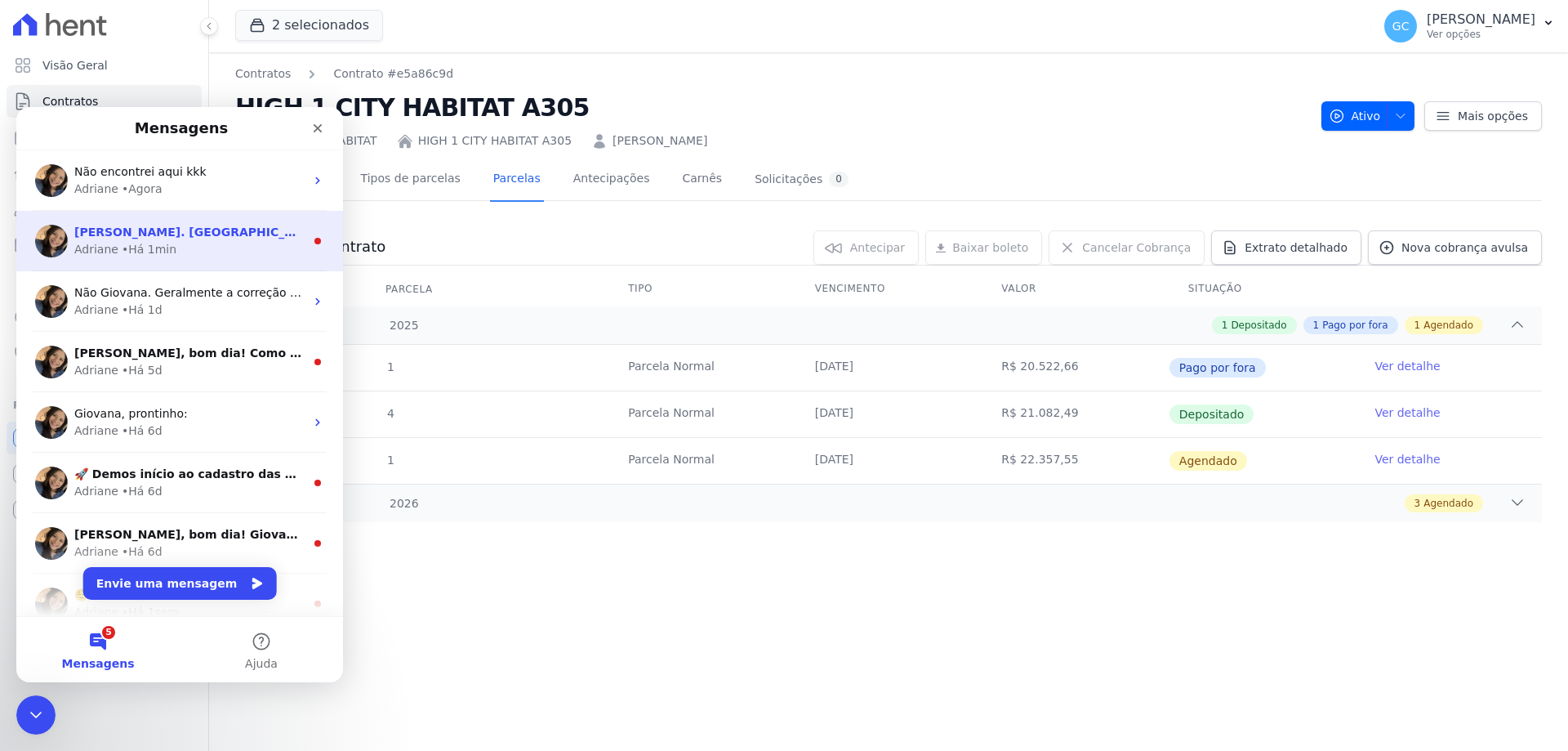
click at [182, 252] on div "Adriane • Há 1min" at bounding box center [189, 250] width 230 height 17
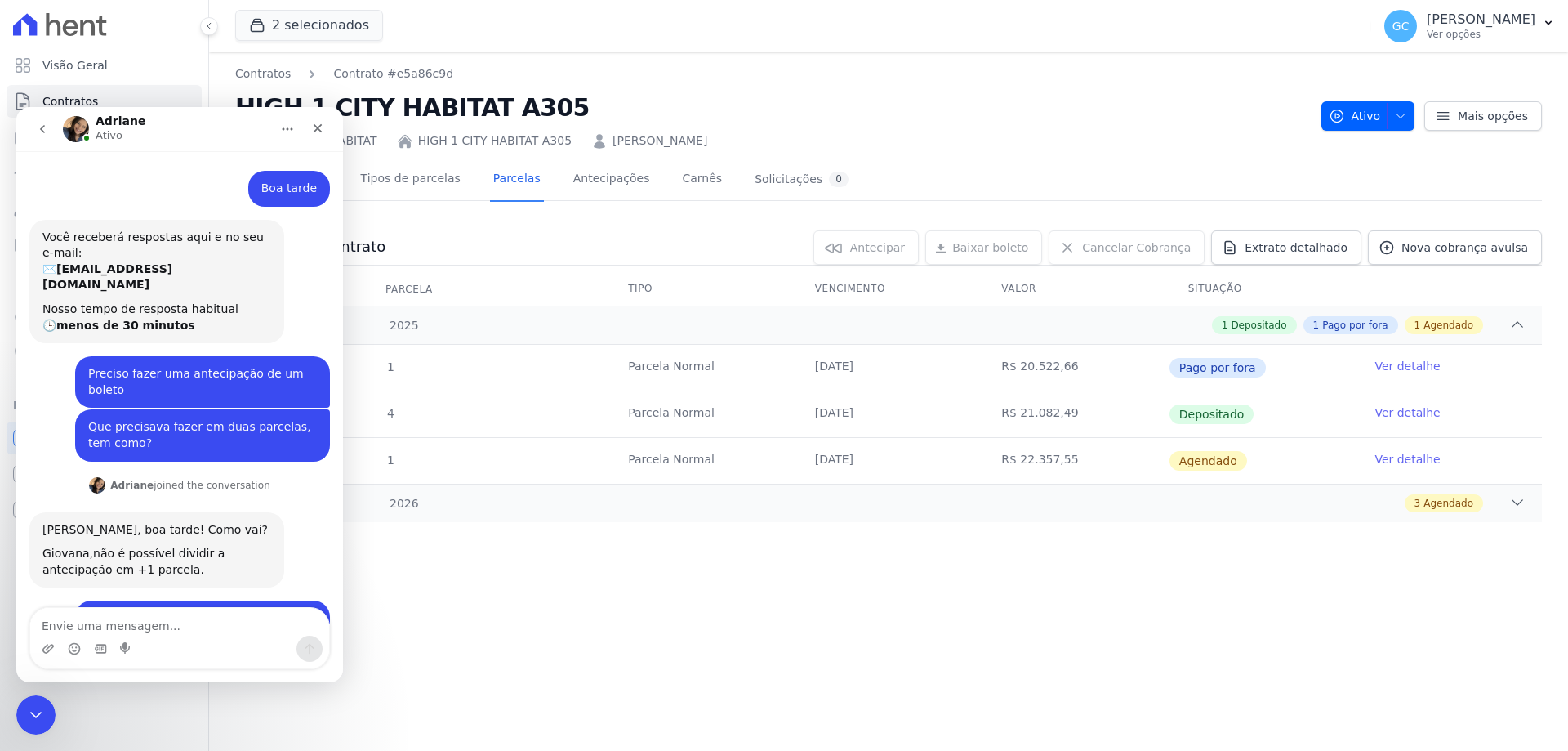
scroll to position [3, 0]
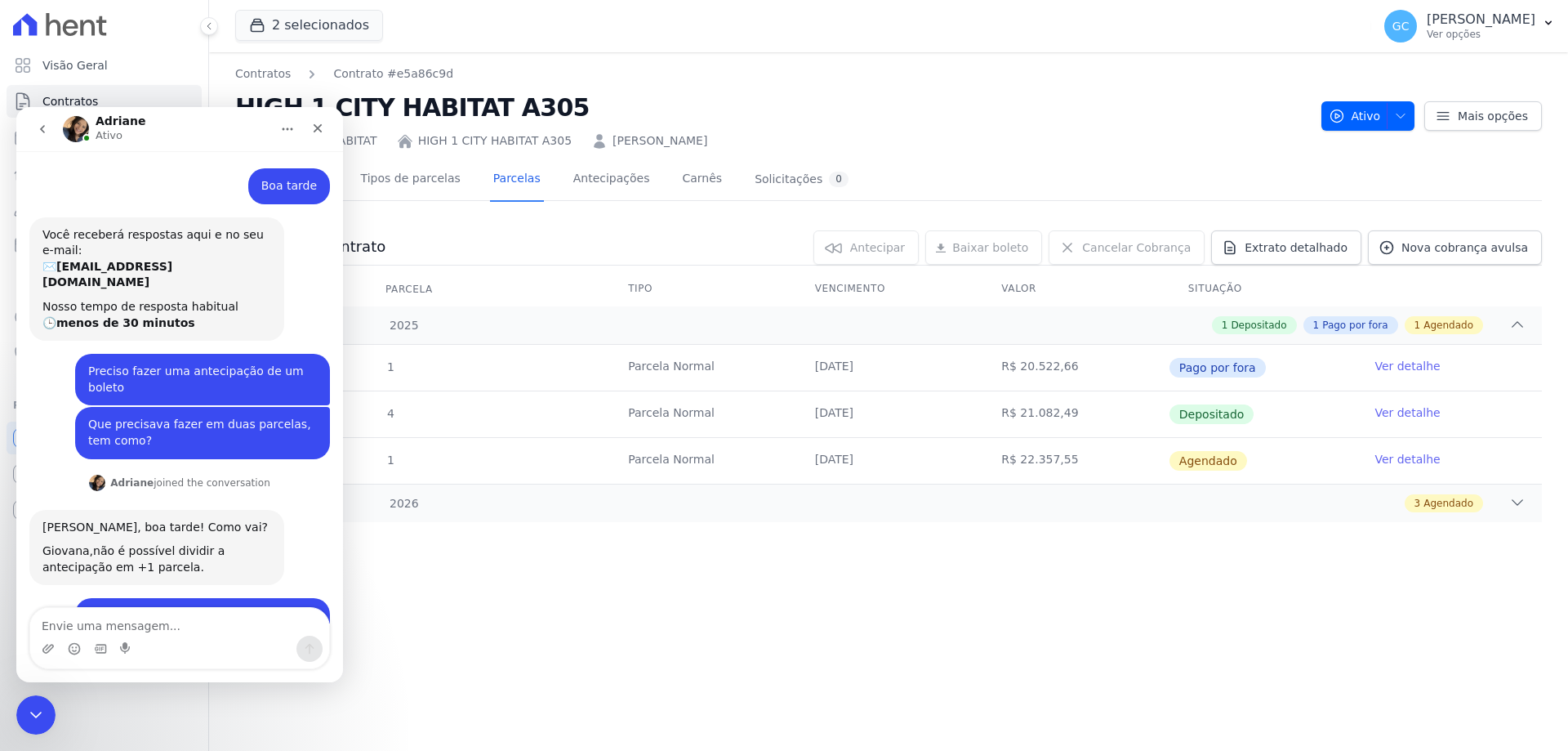
click at [104, 630] on textarea "Envie uma mensagem..." at bounding box center [179, 621] width 299 height 28
click at [103, 630] on textarea "Envie uma mensagem..." at bounding box center [179, 621] width 299 height 28
type textarea "Obriada"
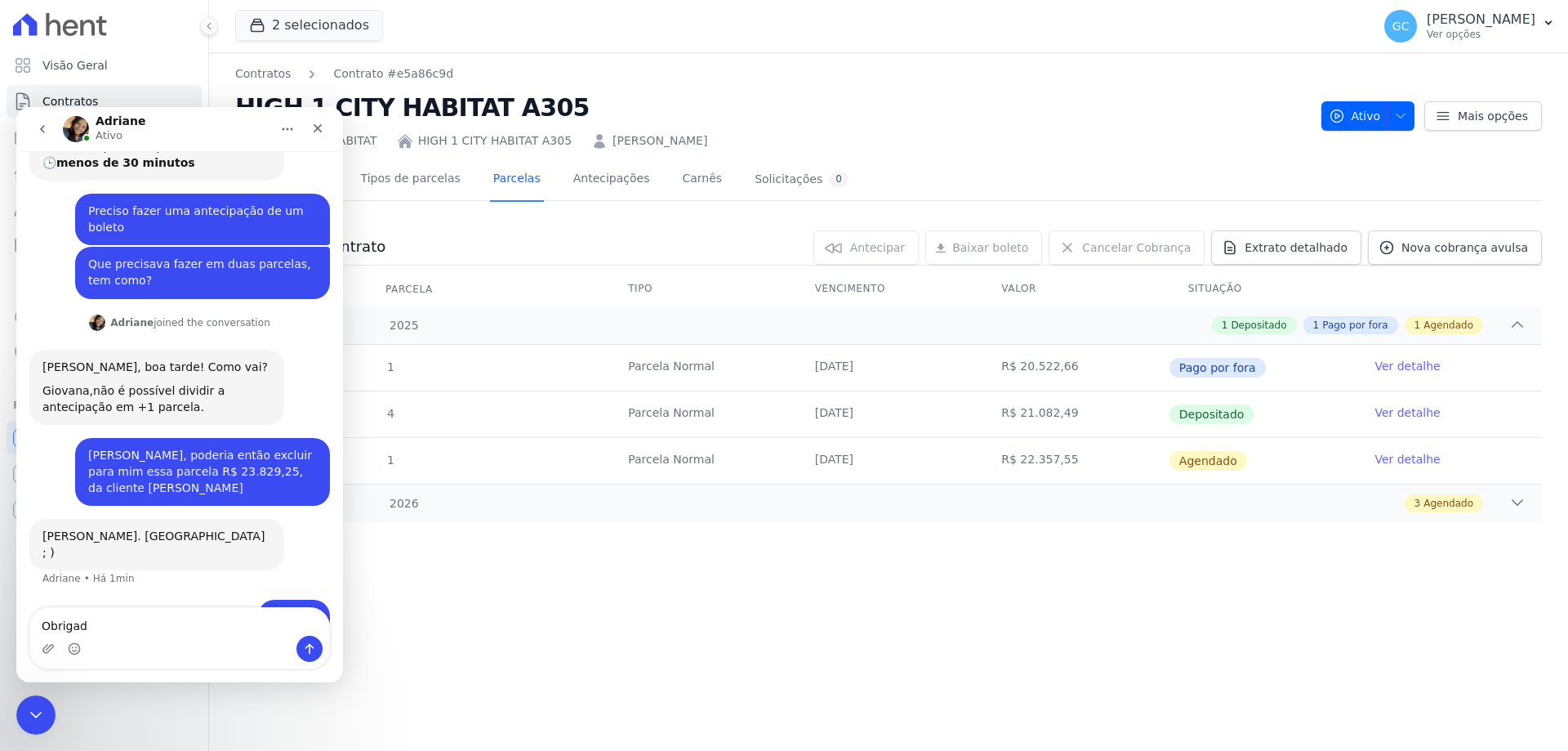
type textarea "Obrigada"
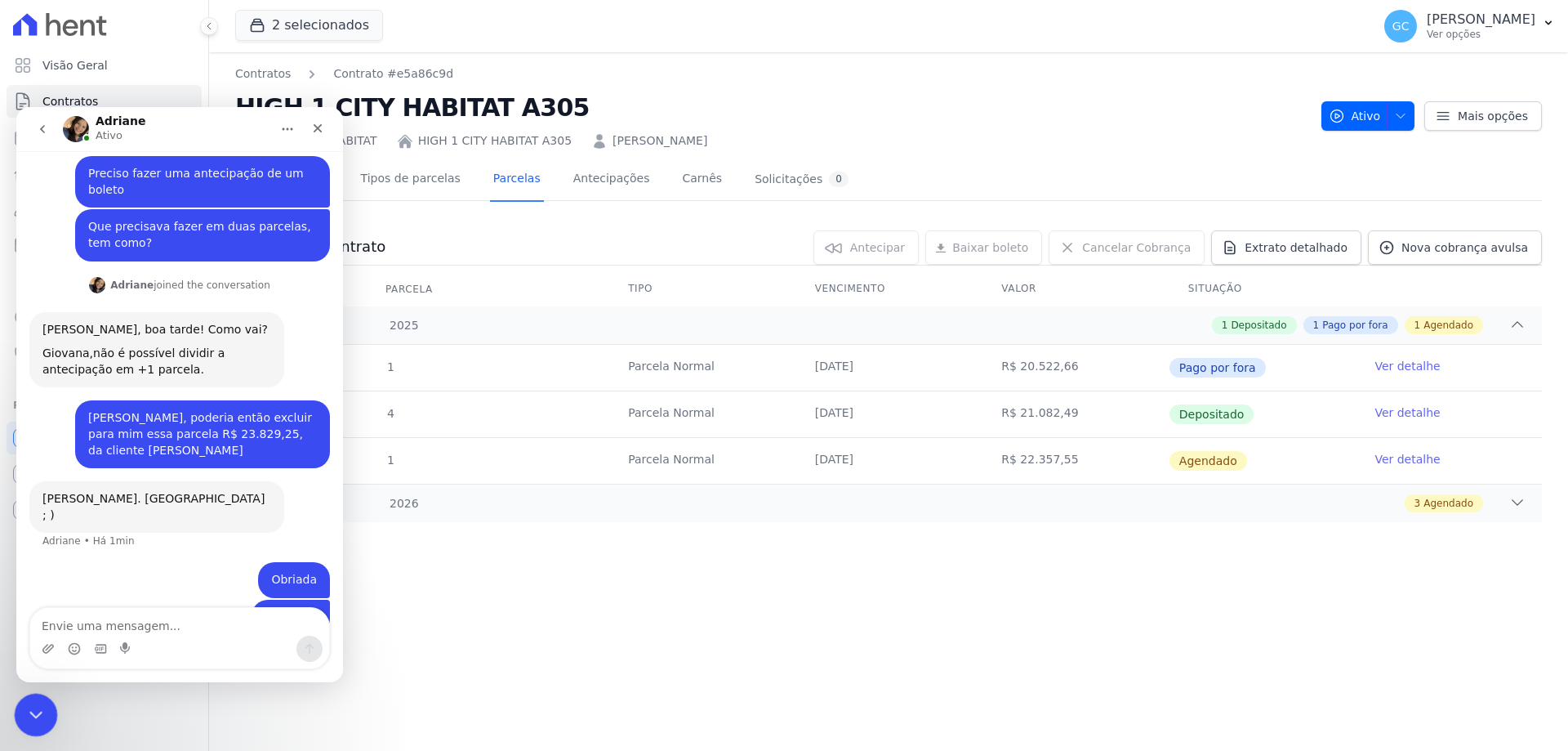
click at [32, 707] on icon "Encerramento do Messenger da Intercom" at bounding box center [33, 712] width 20 height 20
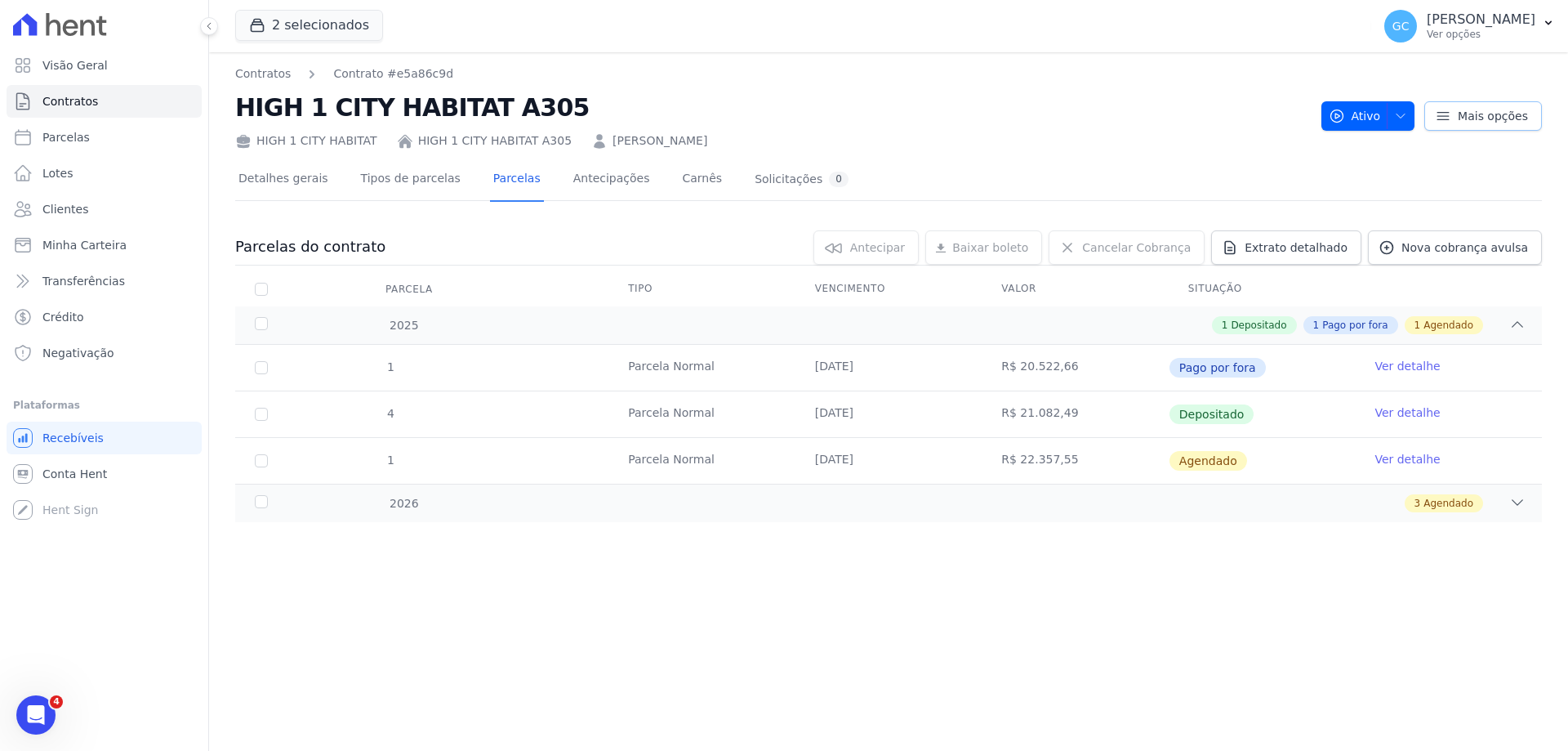
click at [1469, 116] on span "Mais opções" at bounding box center [1493, 116] width 70 height 17
click at [1415, 108] on button "Ativo" at bounding box center [1368, 116] width 94 height 30
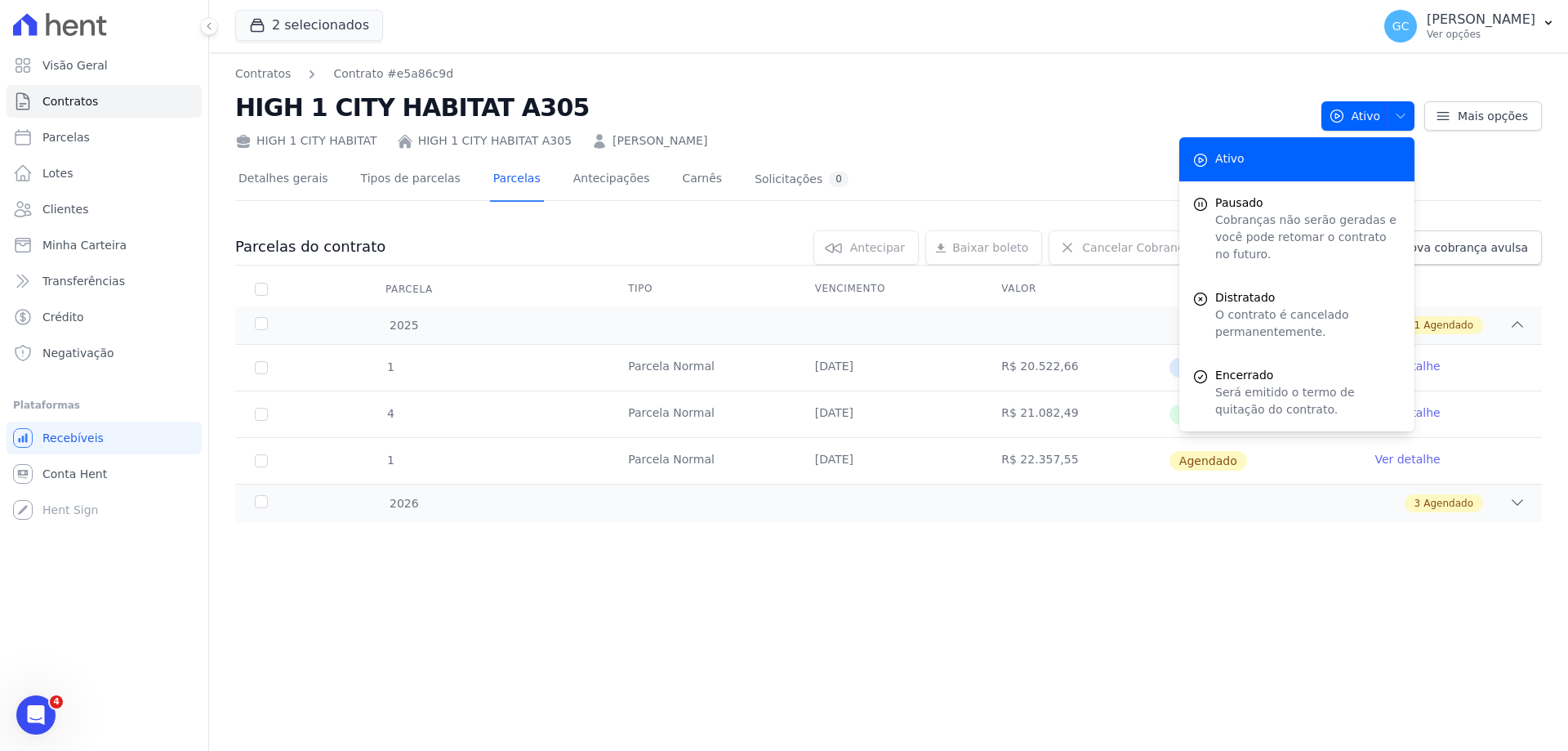
click at [1270, 56] on div "Contratos Contrato #e5a86c9d HIGH 1 CITY HABITAT A305 HIGH 1 CITY HABITAT HIGH …" at bounding box center [888, 401] width 1359 height 698
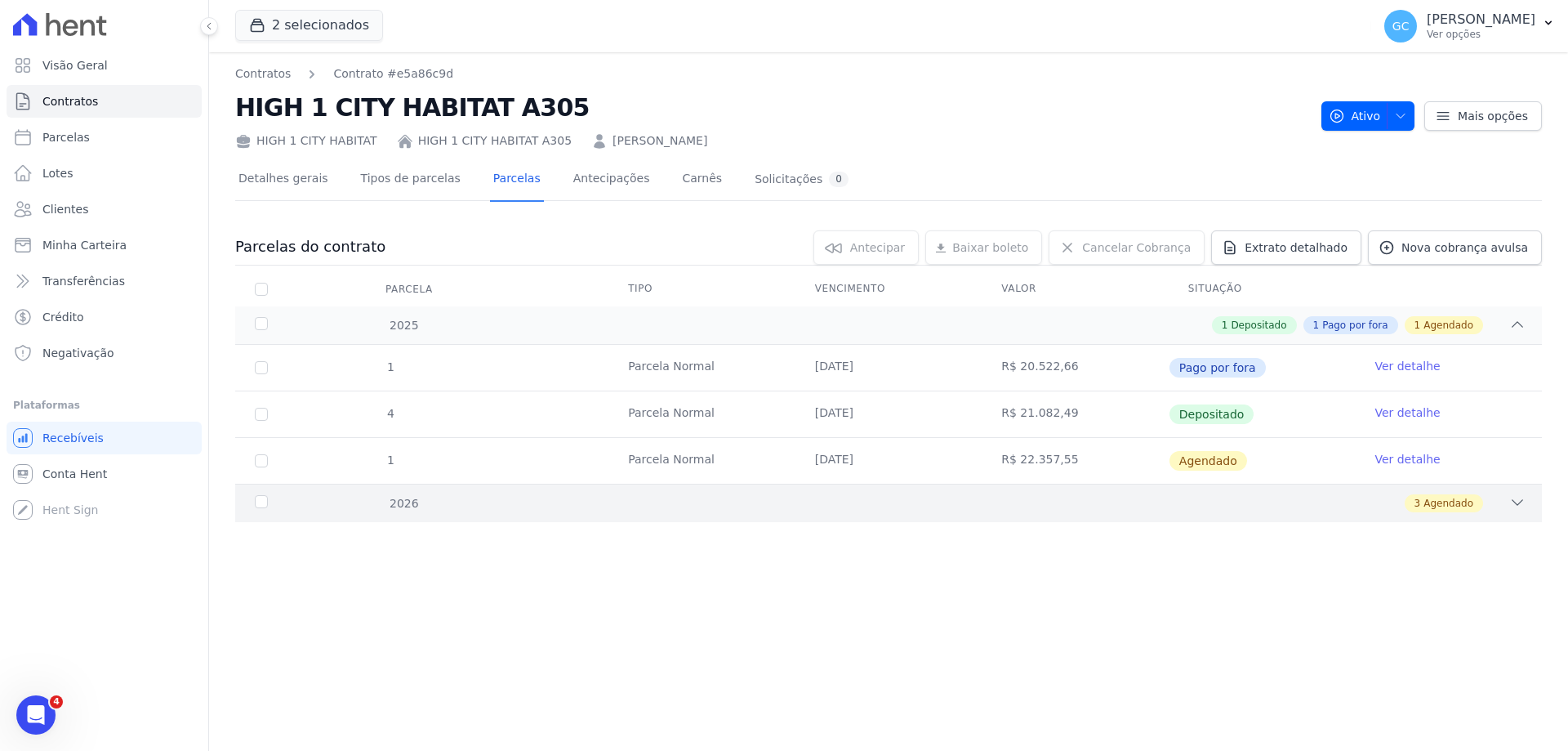
scroll to position [261, 0]
click at [1518, 502] on icon at bounding box center [1518, 502] width 17 height 17
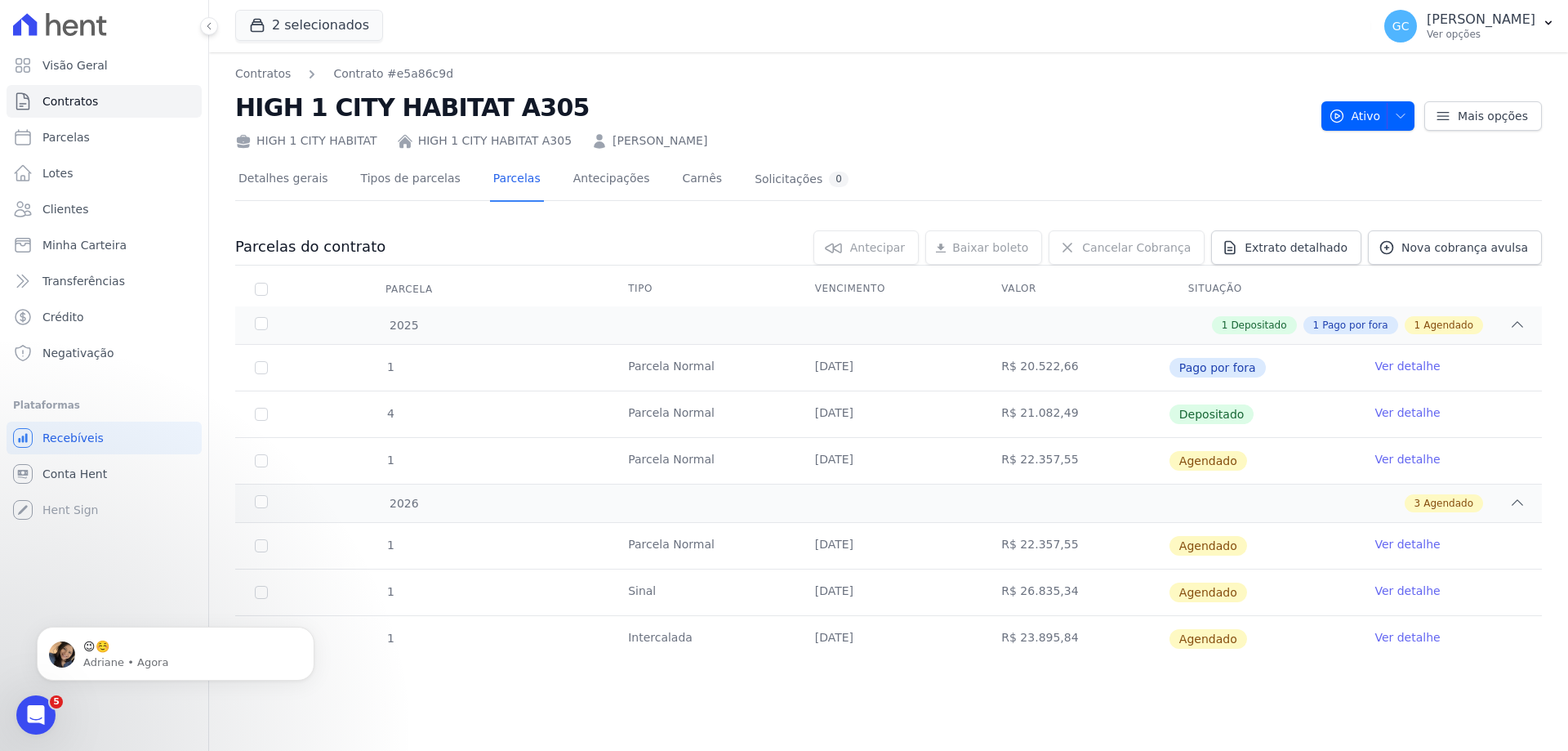
scroll to position [246, 0]
click at [259, 288] on input "checkbox" at bounding box center [261, 289] width 13 height 13
checkbox input "true"
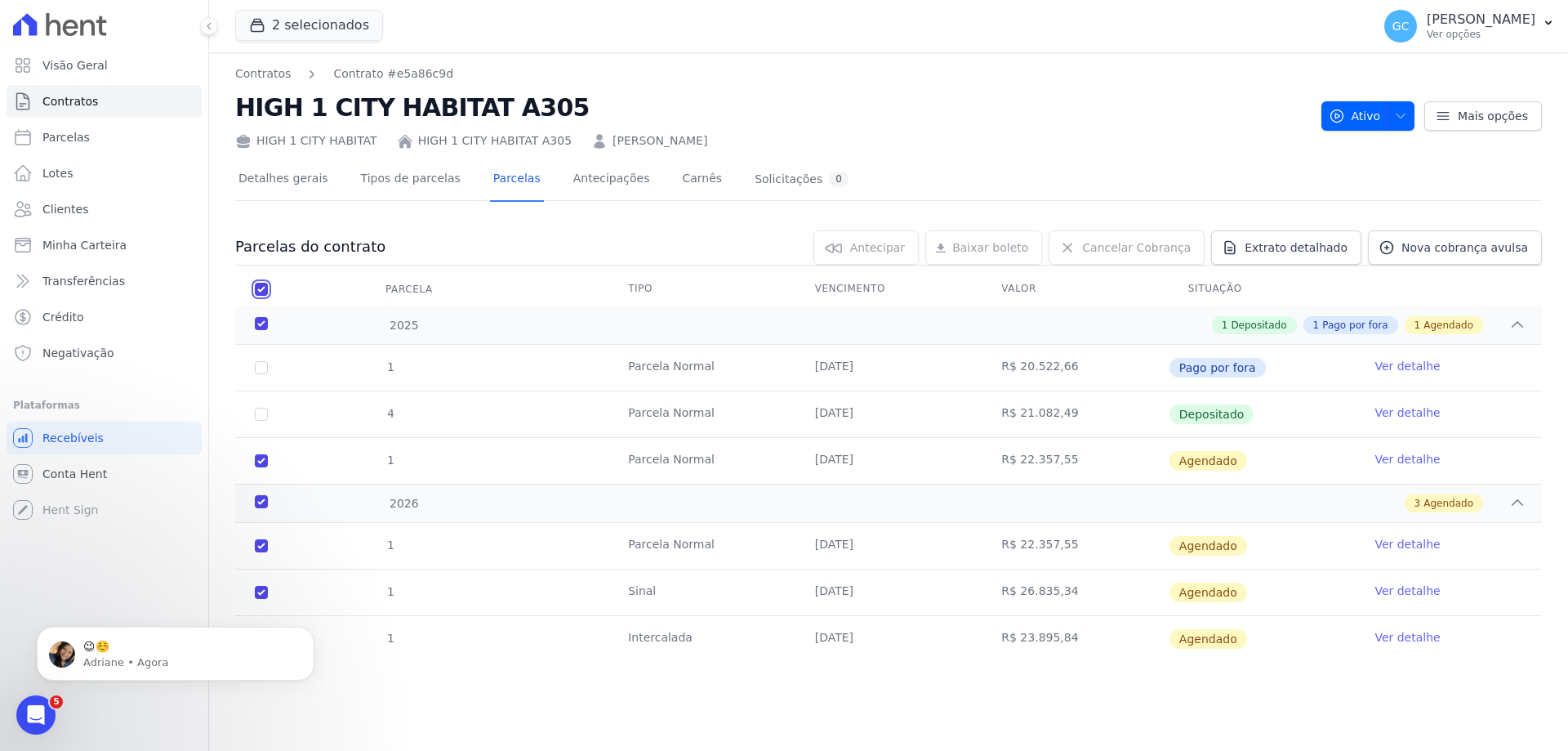
checkbox input "true"
click at [87, 142] on link "Parcelas" at bounding box center [103, 137] width 195 height 33
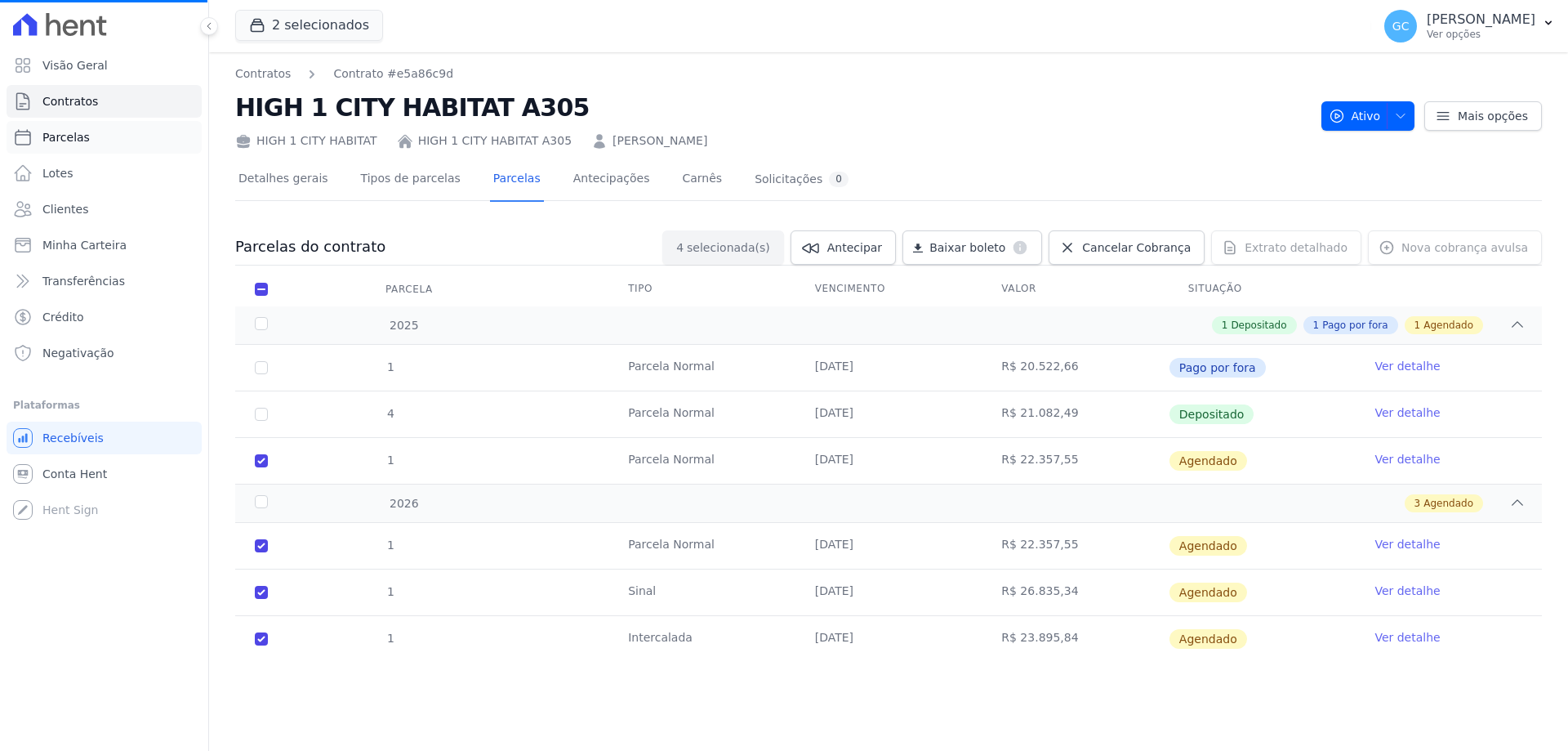
select select
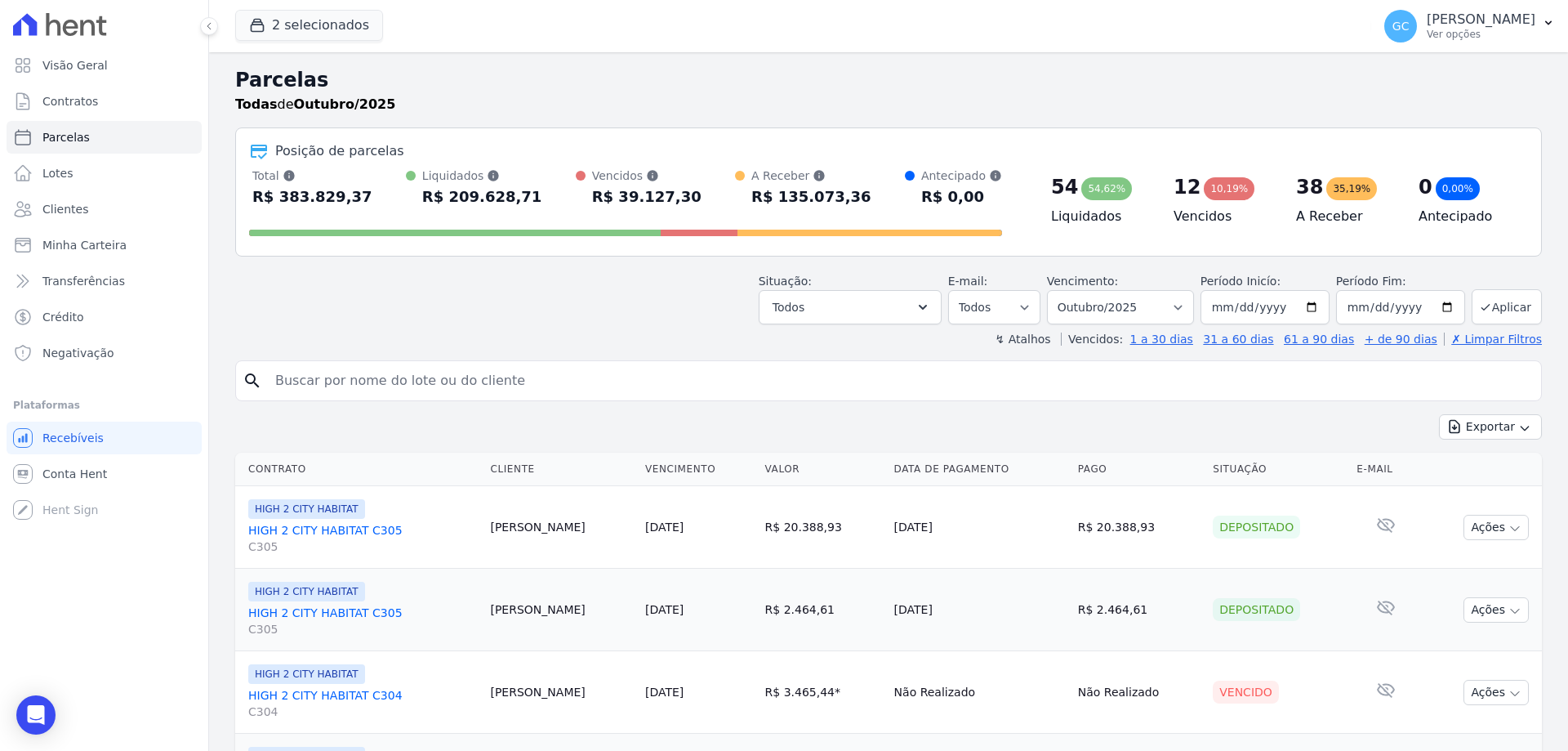
click at [344, 390] on input "search" at bounding box center [900, 380] width 1269 height 33
click at [410, 381] on input "search" at bounding box center [900, 380] width 1269 height 33
type input "high city habitat A305"
select select
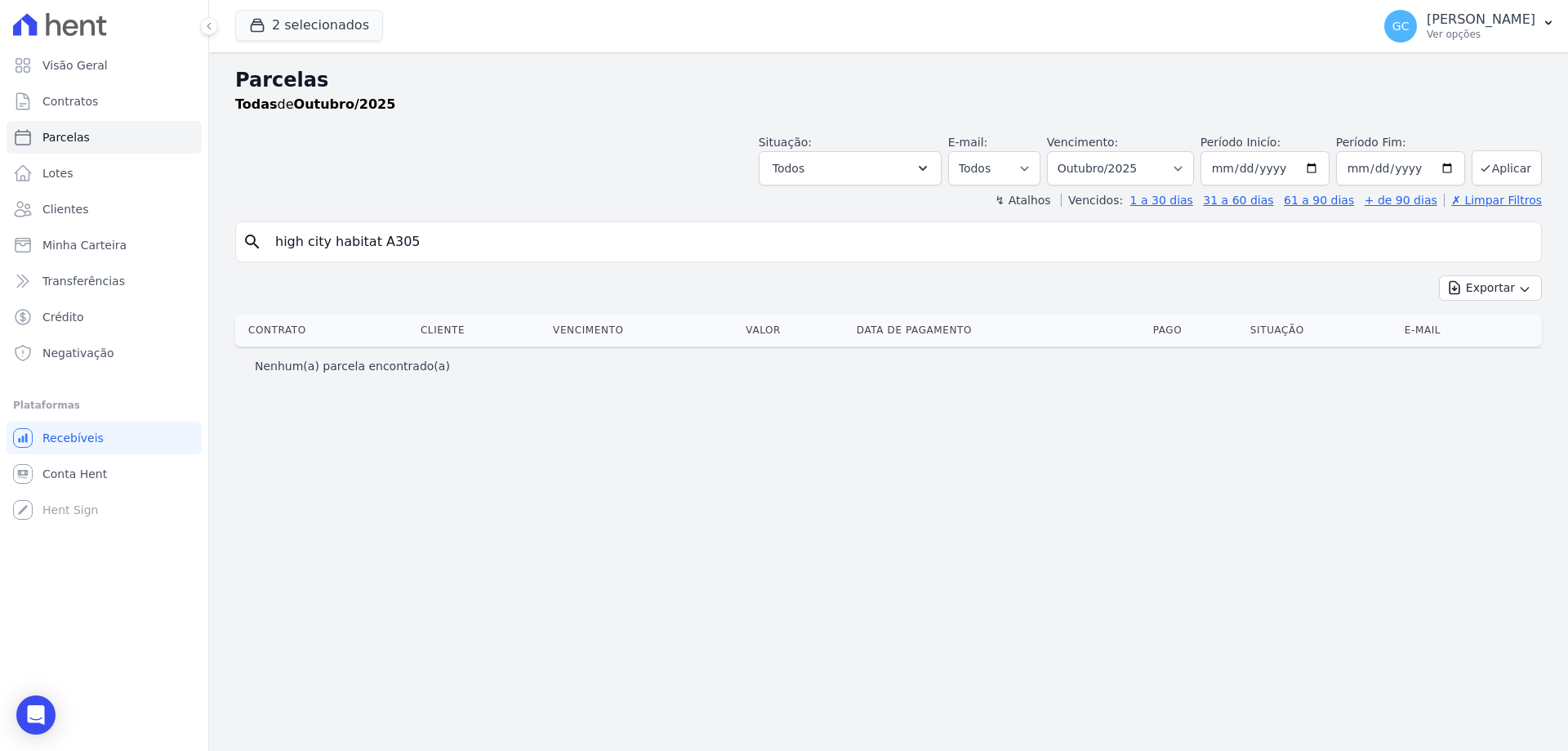
drag, startPoint x: 433, startPoint y: 253, endPoint x: 429, endPoint y: 245, distance: 8.9
click at [429, 250] on input "high city habitat A305" at bounding box center [900, 241] width 1269 height 33
drag, startPoint x: 387, startPoint y: 238, endPoint x: 227, endPoint y: 218, distance: 161.2
click at [227, 218] on div "Parcelas Todas de Outubro/2025 Situação: Agendado Em Aberto Pago Processando Ca…" at bounding box center [888, 401] width 1359 height 698
select select
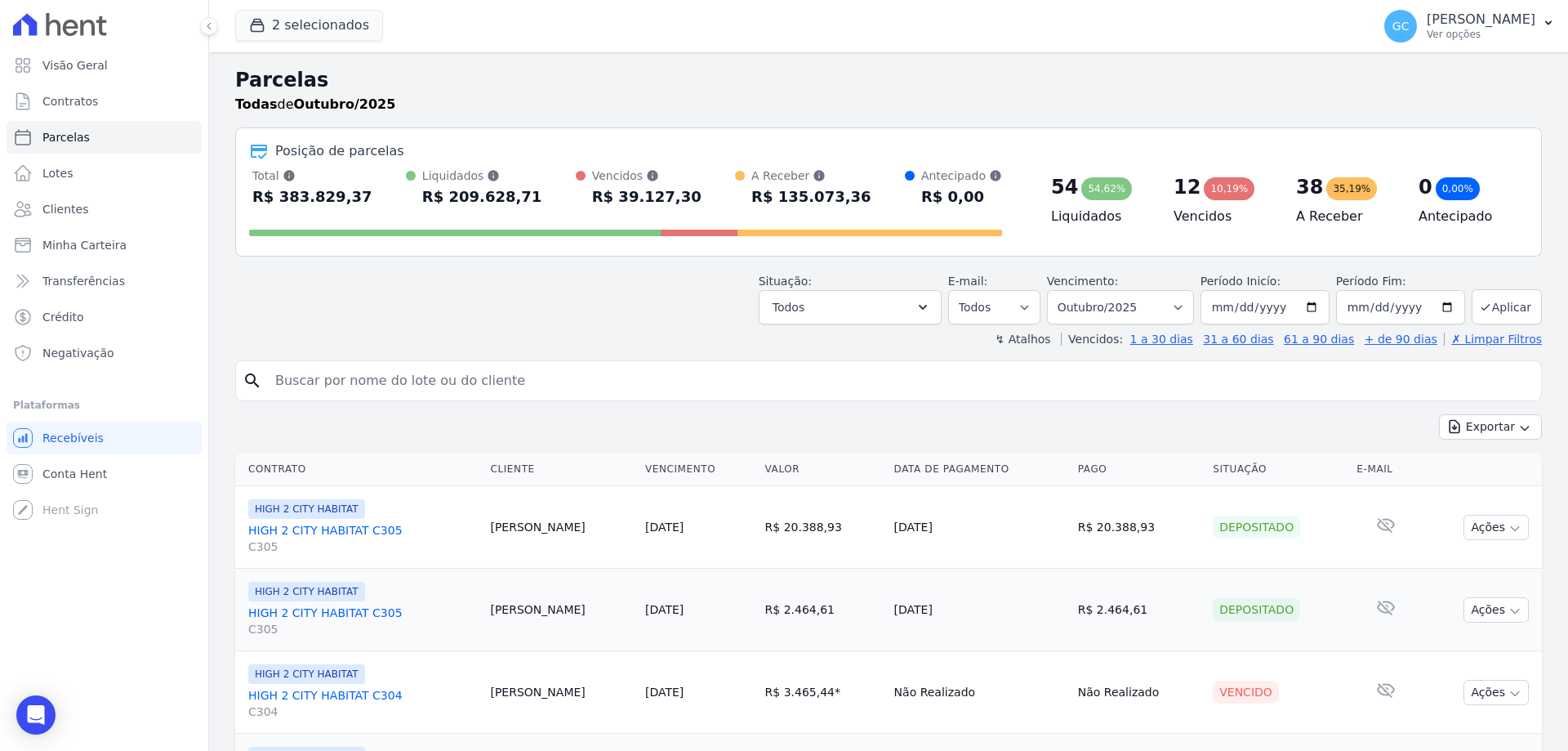
click at [334, 383] on input "search" at bounding box center [900, 380] width 1269 height 33
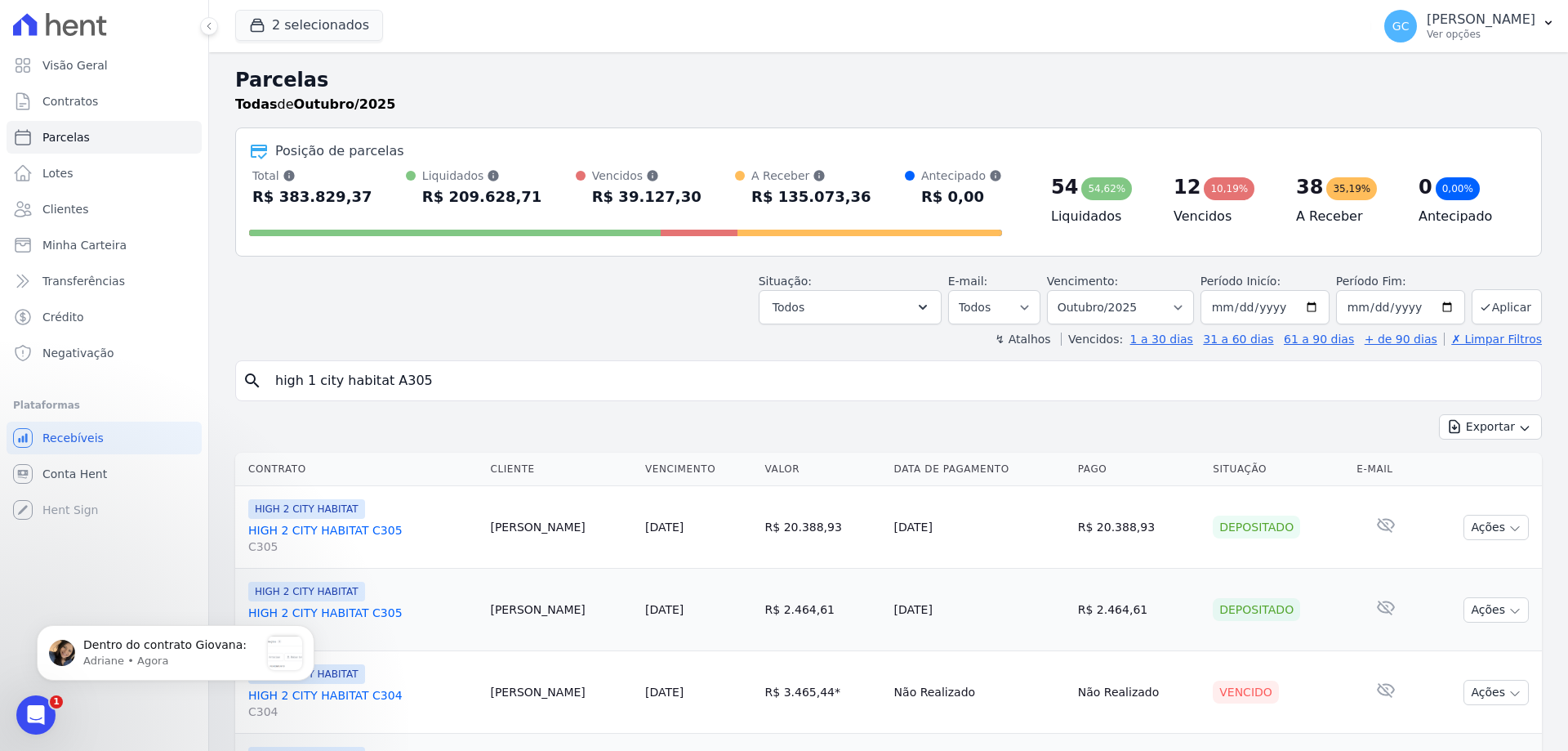
type input "high 1 city habitat A305"
select select
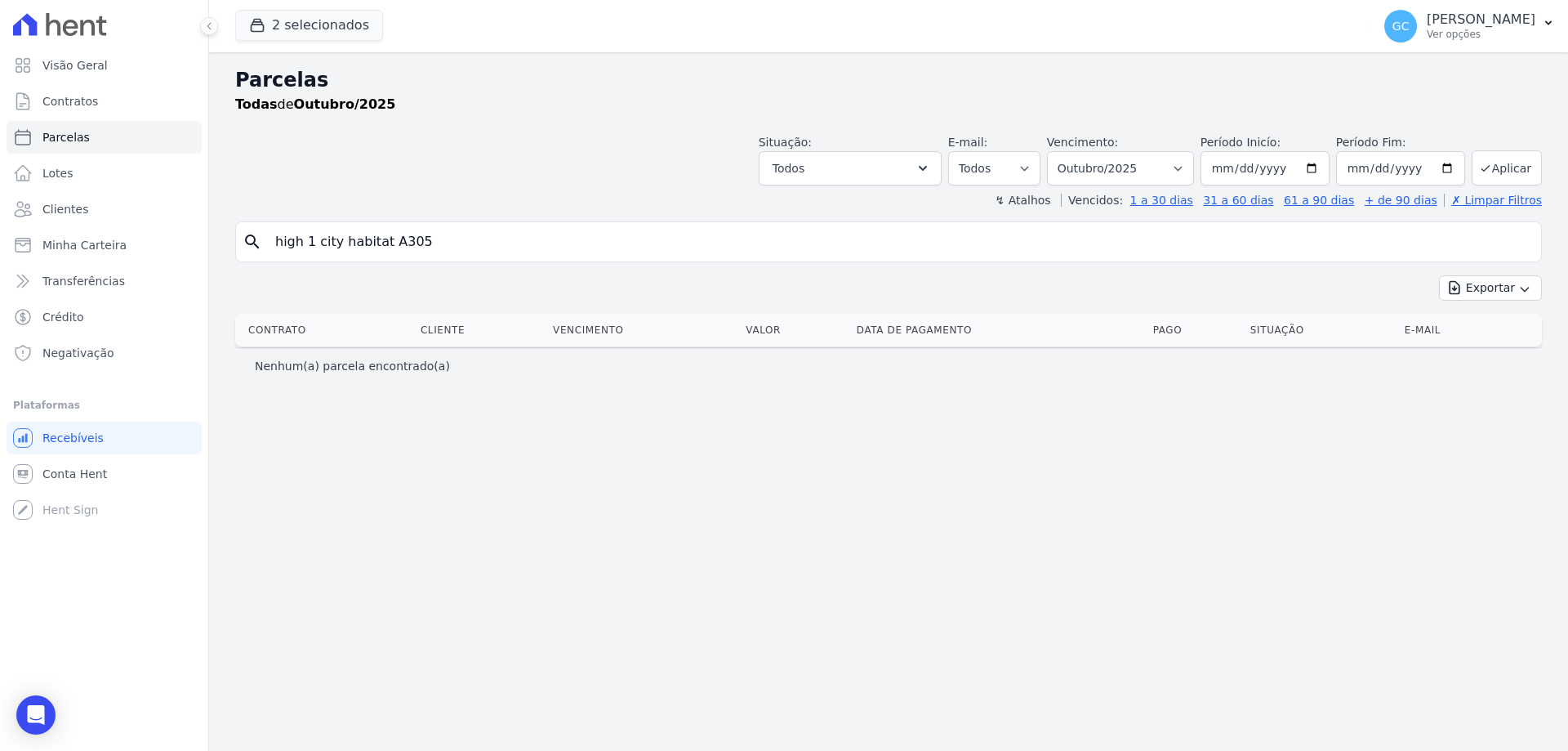
click at [436, 239] on input "high 1 city habitat A305" at bounding box center [900, 241] width 1269 height 33
type input "high 1 city habitat"
select select
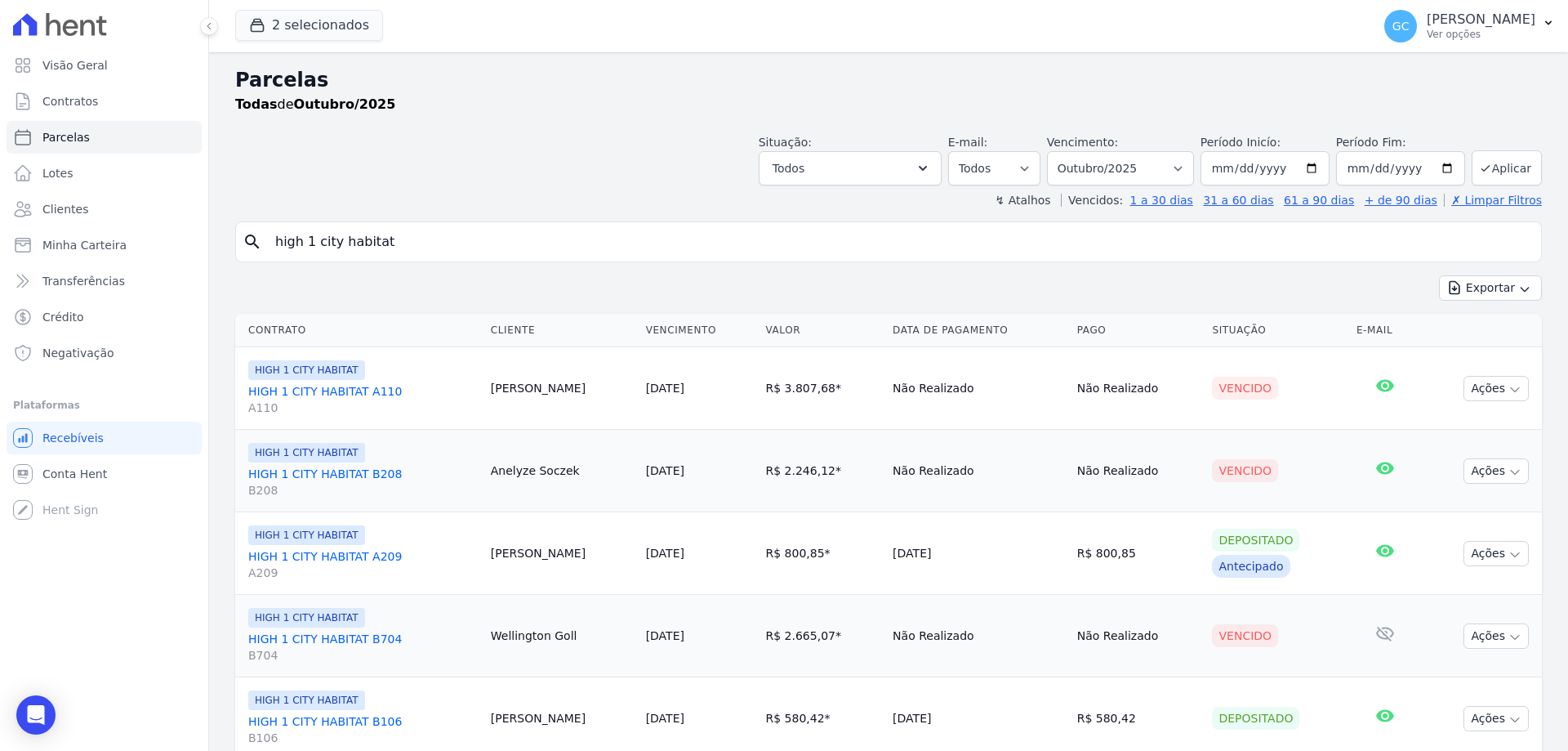
click at [414, 235] on input "high 1 city habitat" at bounding box center [900, 241] width 1269 height 33
click at [307, 23] on button "2 selecionados" at bounding box center [308, 25] width 148 height 31
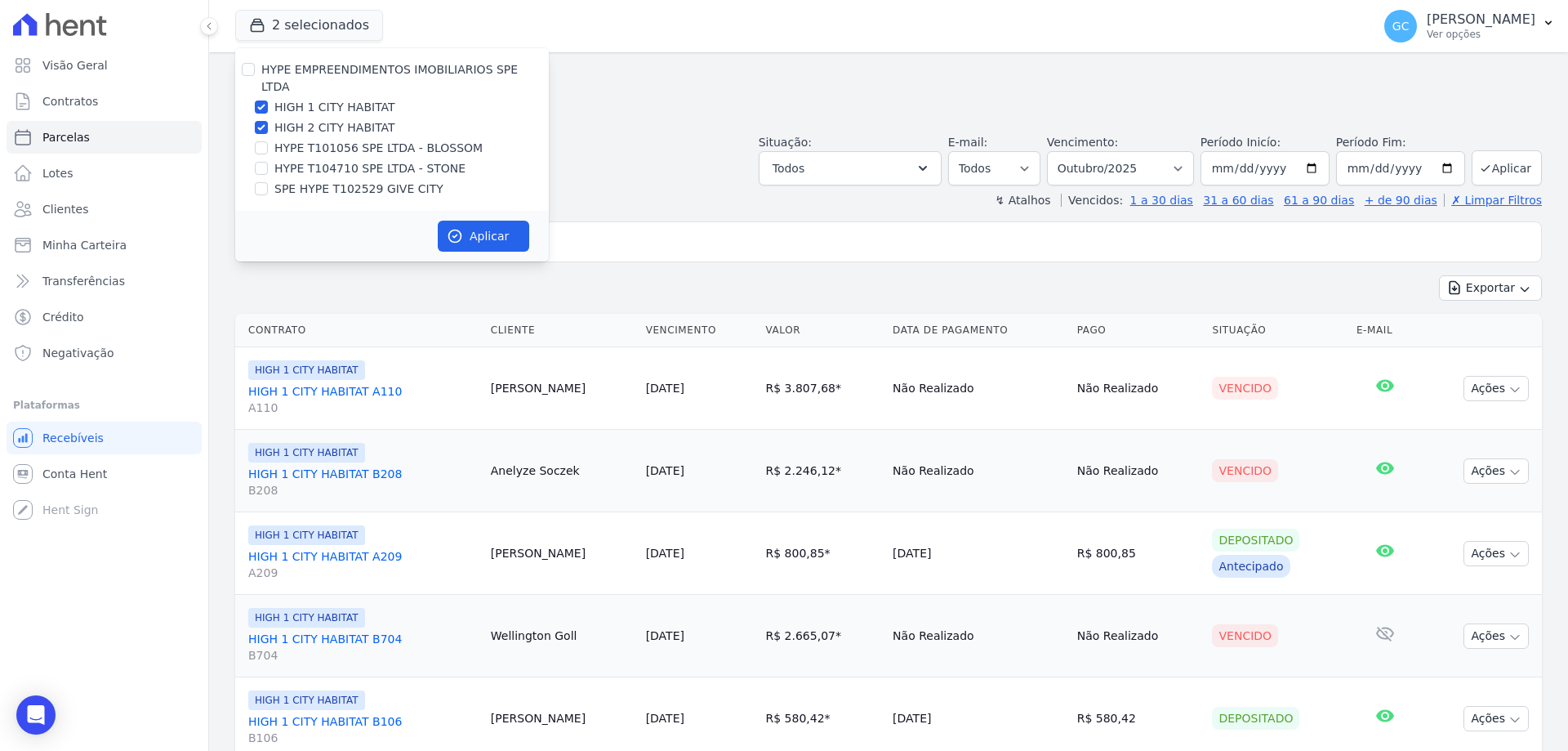
click at [640, 84] on h2 "Parcelas" at bounding box center [888, 80] width 1306 height 30
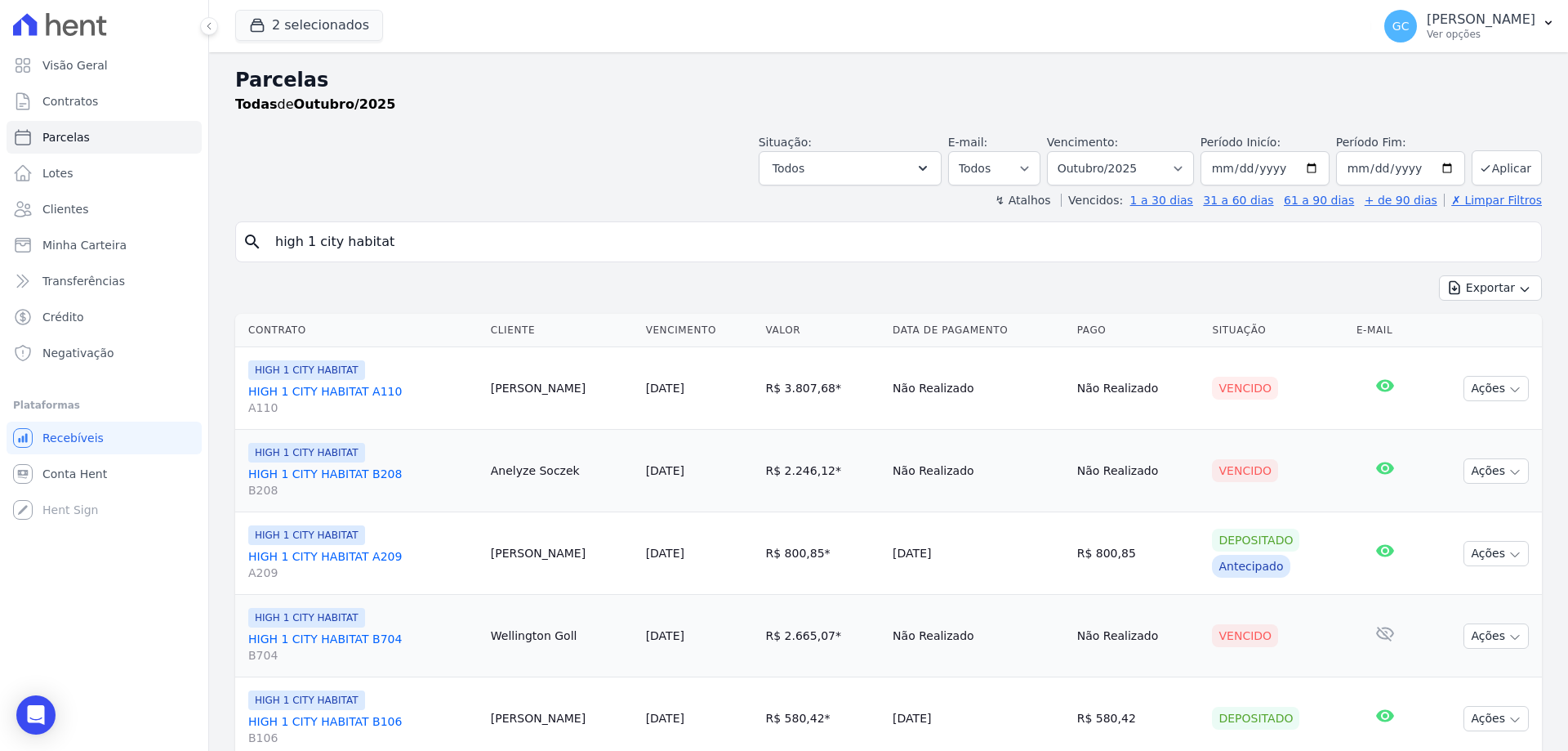
click at [459, 241] on input "high 1 city habitat" at bounding box center [900, 241] width 1269 height 33
drag, startPoint x: 454, startPoint y: 241, endPoint x: 179, endPoint y: 212, distance: 276.5
click at [179, 212] on div "Visão Geral Contratos Parcelas Lotes Clientes Minha Carteira Transferências Cré…" at bounding box center [784, 376] width 1568 height 751
type input "A305"
select select
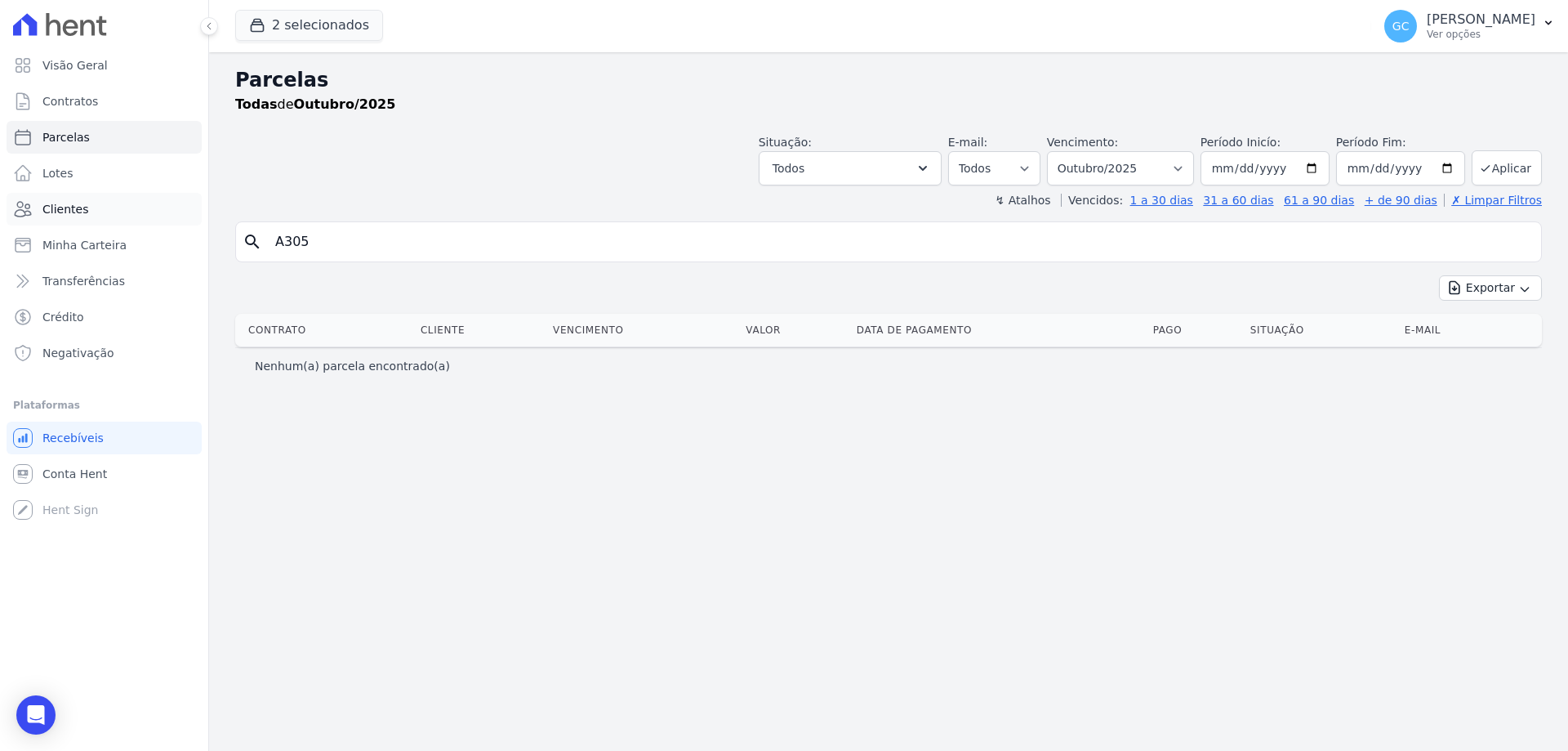
drag, startPoint x: 272, startPoint y: 231, endPoint x: 192, endPoint y: 225, distance: 80.2
click at [192, 225] on div "Visão Geral Contratos Parcelas Lotes Clientes Minha Carteira Transferências Cré…" at bounding box center [784, 376] width 1568 height 751
type input "H"
type input "305"
select select
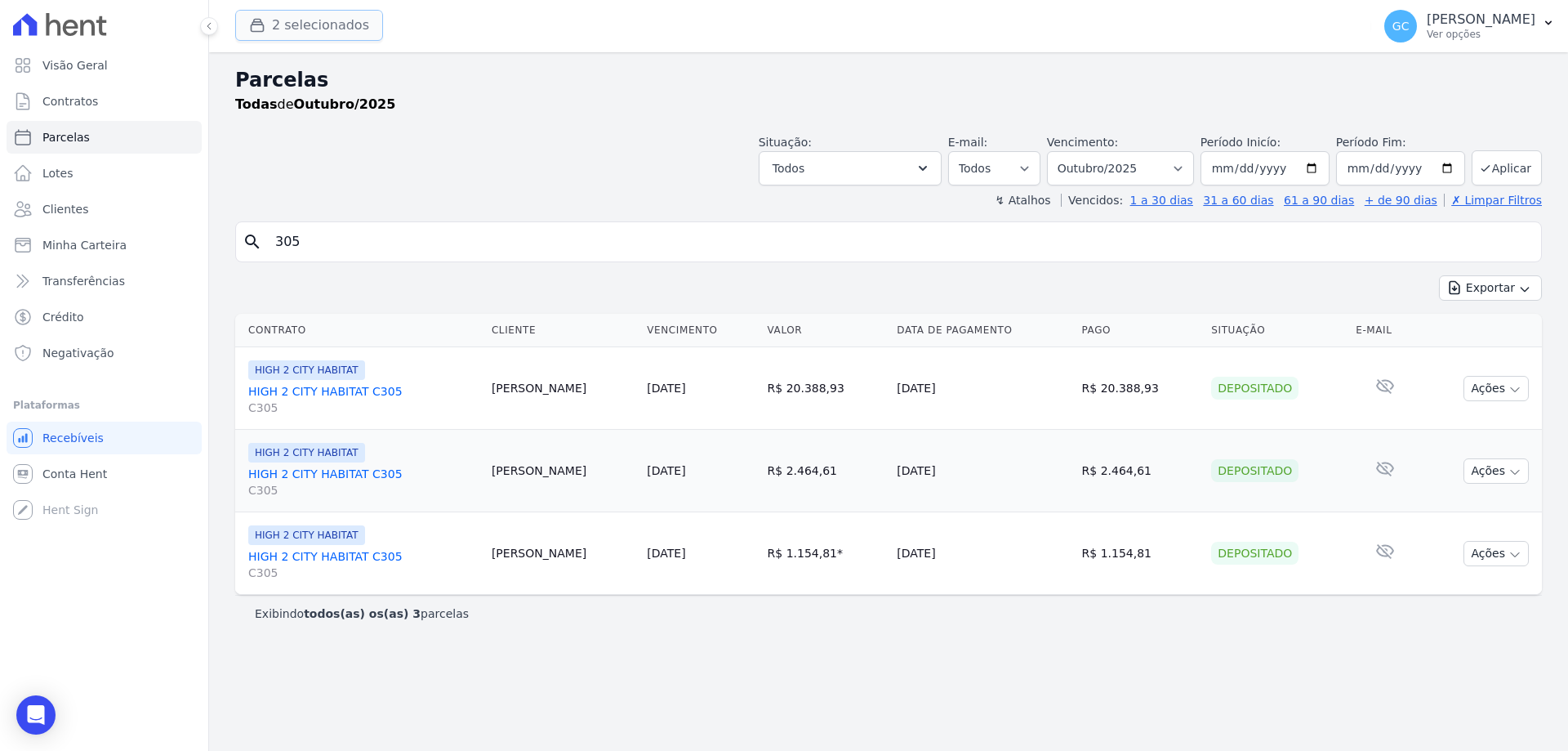
click at [343, 27] on button "2 selecionados" at bounding box center [308, 25] width 148 height 31
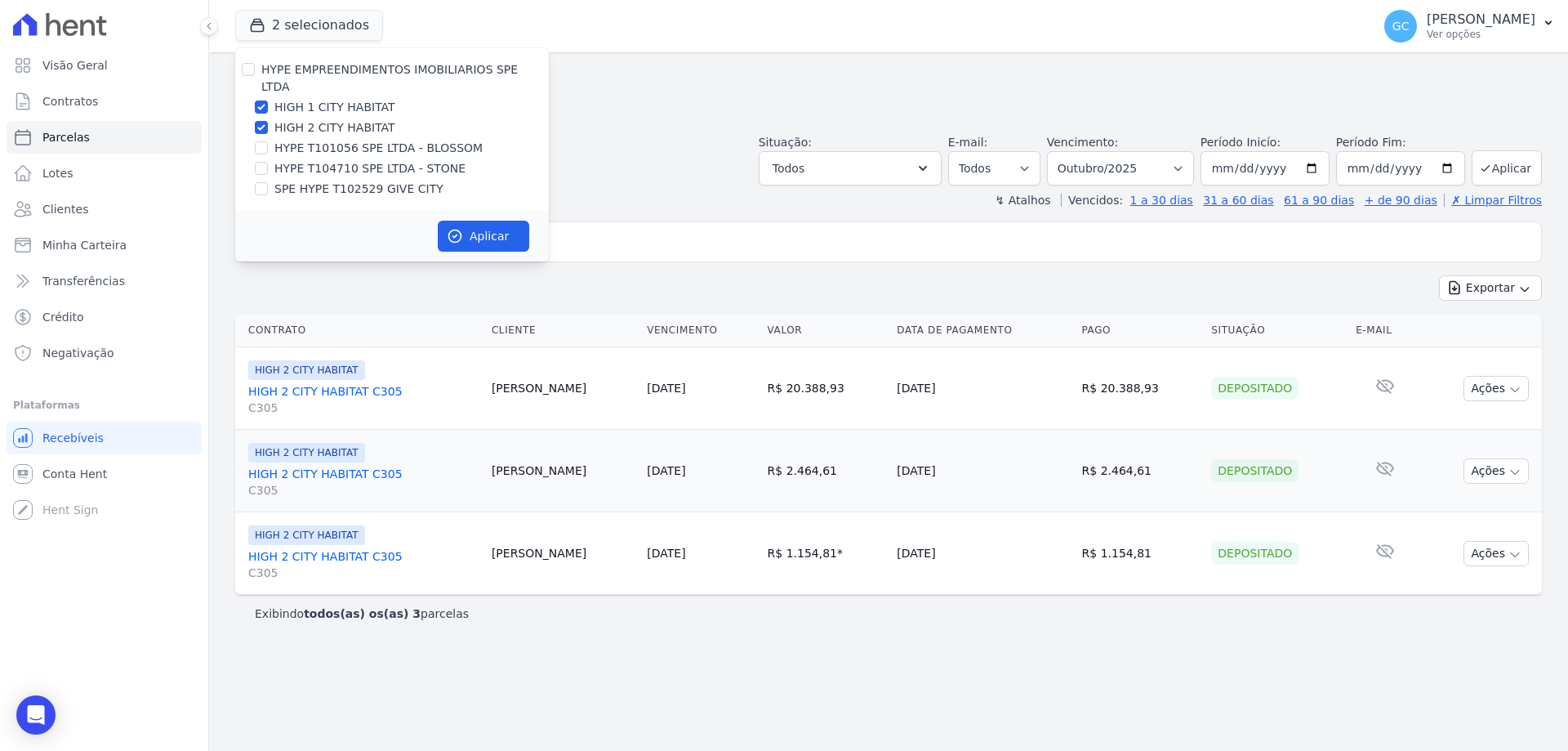
click at [685, 107] on div "Todas de Outubro/2025" at bounding box center [888, 104] width 1306 height 20
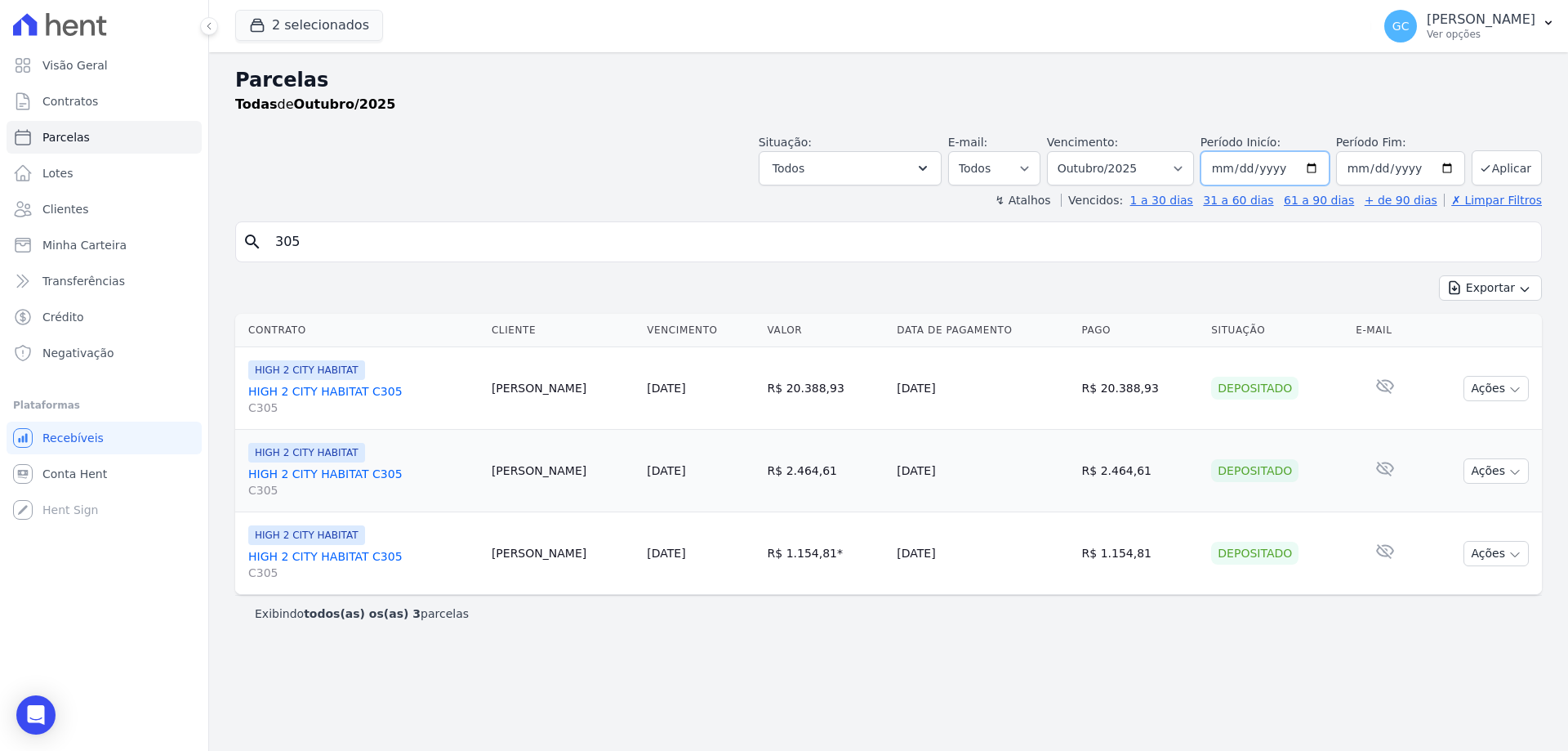
click at [1321, 169] on input "2025-10-01" at bounding box center [1264, 168] width 129 height 34
click at [978, 201] on div "↯ Atalhos Vencidos: 1 a 30 dias 31 a 60 dias 61 a 90 dias + de 90 dias ✗ Limpar…" at bounding box center [888, 200] width 1306 height 17
click at [1166, 157] on select "Filtrar por período ──────── Todos os meses Junho/2024 Julho/2024 Agosto/2024 S…" at bounding box center [1121, 168] width 147 height 34
select select "all"
click at [1070, 151] on select "Filtrar por período ──────── Todos os meses Junho/2024 Julho/2024 Agosto/2024 S…" at bounding box center [1121, 168] width 147 height 34
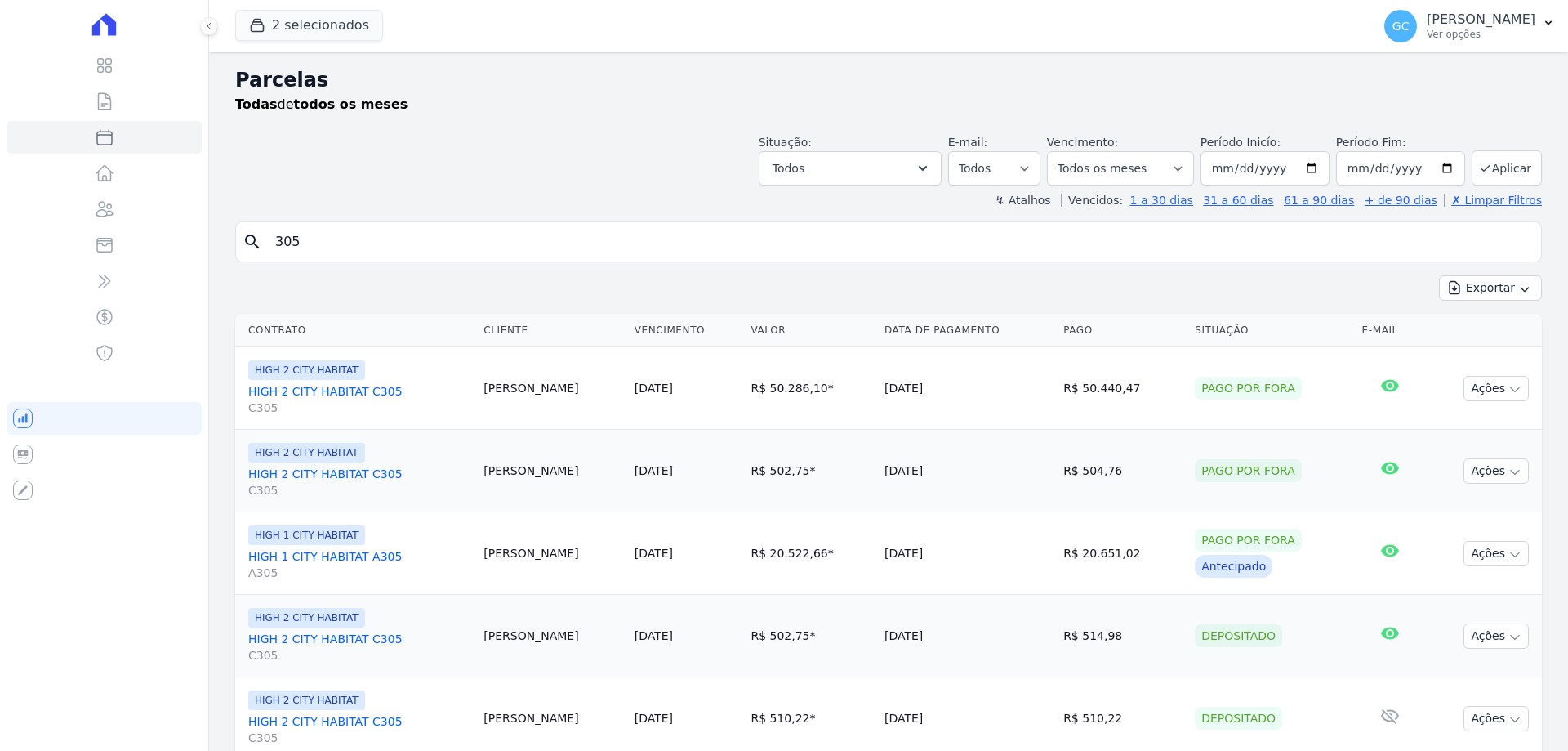
select select
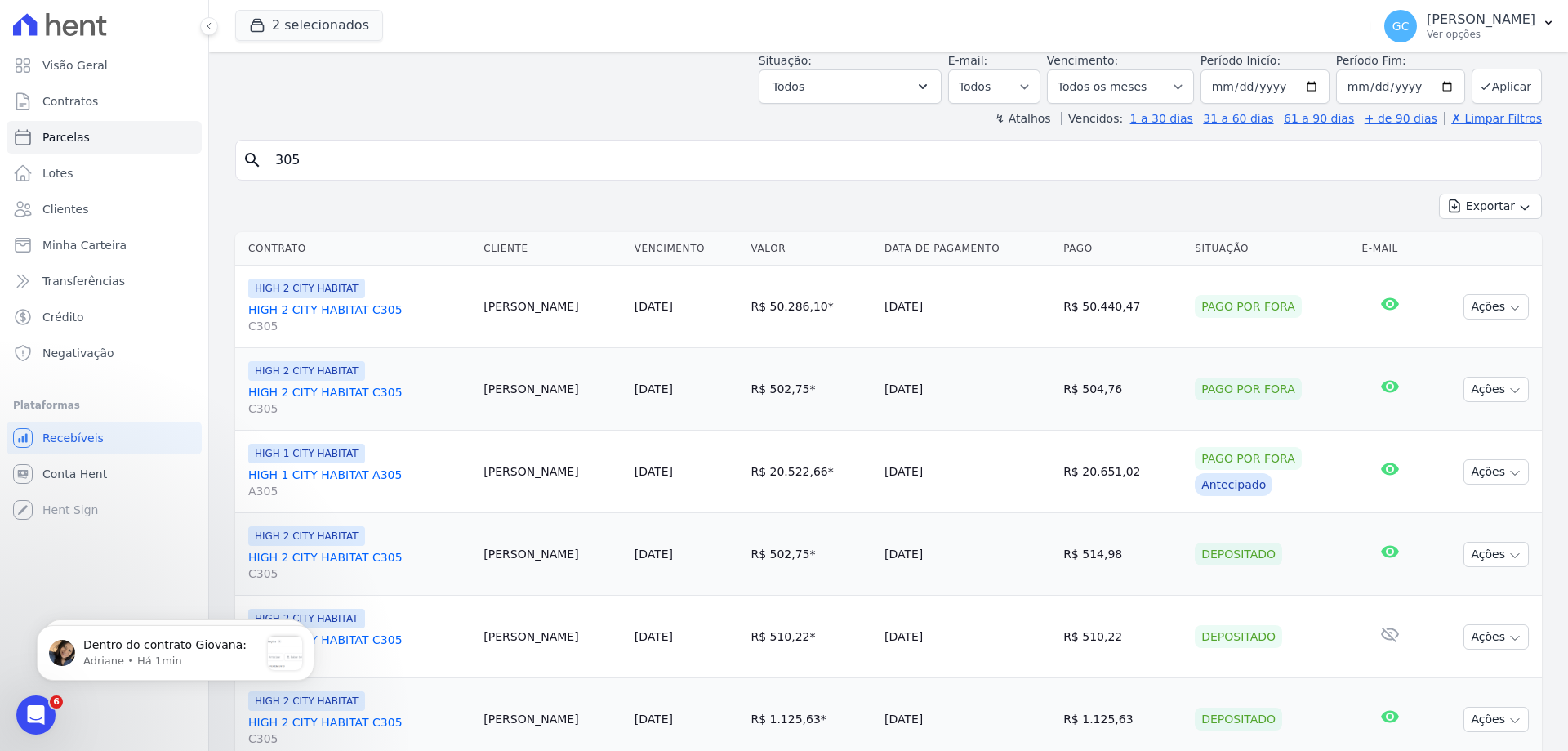
click at [365, 155] on input "305" at bounding box center [900, 159] width 1269 height 33
click at [275, 162] on input "305" at bounding box center [900, 159] width 1269 height 33
type input "A305"
select select
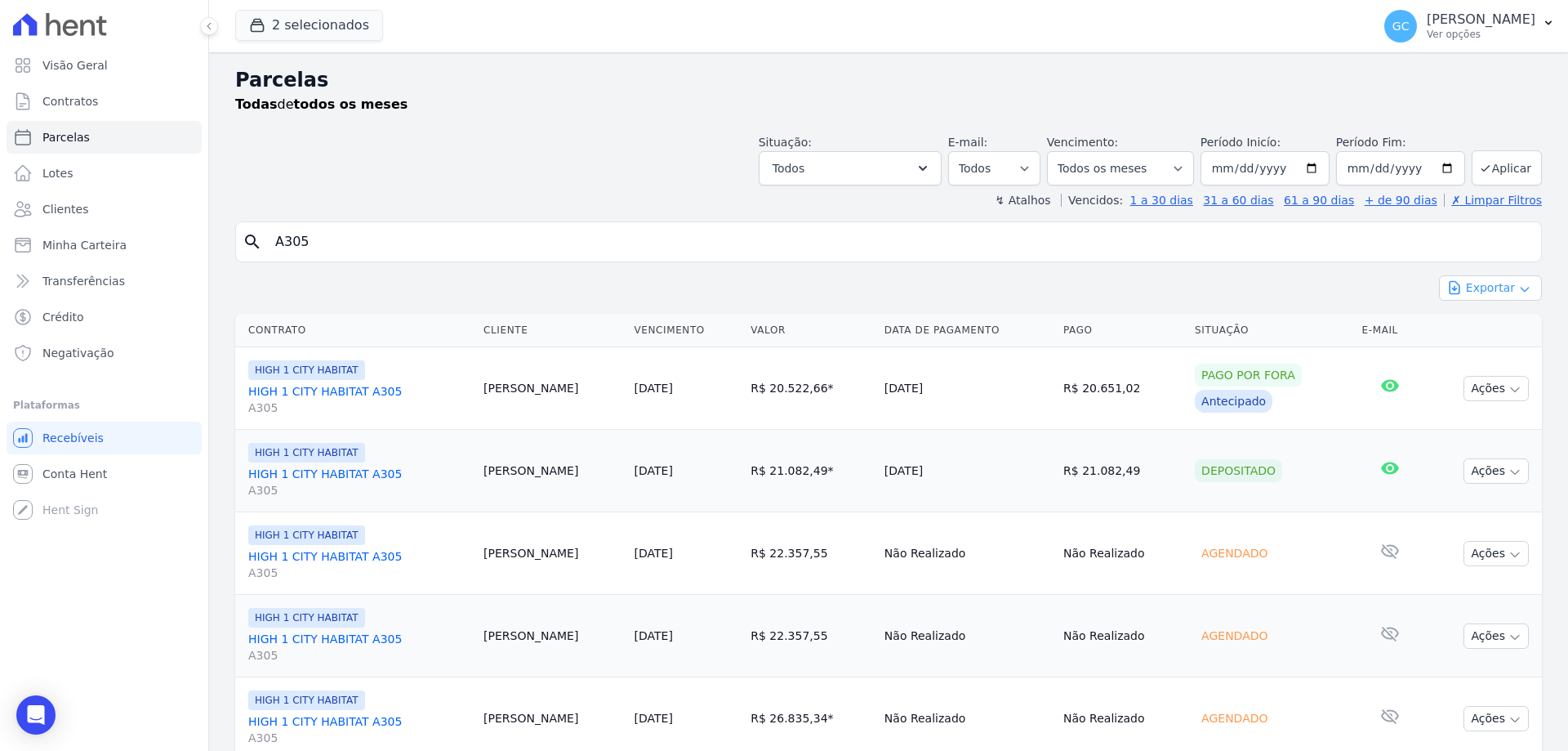
click at [1498, 282] on button "Exportar" at bounding box center [1490, 287] width 102 height 25
click at [1485, 387] on button "Ações" at bounding box center [1496, 388] width 65 height 25
click at [1498, 292] on button "Exportar" at bounding box center [1490, 287] width 102 height 25
click at [1493, 357] on span "Exportar CSV" at bounding box center [1488, 355] width 87 height 17
click at [33, 711] on icon "Open Intercom Messenger" at bounding box center [35, 715] width 19 height 21
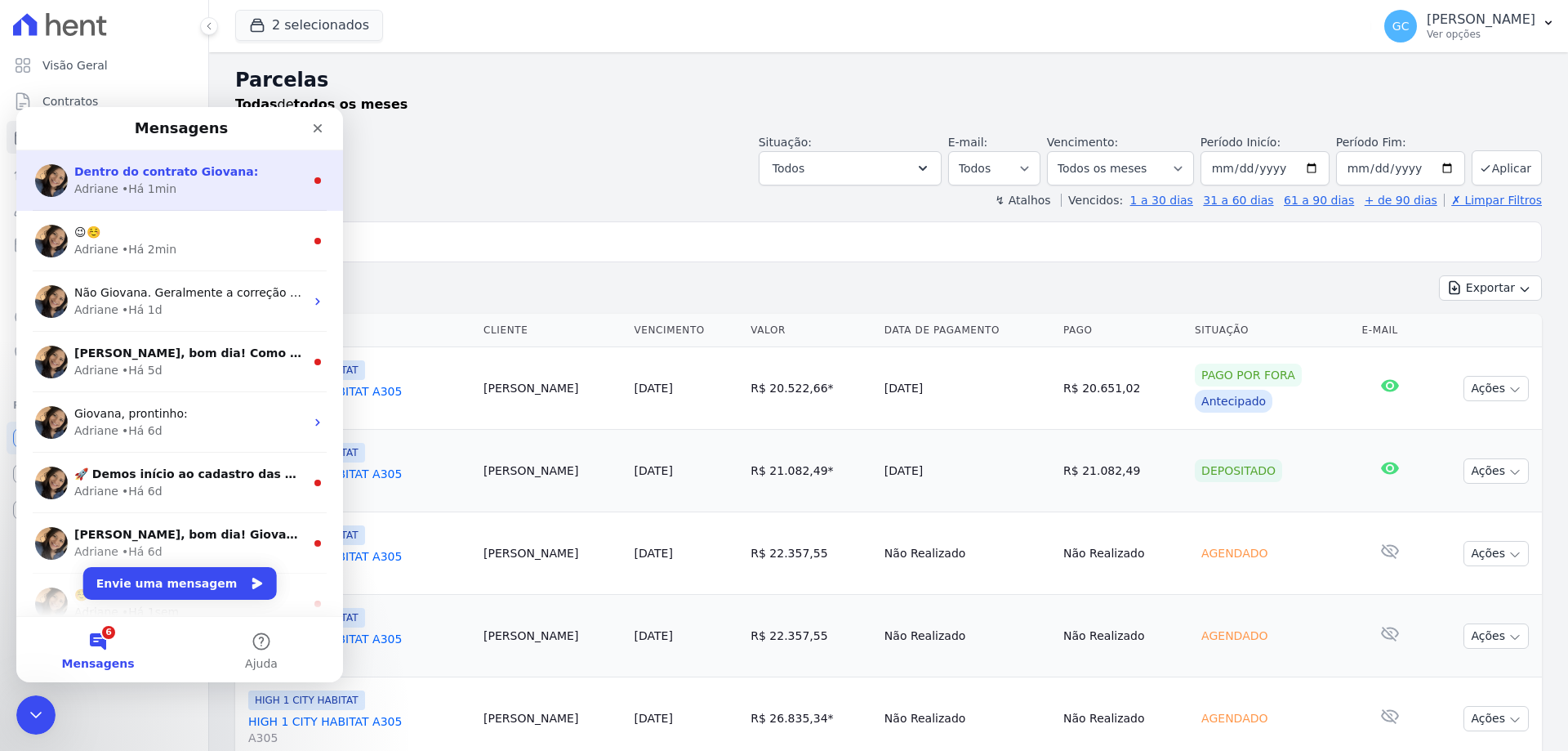
click at [159, 184] on div "• Há 1min" at bounding box center [149, 189] width 55 height 17
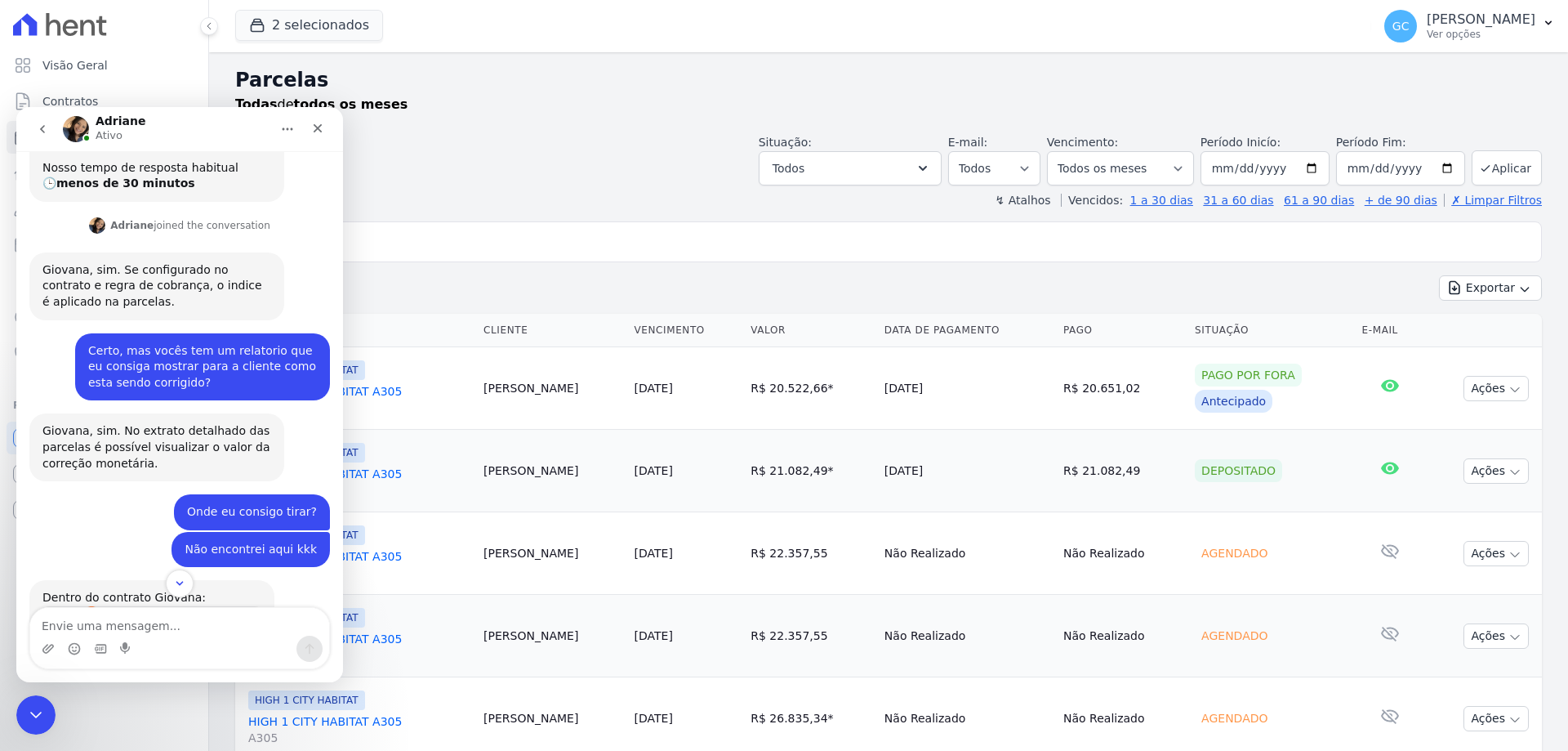
scroll to position [212, 0]
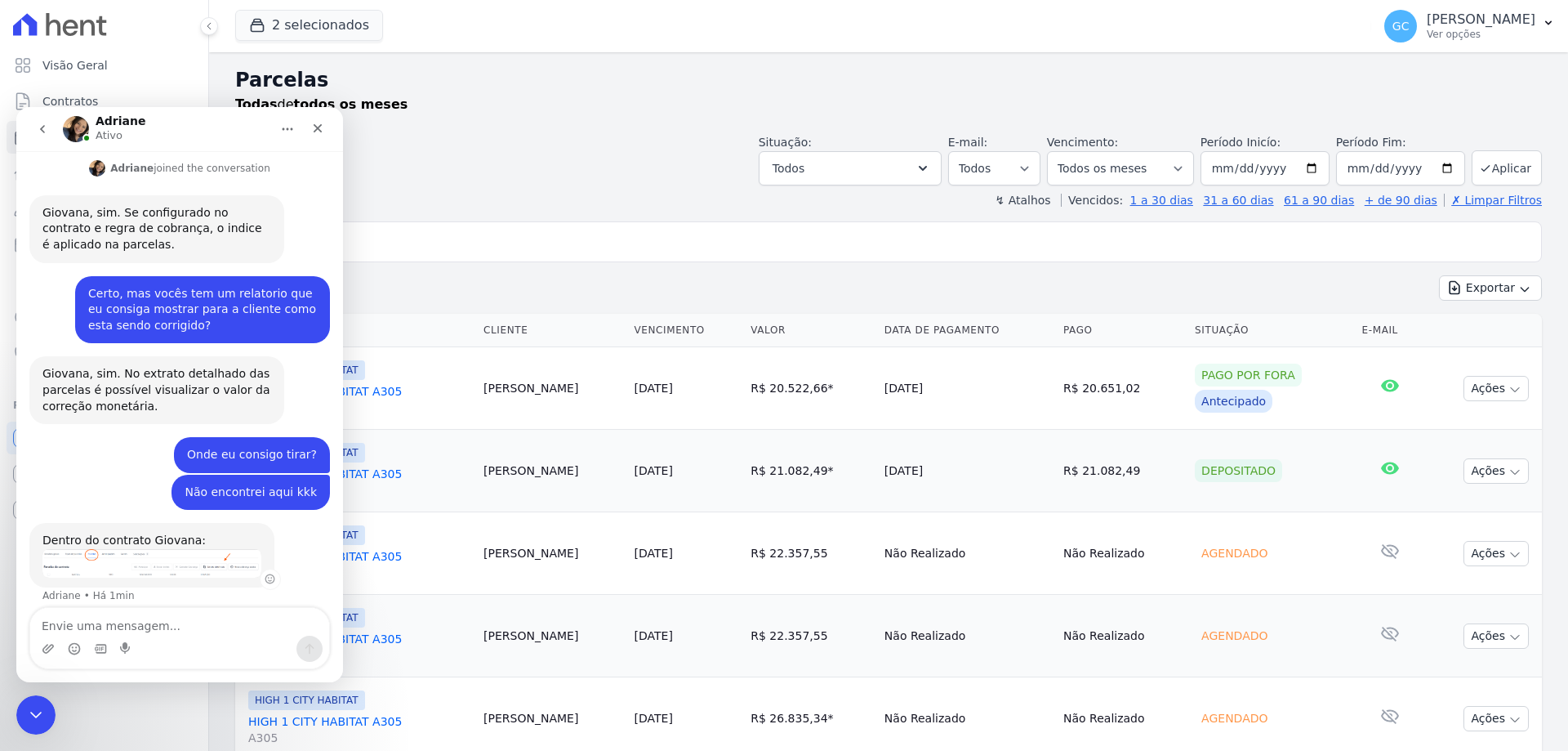
click at [178, 549] on img "Adriane diz…" at bounding box center [152, 563] width 219 height 29
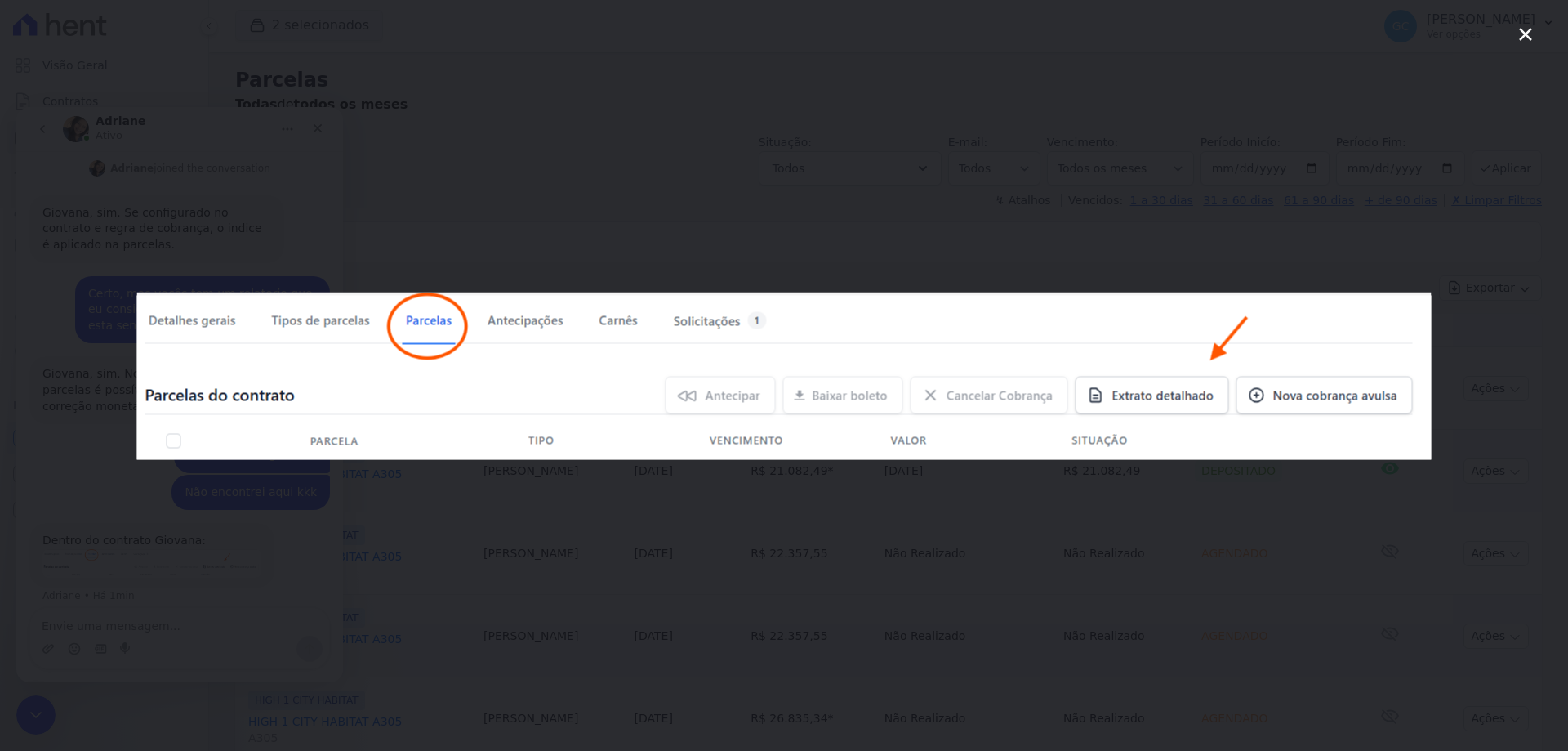
click at [177, 578] on div "Messenger da Intercom" at bounding box center [784, 376] width 1568 height 751
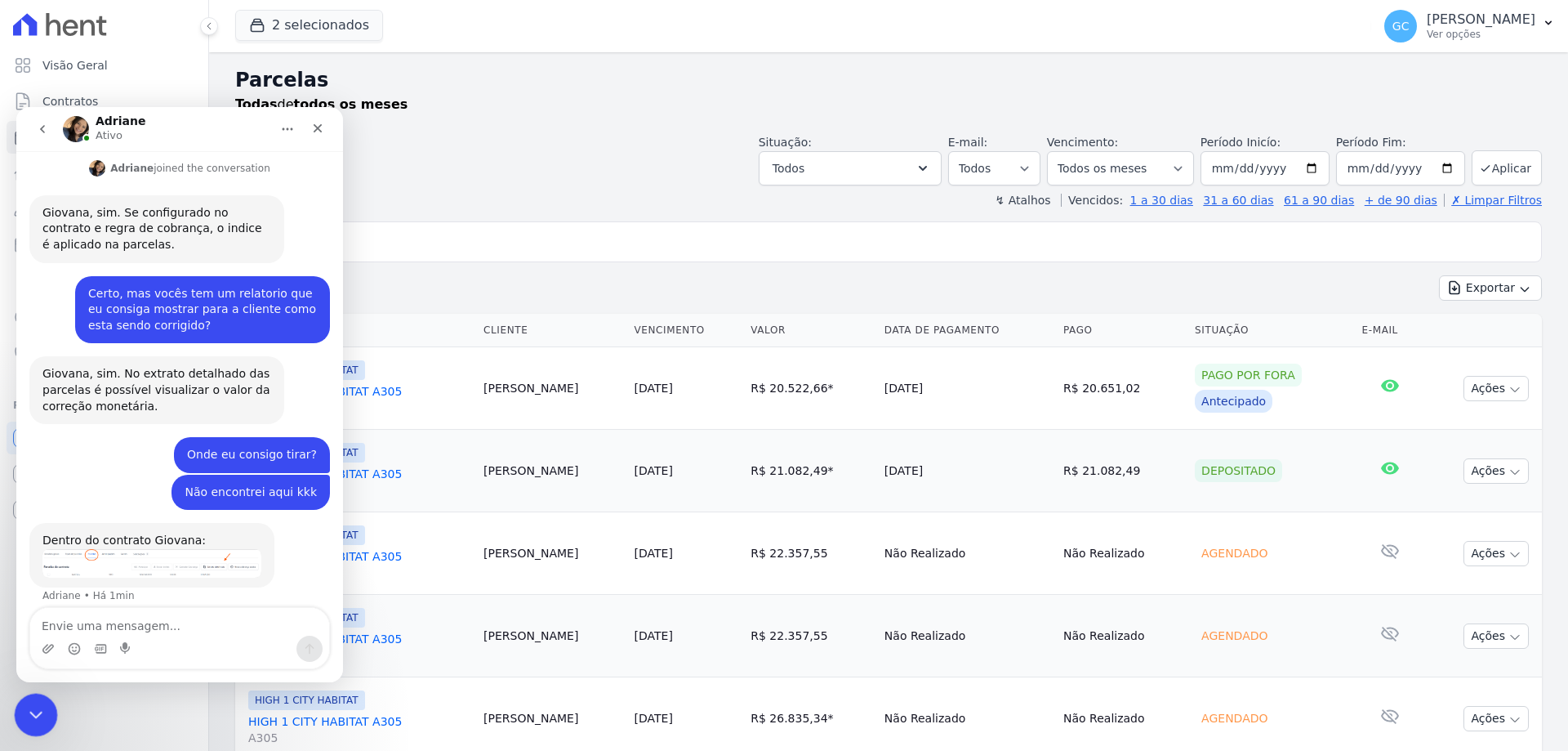
drag, startPoint x: 36, startPoint y: 706, endPoint x: 65, endPoint y: 1373, distance: 667.6
click at [37, 705] on icon "Encerramento do Messenger da Intercom" at bounding box center [33, 712] width 20 height 20
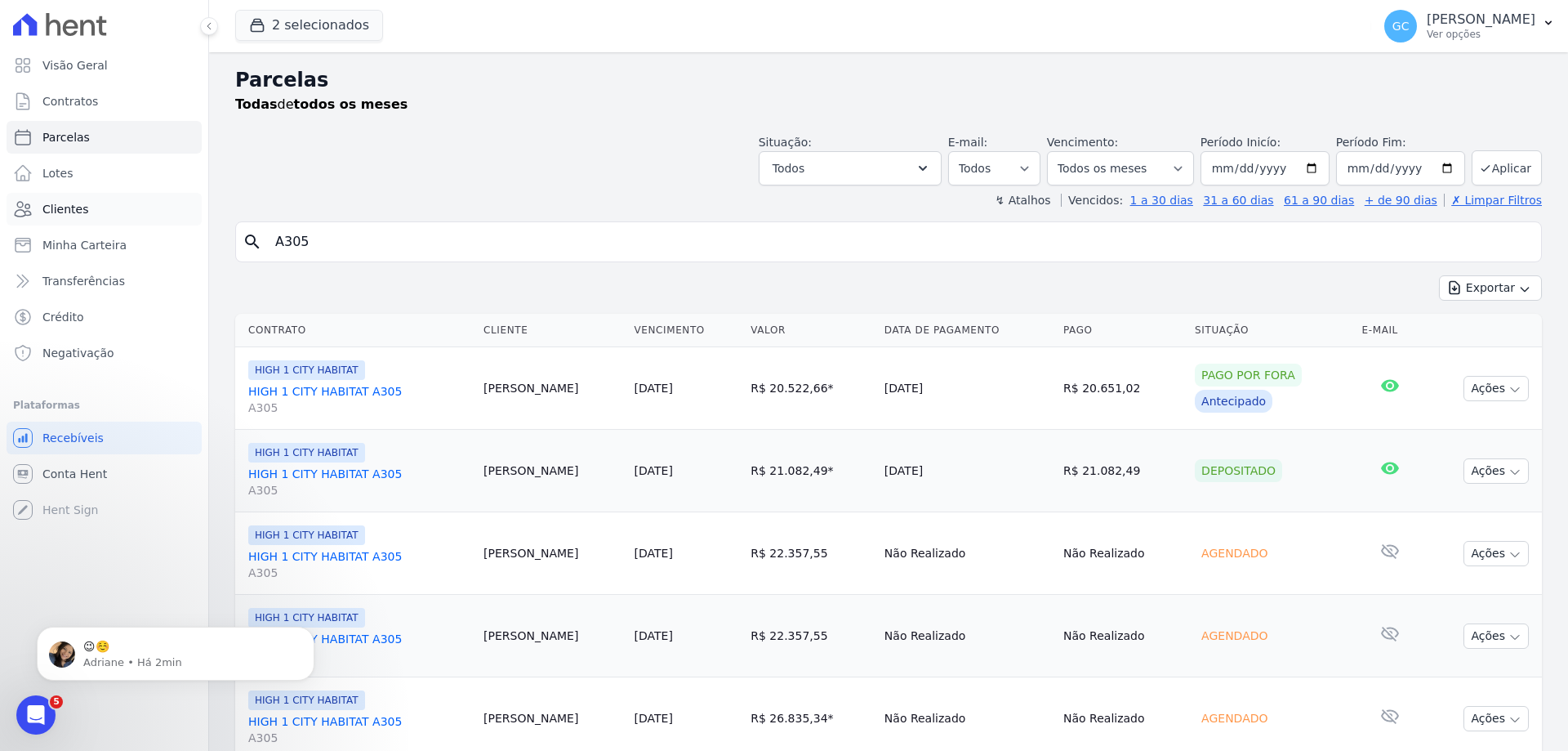
click at [69, 212] on span "Clientes" at bounding box center [65, 210] width 46 height 17
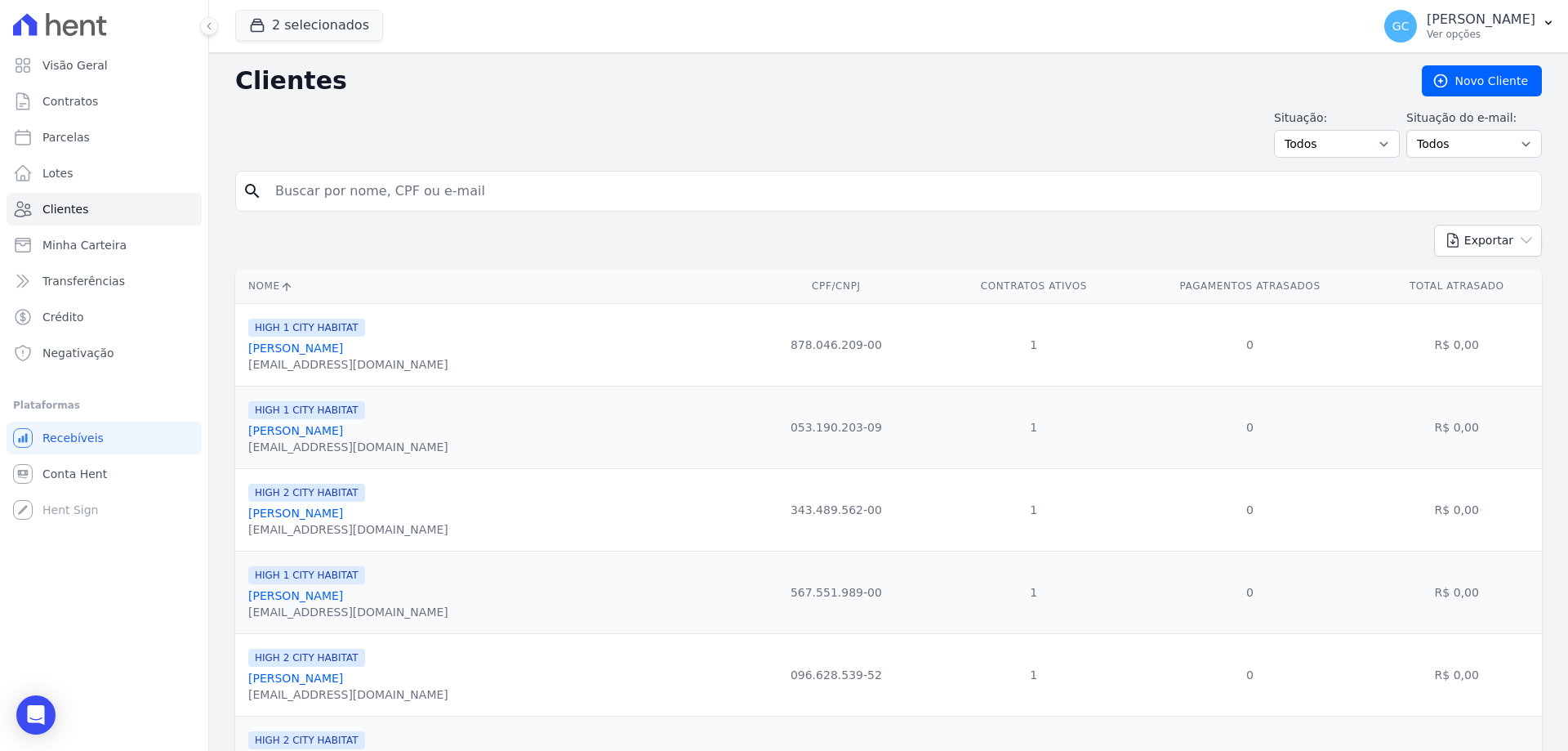
click at [370, 199] on input "search" at bounding box center [900, 191] width 1269 height 33
paste input "Larissa Milena Dos Santos"
type input "Larissa Milena Dos Santos"
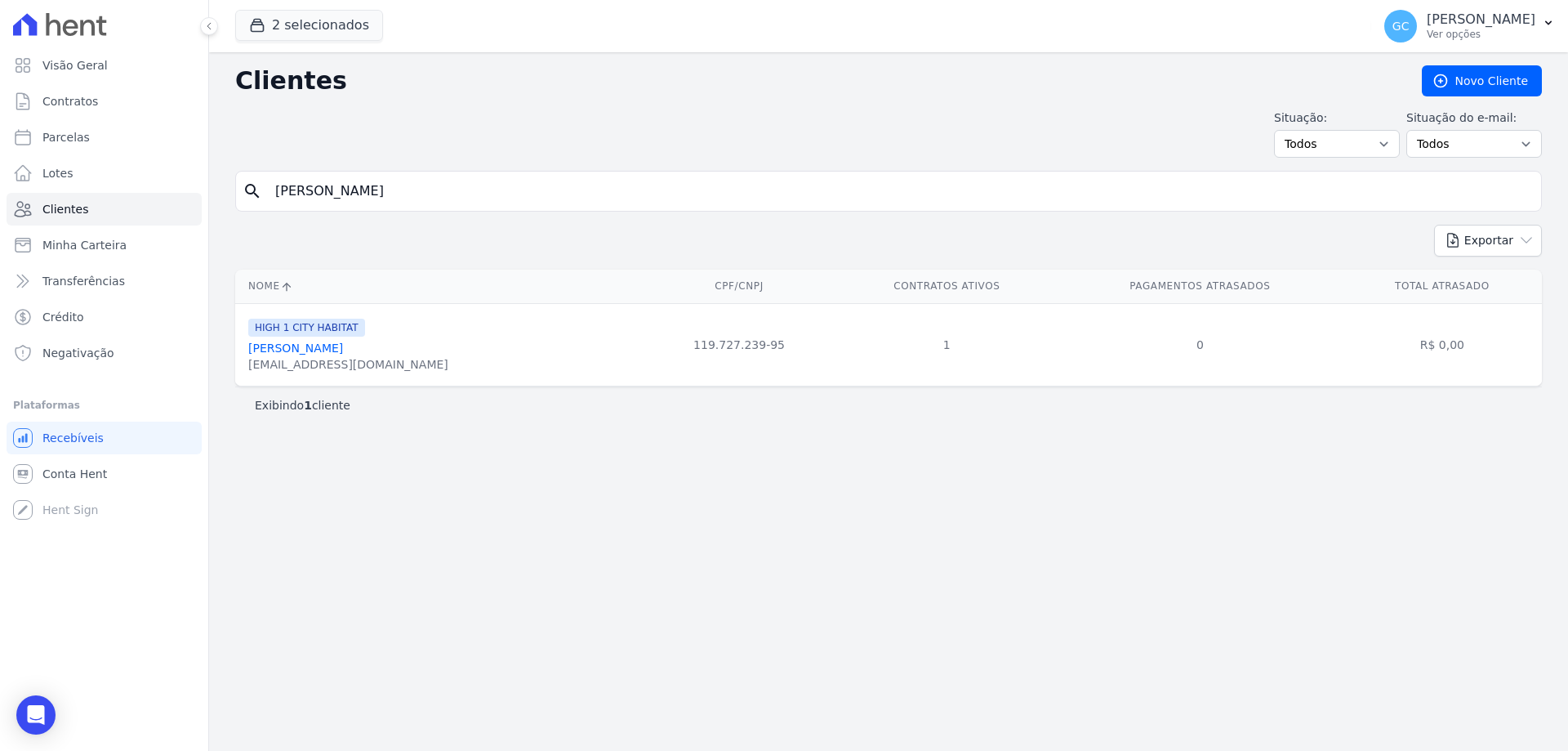
click at [359, 357] on div "larissamilena1210@gmail.com" at bounding box center [348, 364] width 200 height 17
click at [343, 350] on link "Larissa Milena Dos Santos" at bounding box center [295, 348] width 95 height 13
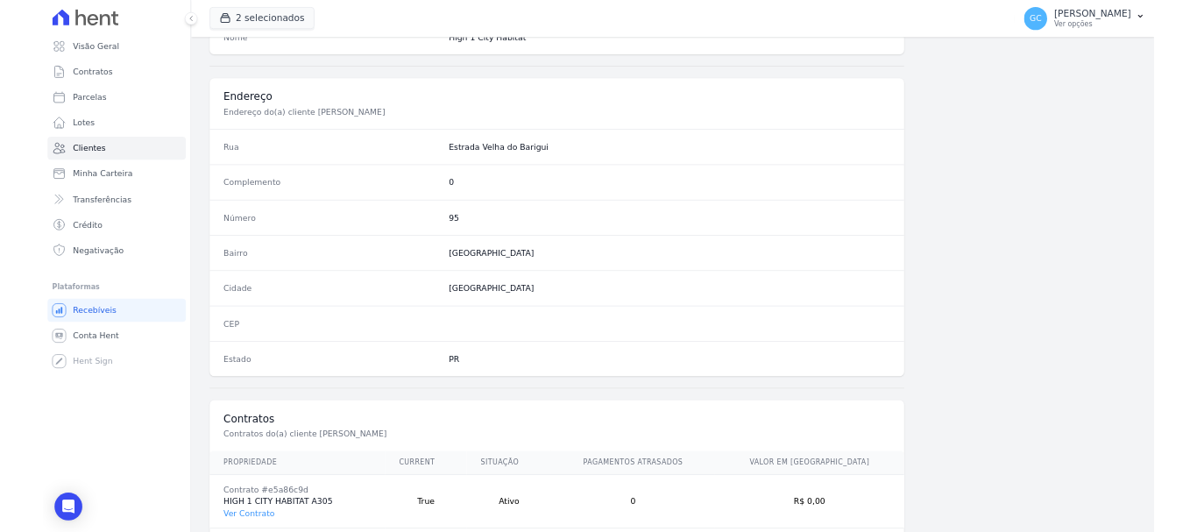
scroll to position [834, 0]
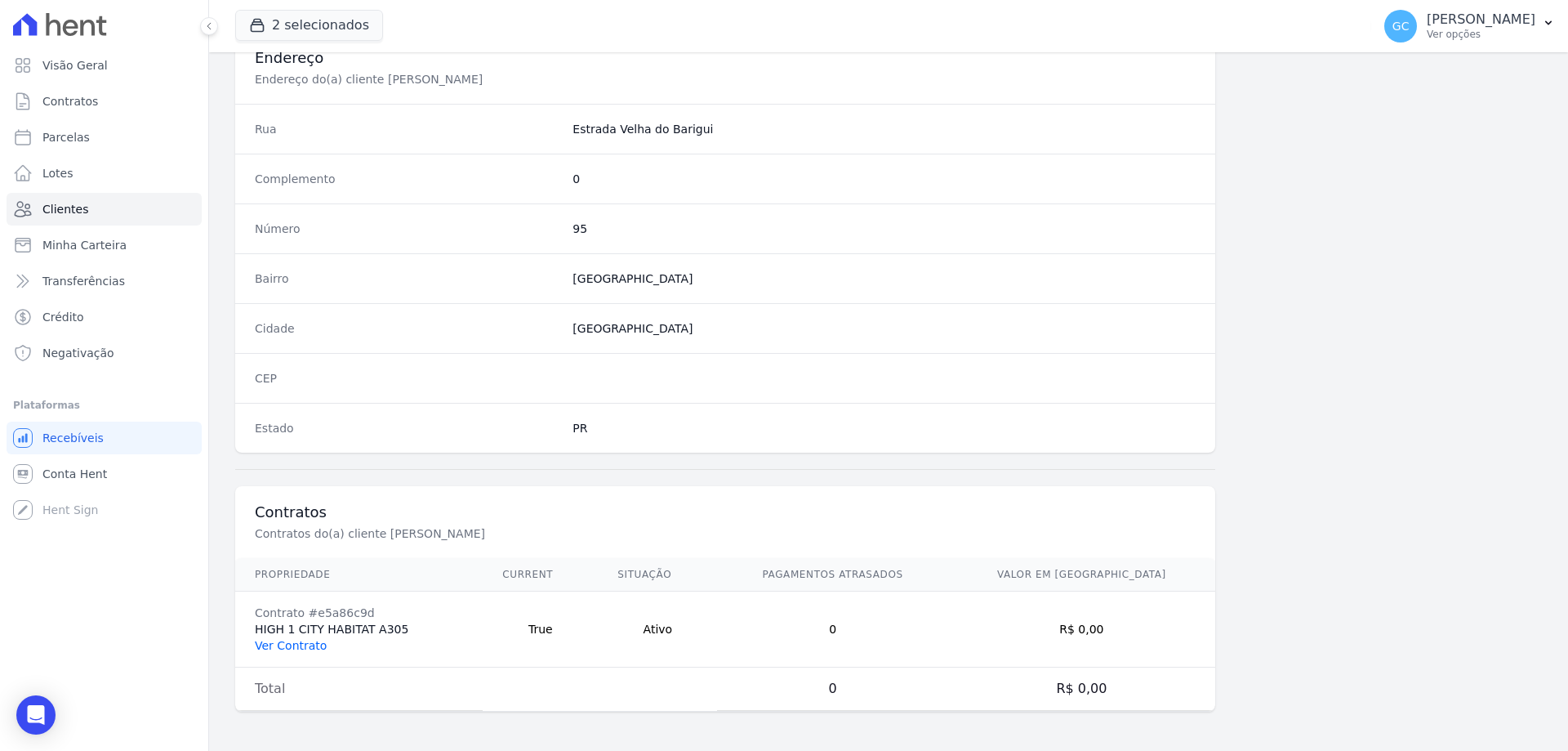
click at [310, 645] on link "Ver Contrato" at bounding box center [290, 645] width 72 height 13
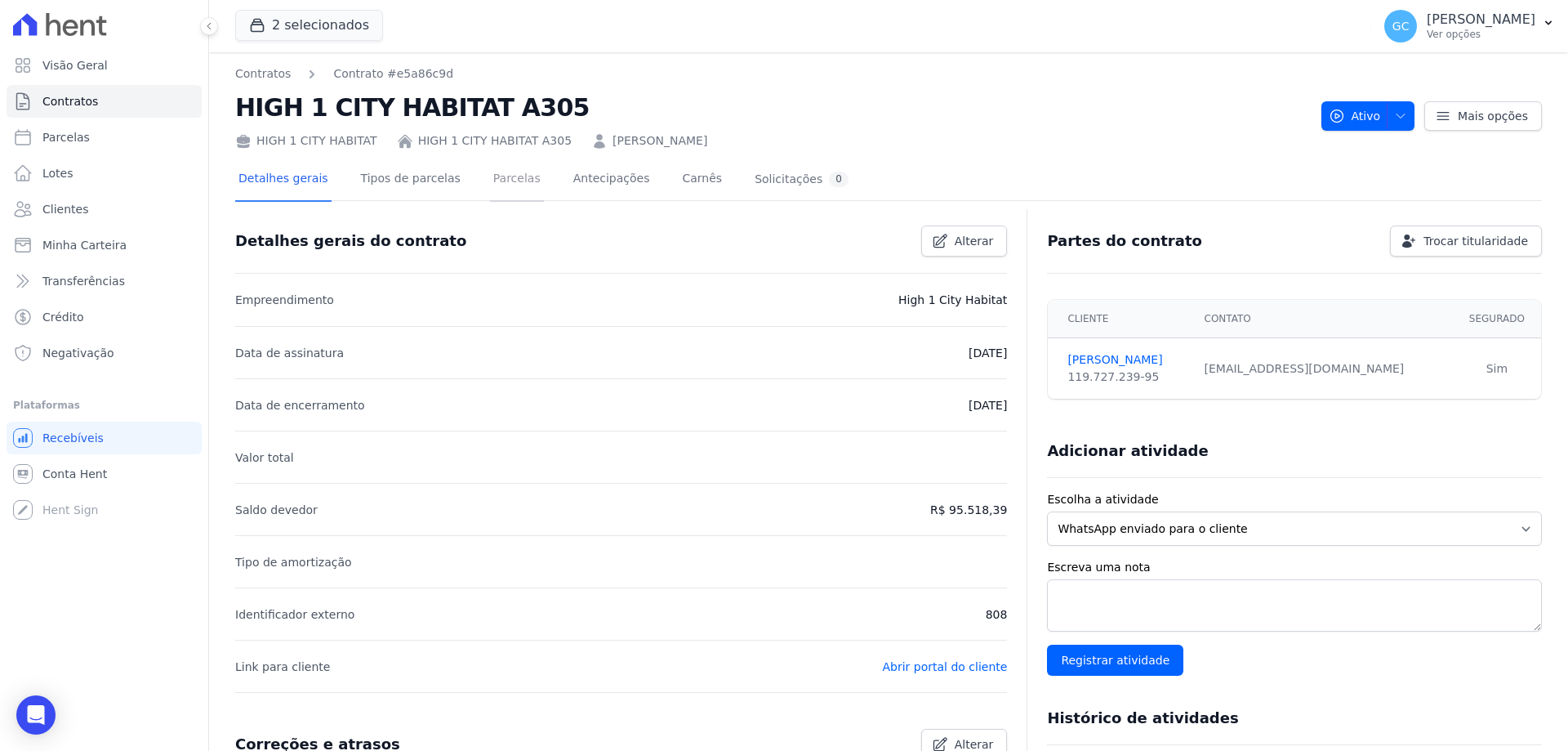
click at [507, 174] on link "Parcelas" at bounding box center [517, 180] width 54 height 43
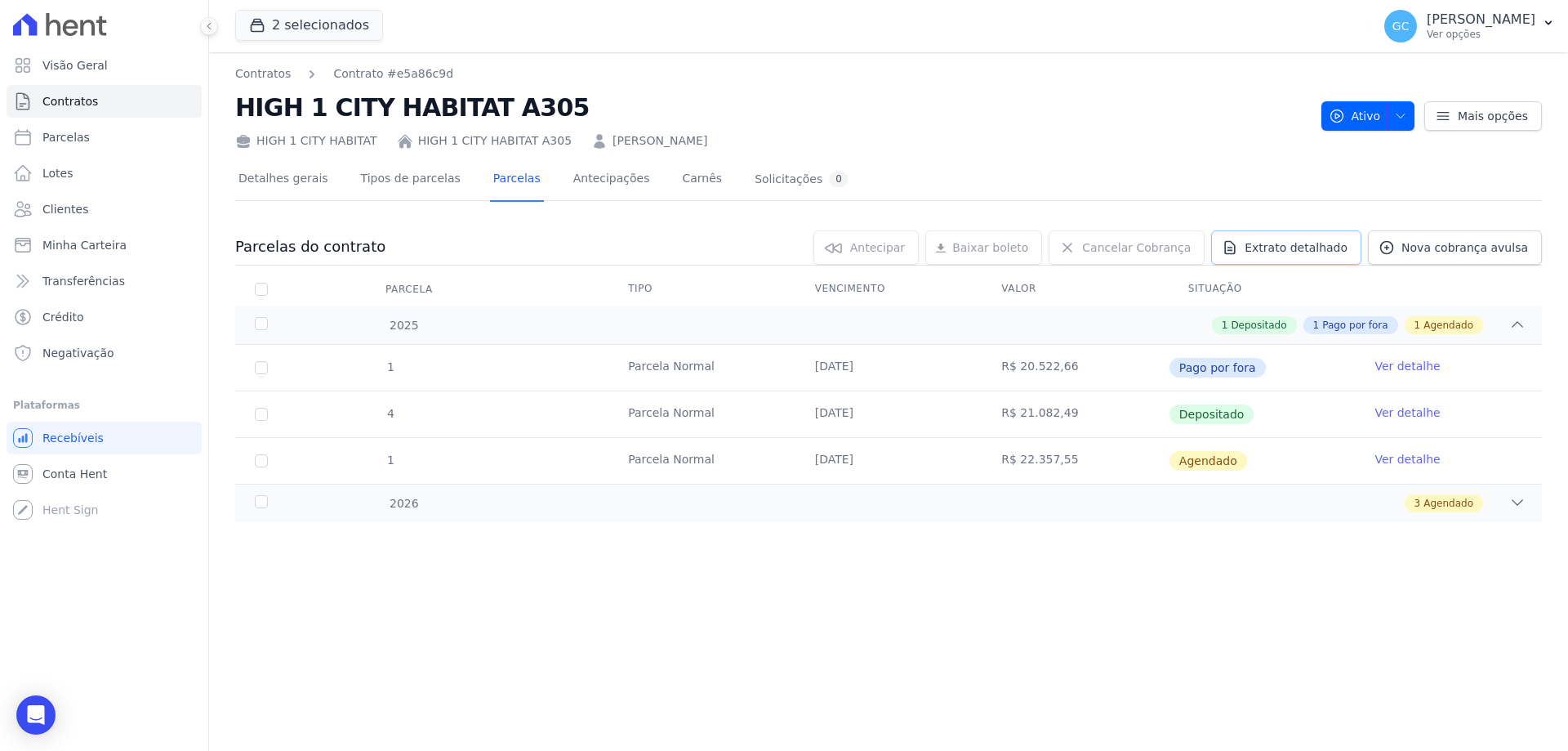
click at [1274, 248] on span "Extrato detalhado" at bounding box center [1296, 248] width 102 height 17
click at [1524, 273] on span "Exportar XLSX" at bounding box center [1511, 275] width 94 height 17
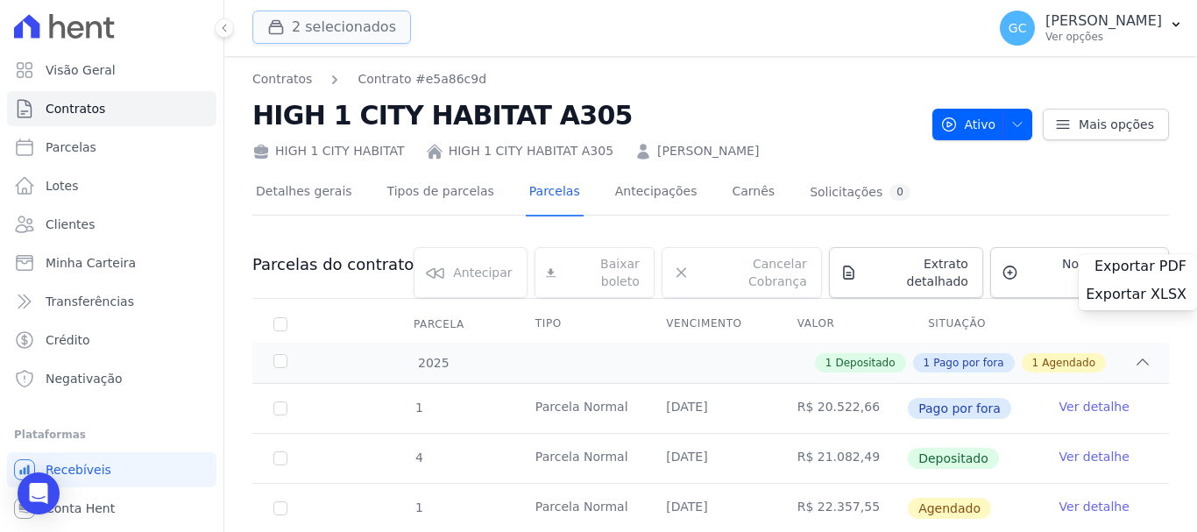
click at [331, 40] on button "2 selecionados" at bounding box center [331, 27] width 159 height 33
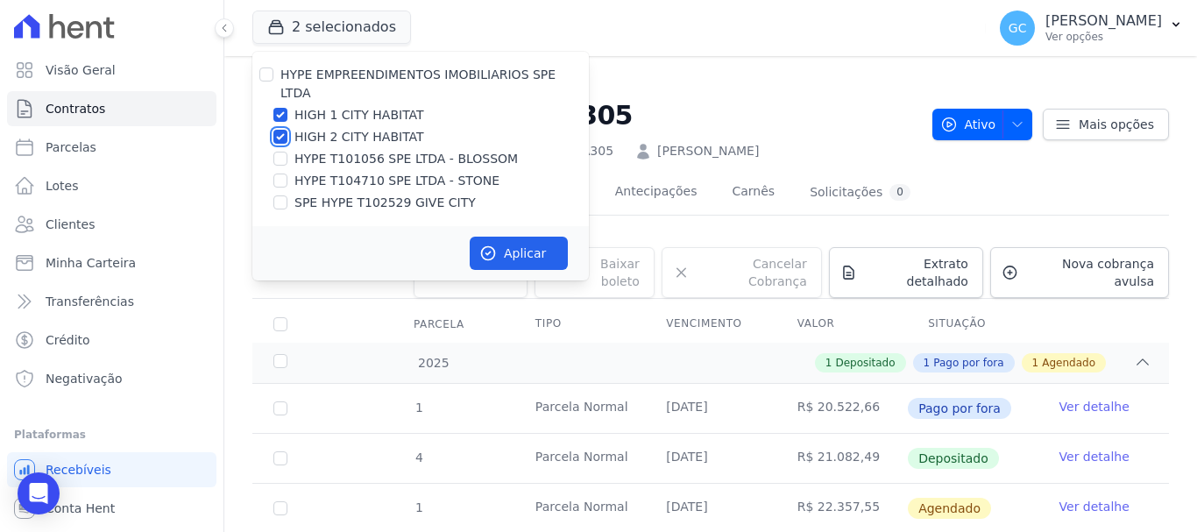
click at [280, 130] on input "HIGH 2 CITY HABITAT" at bounding box center [280, 137] width 14 height 14
checkbox input "false"
click at [280, 108] on input "HIGH 1 CITY HABITAT" at bounding box center [280, 115] width 14 height 14
checkbox input "false"
click at [282, 195] on input "SPE HYPE T102529 GIVE CITY" at bounding box center [280, 202] width 14 height 14
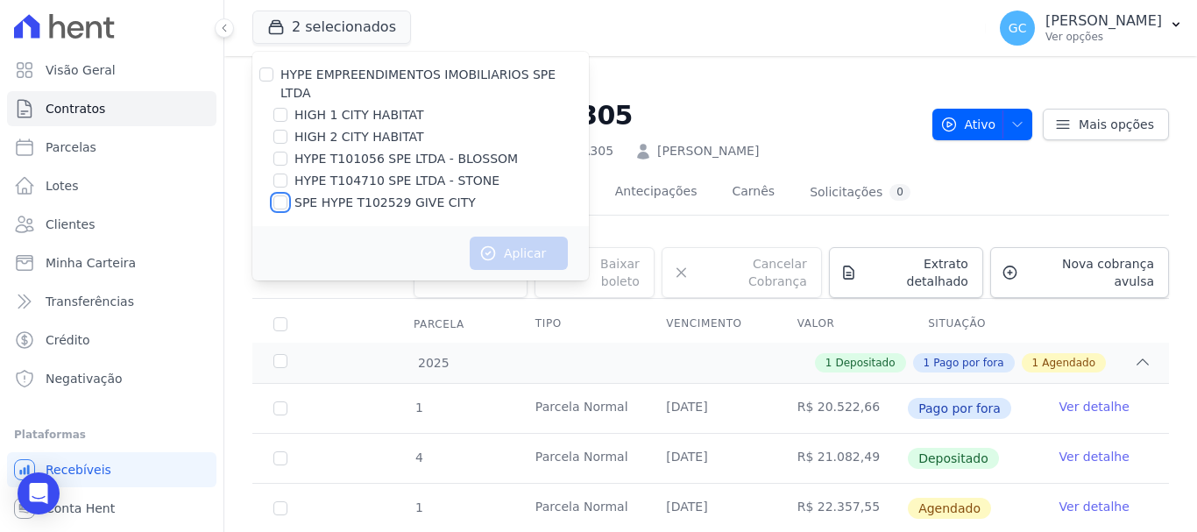
checkbox input "true"
click at [508, 237] on button "Aplicar" at bounding box center [519, 253] width 98 height 33
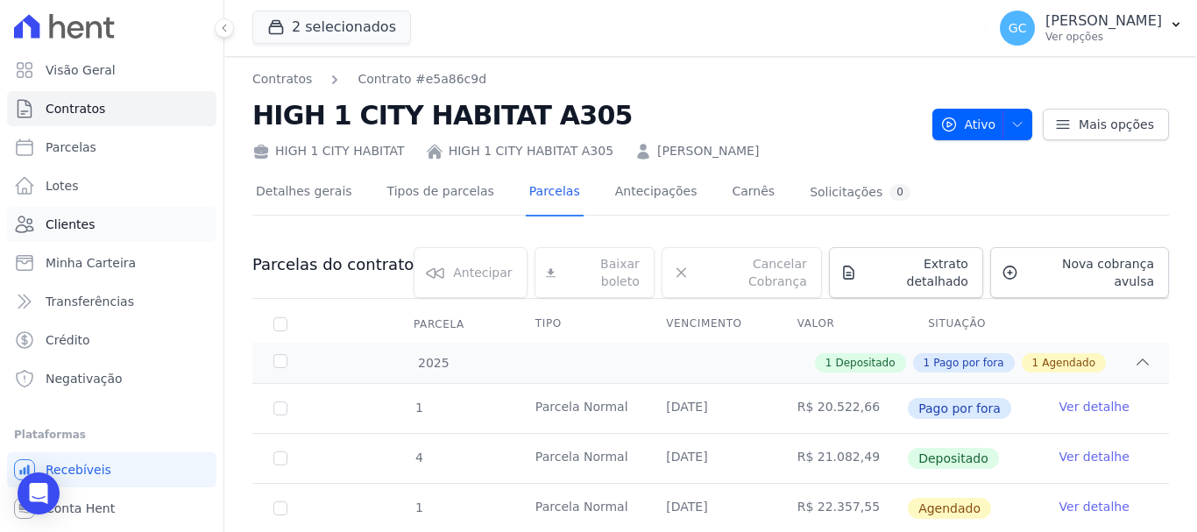
click at [84, 228] on span "Clientes" at bounding box center [70, 225] width 49 height 18
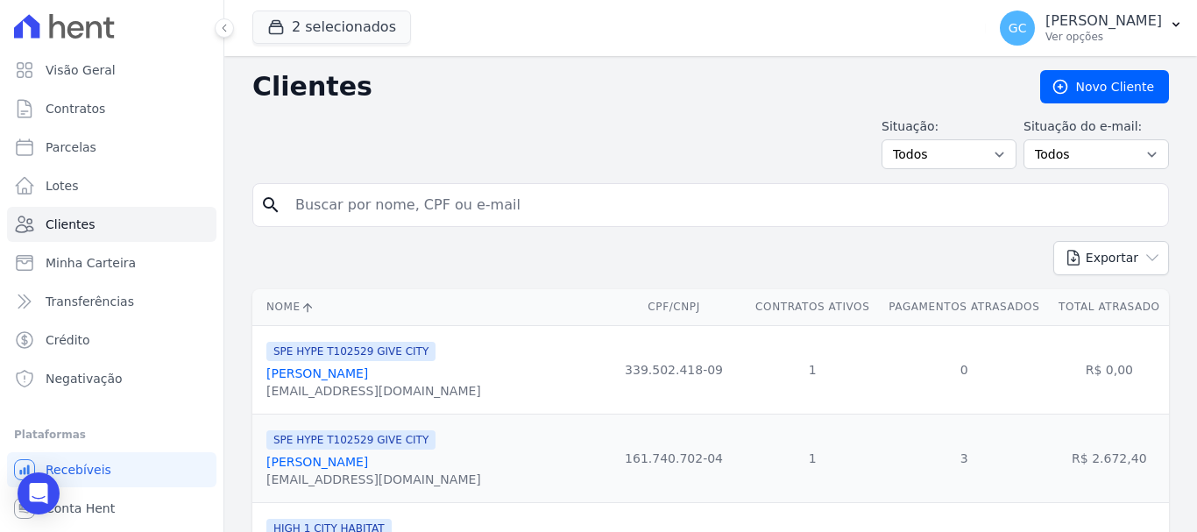
click at [379, 202] on input "search" at bounding box center [723, 205] width 877 height 35
paste input "[PERSON_NAME] [PERSON_NAME] Minuzzo"
type input "[PERSON_NAME] [PERSON_NAME] Minuzzo"
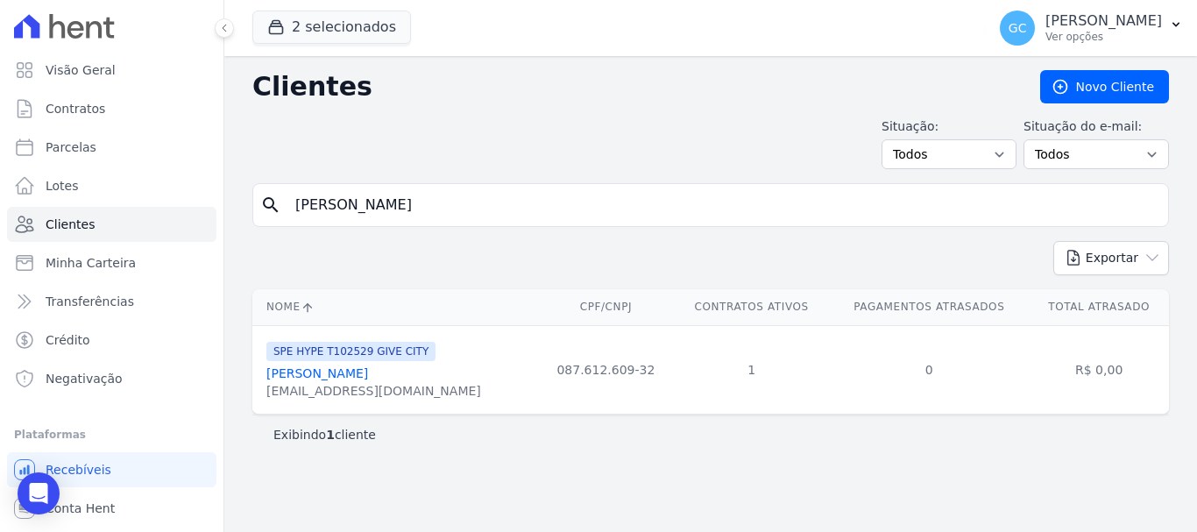
click at [347, 374] on link "Luiz Gustavo De Carvalho Minuzzo" at bounding box center [317, 373] width 102 height 14
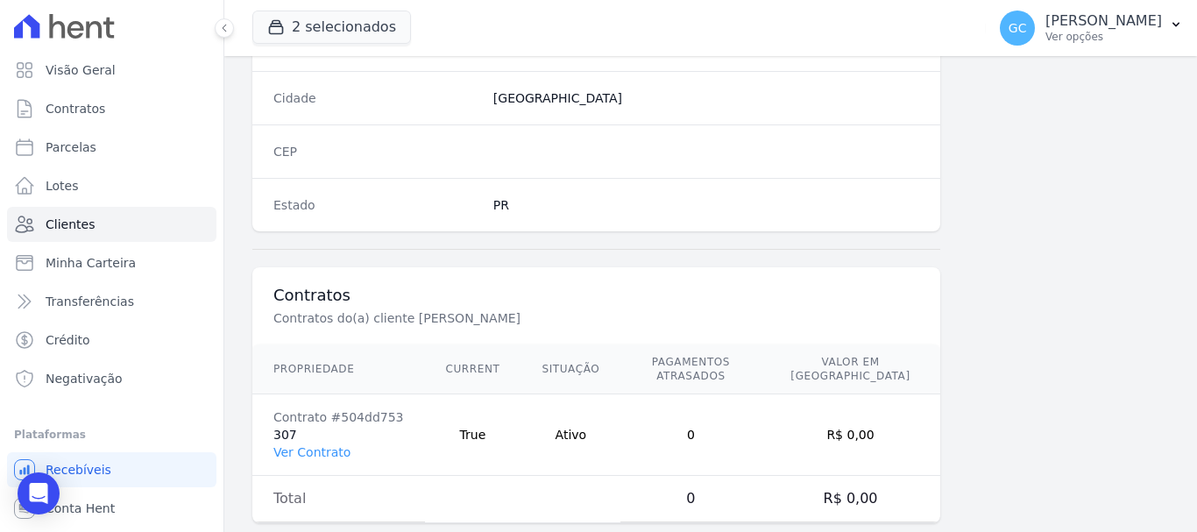
scroll to position [1108, 0]
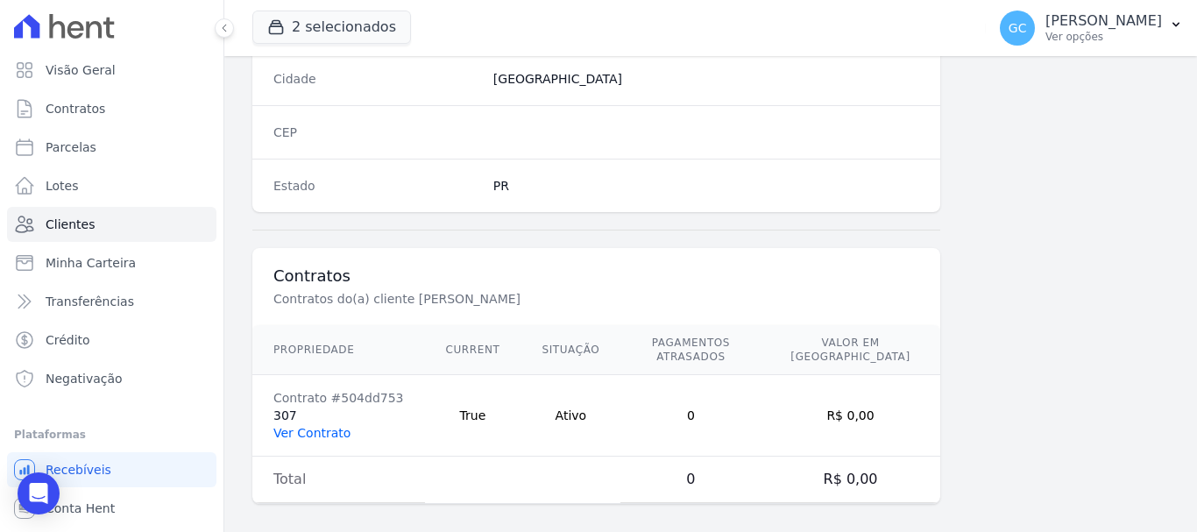
click at [284, 426] on link "Ver Contrato" at bounding box center [311, 433] width 77 height 14
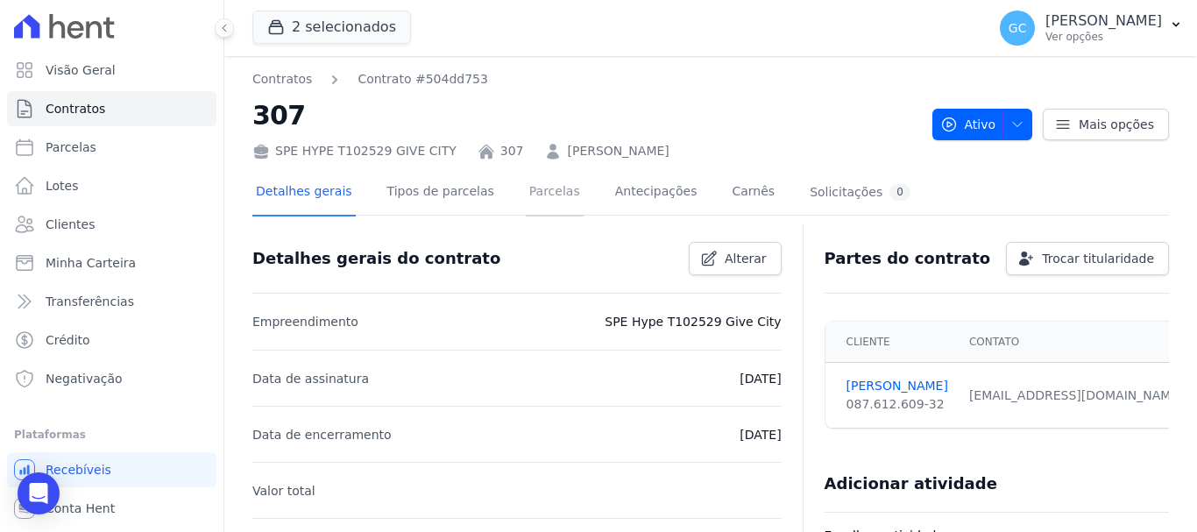
click at [543, 199] on link "Parcelas" at bounding box center [555, 193] width 58 height 46
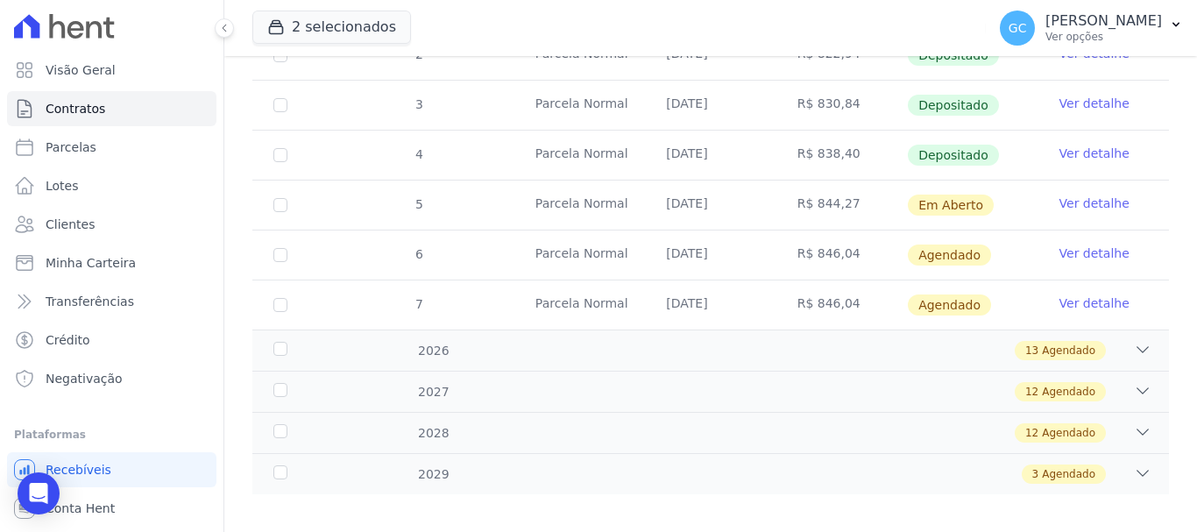
scroll to position [404, 0]
click at [1098, 343] on div "13 Agendado" at bounding box center [755, 349] width 792 height 19
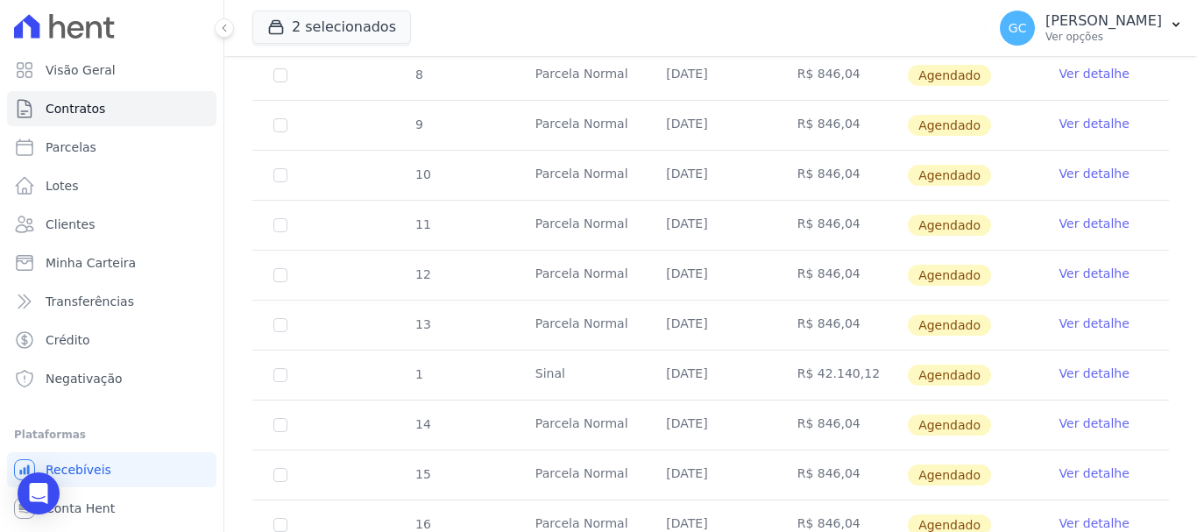
scroll to position [755, 0]
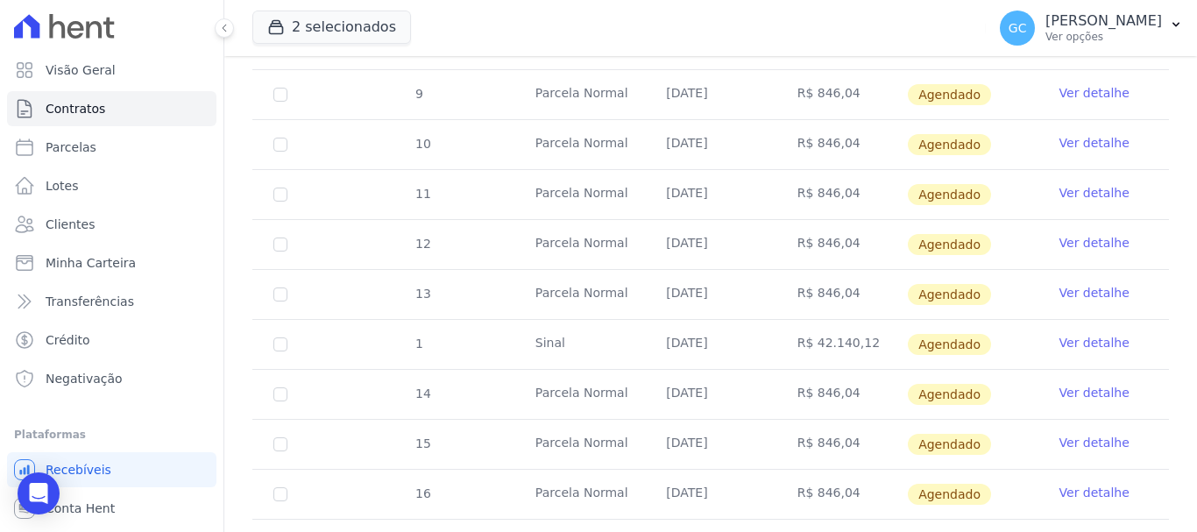
click at [1075, 334] on link "Ver detalhe" at bounding box center [1095, 343] width 70 height 18
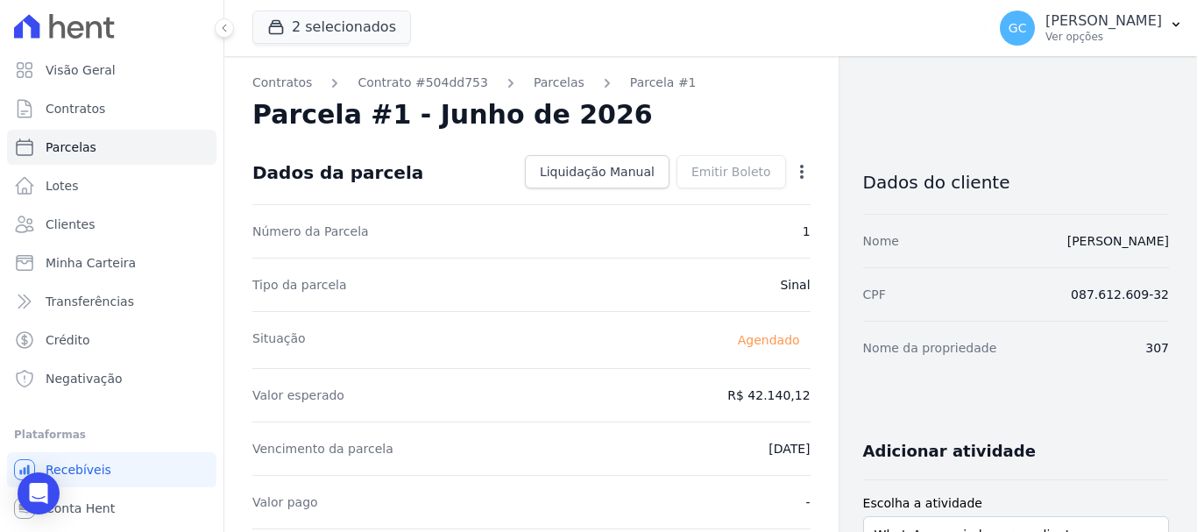
click at [793, 167] on icon "button" at bounding box center [802, 172] width 18 height 18
click at [727, 202] on link "Alterar" at bounding box center [727, 196] width 154 height 32
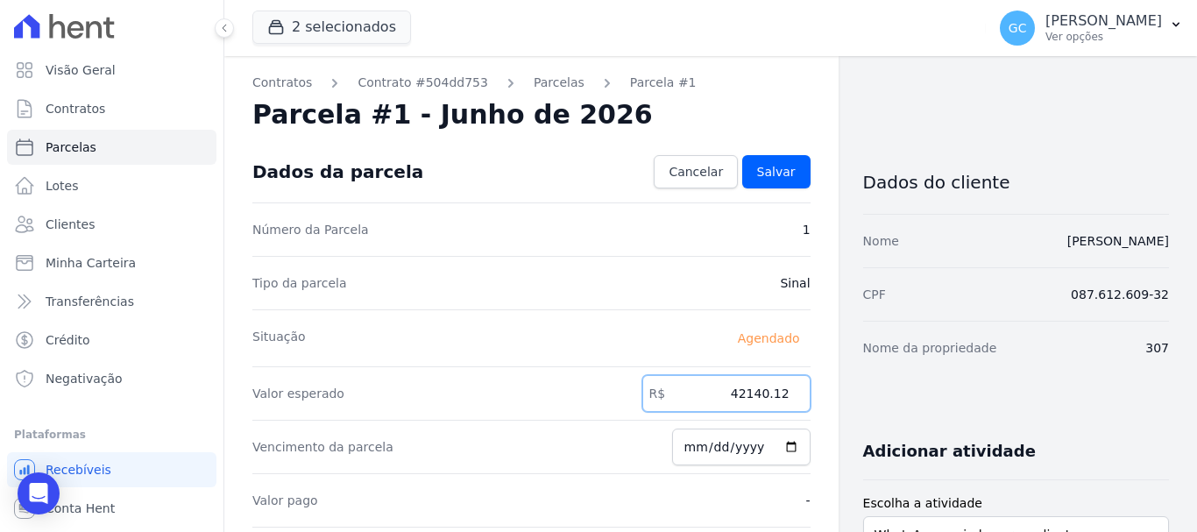
paste input "6.37903"
drag, startPoint x: 724, startPoint y: 394, endPoint x: 777, endPoint y: 395, distance: 53.5
click at [777, 395] on input "42140.12" at bounding box center [726, 393] width 168 height 37
drag, startPoint x: 731, startPoint y: 394, endPoint x: 809, endPoint y: 397, distance: 78.1
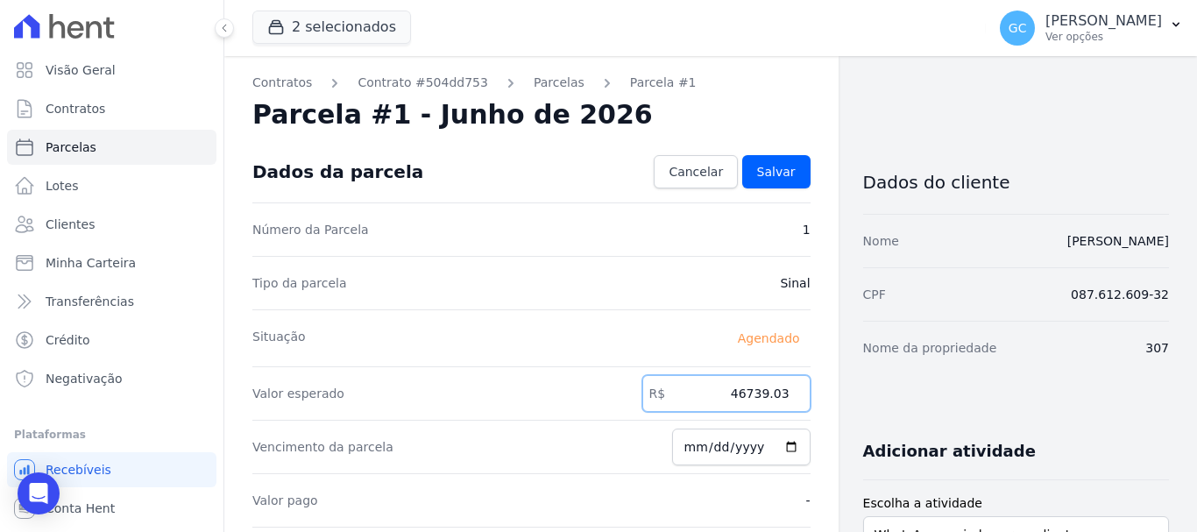
type input "46739.03"
click at [696, 447] on input "2026-06-15" at bounding box center [741, 447] width 138 height 37
type input "2026-06-15"
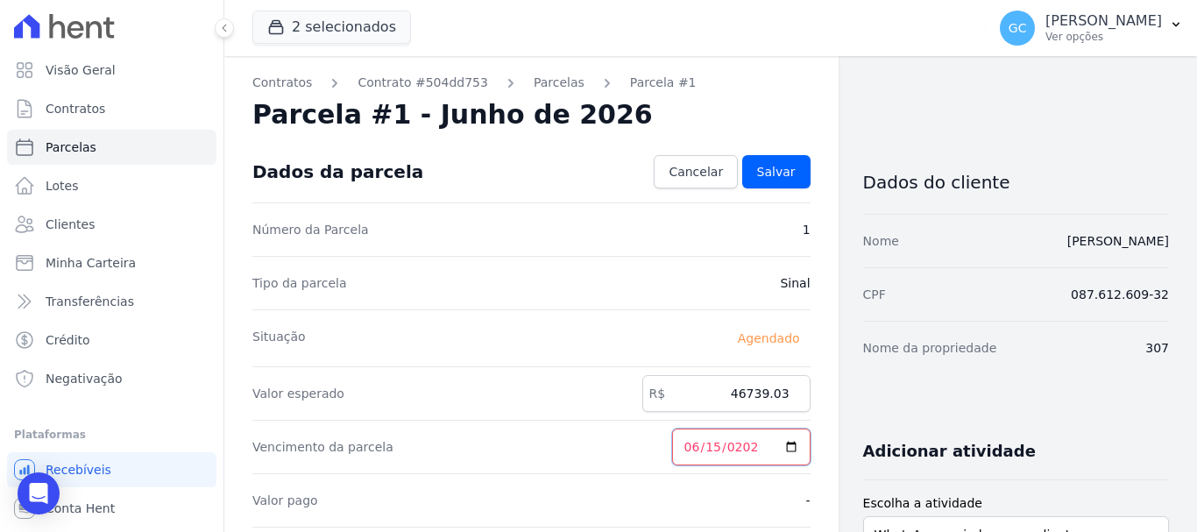
type input "2027-06-15"
click at [788, 173] on link "Salvar" at bounding box center [776, 171] width 68 height 33
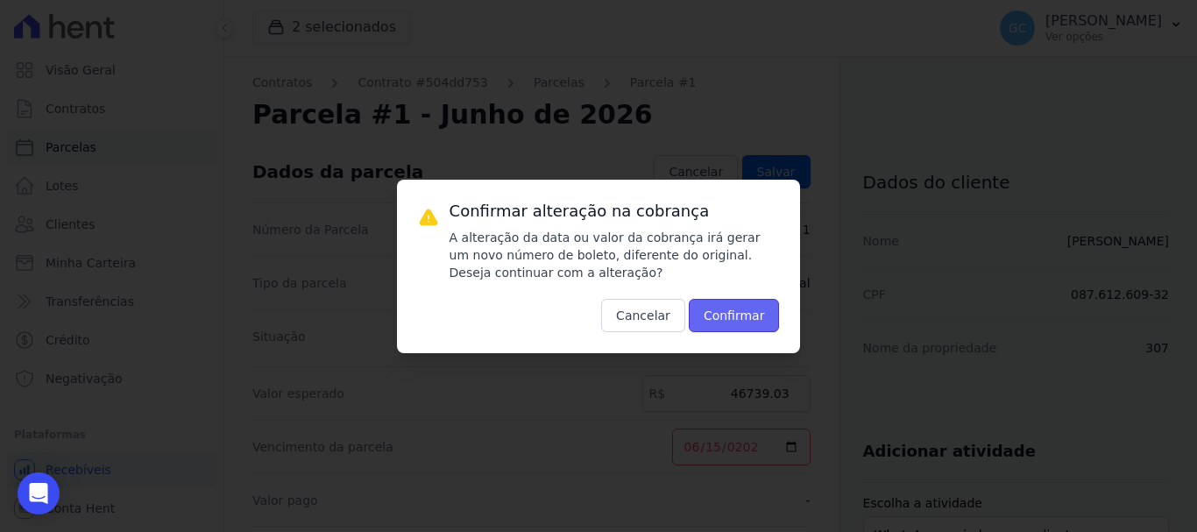
click at [750, 316] on button "Confirmar" at bounding box center [734, 315] width 91 height 33
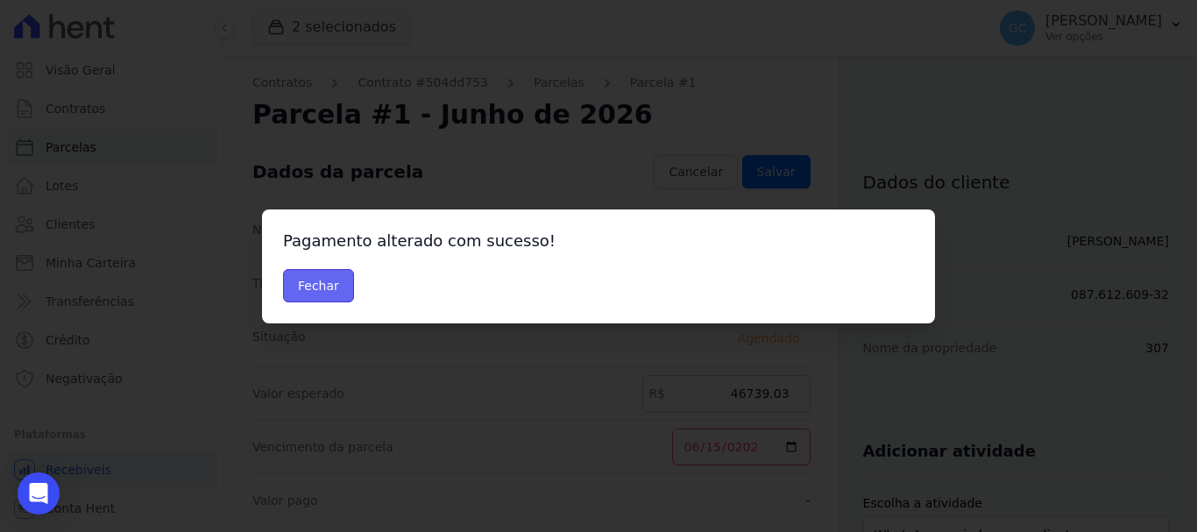
click at [328, 293] on button "Fechar" at bounding box center [318, 285] width 71 height 33
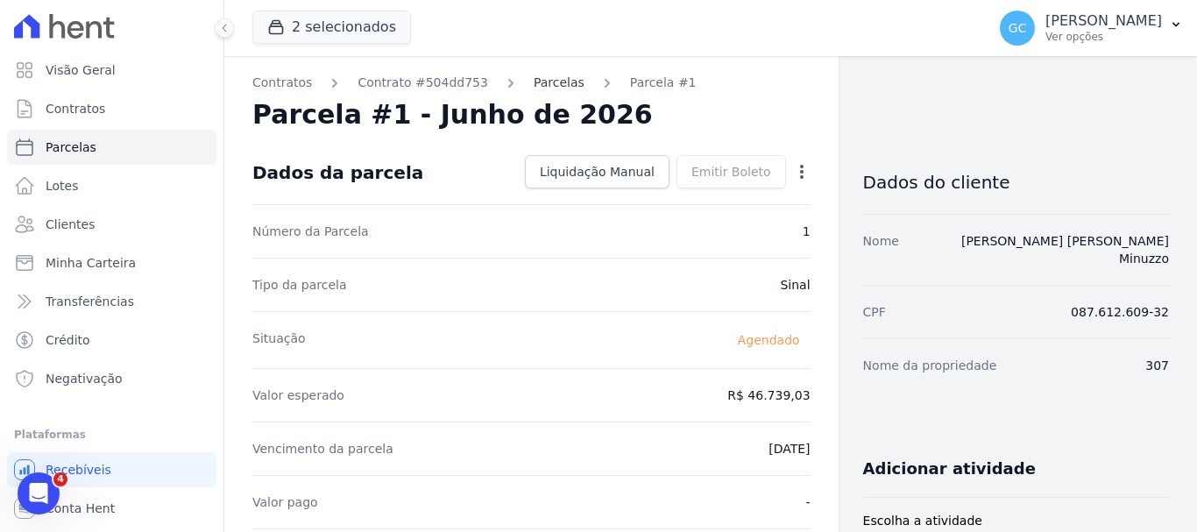
click at [541, 85] on link "Parcelas" at bounding box center [559, 83] width 51 height 18
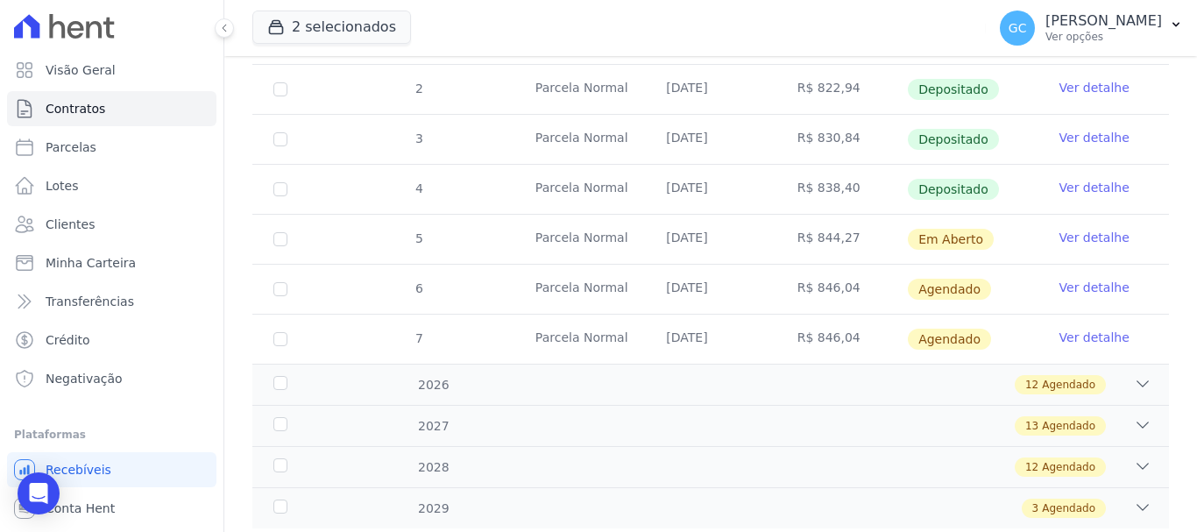
scroll to position [404, 0]
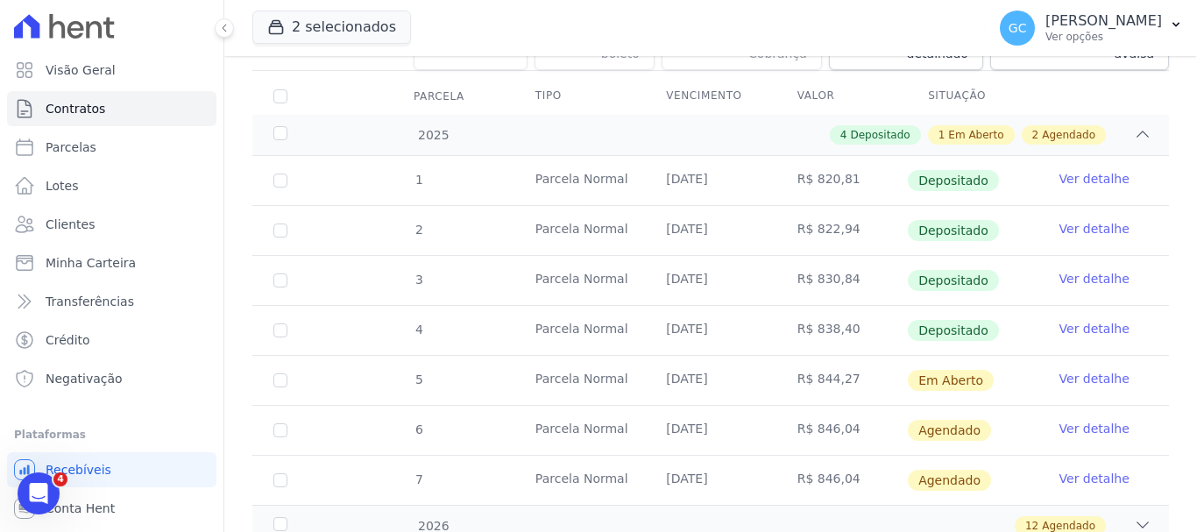
scroll to position [404, 0]
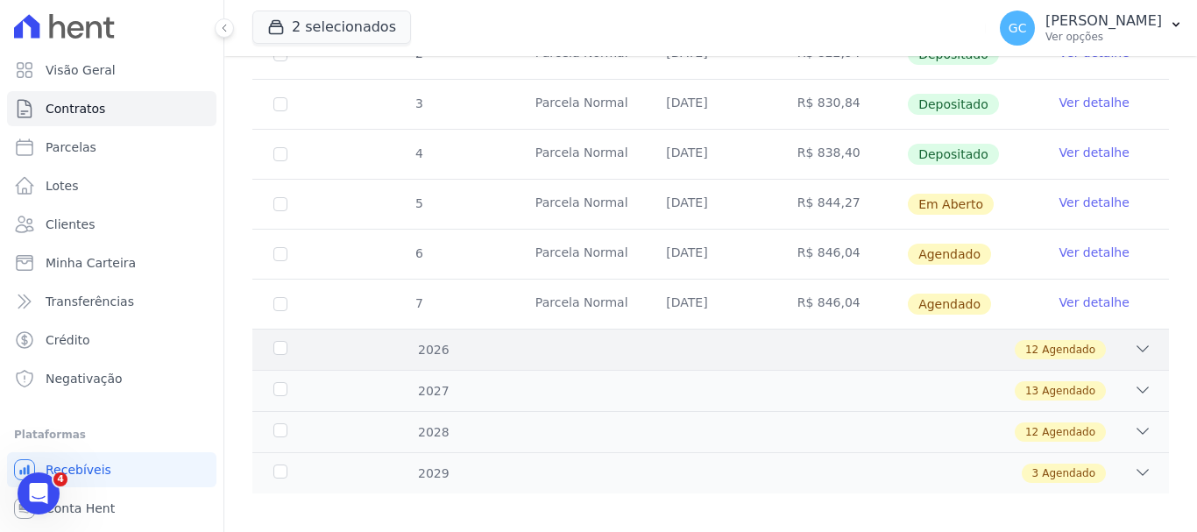
click at [1134, 340] on icon at bounding box center [1143, 349] width 18 height 18
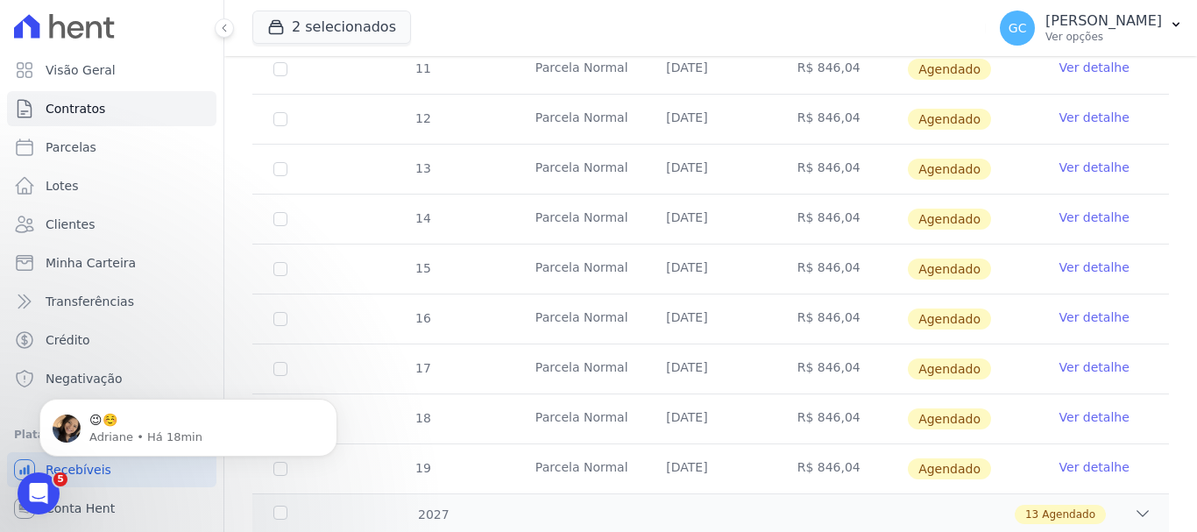
scroll to position [930, 0]
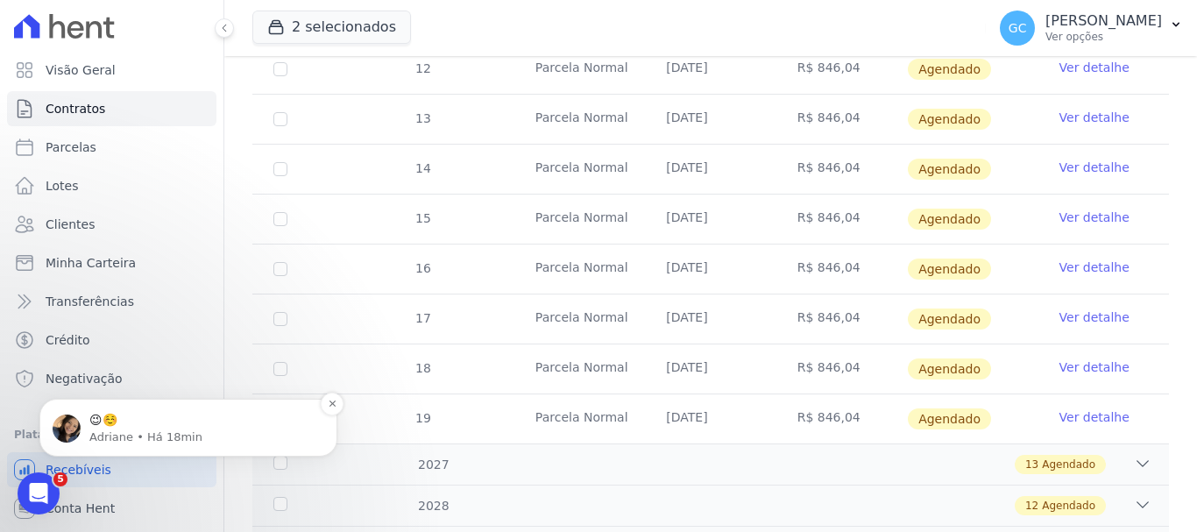
click at [161, 429] on p "Adriane • Há 18min" at bounding box center [202, 437] width 226 height 16
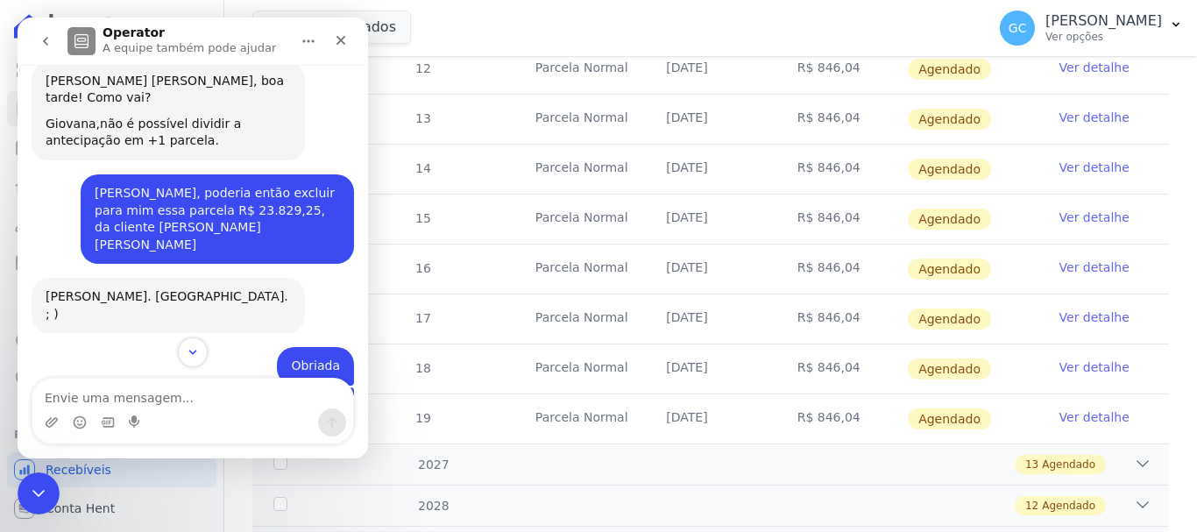
scroll to position [440, 0]
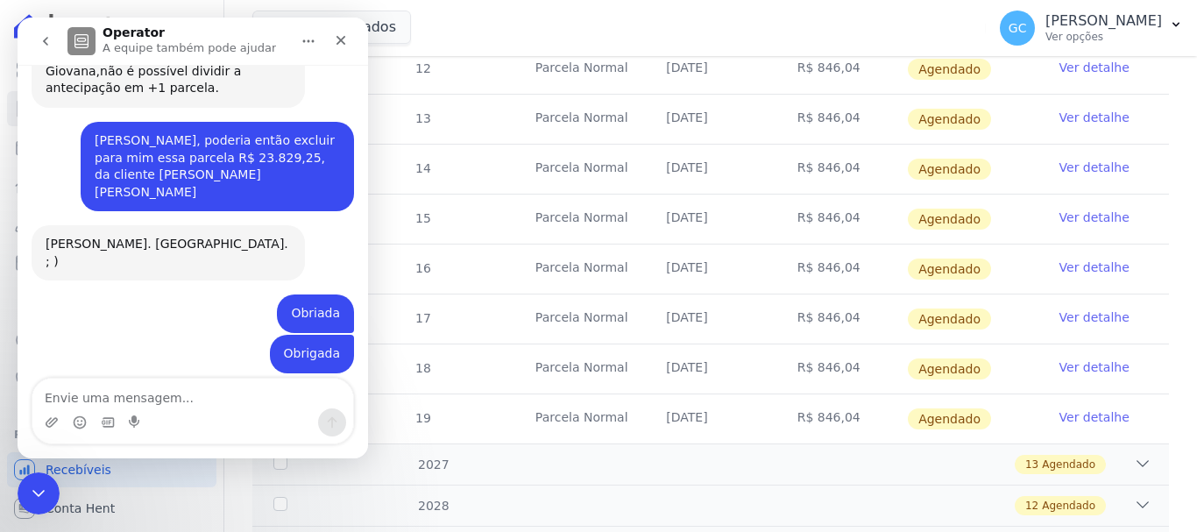
click at [51, 38] on icon "go back" at bounding box center [46, 41] width 14 height 14
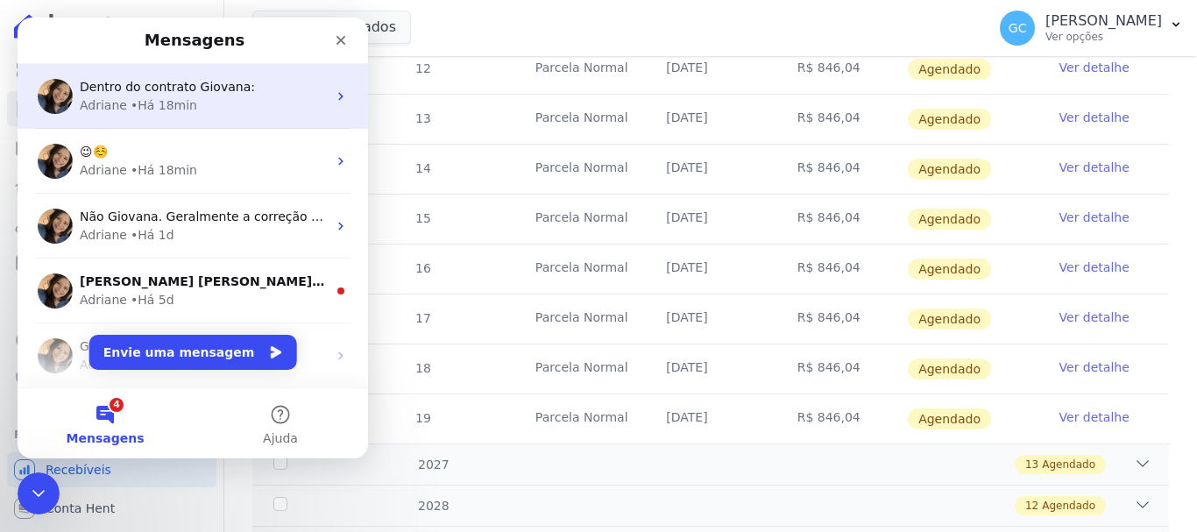
scroll to position [0, 0]
click at [161, 98] on div "• Há 18min" at bounding box center [164, 105] width 67 height 18
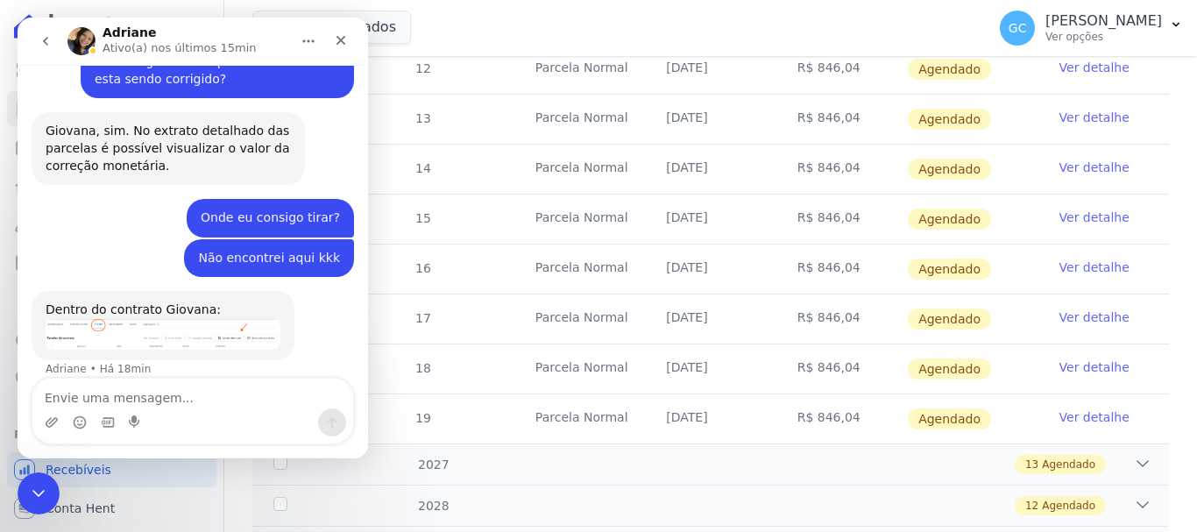
click at [198, 393] on textarea "Envie uma mensagem..." at bounding box center [192, 394] width 321 height 30
click at [197, 393] on textarea "Envie uma mensagem..." at bounding box center [192, 394] width 321 height 30
type textarea "Deuu"
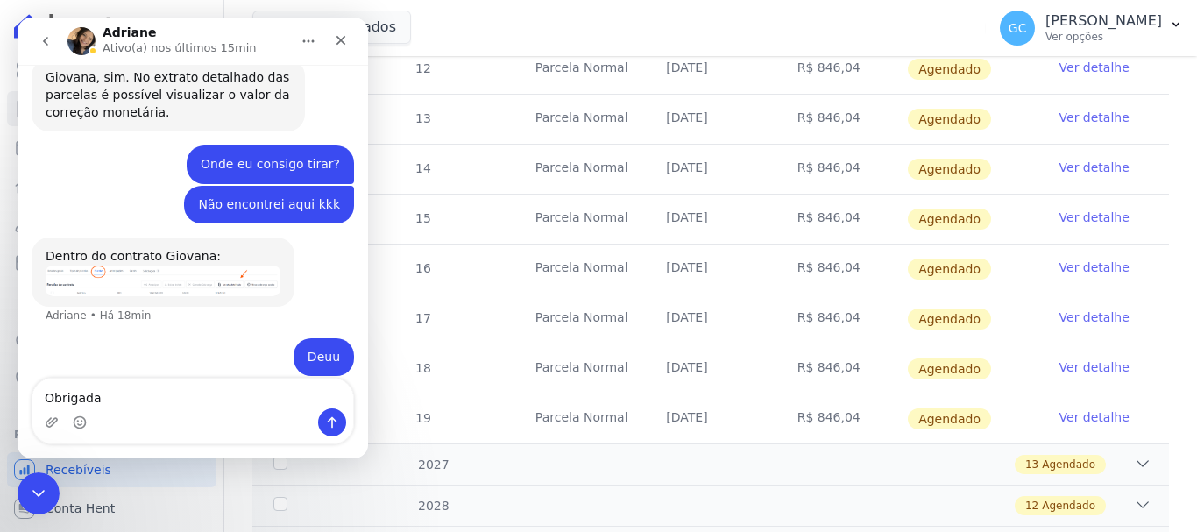
type textarea "Obrigadaa"
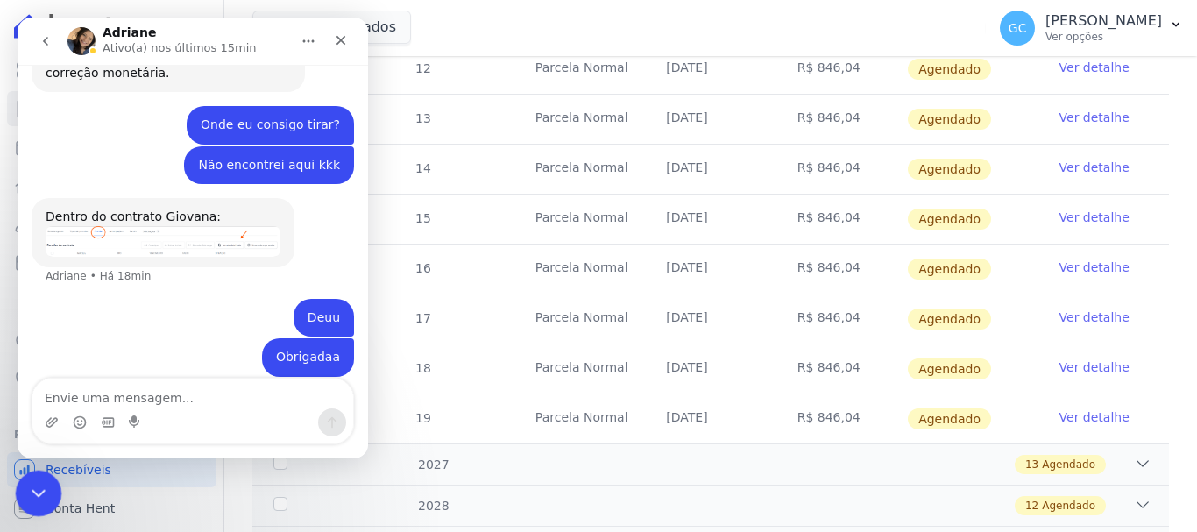
click at [39, 480] on icon "Encerramento do Messenger da Intercom" at bounding box center [35, 490] width 21 height 21
